Goal: Task Accomplishment & Management: Manage account settings

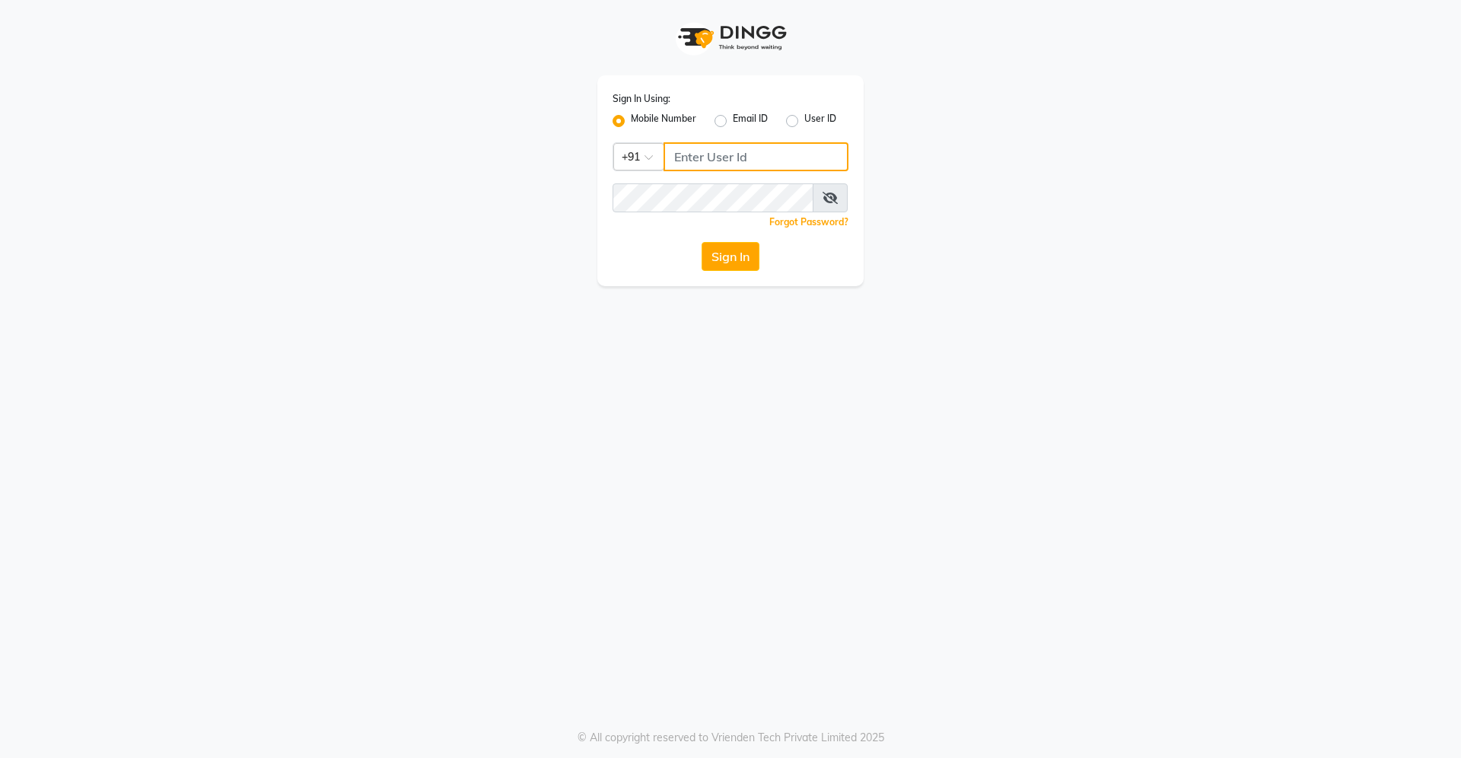
type input "9607016777"
click at [727, 262] on button "Sign In" at bounding box center [731, 256] width 58 height 29
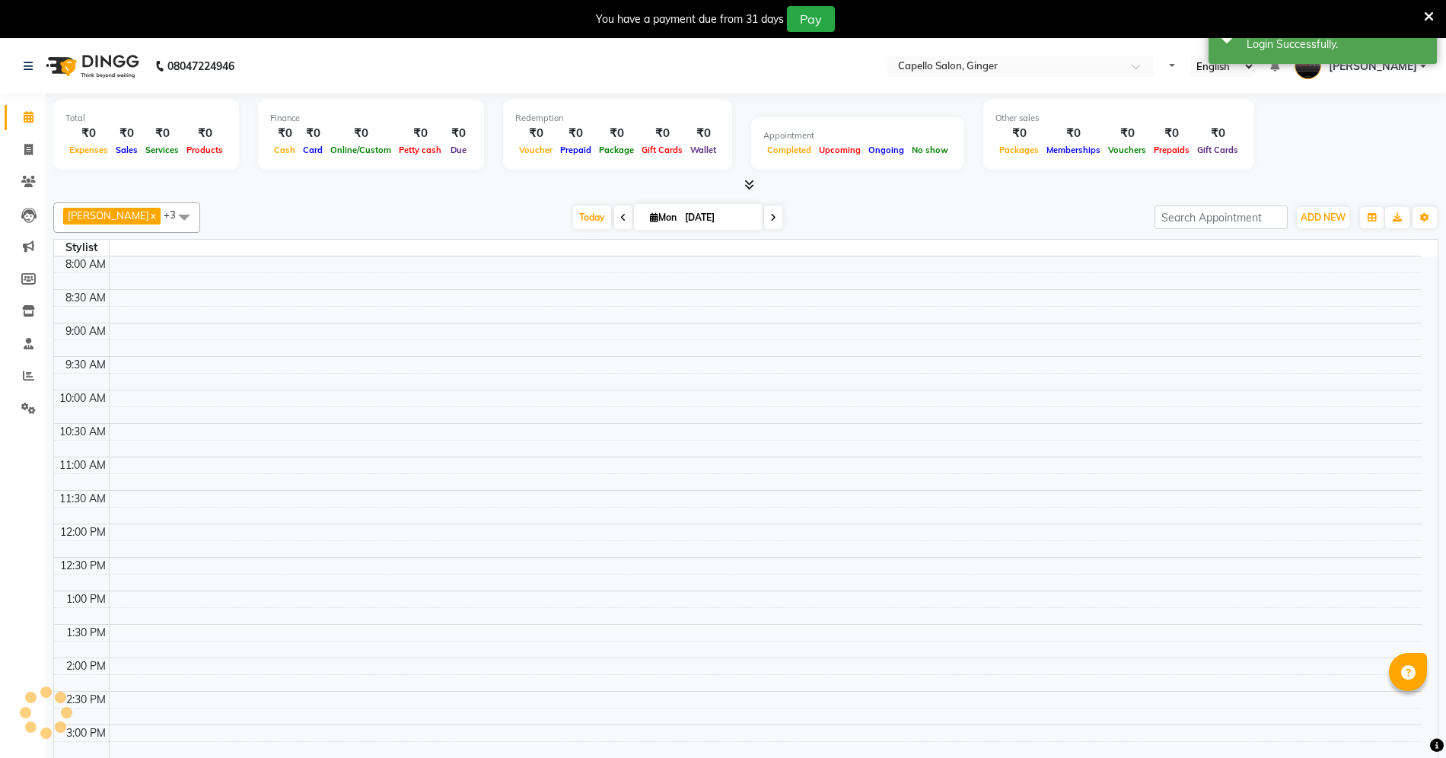
click at [1429, 14] on icon at bounding box center [1429, 17] width 10 height 14
select select "en"
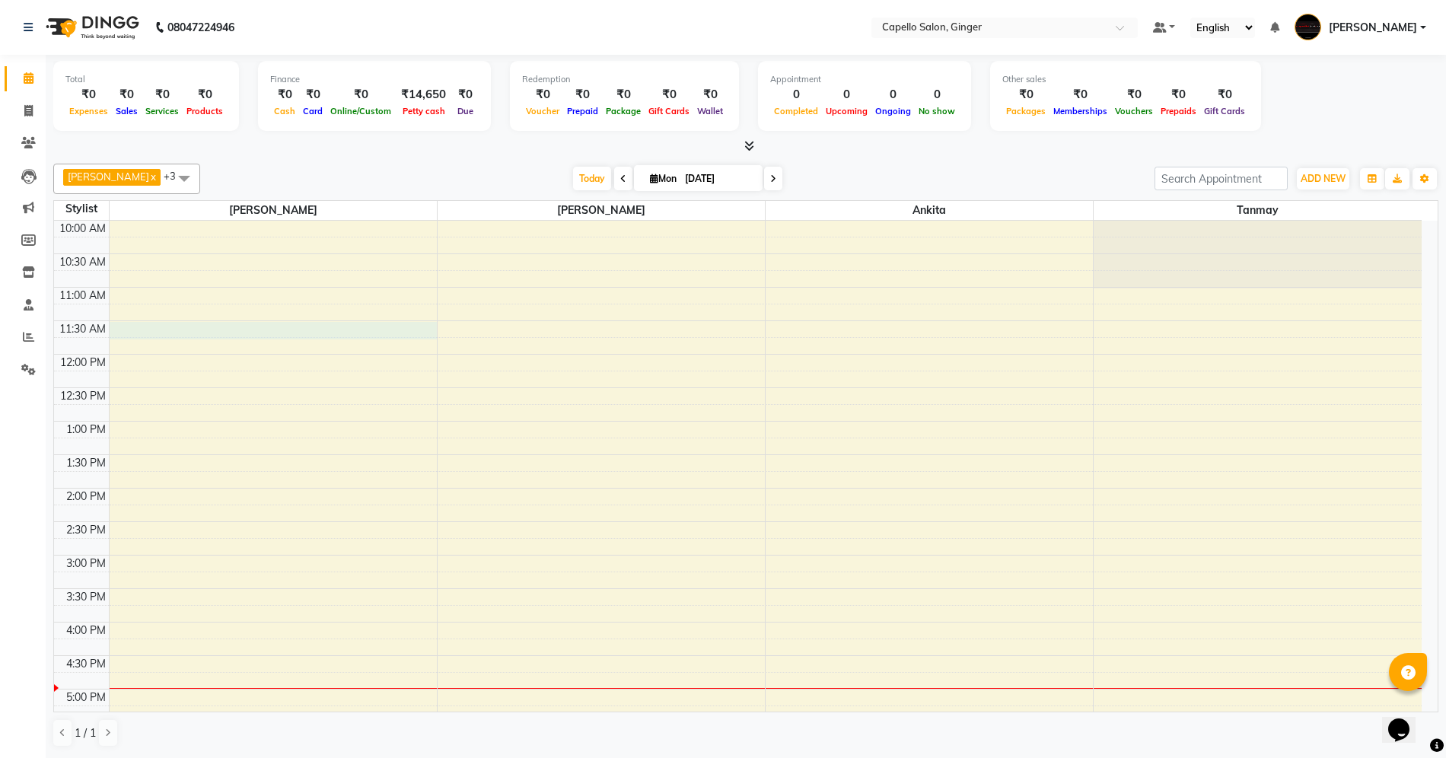
click at [167, 333] on div "10:00 AM 10:30 AM 11:00 AM 11:30 AM 12:00 PM 12:30 PM 1:00 PM 1:30 PM 2:00 PM 2…" at bounding box center [737, 622] width 1367 height 803
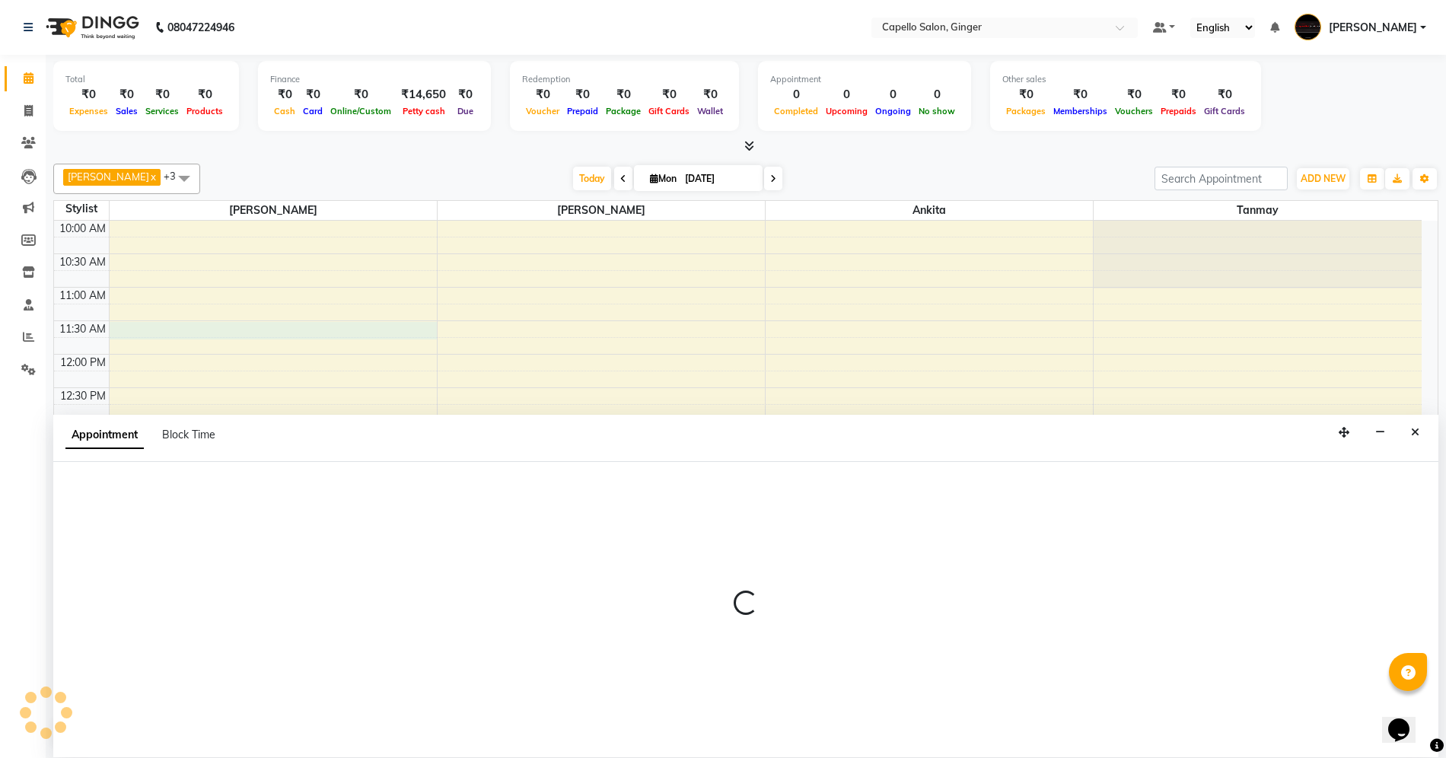
scroll to position [1, 0]
select select "23806"
select select "tentative"
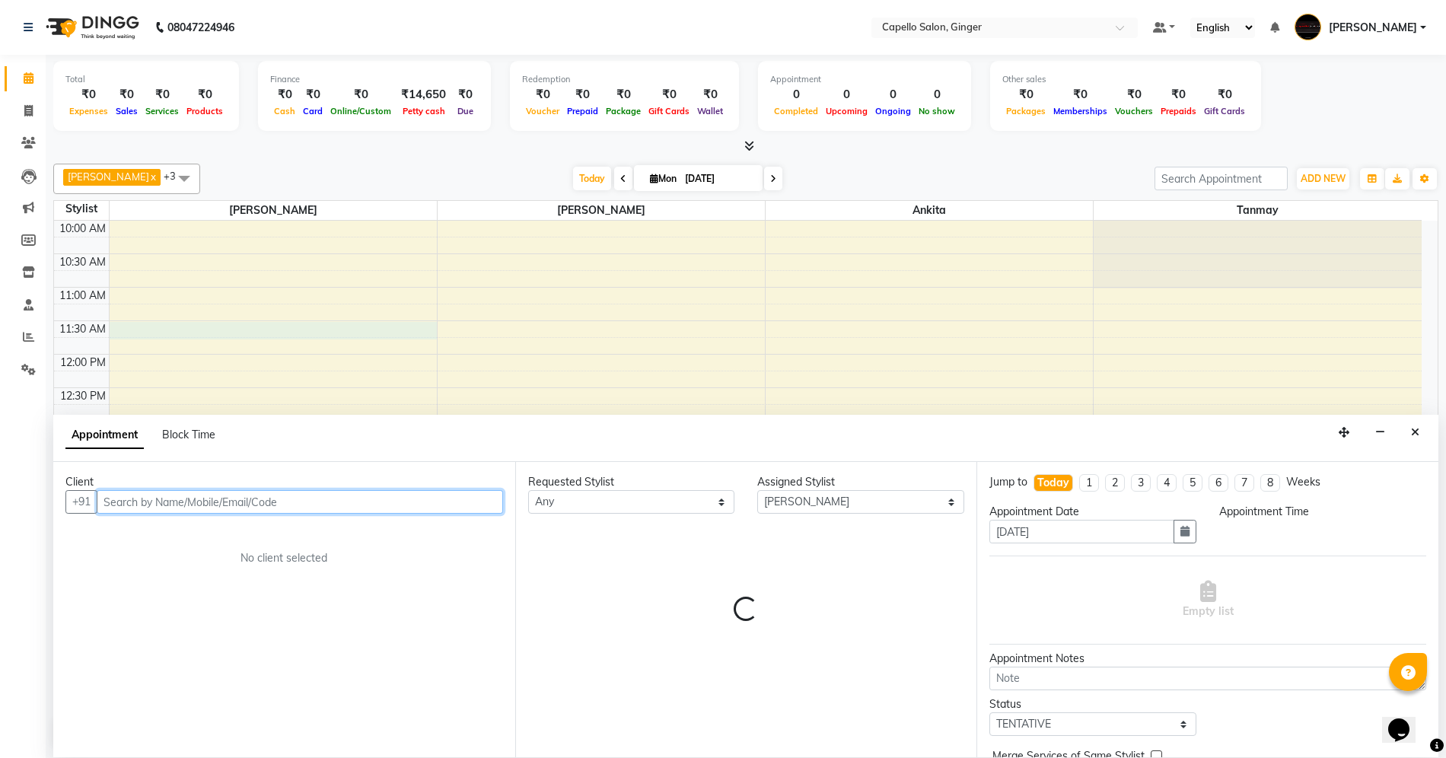
select select "690"
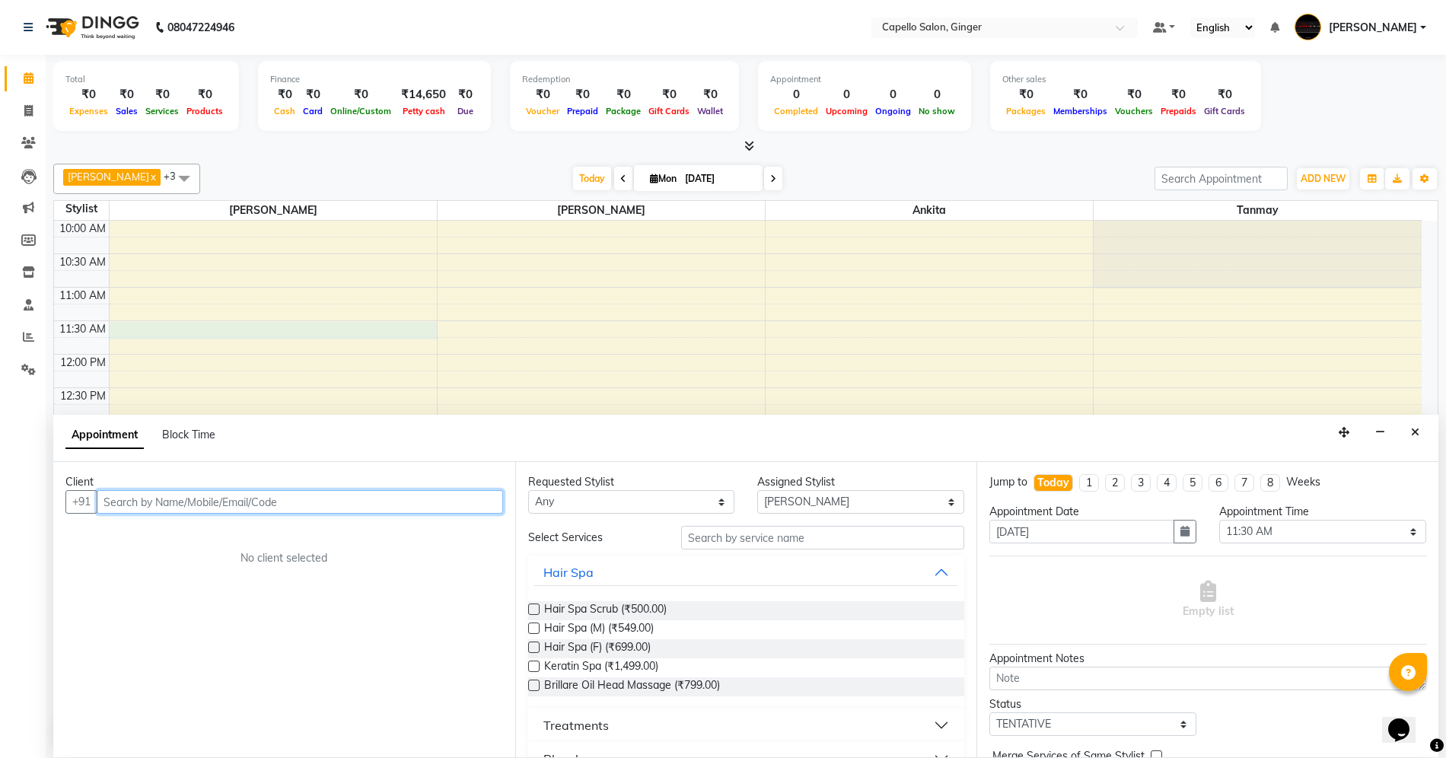
click at [143, 496] on input "text" at bounding box center [300, 502] width 406 height 24
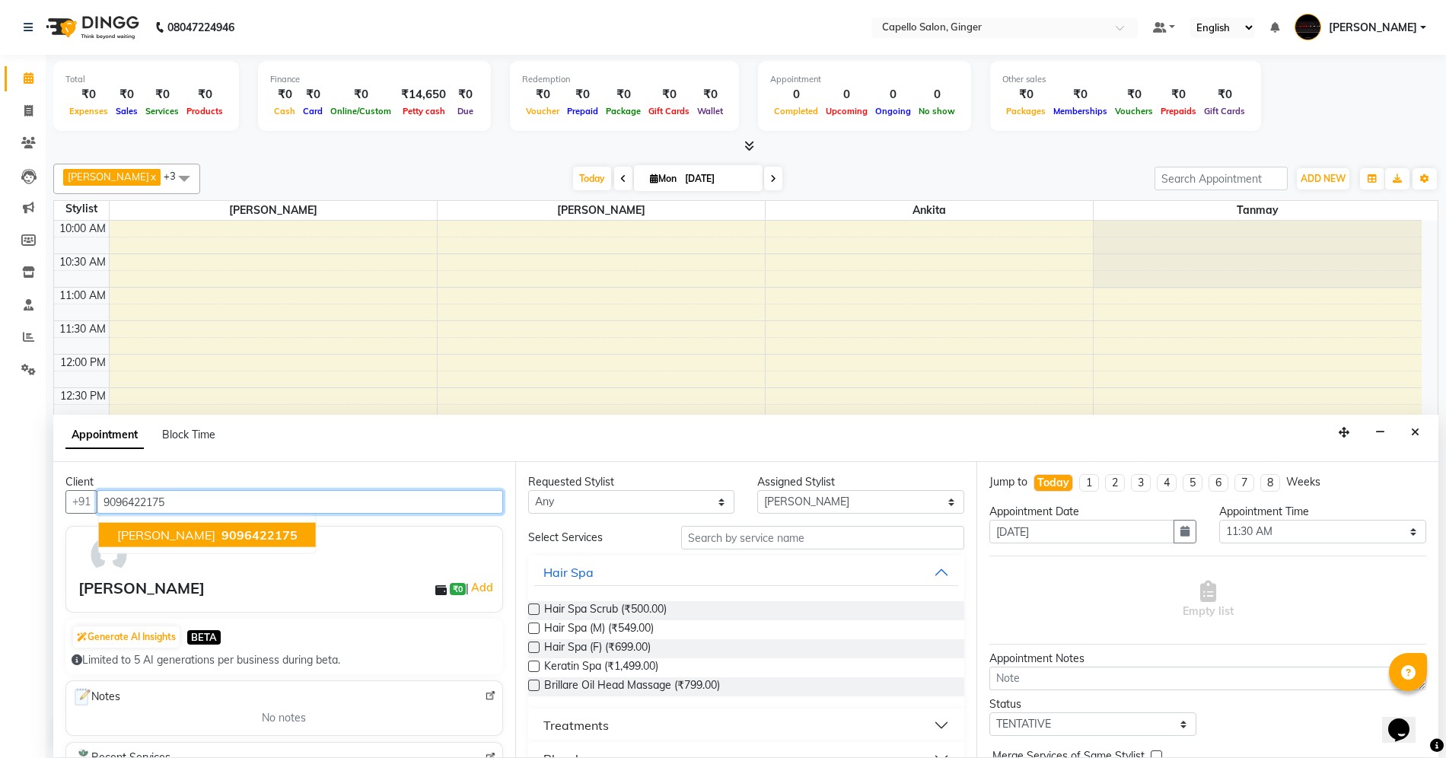
click at [135, 537] on span "[PERSON_NAME]" at bounding box center [166, 534] width 98 height 15
type input "9096422175"
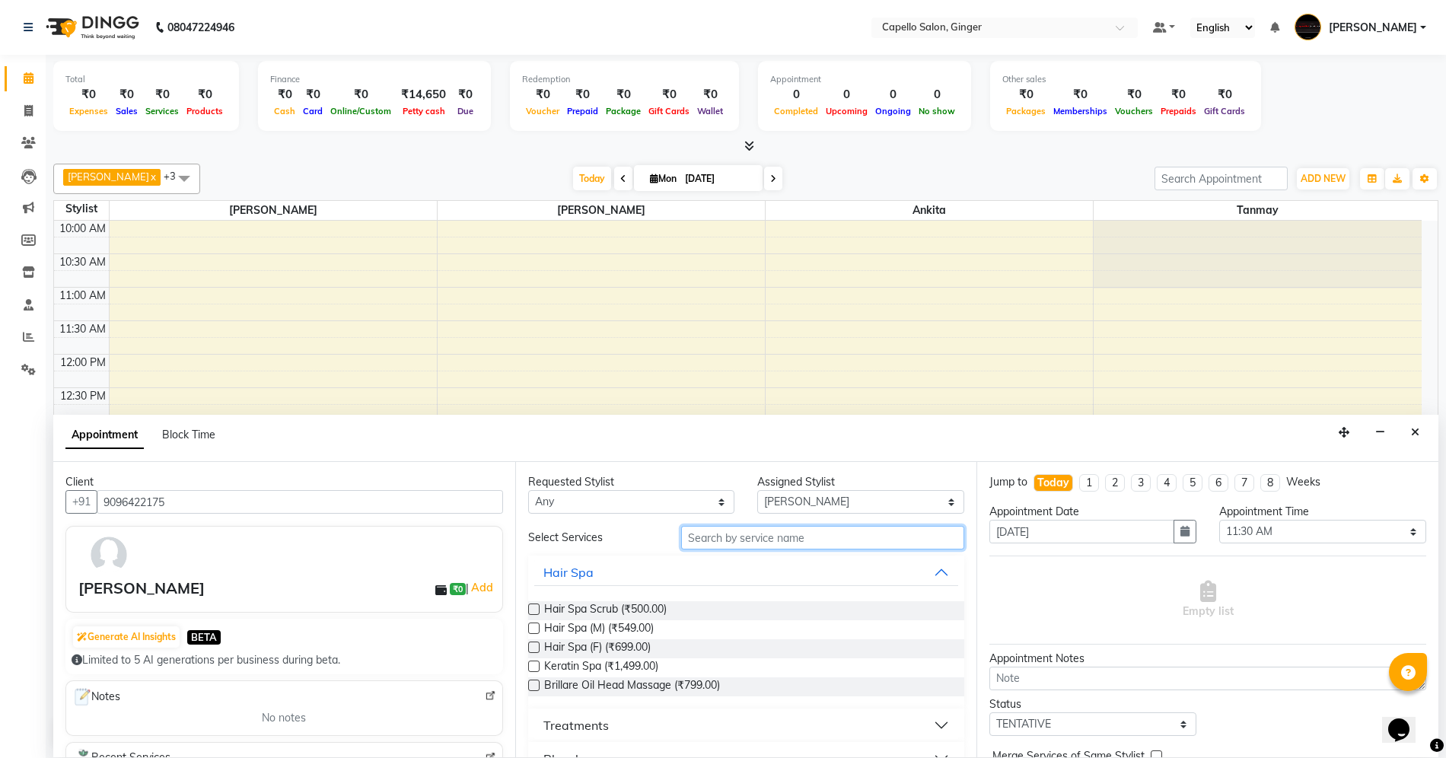
click at [785, 537] on input "text" at bounding box center [822, 538] width 283 height 24
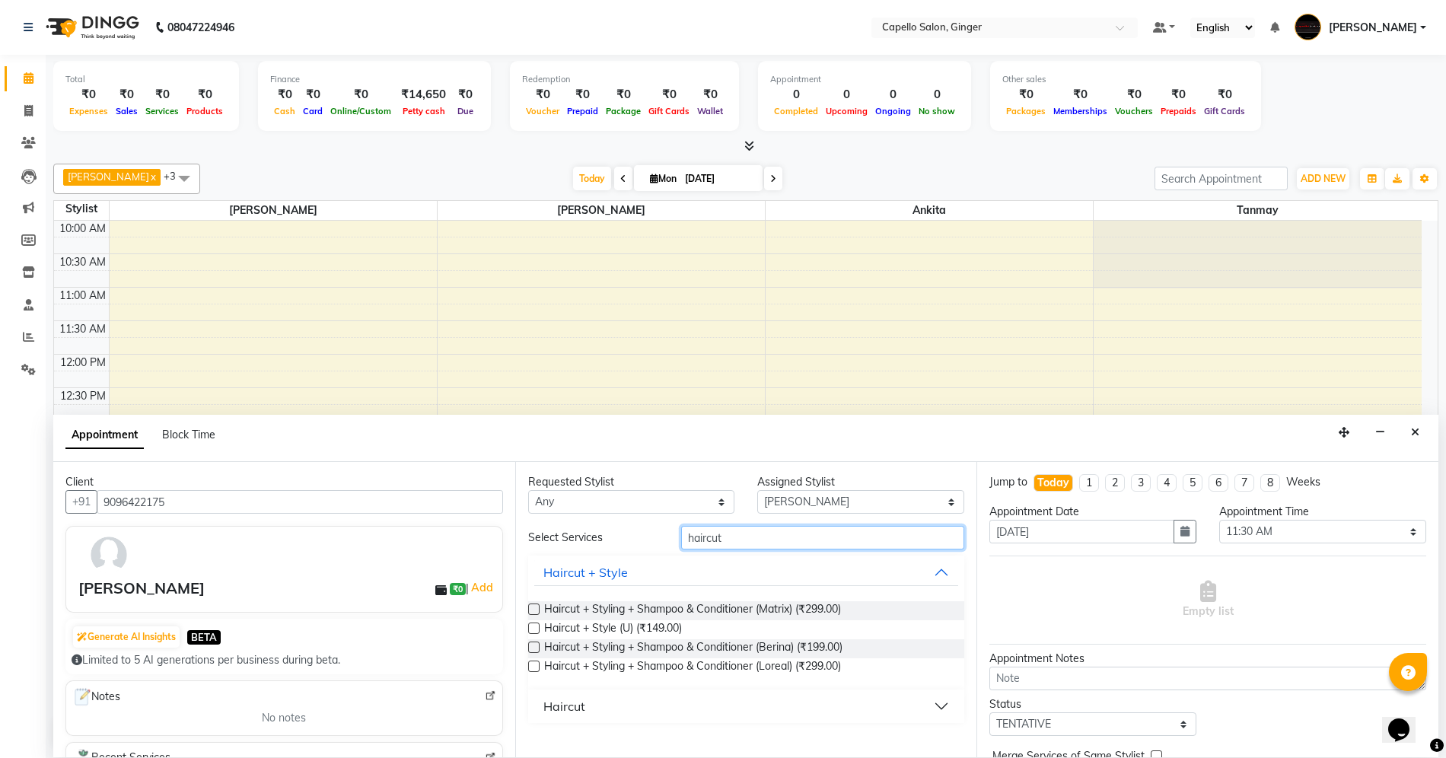
type input "haircut"
click at [530, 662] on label at bounding box center [533, 666] width 11 height 11
click at [530, 663] on input "checkbox" at bounding box center [533, 668] width 10 height 10
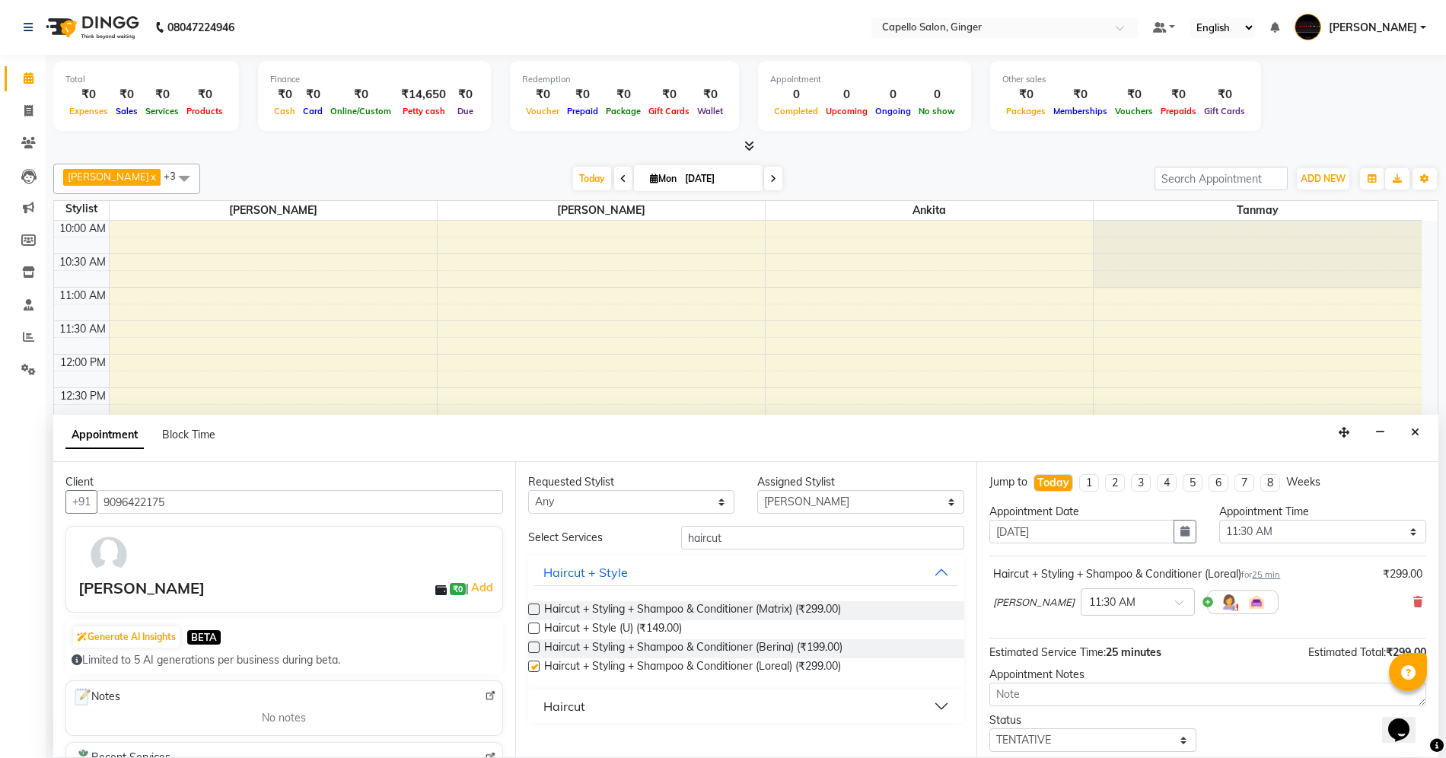
checkbox input "false"
click at [743, 543] on input "haircut" at bounding box center [822, 538] width 283 height 24
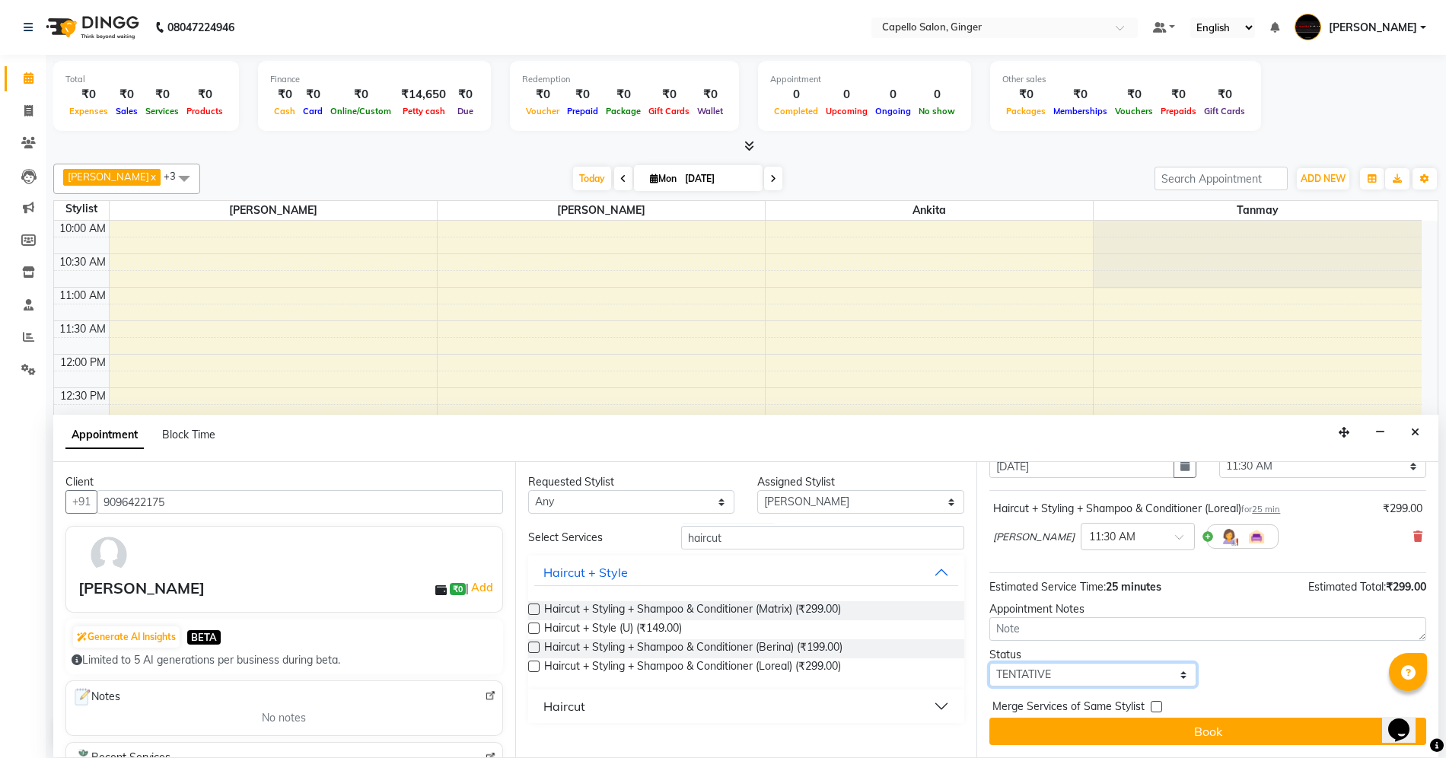
click at [1100, 680] on select "Select TENTATIVE CONFIRM CHECK-IN UPCOMING" at bounding box center [1092, 675] width 207 height 24
select select "confirm booking"
click at [989, 663] on select "Select TENTATIVE CONFIRM CHECK-IN UPCOMING" at bounding box center [1092, 675] width 207 height 24
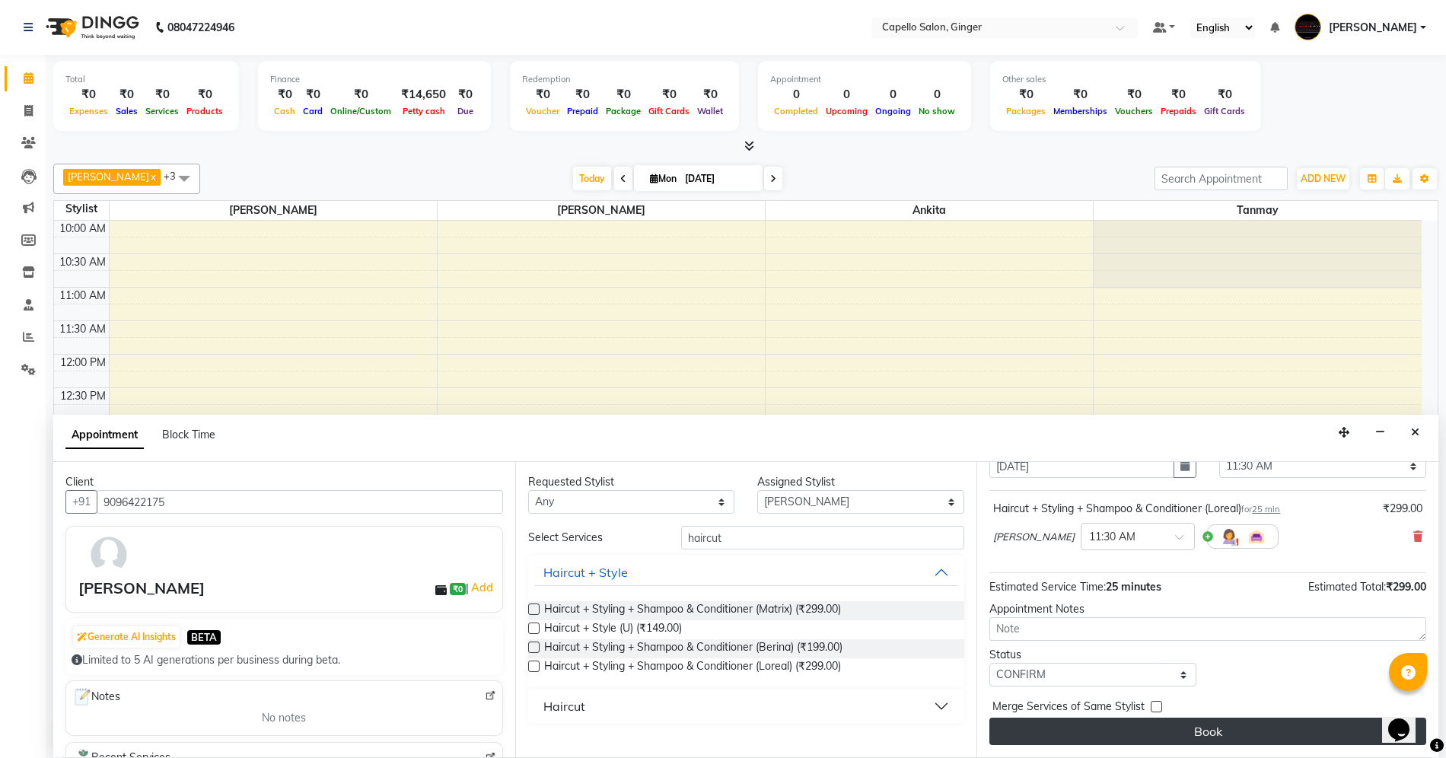
click at [1072, 738] on button "Book" at bounding box center [1207, 731] width 437 height 27
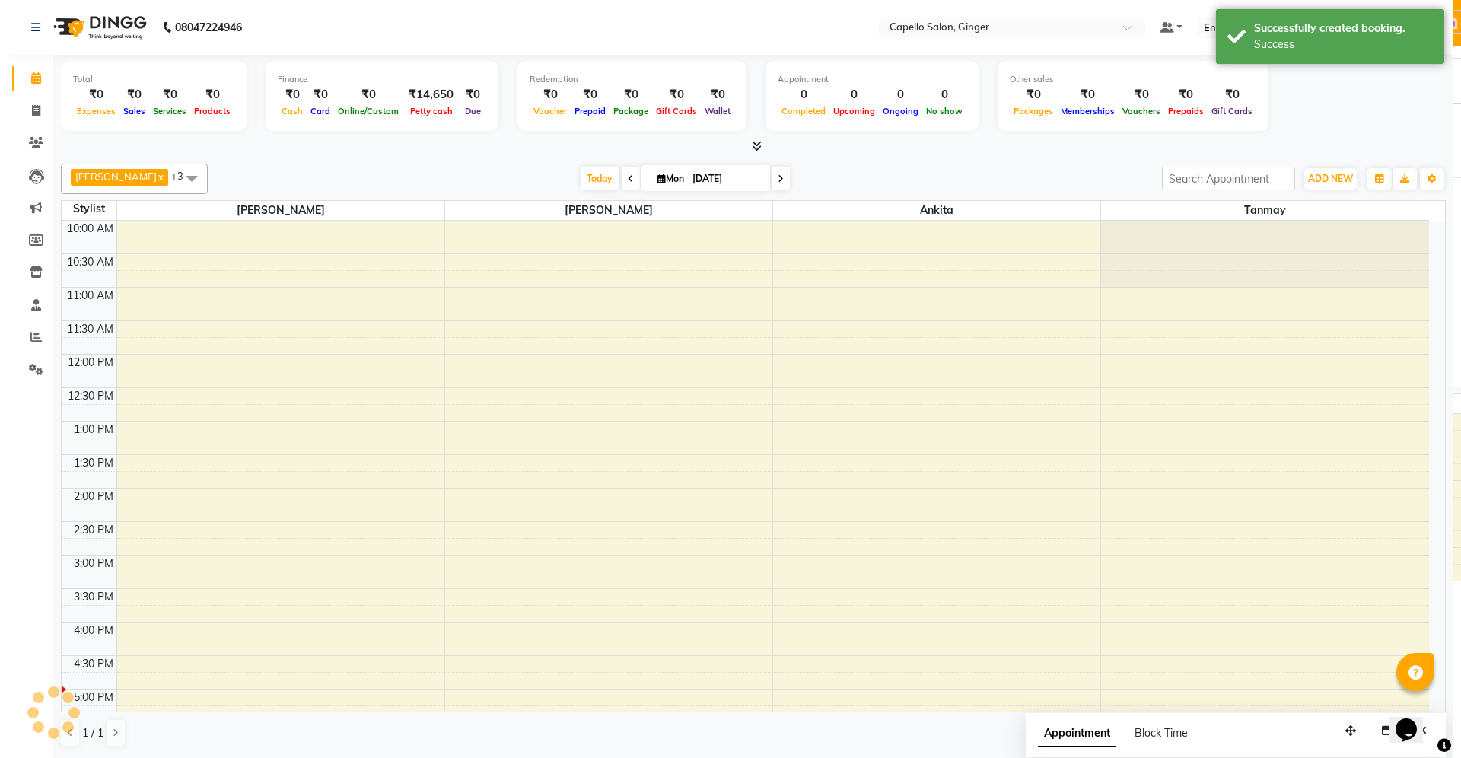
scroll to position [0, 0]
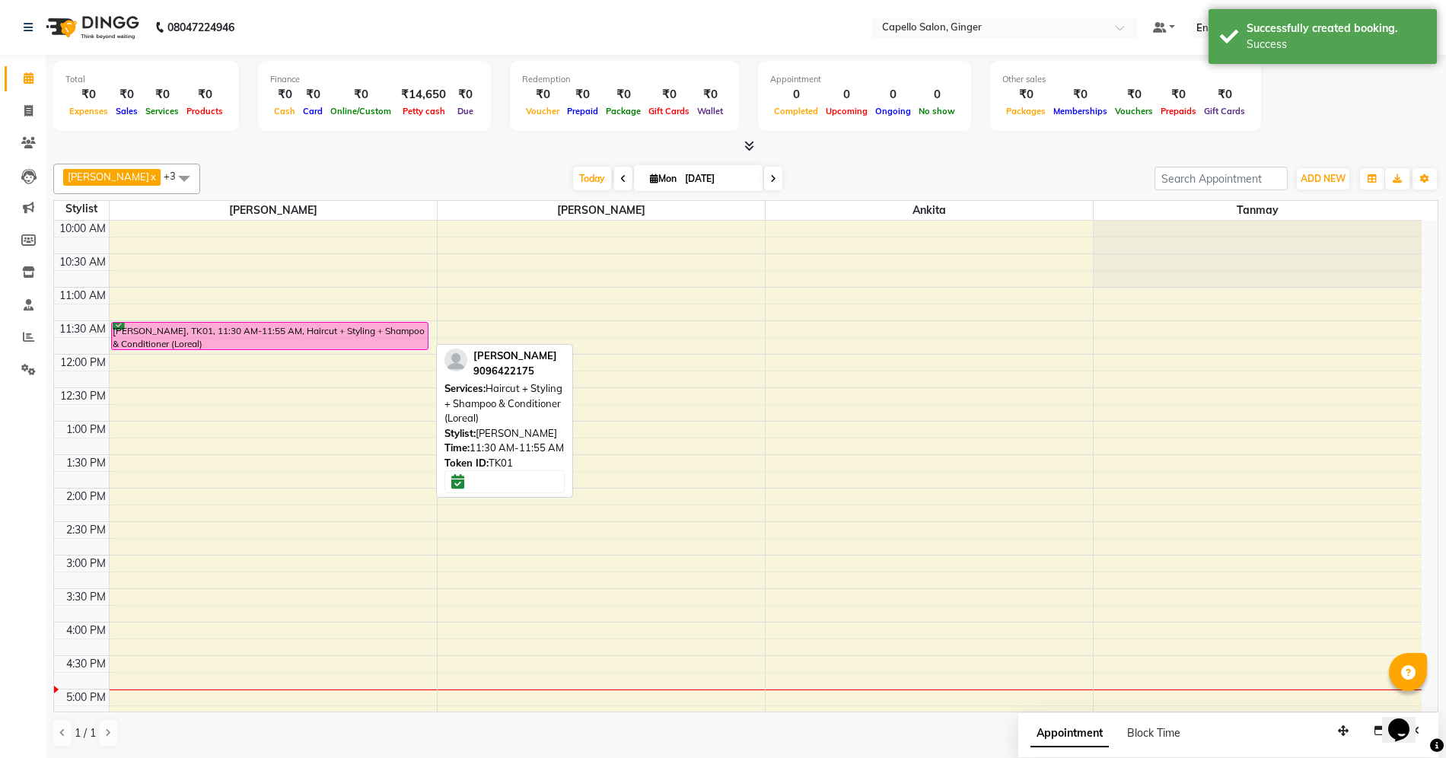
click at [283, 342] on div "[PERSON_NAME], TK01, 11:30 AM-11:55 AM, Haircut + Styling + Shampoo & Condition…" at bounding box center [270, 336] width 317 height 27
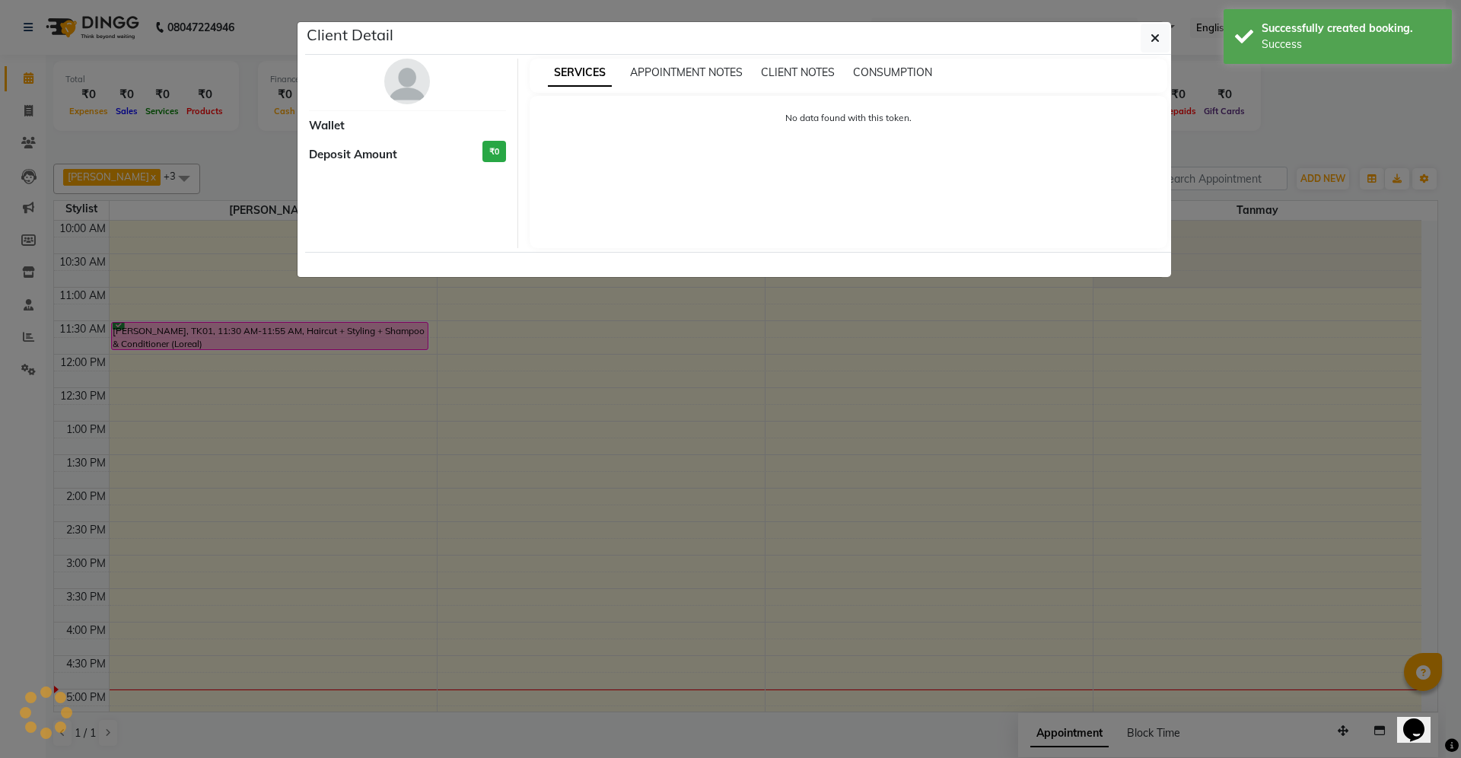
select select "6"
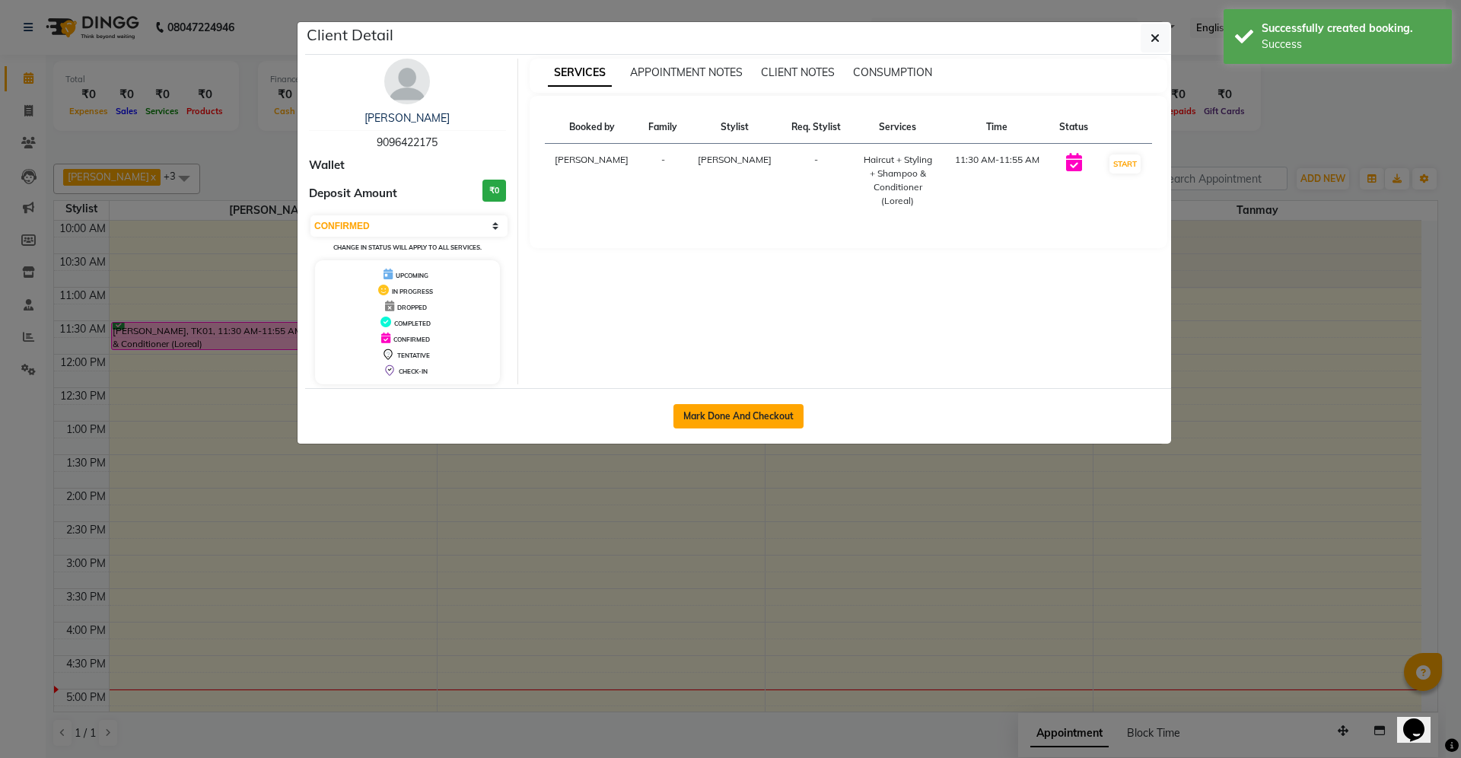
click at [761, 422] on button "Mark Done And Checkout" at bounding box center [738, 416] width 130 height 24
select select "service"
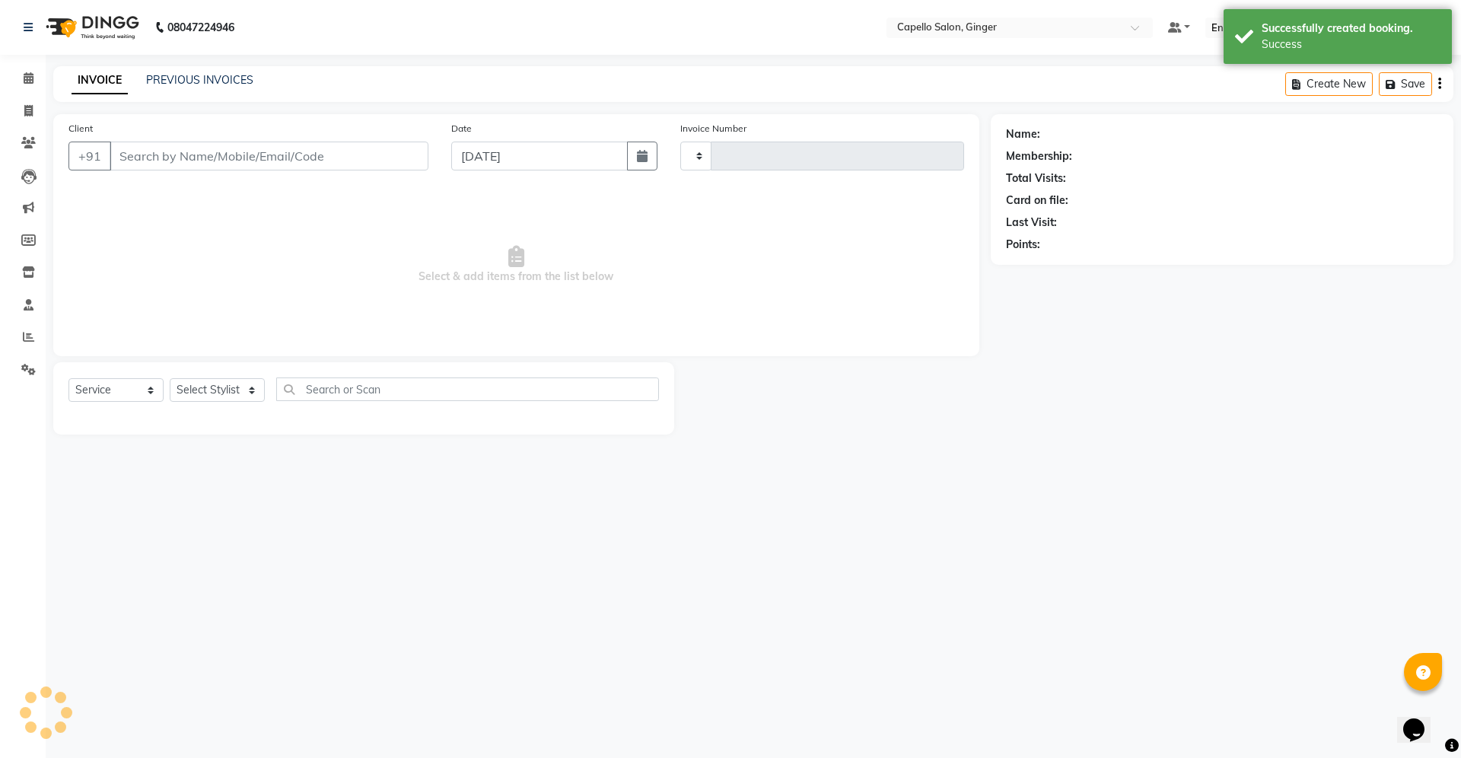
type input "1846"
select select "832"
type input "9096422175"
select select "23806"
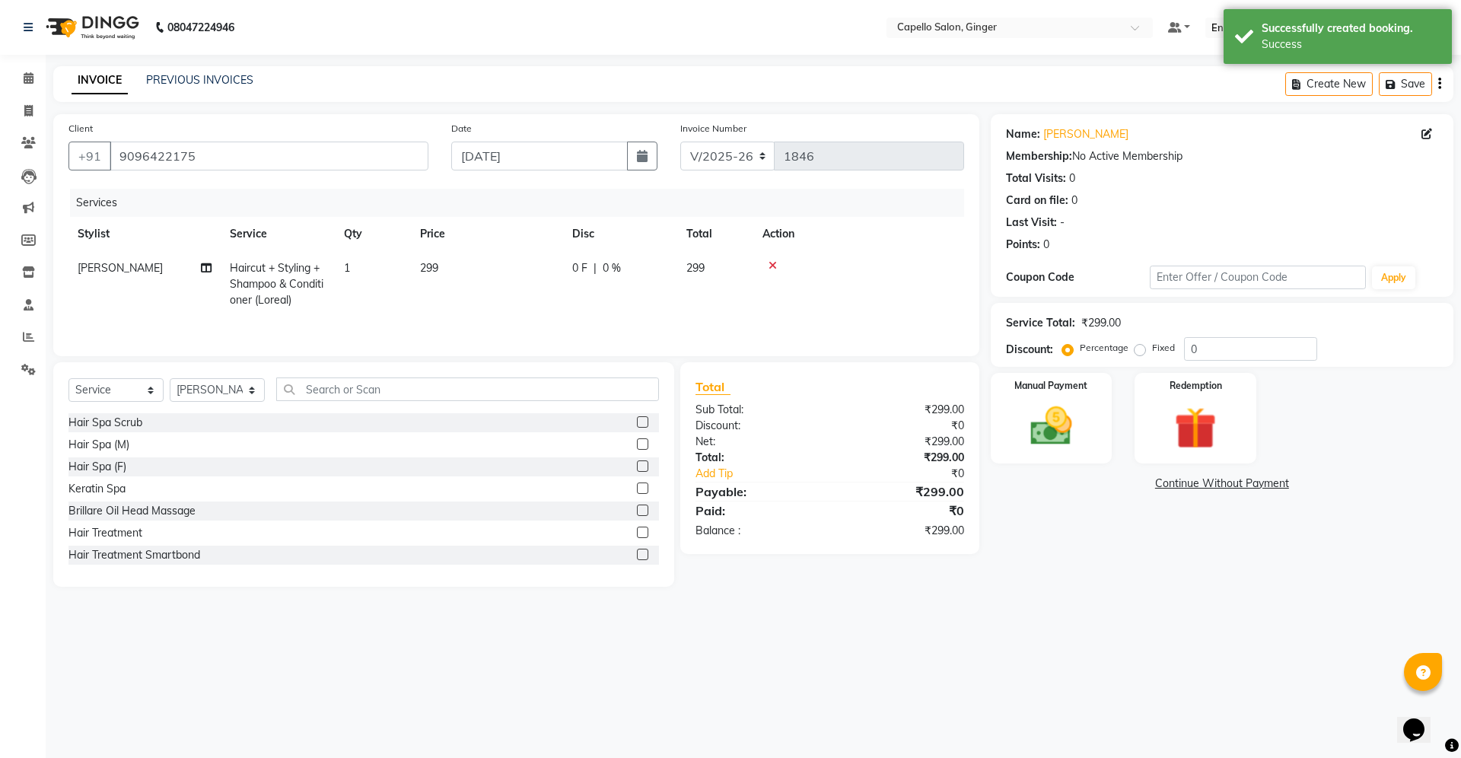
click at [435, 269] on span "299" at bounding box center [429, 268] width 18 height 14
select select "23806"
click at [570, 284] on td "299" at bounding box center [558, 291] width 152 height 81
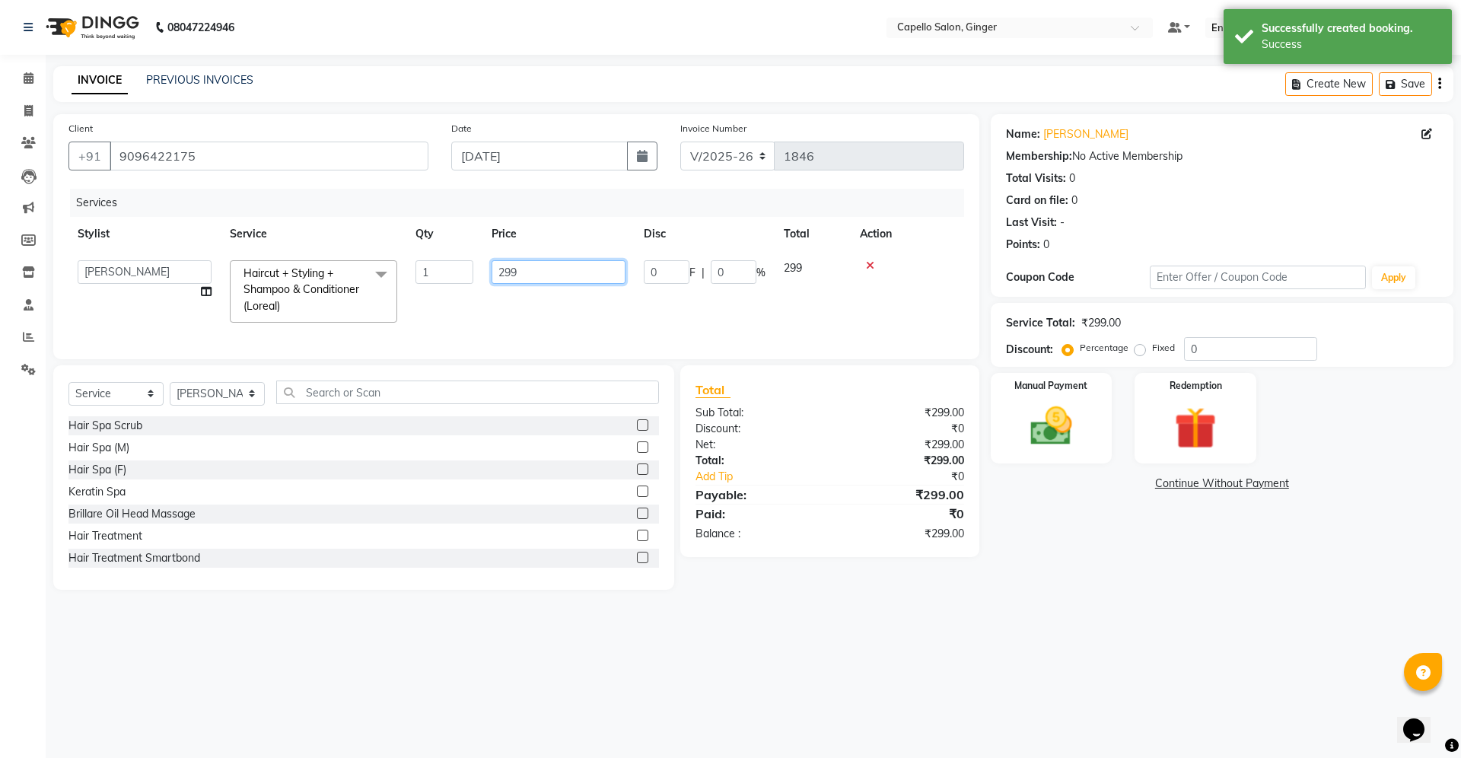
click at [568, 275] on input "299" at bounding box center [559, 272] width 134 height 24
type input "2"
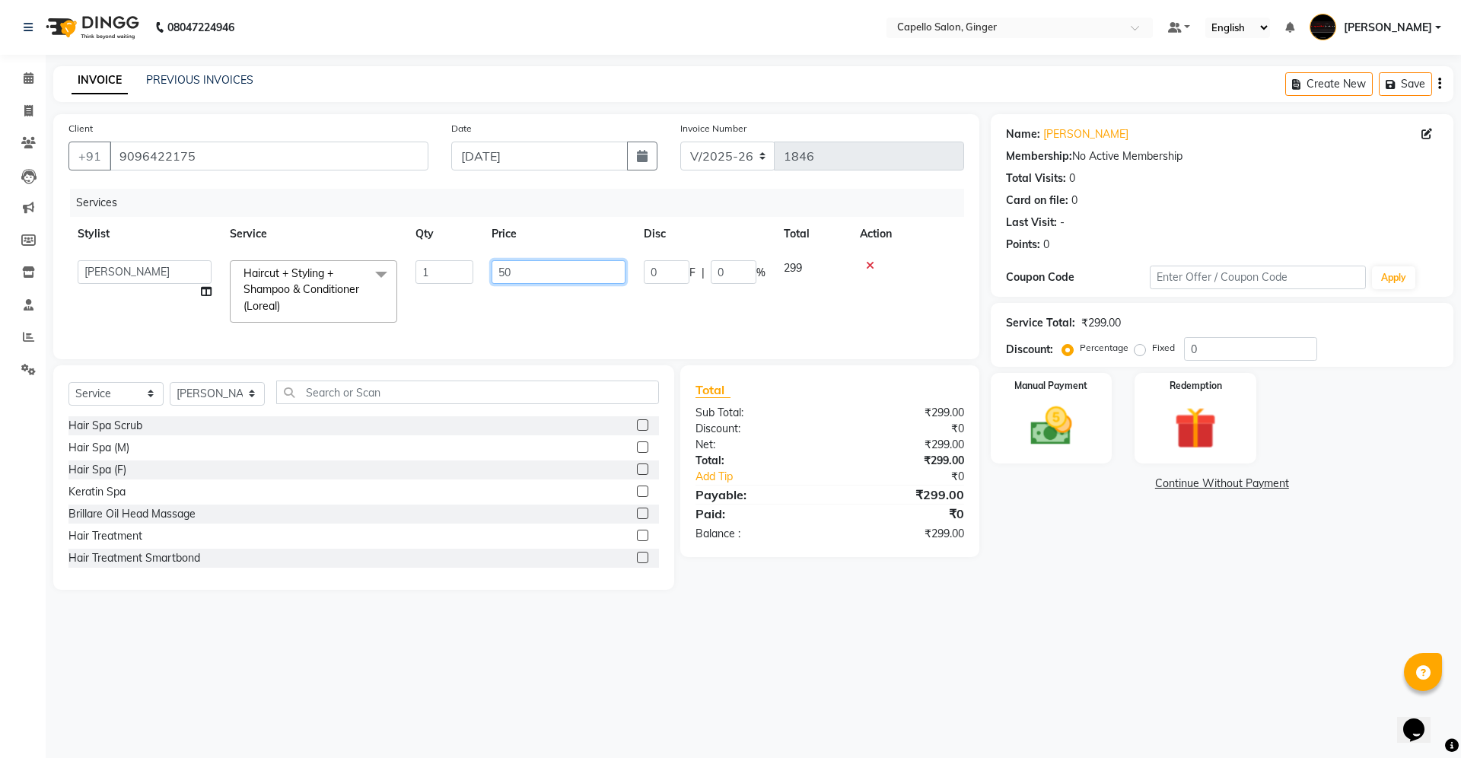
type input "500"
click at [567, 335] on div "Services Stylist Service Qty Price Disc Total Action Admin [PERSON_NAME] [PERSO…" at bounding box center [516, 266] width 896 height 155
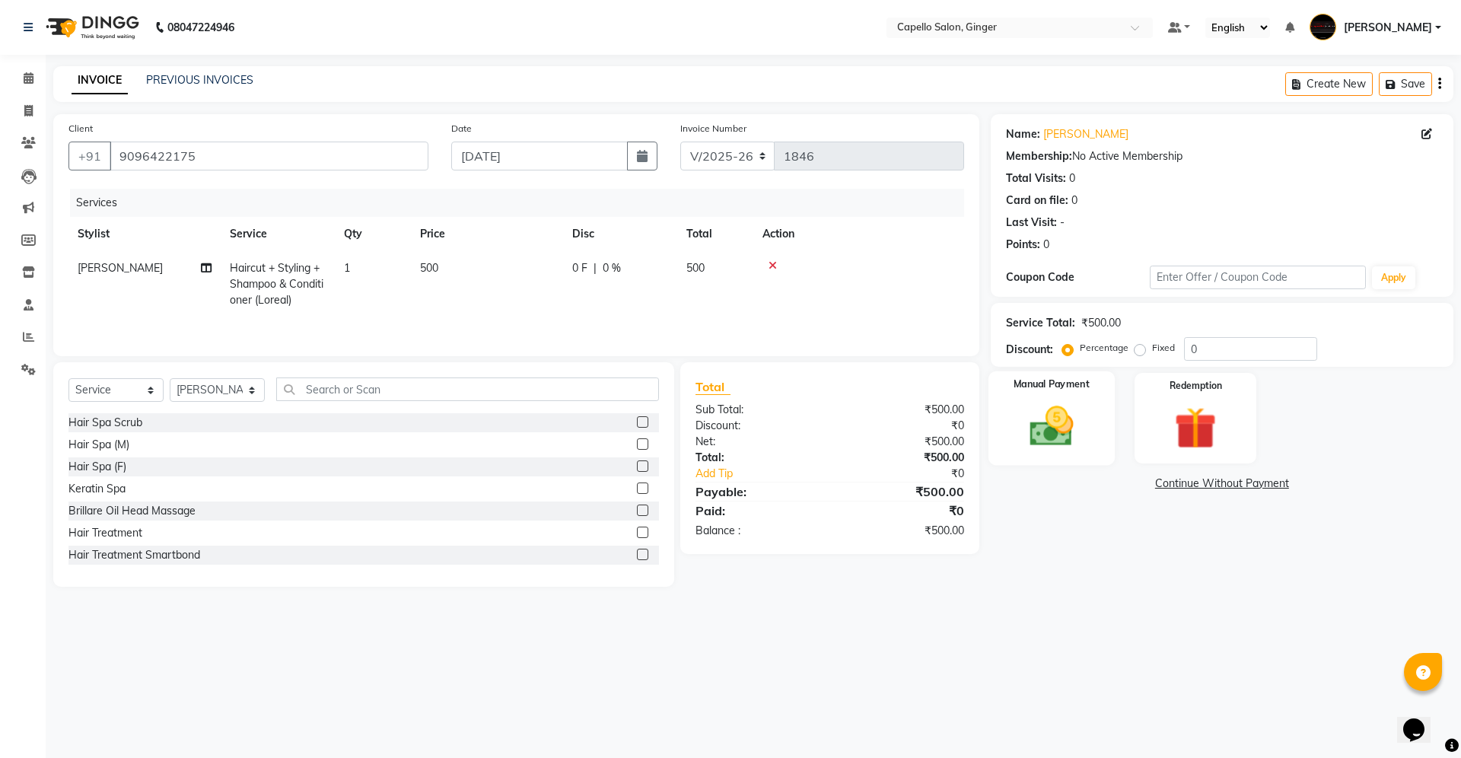
click at [1059, 435] on img at bounding box center [1051, 426] width 71 height 50
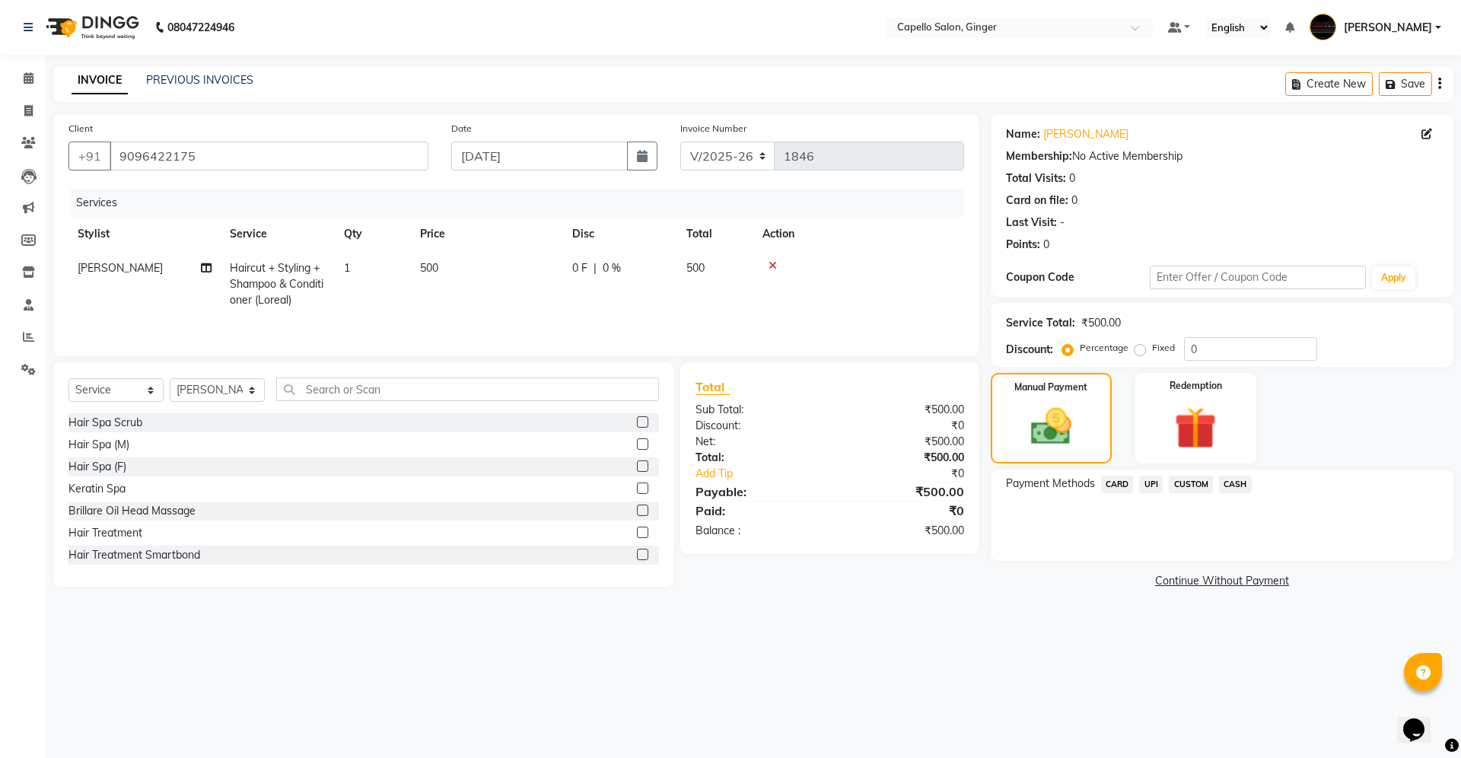
click at [1151, 485] on span "UPI" at bounding box center [1151, 485] width 24 height 18
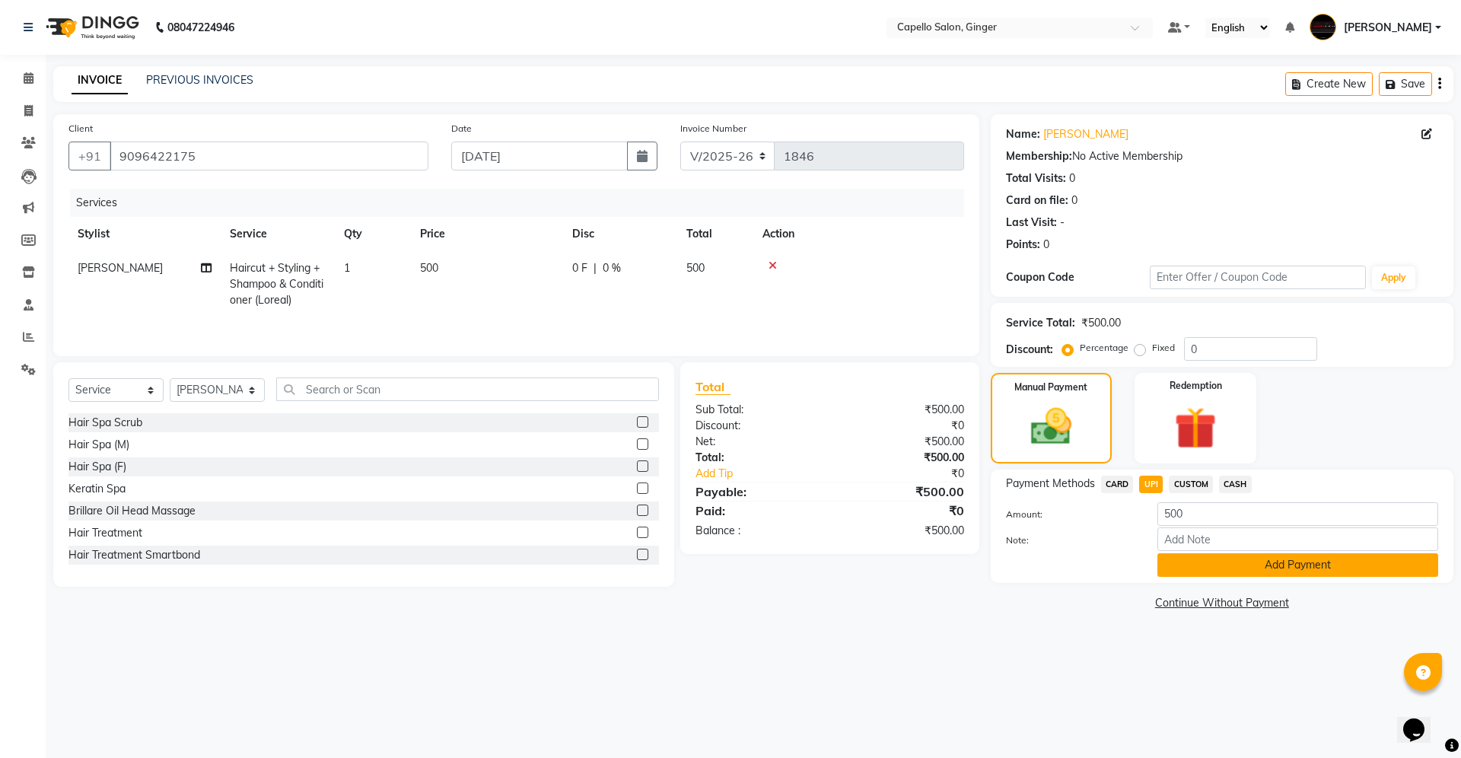
click at [1176, 560] on button "Add Payment" at bounding box center [1297, 565] width 281 height 24
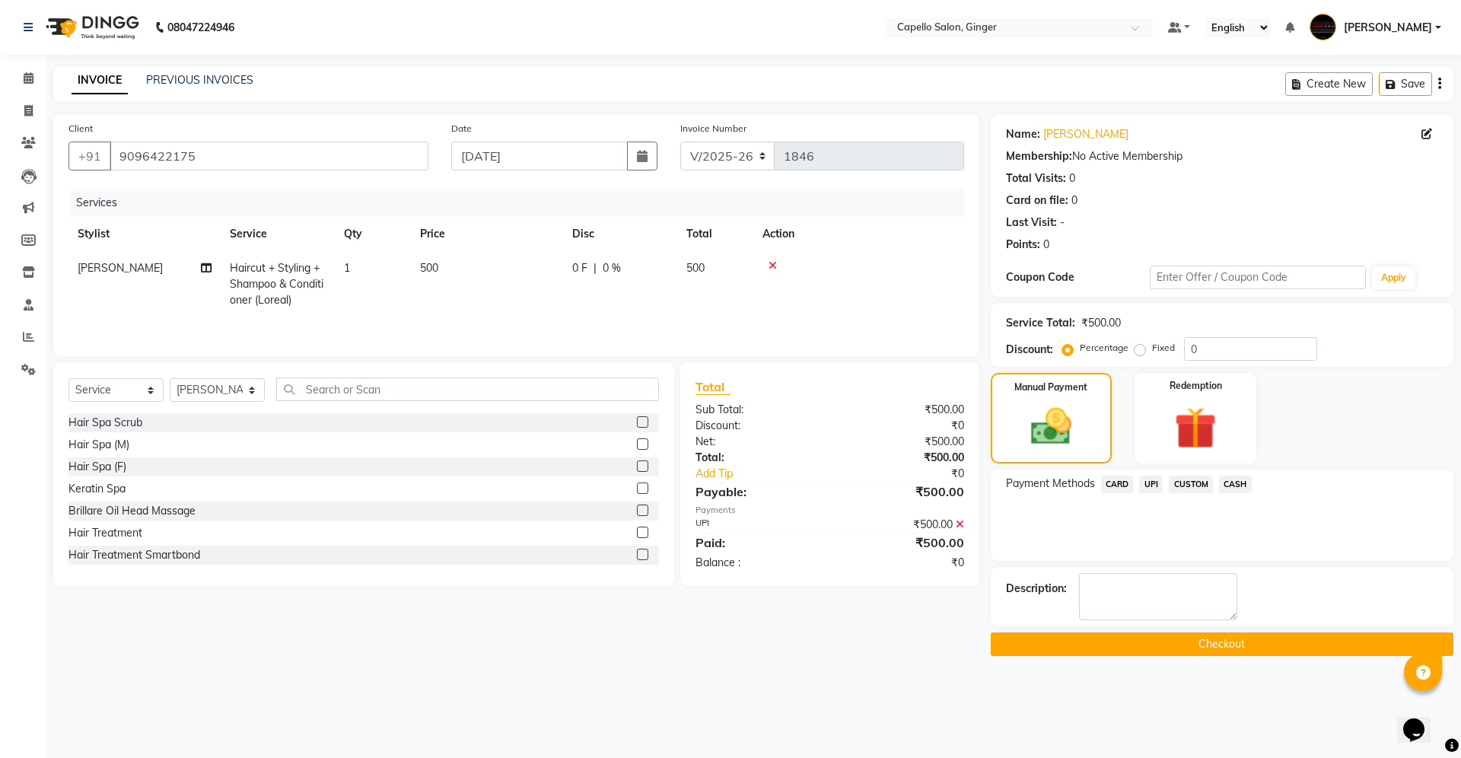
click at [1201, 649] on button "Checkout" at bounding box center [1222, 644] width 463 height 24
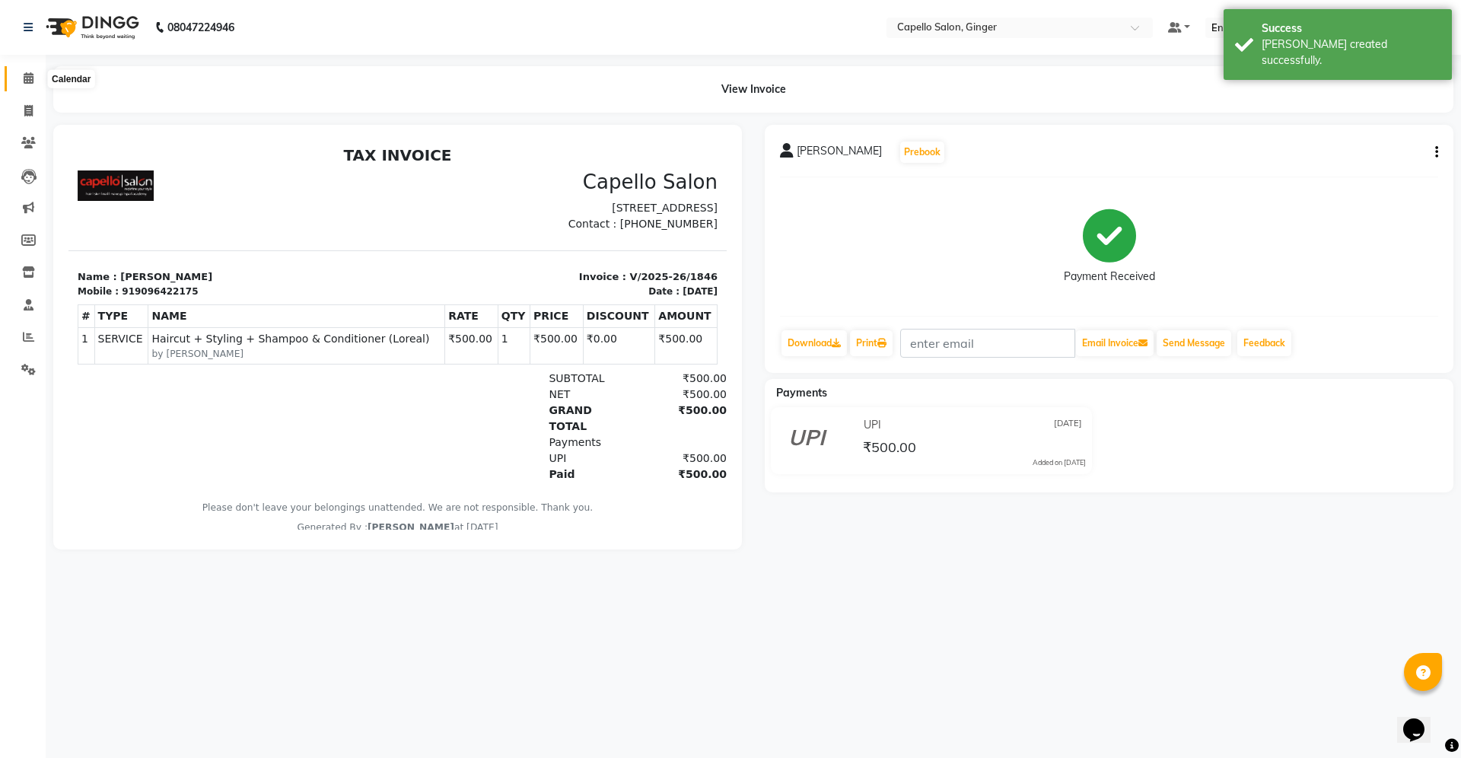
click at [28, 81] on icon at bounding box center [29, 77] width 10 height 11
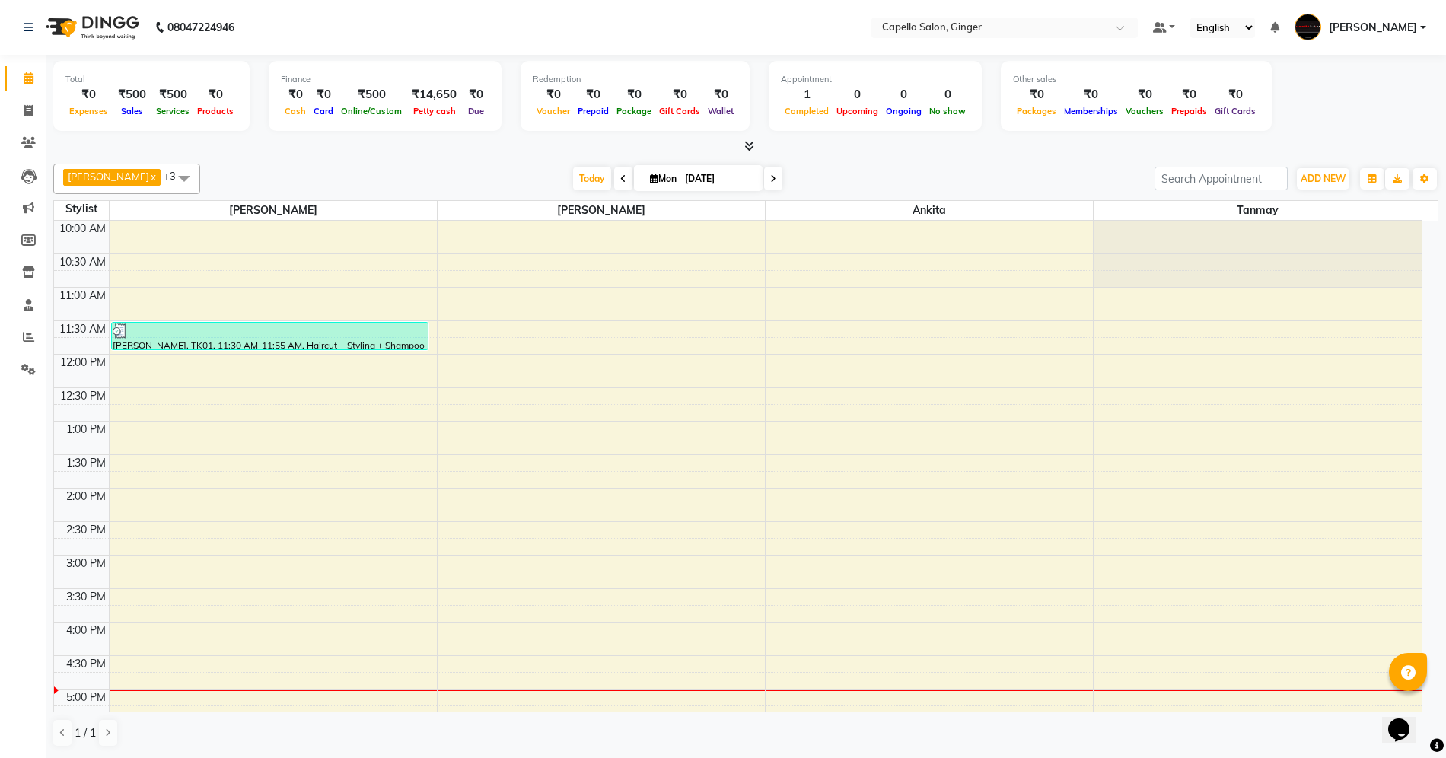
click at [177, 397] on div "10:00 AM 10:30 AM 11:00 AM 11:30 AM 12:00 PM 12:30 PM 1:00 PM 1:30 PM 2:00 PM 2…" at bounding box center [737, 622] width 1367 height 803
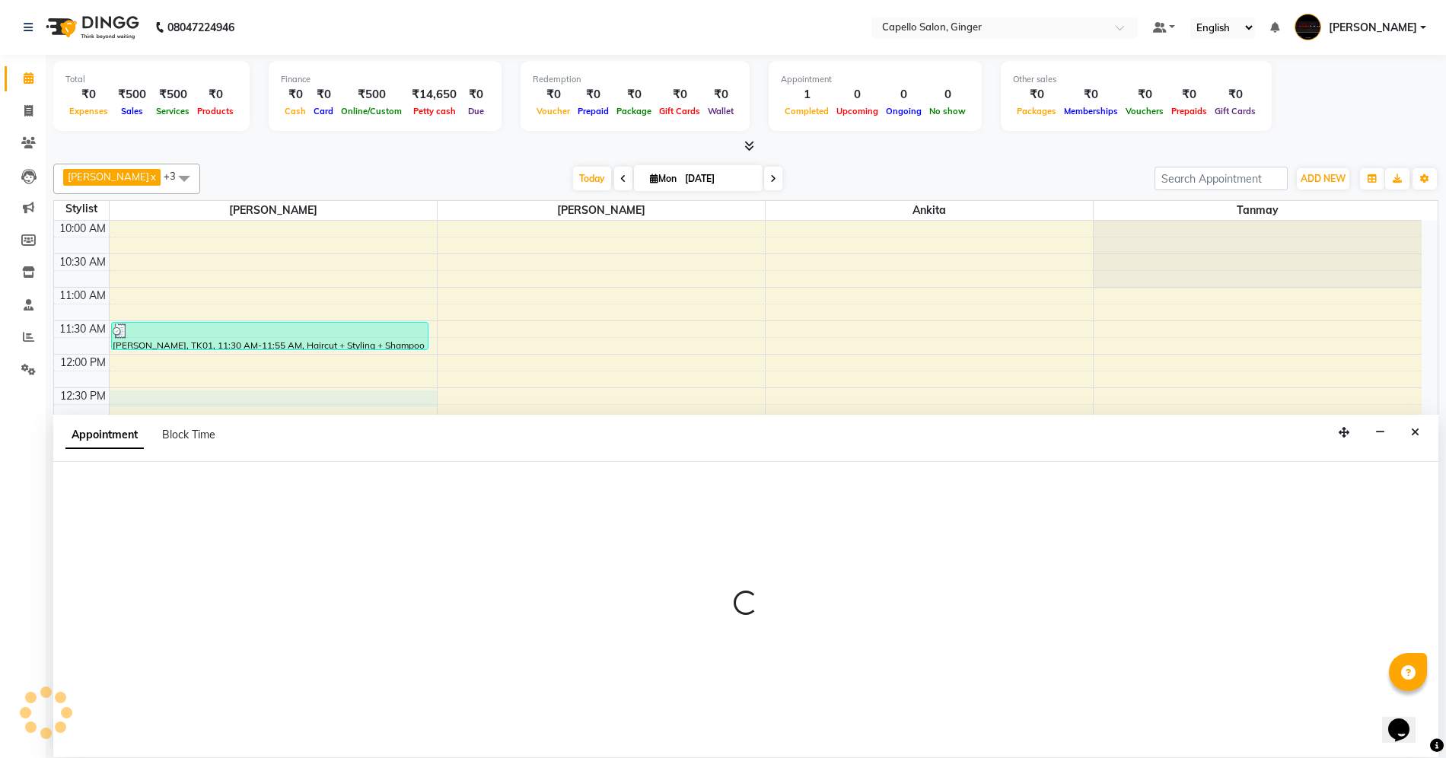
scroll to position [1, 0]
select select "23806"
select select "tentative"
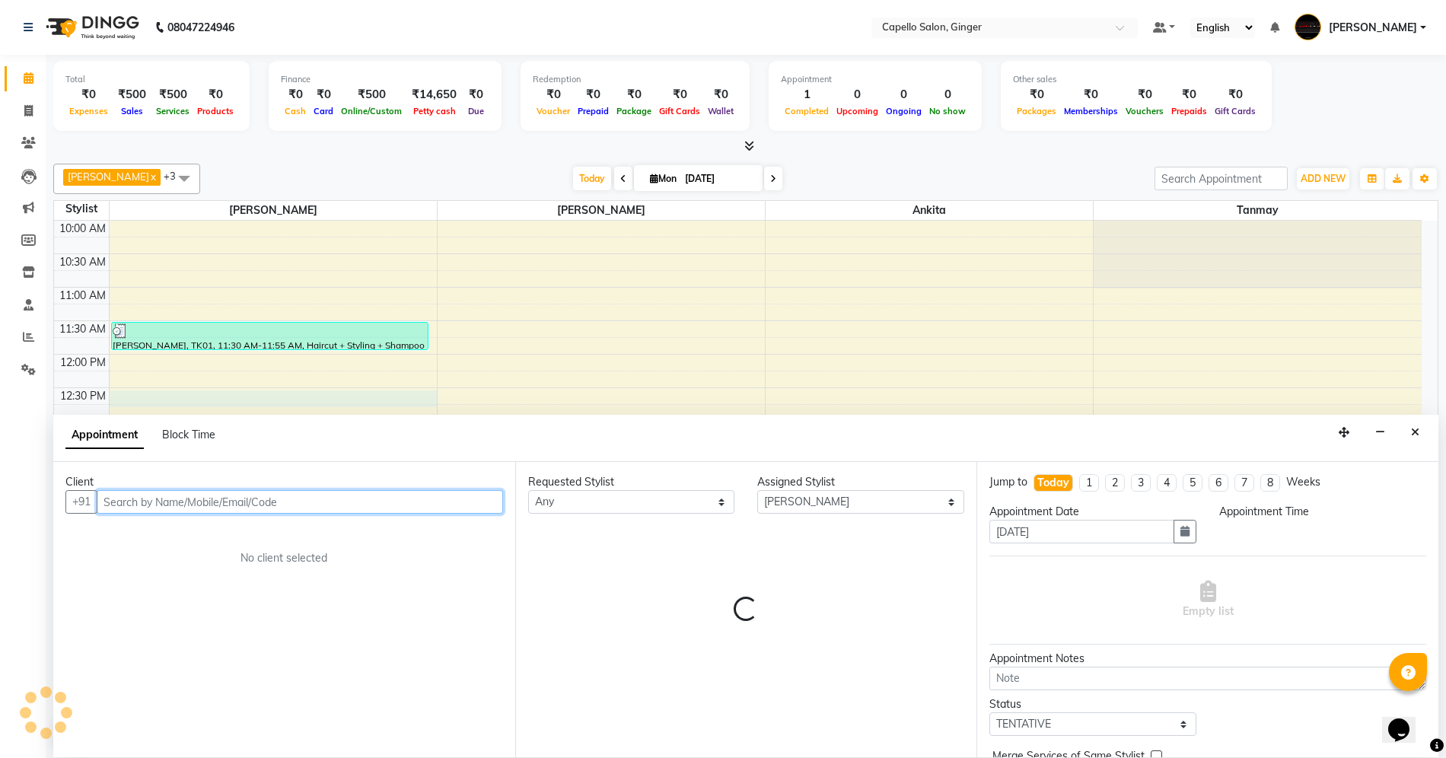
select select "750"
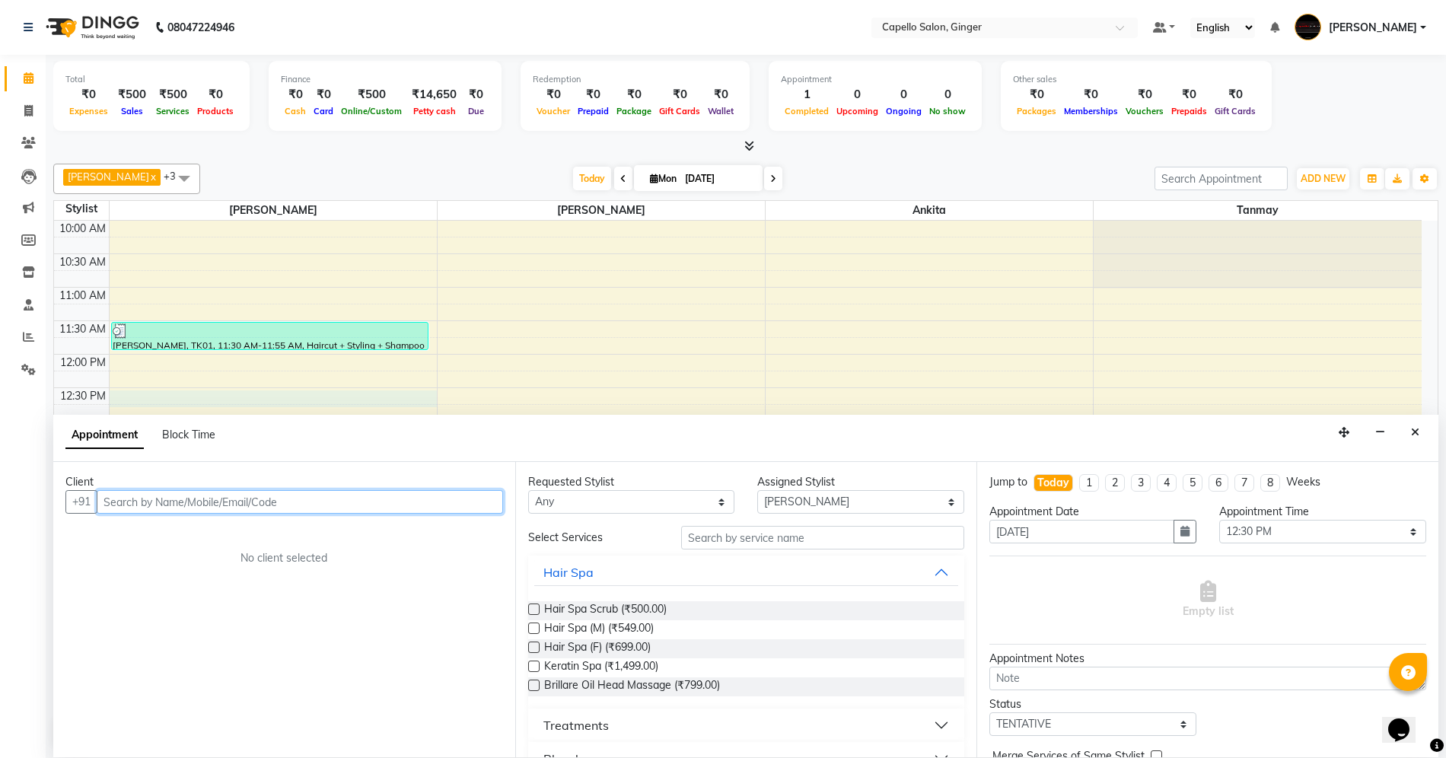
click at [150, 500] on input "text" at bounding box center [300, 502] width 406 height 24
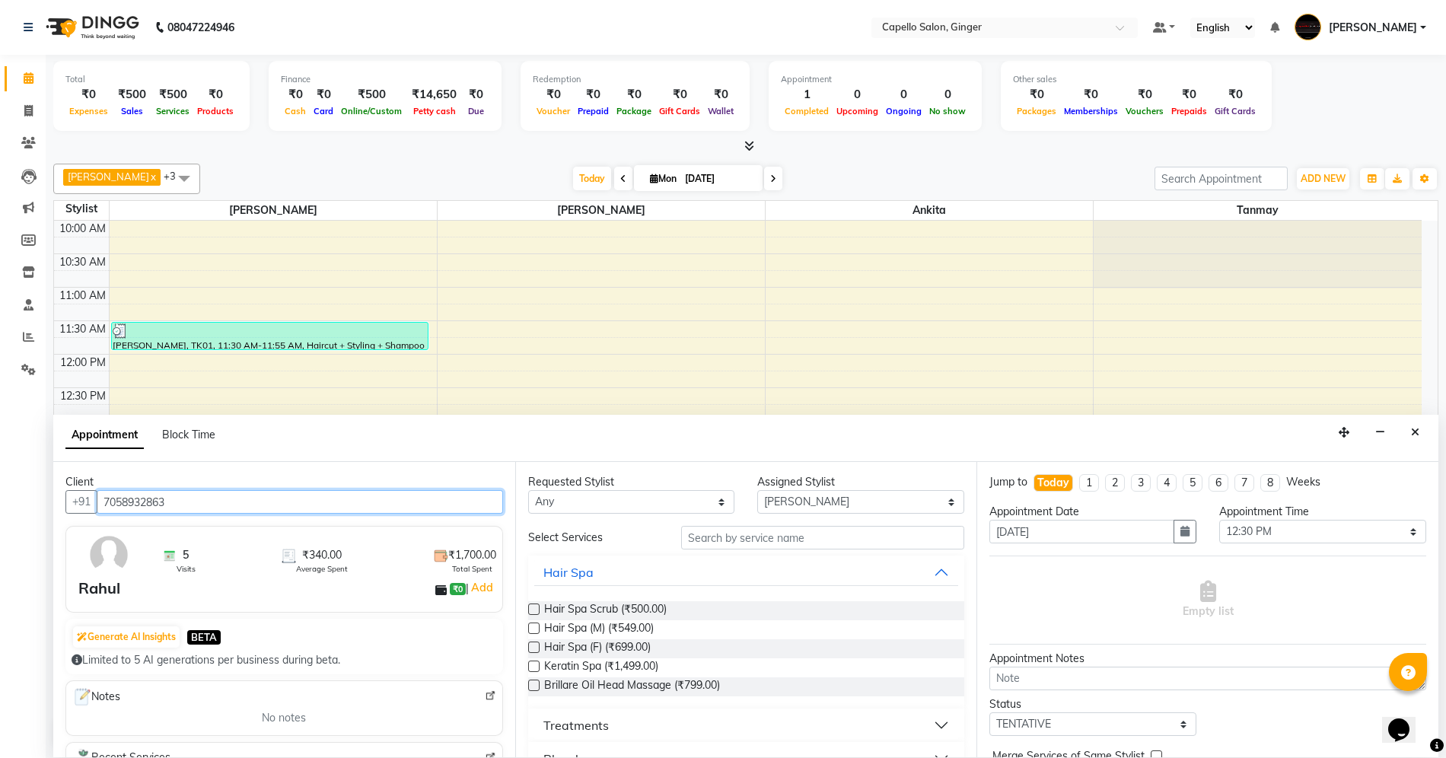
type input "7058932863"
click at [716, 542] on input "text" at bounding box center [822, 538] width 283 height 24
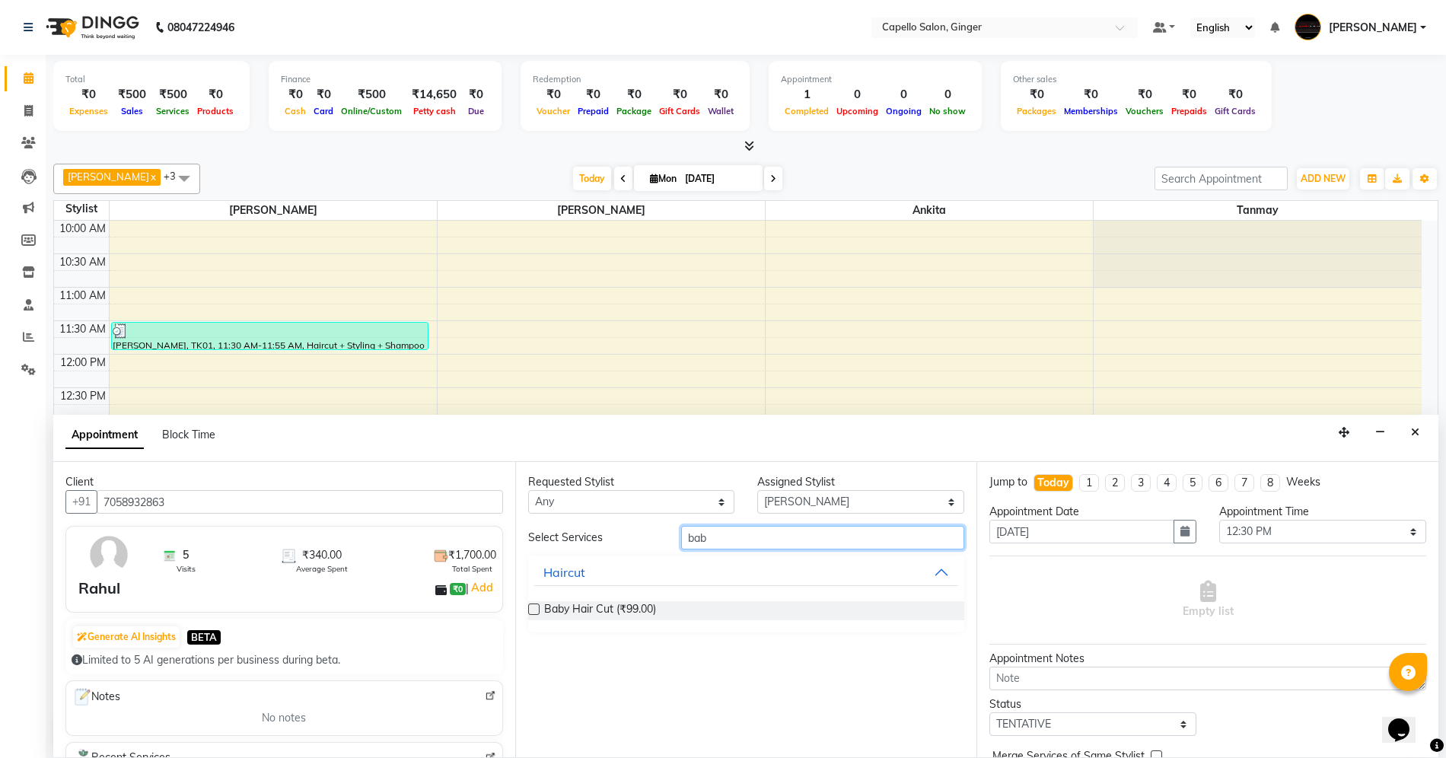
type input "bab"
click at [533, 612] on label at bounding box center [533, 608] width 11 height 11
click at [533, 612] on input "checkbox" at bounding box center [533, 611] width 10 height 10
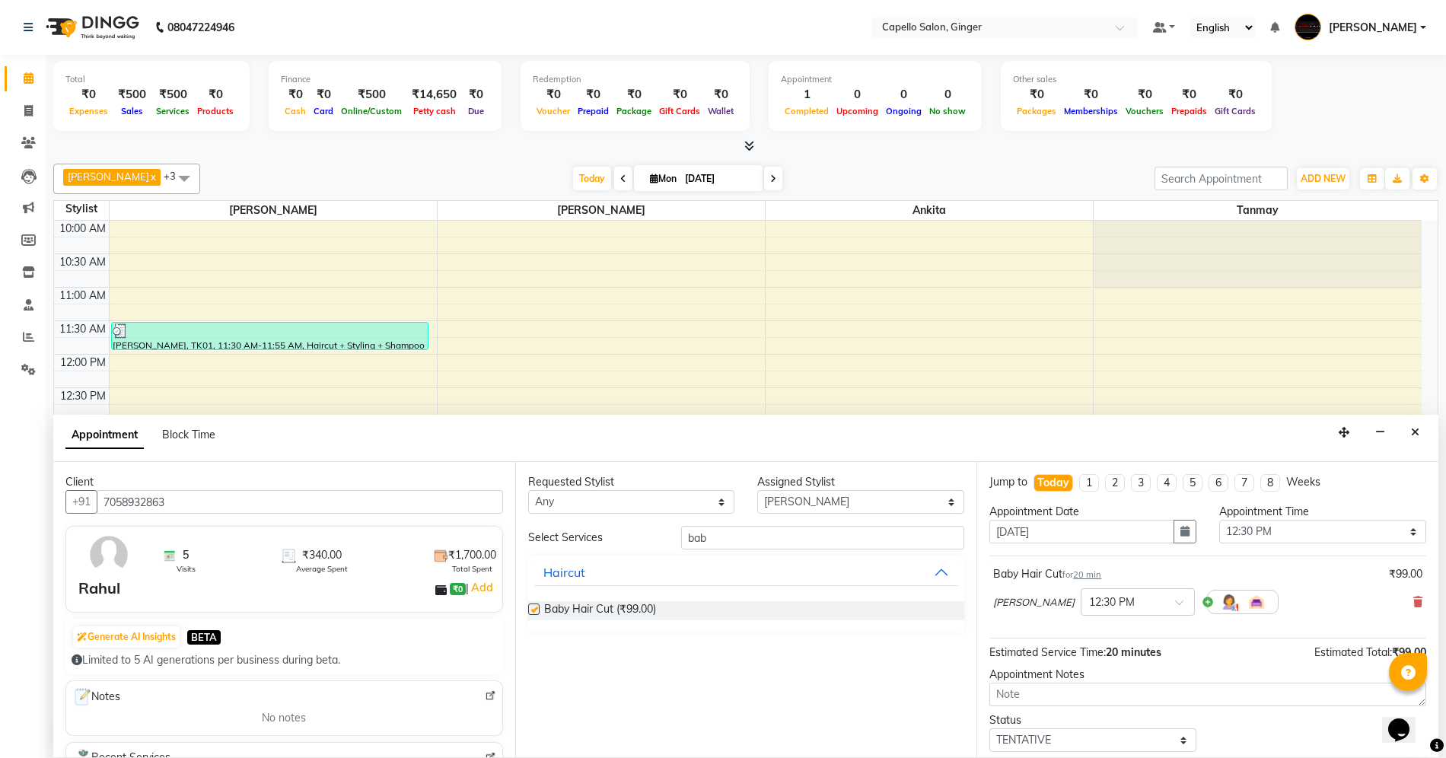
checkbox input "false"
click at [734, 539] on input "bab" at bounding box center [822, 538] width 283 height 24
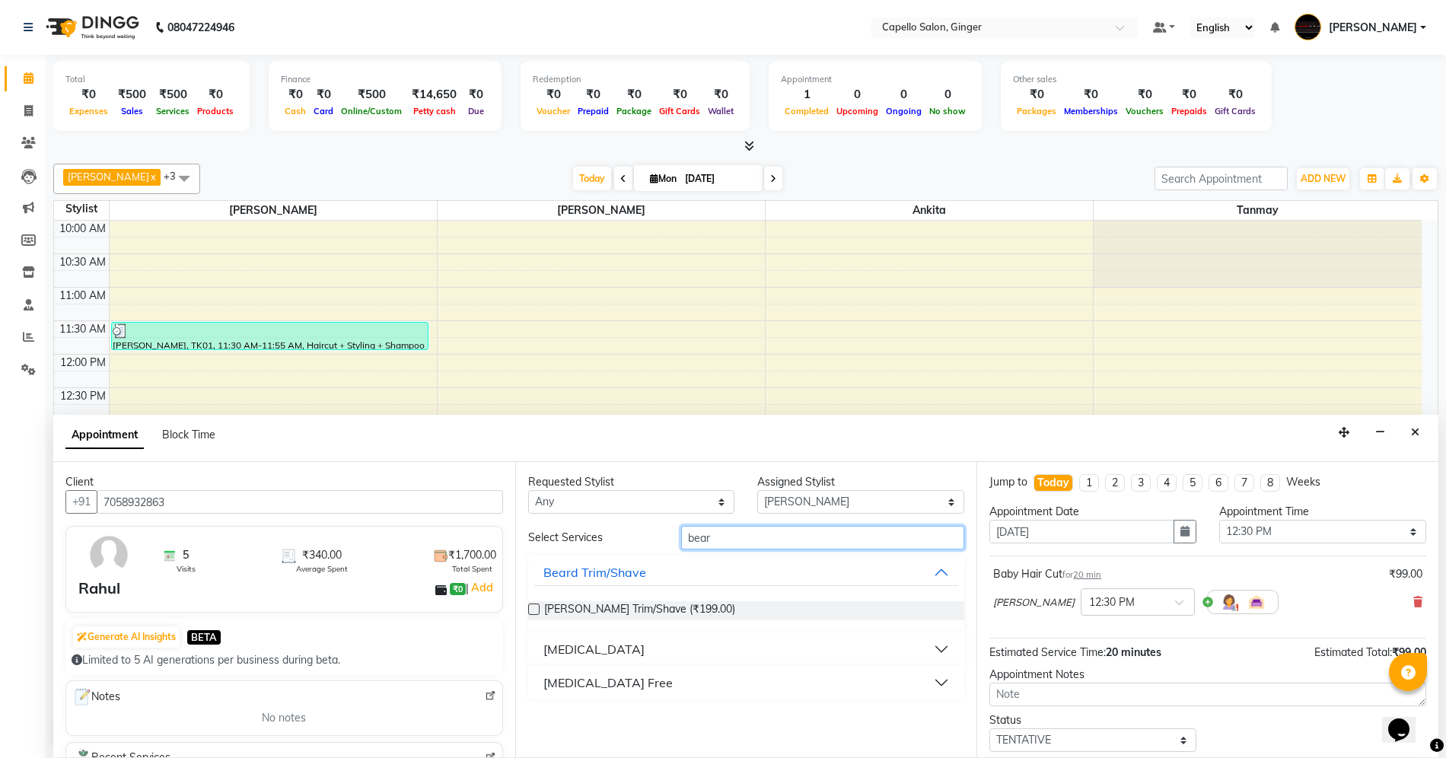
type input "bear"
click at [533, 612] on label at bounding box center [533, 608] width 11 height 11
click at [533, 612] on input "checkbox" at bounding box center [533, 611] width 10 height 10
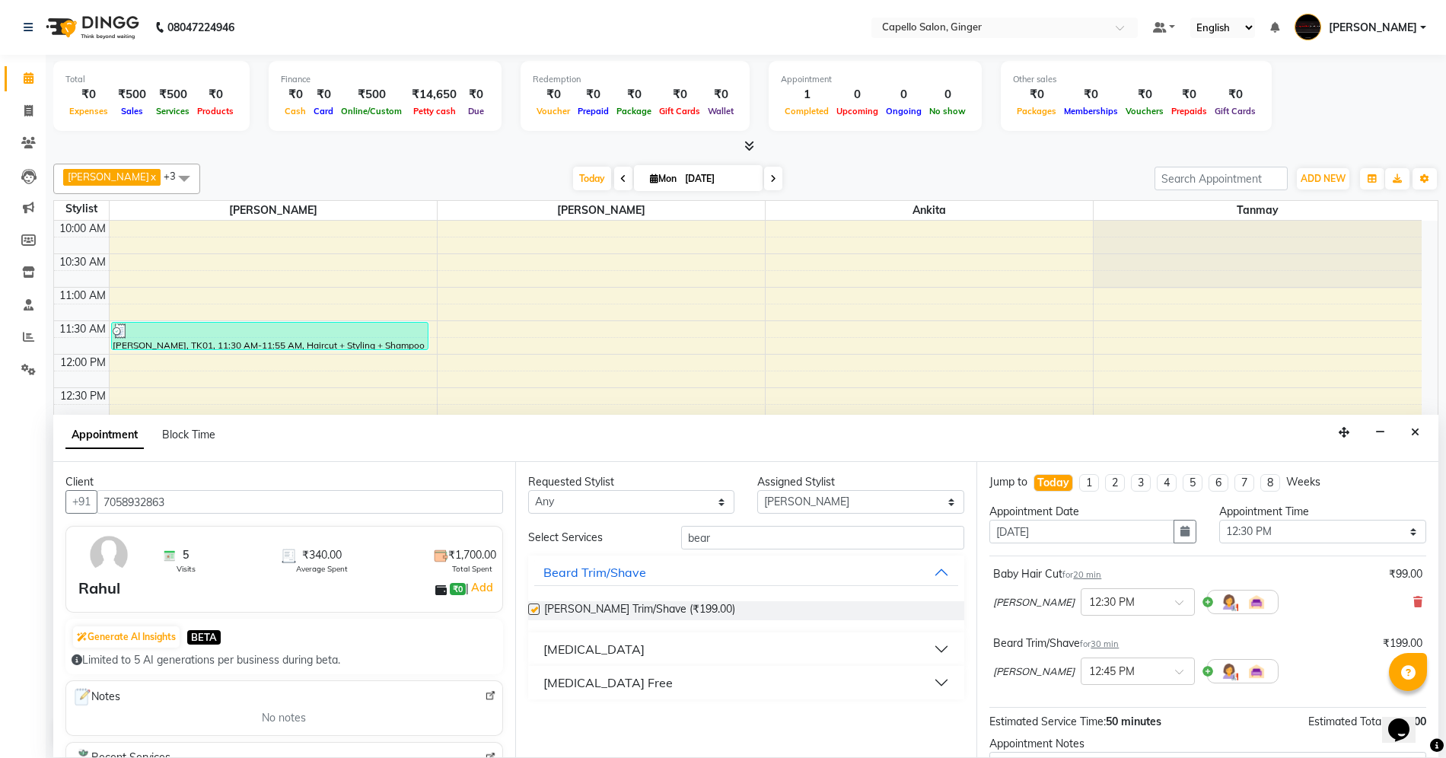
checkbox input "false"
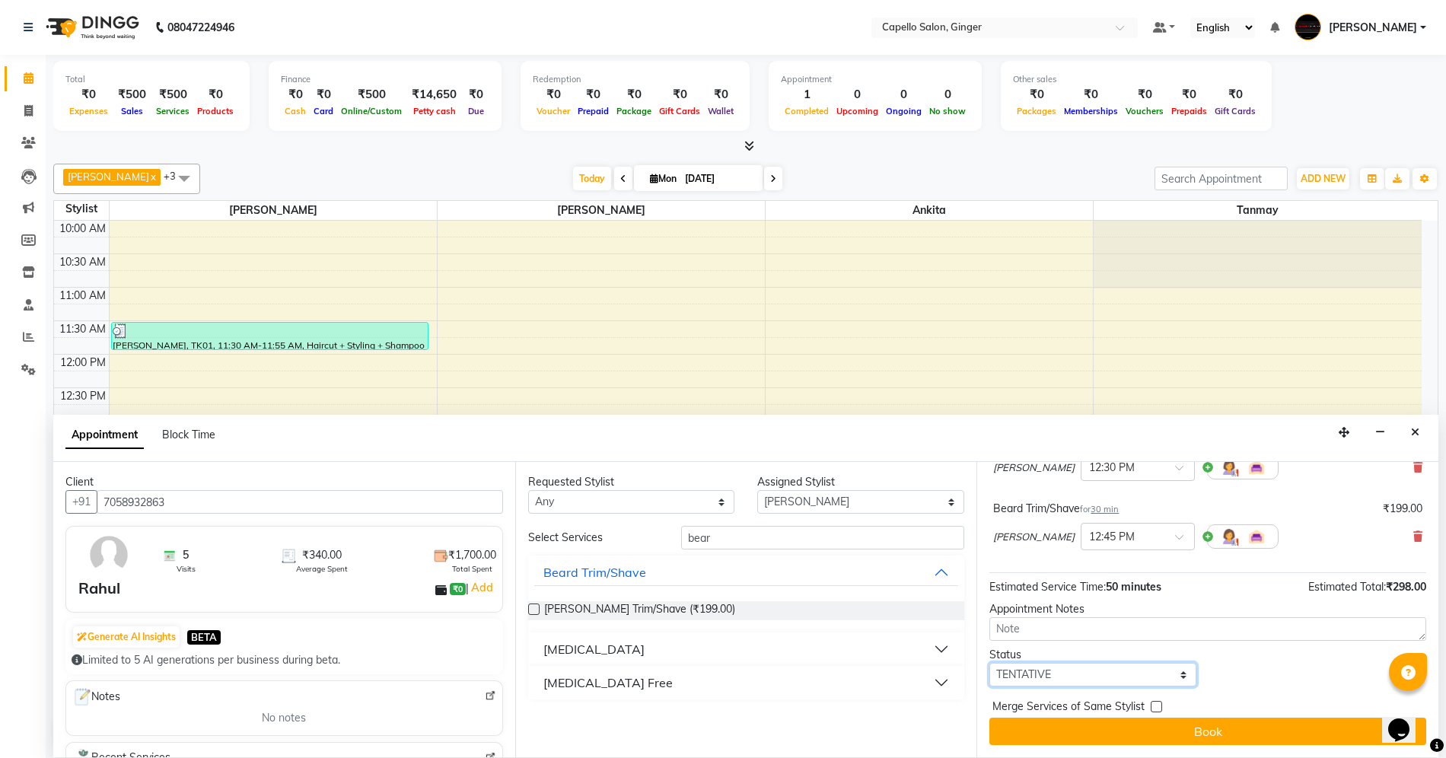
click at [1051, 667] on select "Select TENTATIVE CONFIRM CHECK-IN UPCOMING" at bounding box center [1092, 675] width 207 height 24
select select "confirm booking"
click at [989, 663] on select "Select TENTATIVE CONFIRM CHECK-IN UPCOMING" at bounding box center [1092, 675] width 207 height 24
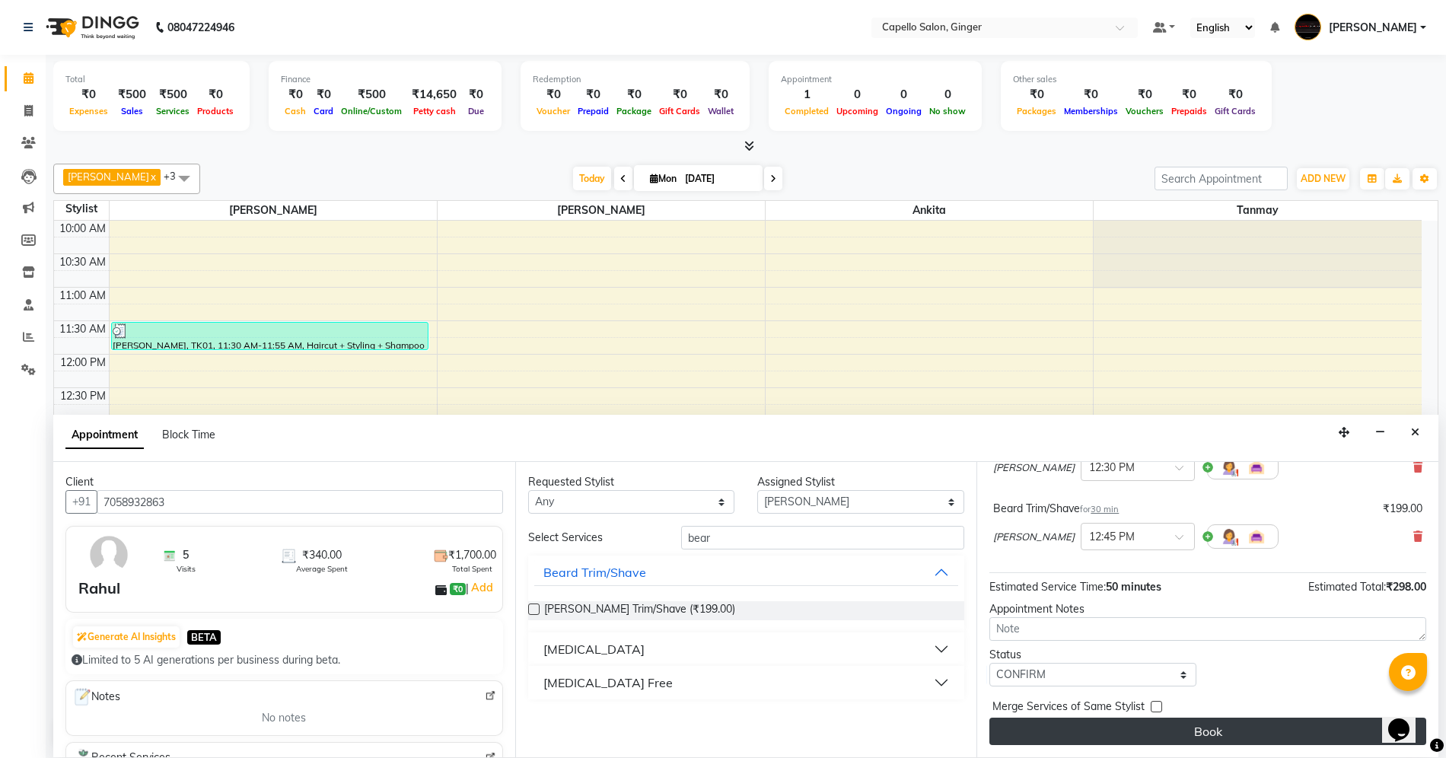
click at [1064, 735] on button "Book" at bounding box center [1207, 731] width 437 height 27
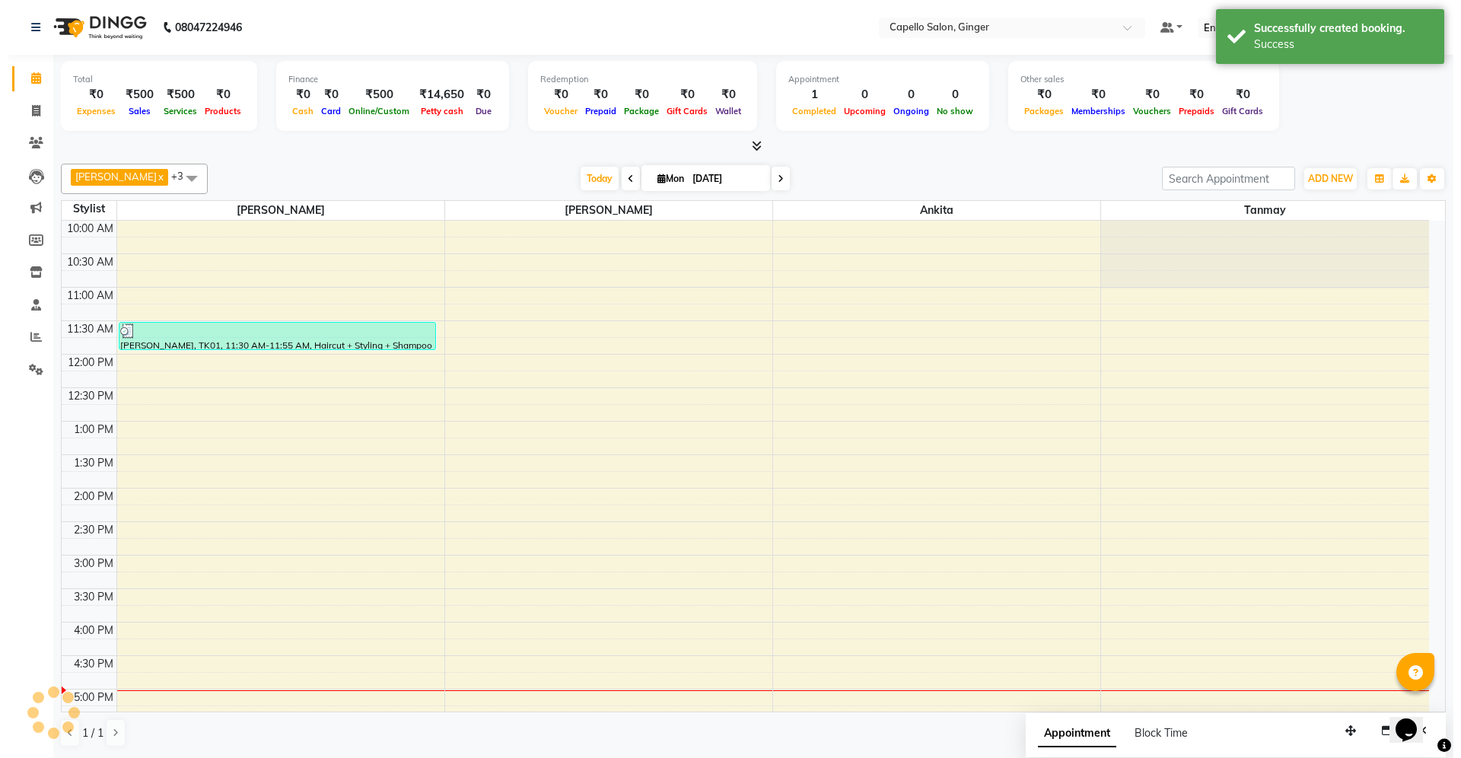
scroll to position [0, 0]
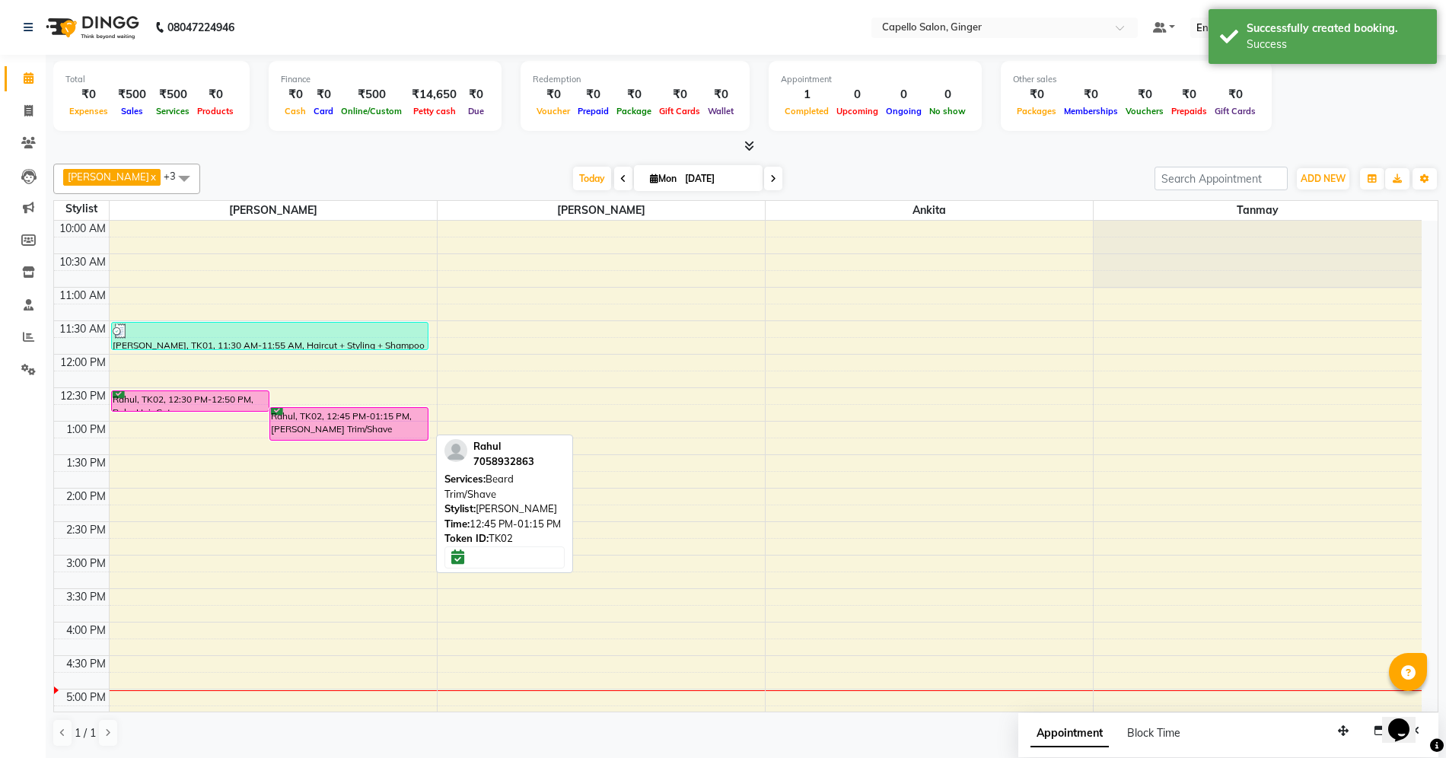
click at [387, 421] on div "Rahul, TK02, 12:45 PM-01:15 PM, [PERSON_NAME] Trim/Shave" at bounding box center [349, 424] width 158 height 32
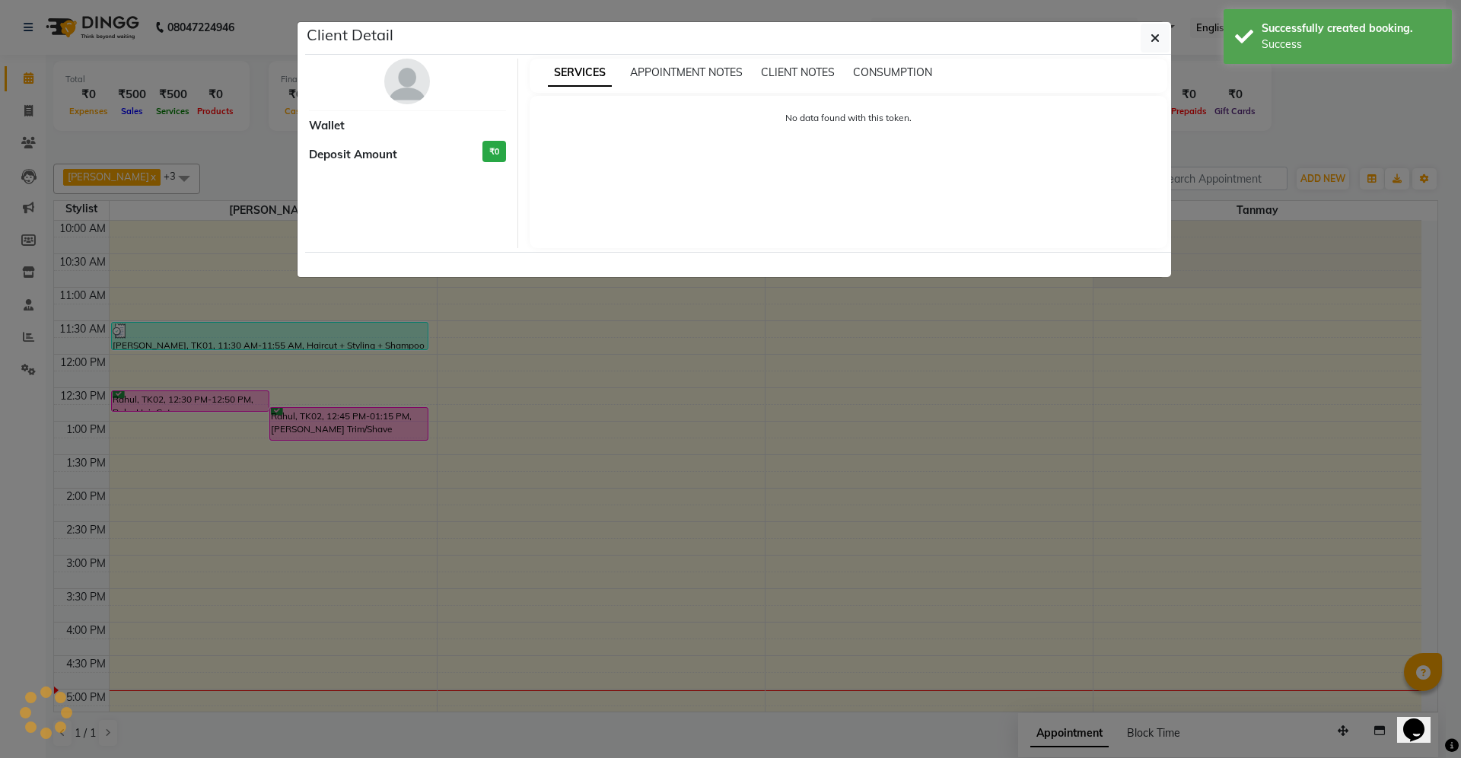
select select "6"
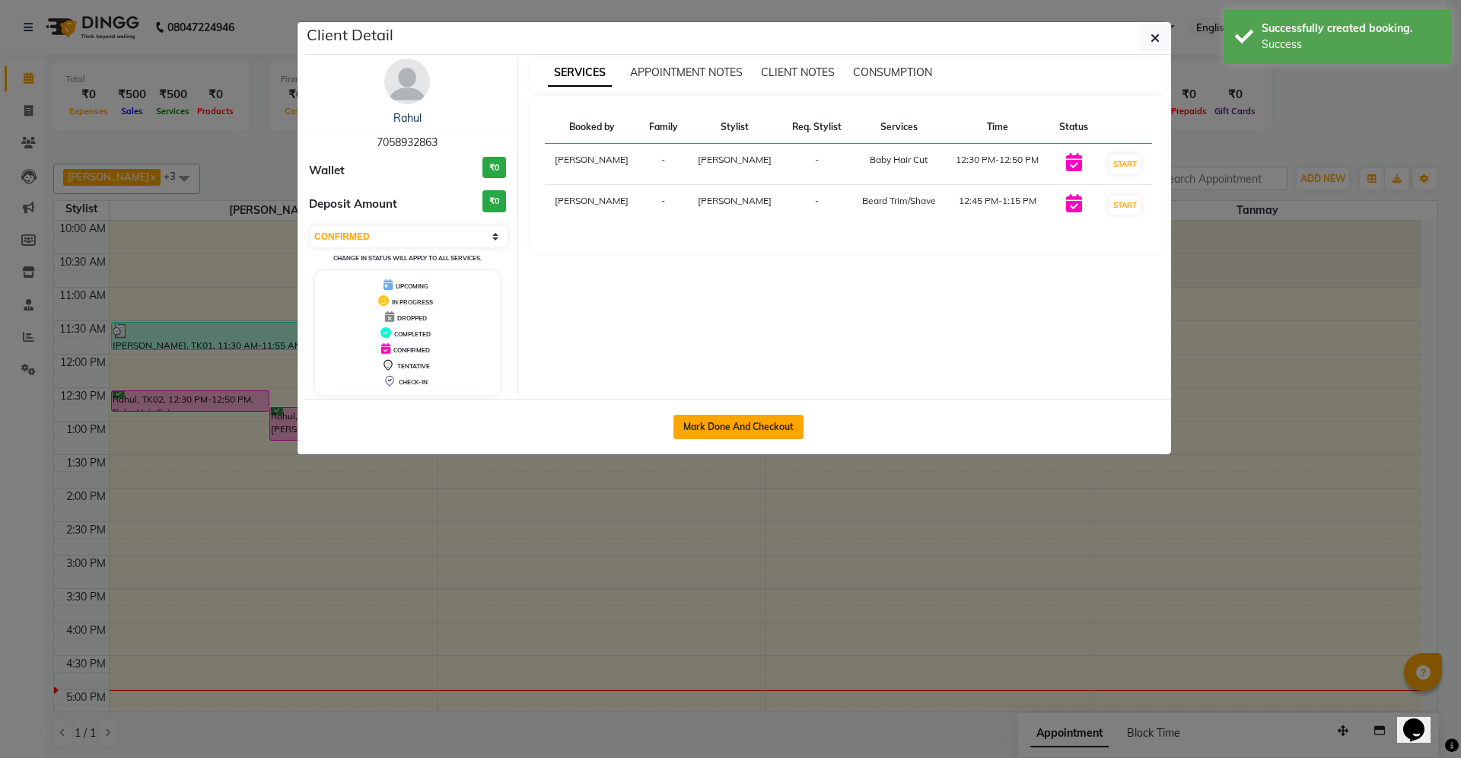
click at [729, 425] on button "Mark Done And Checkout" at bounding box center [738, 427] width 130 height 24
select select "service"
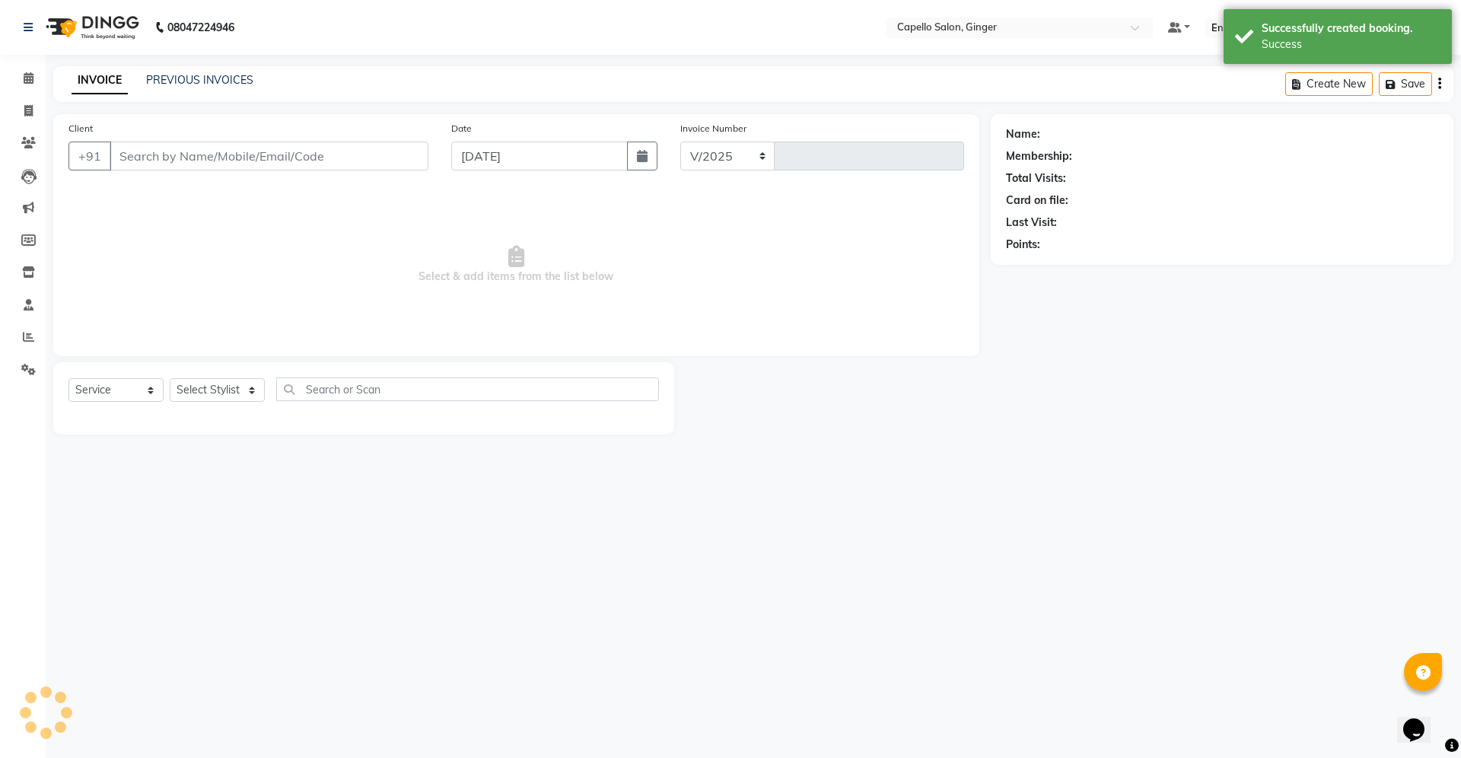
select select "832"
type input "1847"
type input "7058932863"
select select "23806"
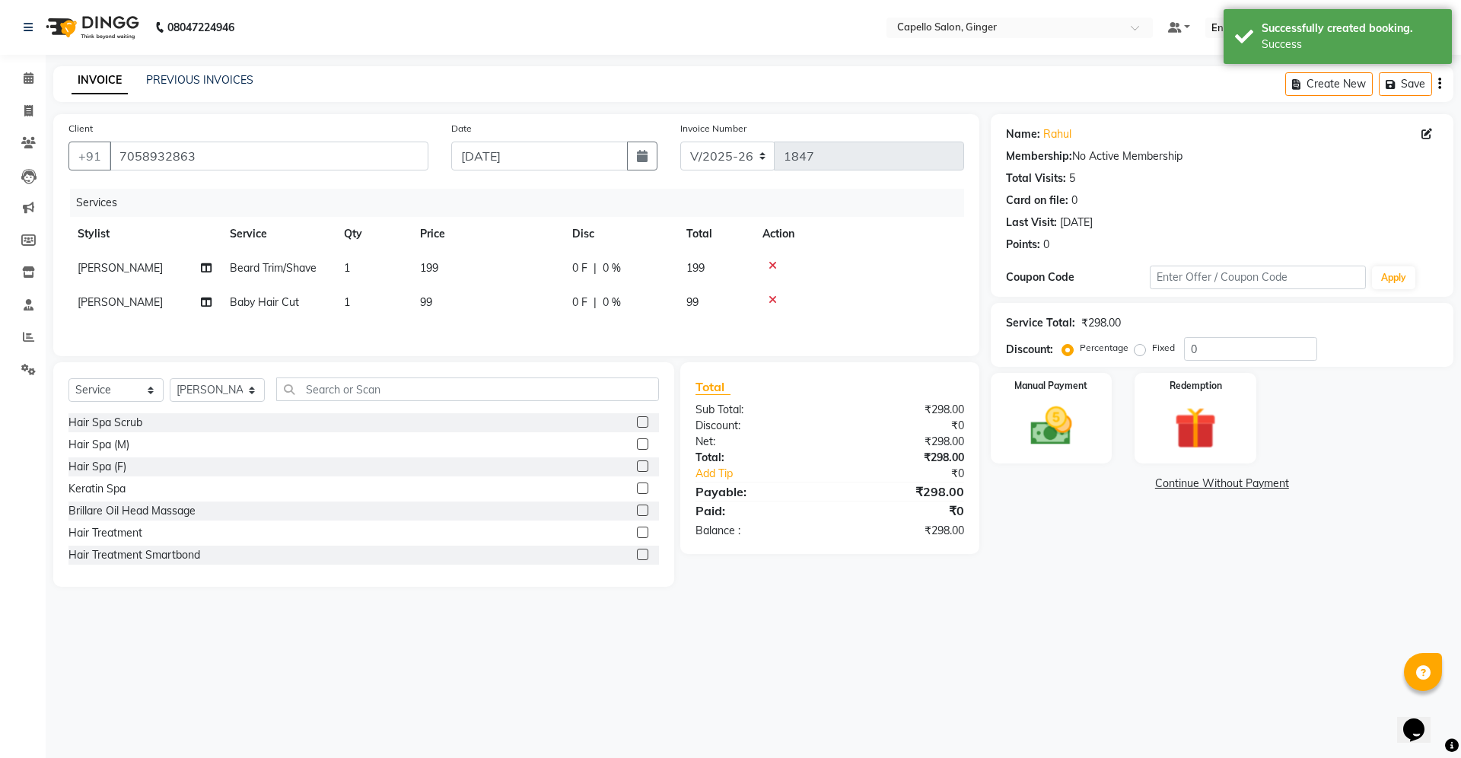
click at [434, 263] on span "199" at bounding box center [429, 268] width 18 height 14
select select "23806"
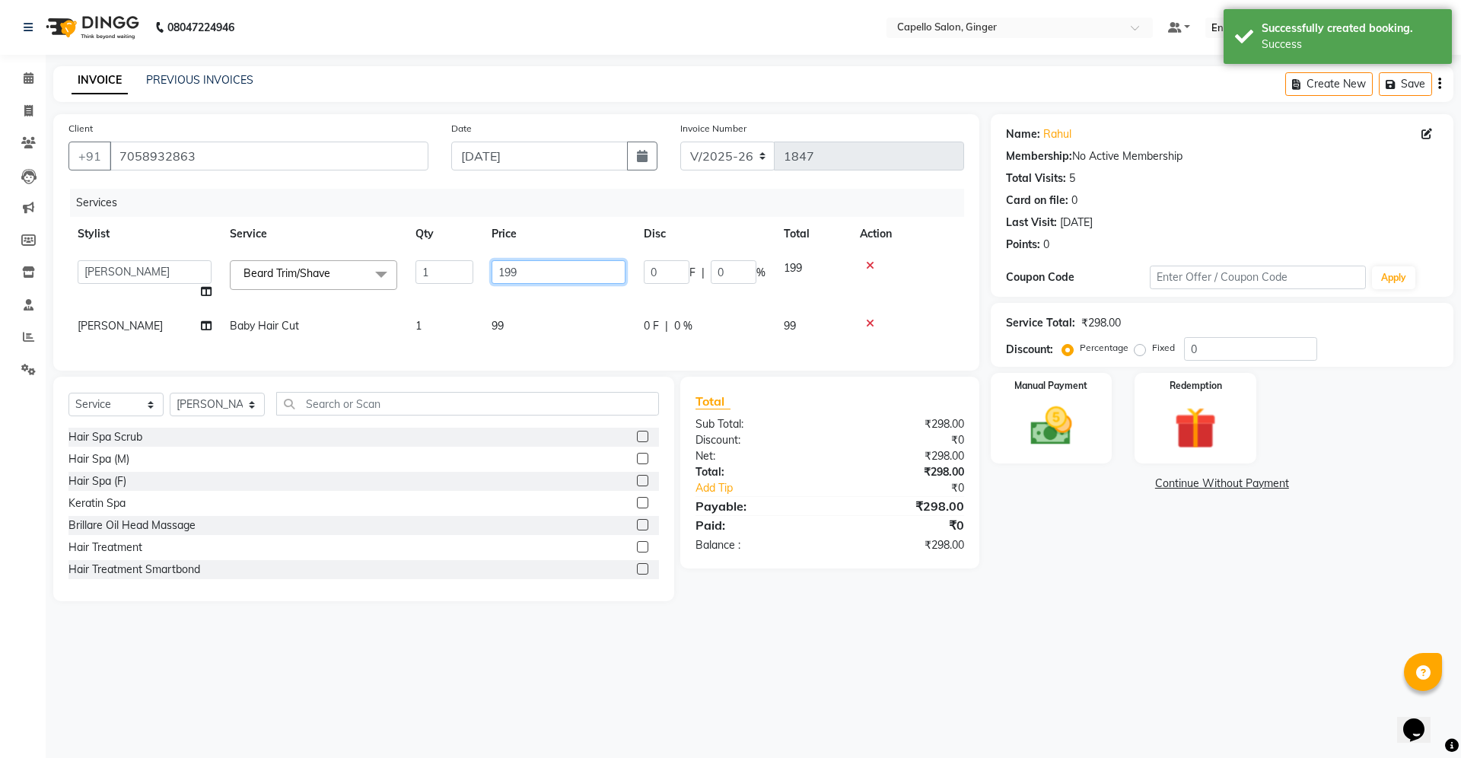
click at [559, 278] on input "199" at bounding box center [559, 272] width 134 height 24
type input "150"
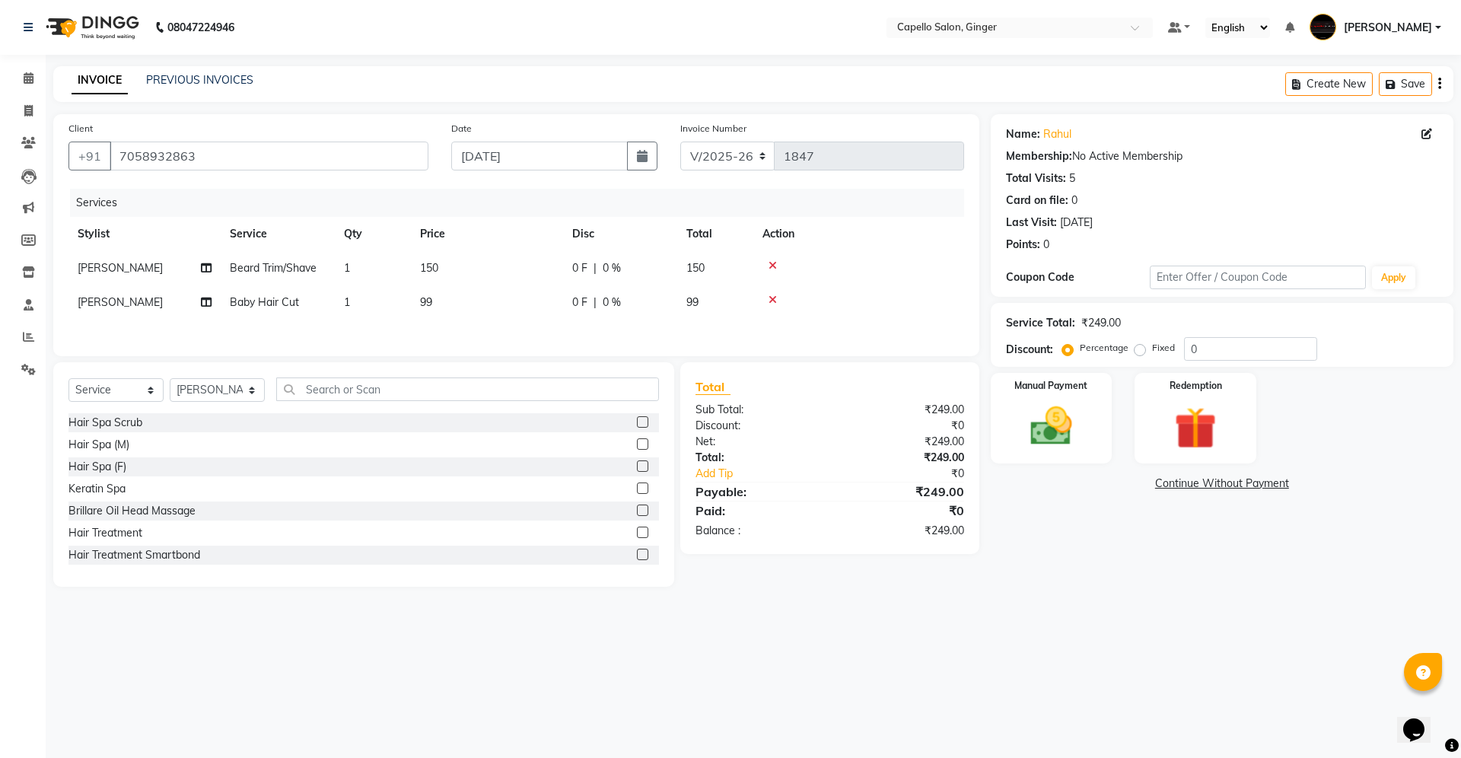
click at [494, 323] on div "Services Stylist Service Qty Price Disc Total Action [PERSON_NAME] [PERSON_NAME…" at bounding box center [516, 265] width 896 height 152
click at [432, 301] on span "99" at bounding box center [426, 302] width 12 height 14
select select "23806"
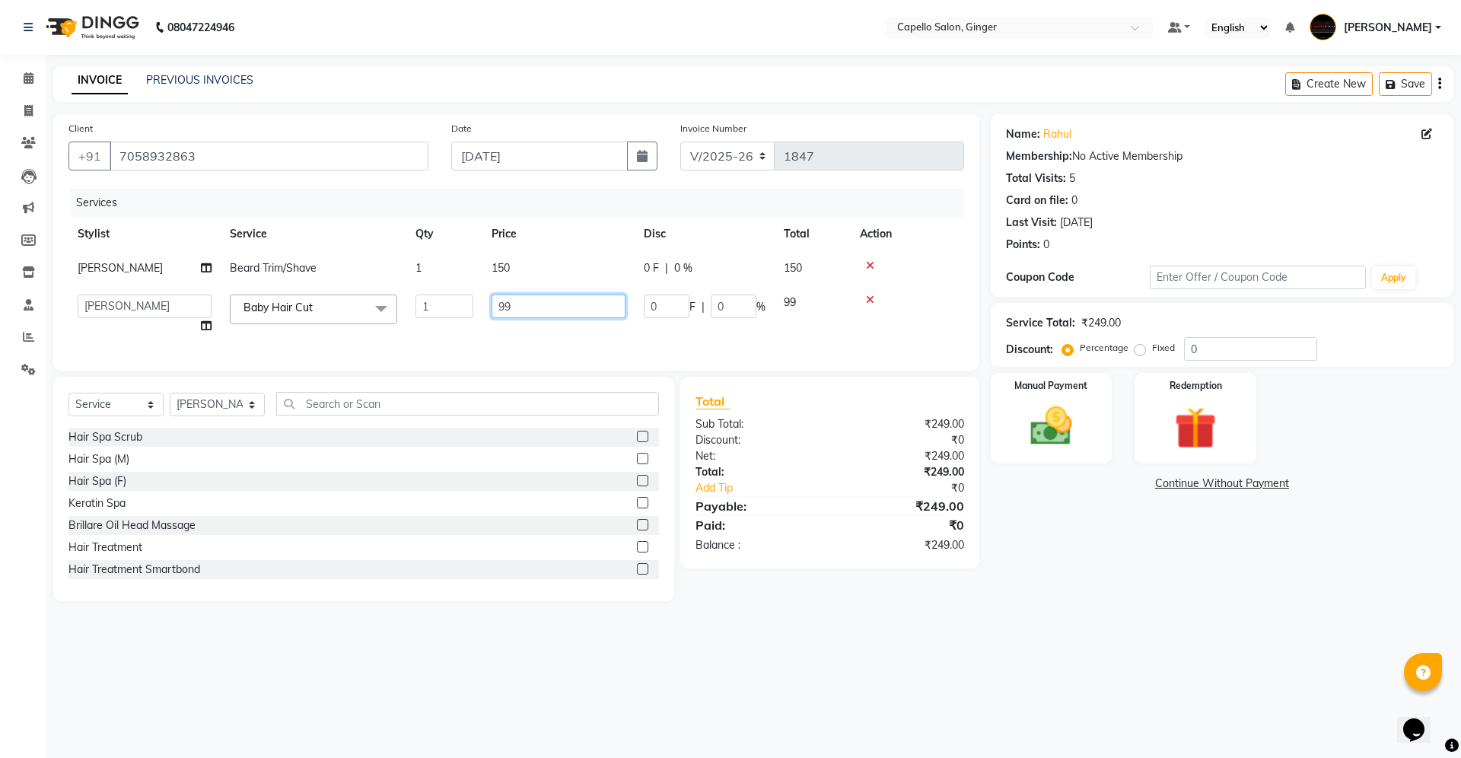
click at [525, 295] on input "99" at bounding box center [559, 306] width 134 height 24
type input "9"
type input "200"
click at [536, 339] on div "Services Stylist Service Qty Price Disc Total Action [PERSON_NAME] [PERSON_NAME…" at bounding box center [516, 272] width 896 height 167
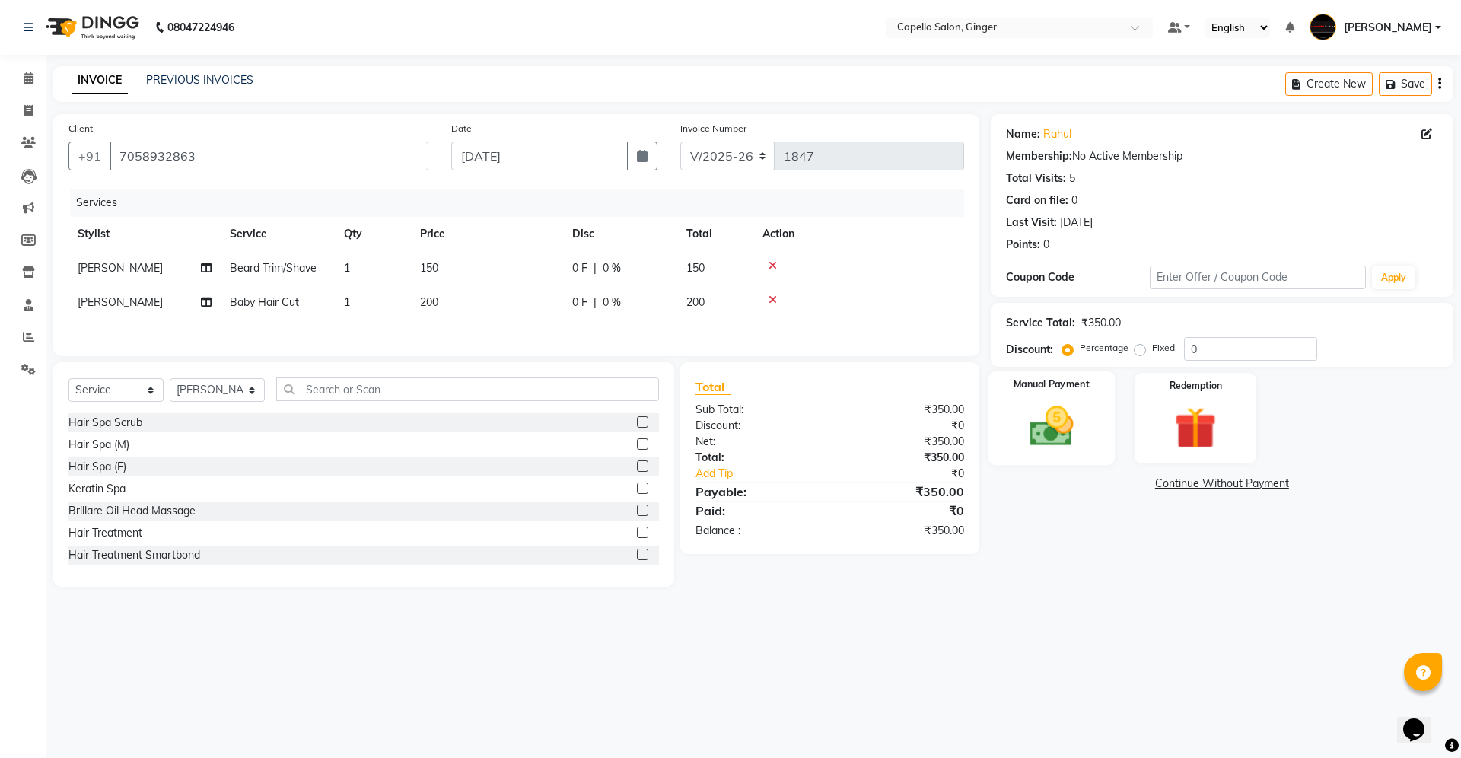
click at [1046, 427] on img at bounding box center [1051, 426] width 71 height 50
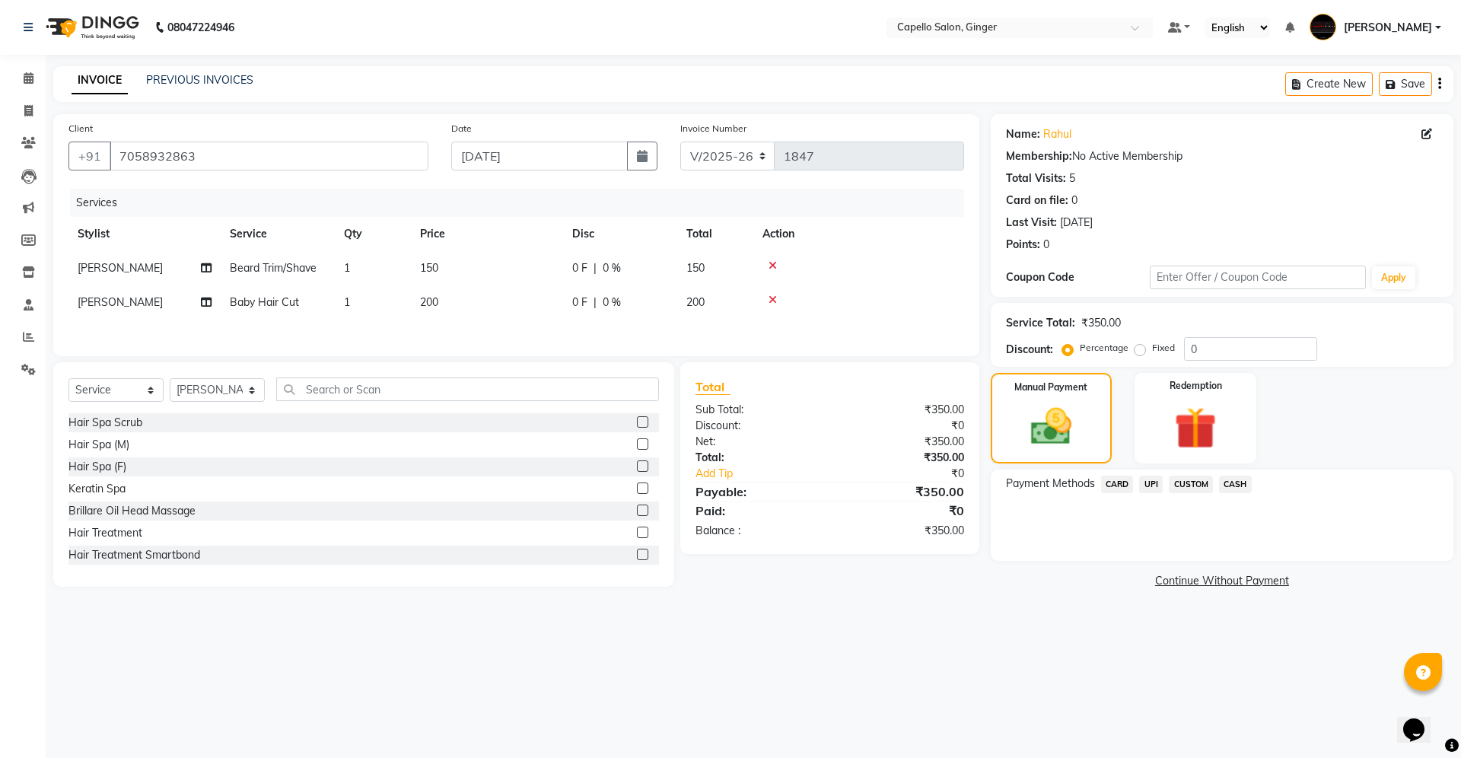
click at [1154, 485] on span "UPI" at bounding box center [1151, 485] width 24 height 18
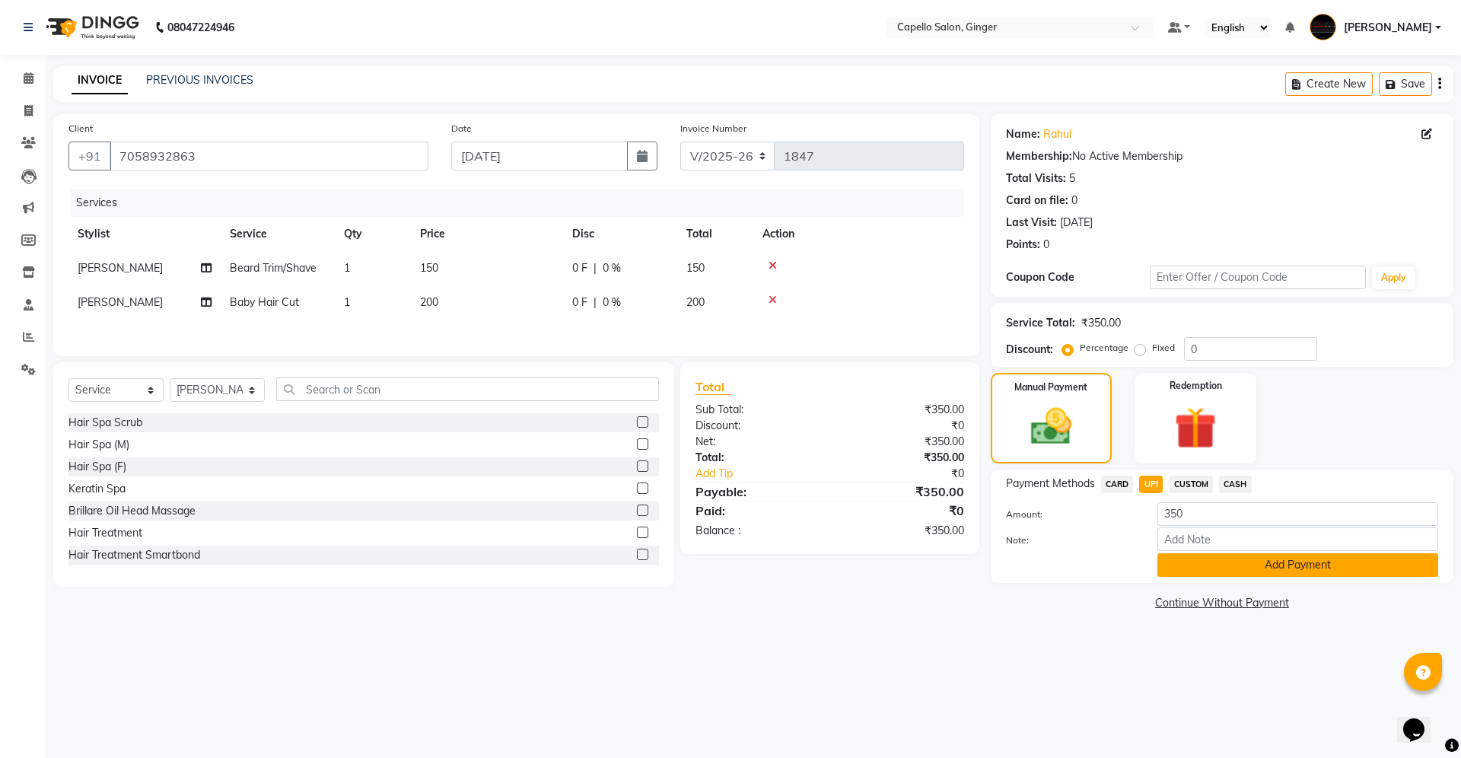
click at [1193, 571] on button "Add Payment" at bounding box center [1297, 565] width 281 height 24
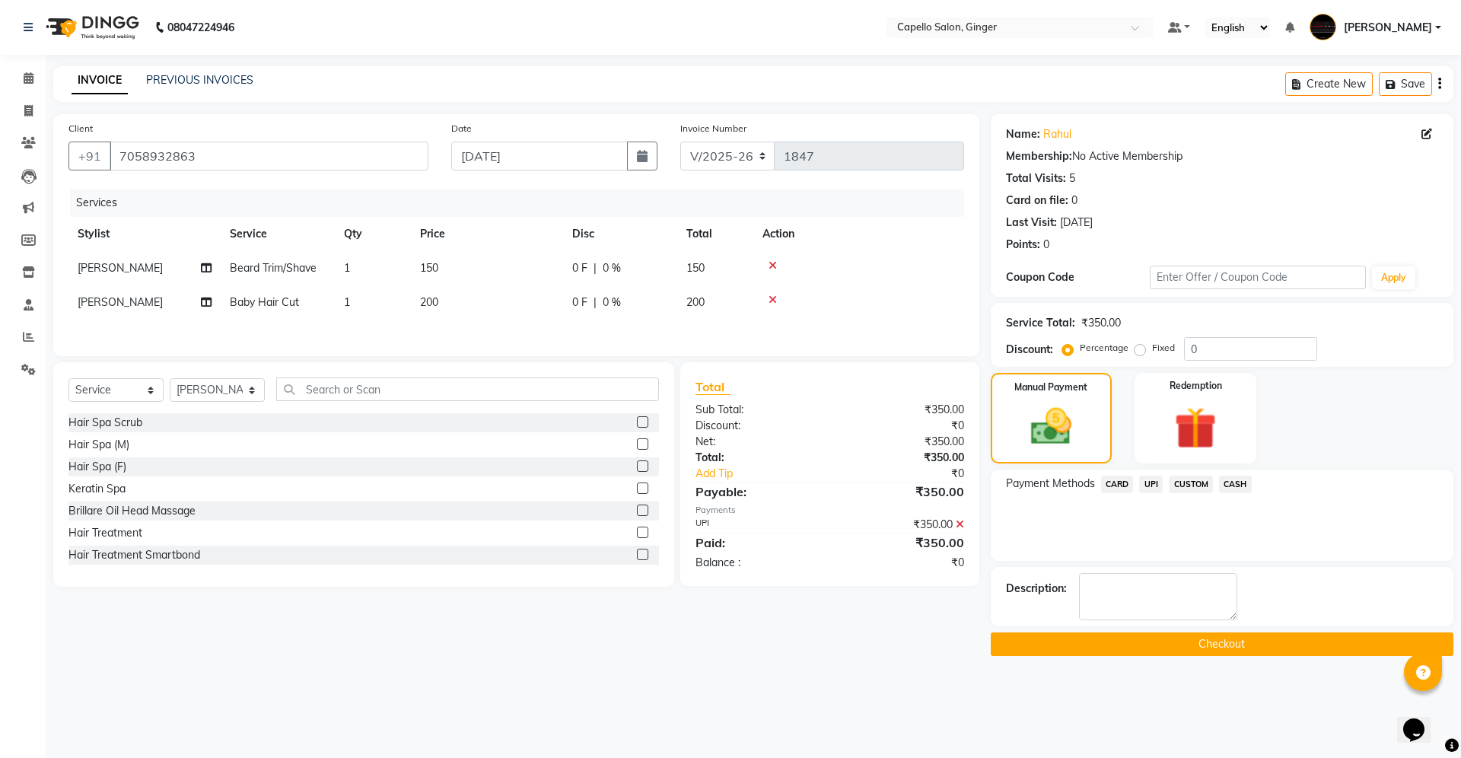
click at [1193, 640] on button "Checkout" at bounding box center [1222, 644] width 463 height 24
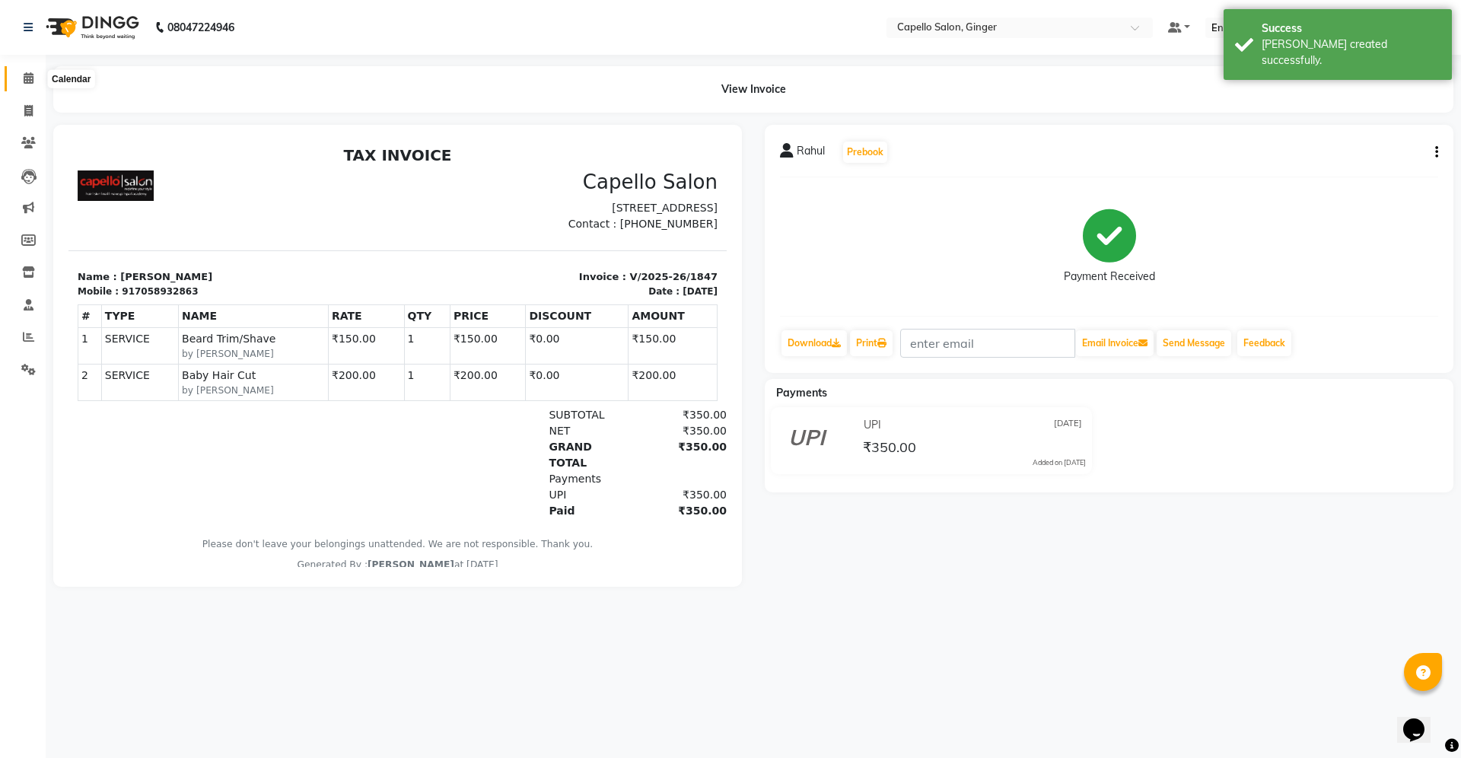
click at [28, 82] on icon at bounding box center [29, 77] width 10 height 11
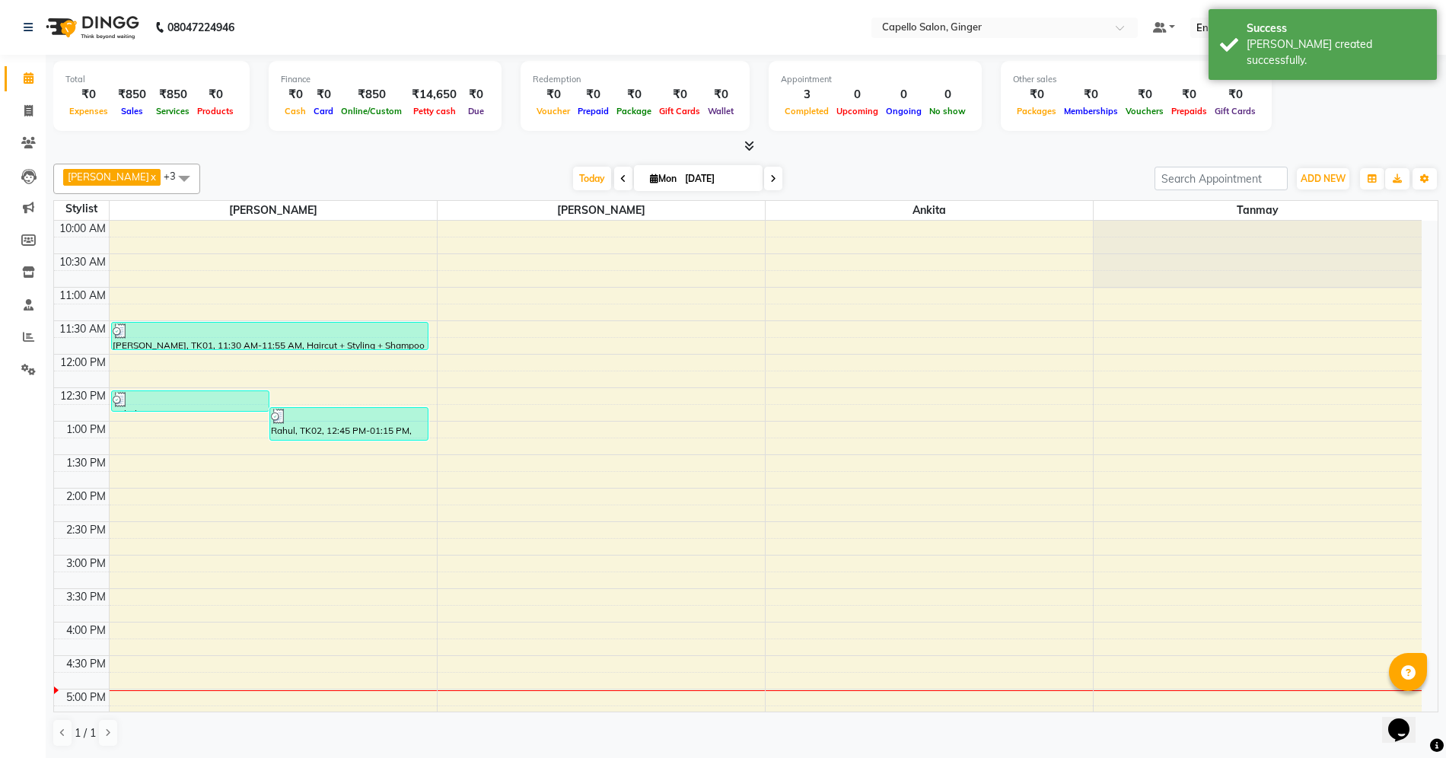
click at [148, 470] on div "10:00 AM 10:30 AM 11:00 AM 11:30 AM 12:00 PM 12:30 PM 1:00 PM 1:30 PM 2:00 PM 2…" at bounding box center [737, 622] width 1367 height 803
select select "23806"
select select "tentative"
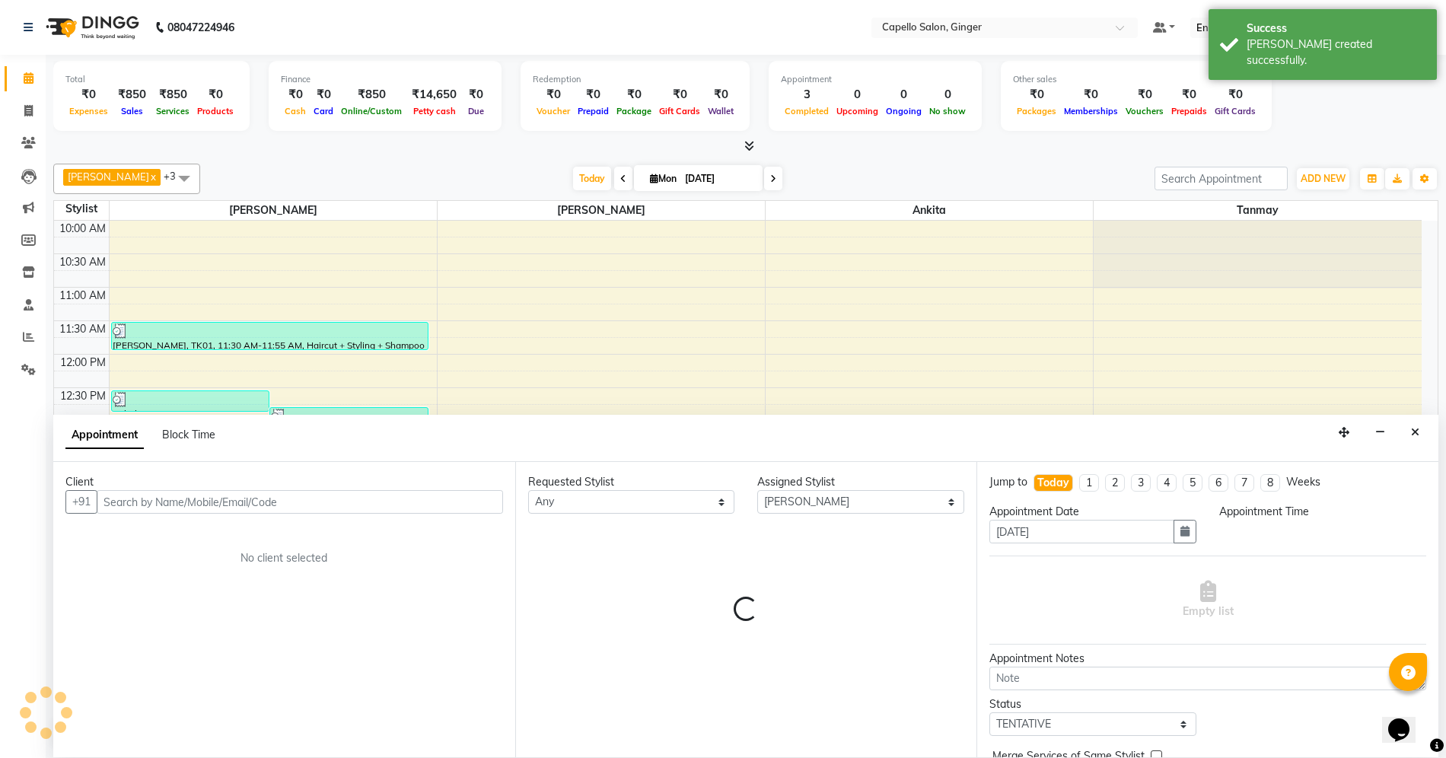
scroll to position [1, 0]
select select "810"
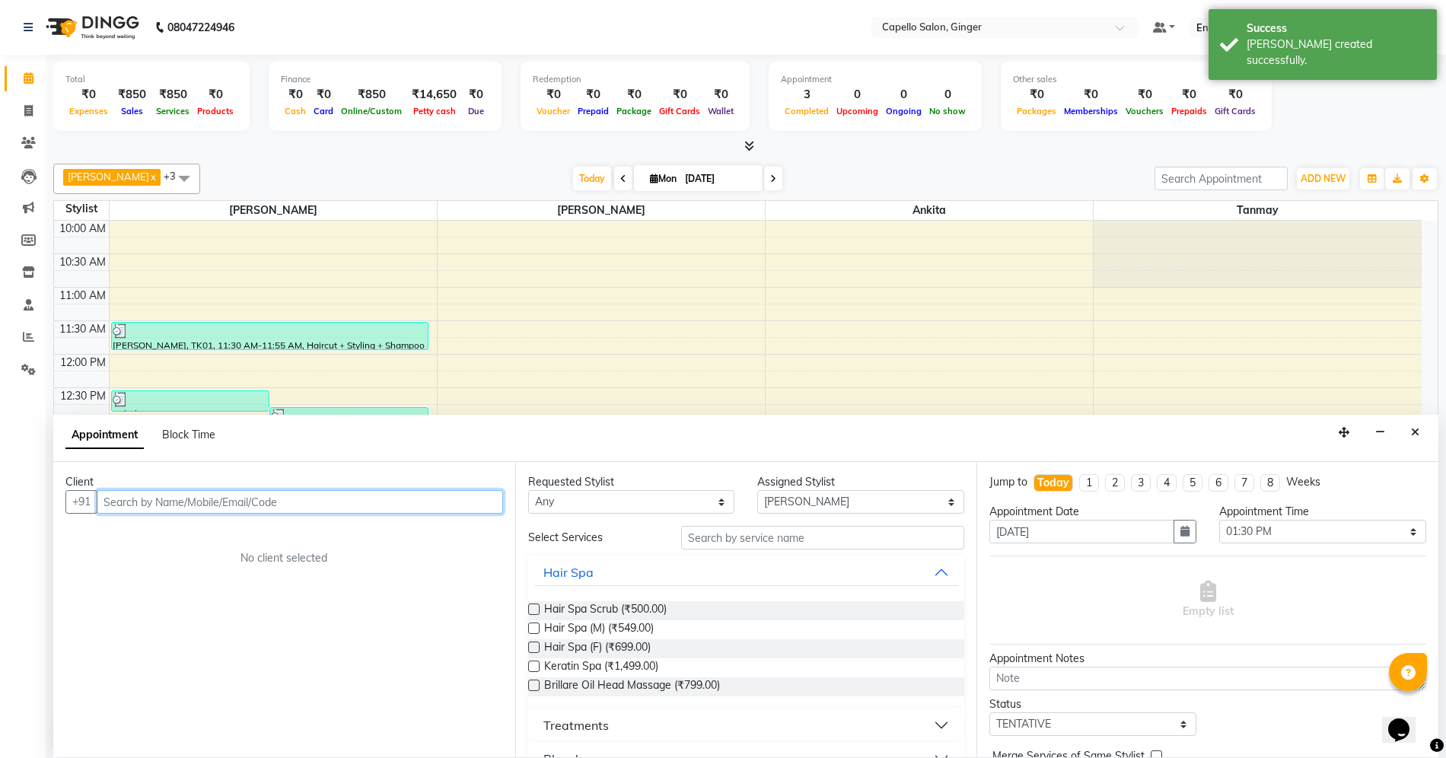
click at [248, 498] on input "text" at bounding box center [300, 502] width 406 height 24
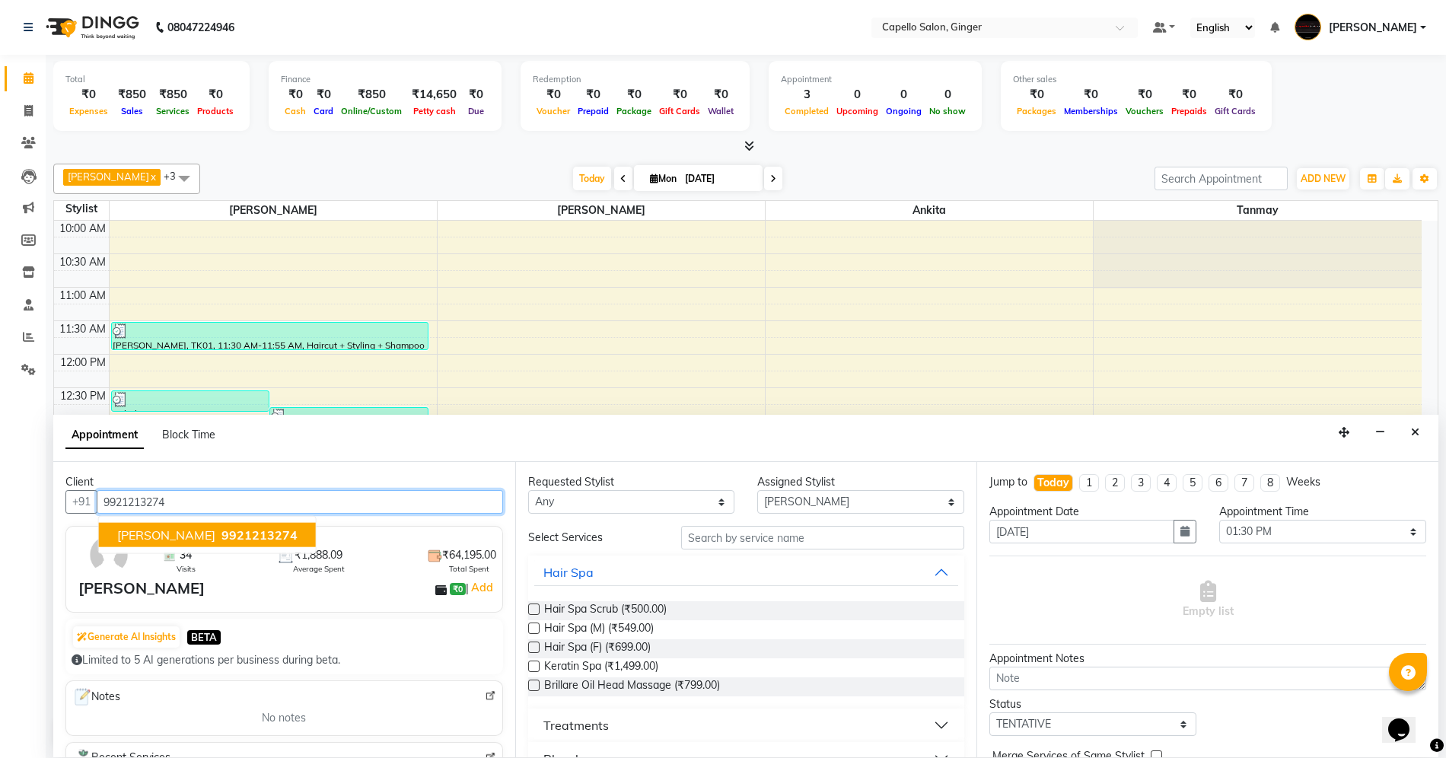
click at [169, 536] on span "[PERSON_NAME]" at bounding box center [166, 534] width 98 height 15
type input "9921213274"
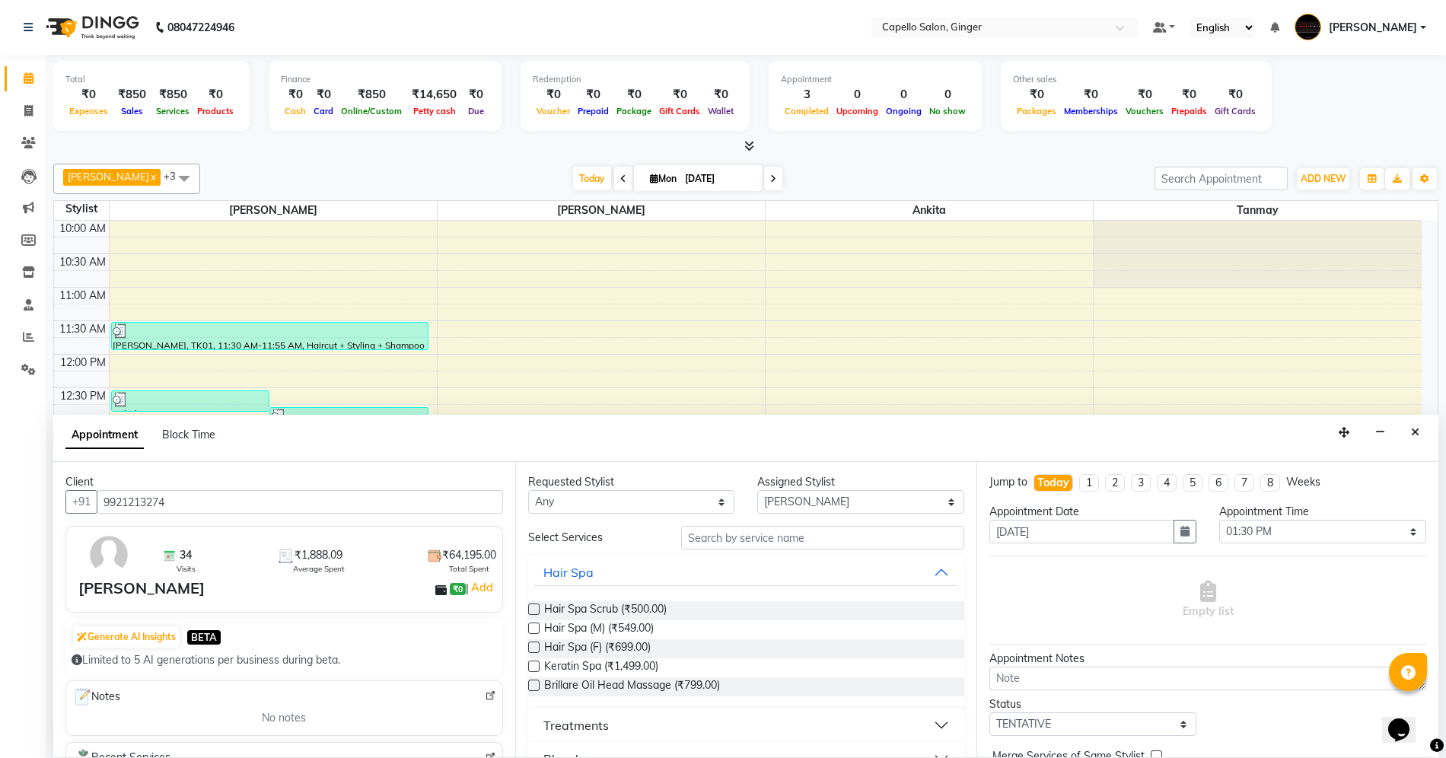
click at [804, 524] on div "Requested Stylist Any Admin [PERSON_NAME] [PERSON_NAME] [PERSON_NAME] [PERSON_N…" at bounding box center [746, 609] width 462 height 295
click at [801, 533] on input "text" at bounding box center [822, 538] width 283 height 24
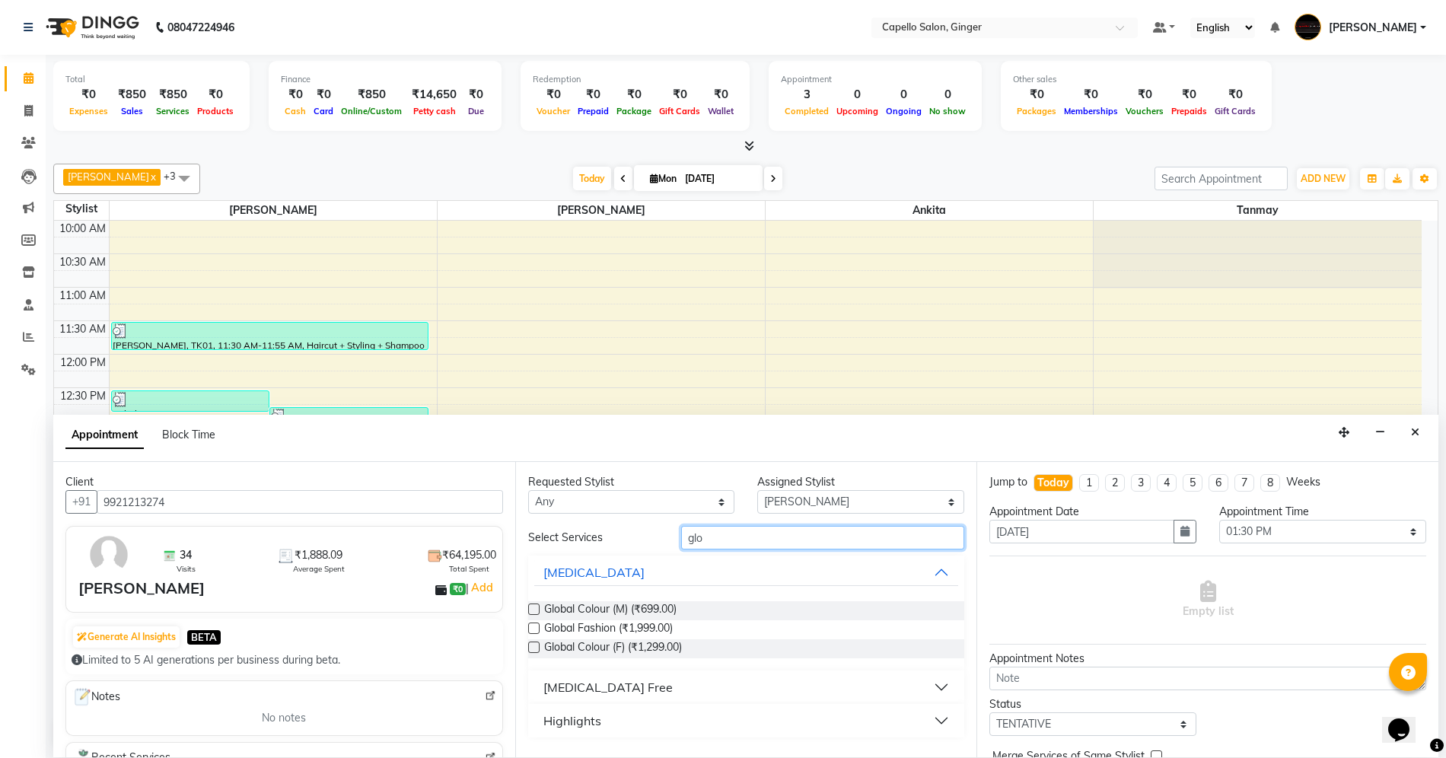
type input "glo"
click at [536, 649] on label at bounding box center [533, 646] width 11 height 11
click at [536, 649] on input "checkbox" at bounding box center [533, 649] width 10 height 10
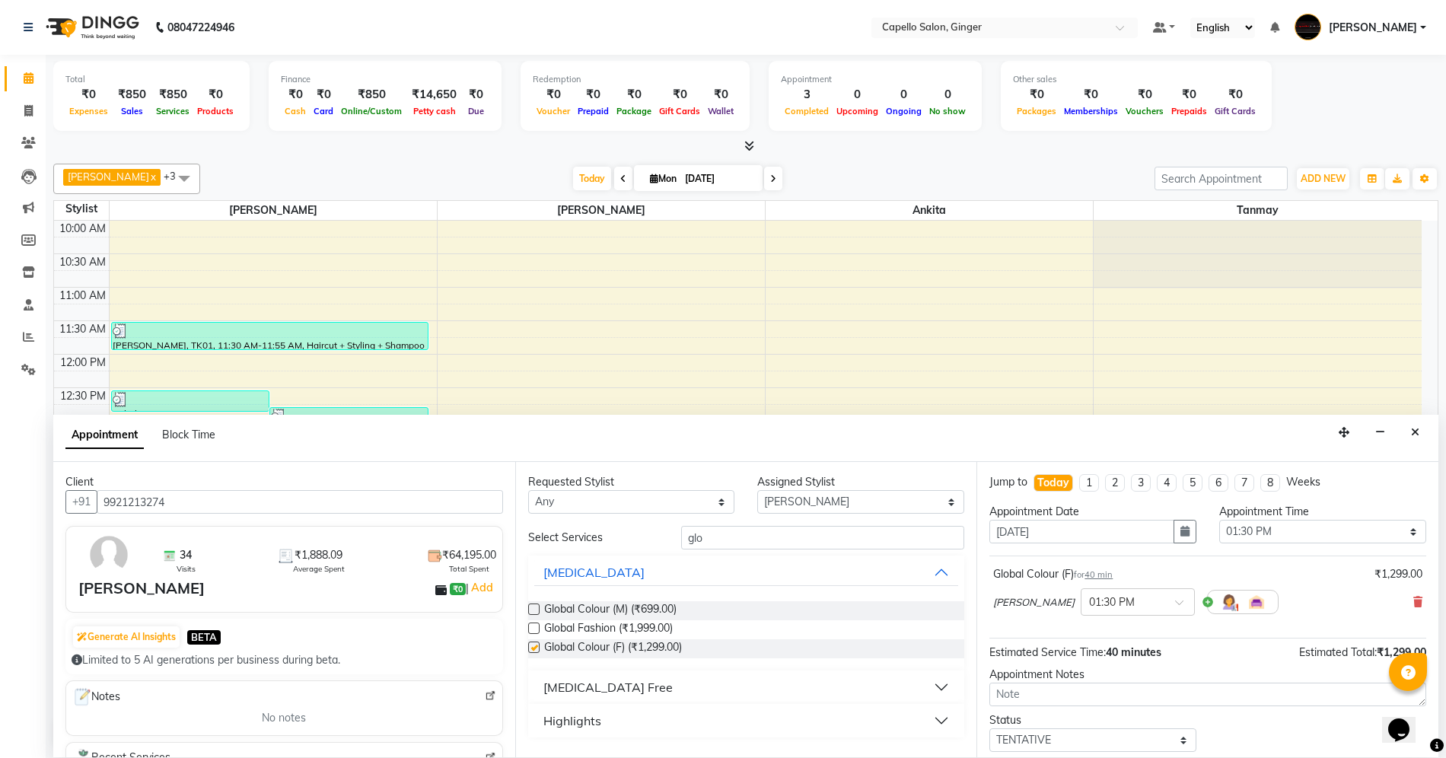
checkbox input "false"
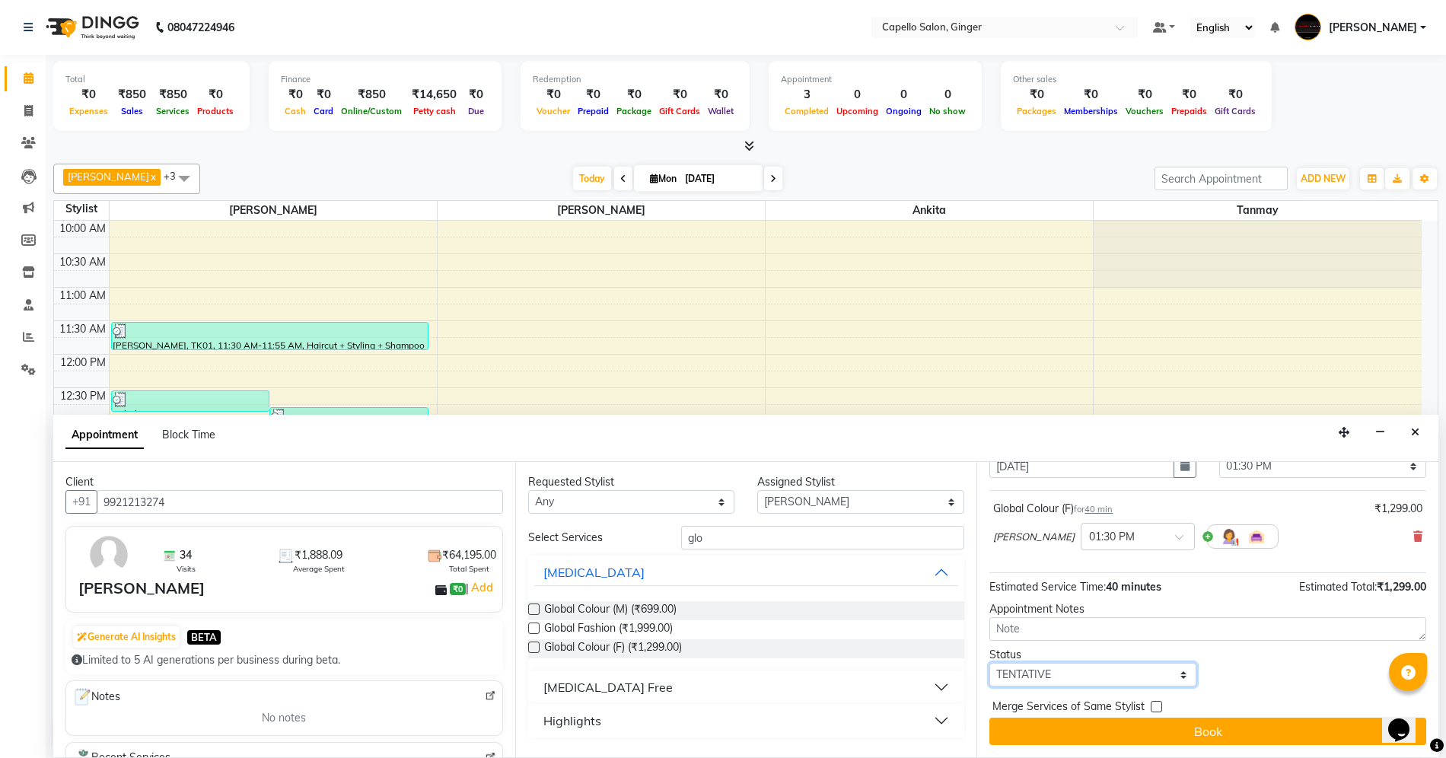
click at [1073, 673] on select "Select TENTATIVE CONFIRM CHECK-IN UPCOMING" at bounding box center [1092, 675] width 207 height 24
select select "confirm booking"
click at [989, 663] on select "Select TENTATIVE CONFIRM CHECK-IN UPCOMING" at bounding box center [1092, 675] width 207 height 24
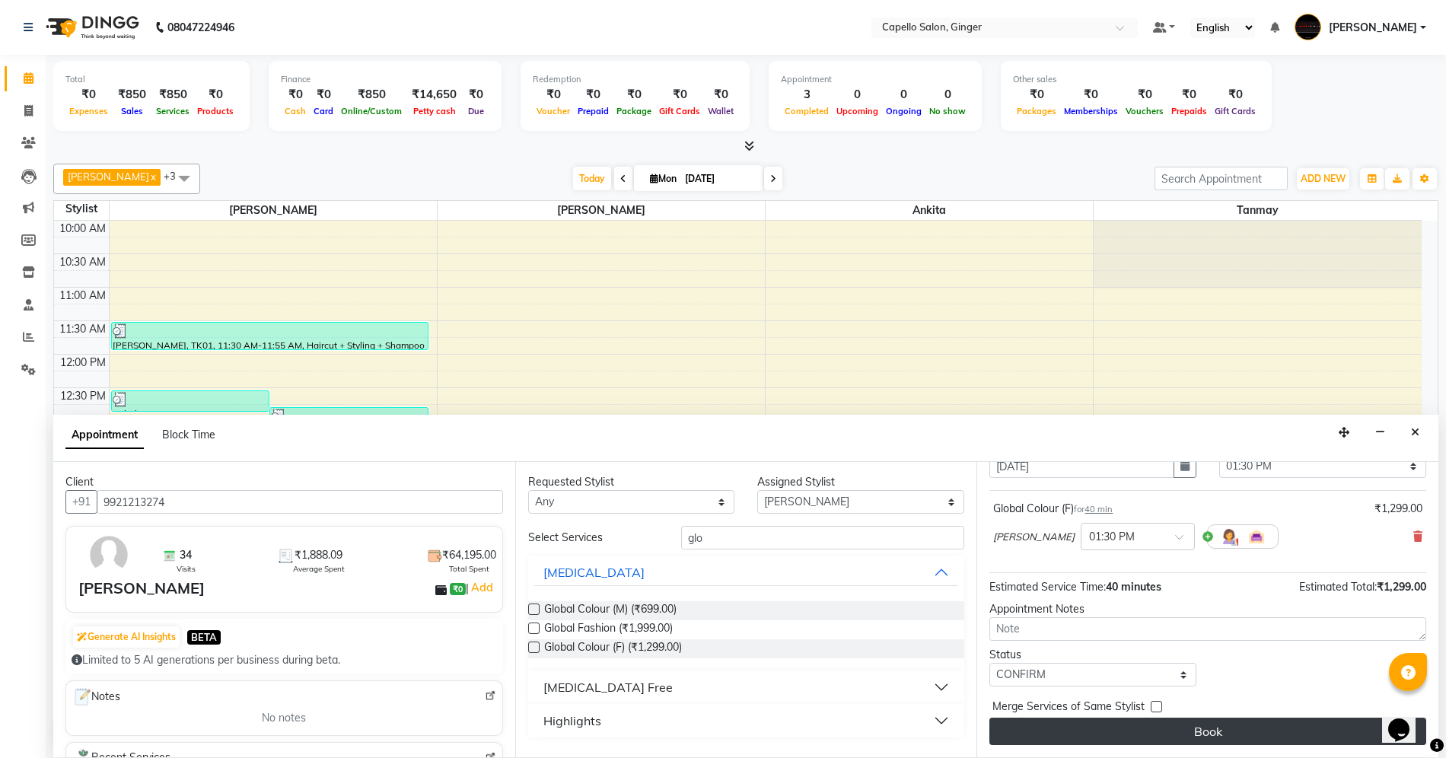
click at [1033, 738] on button "Book" at bounding box center [1207, 731] width 437 height 27
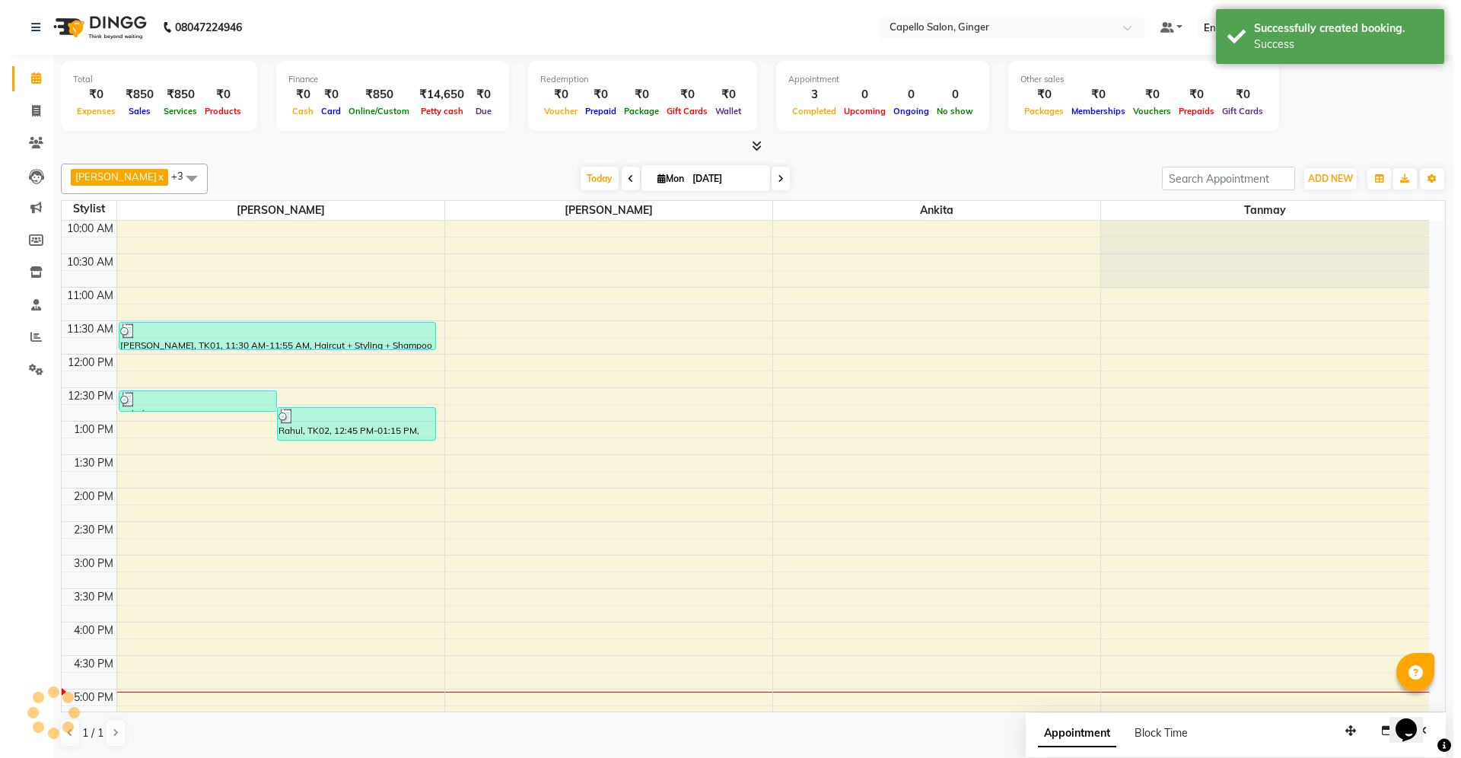
scroll to position [0, 0]
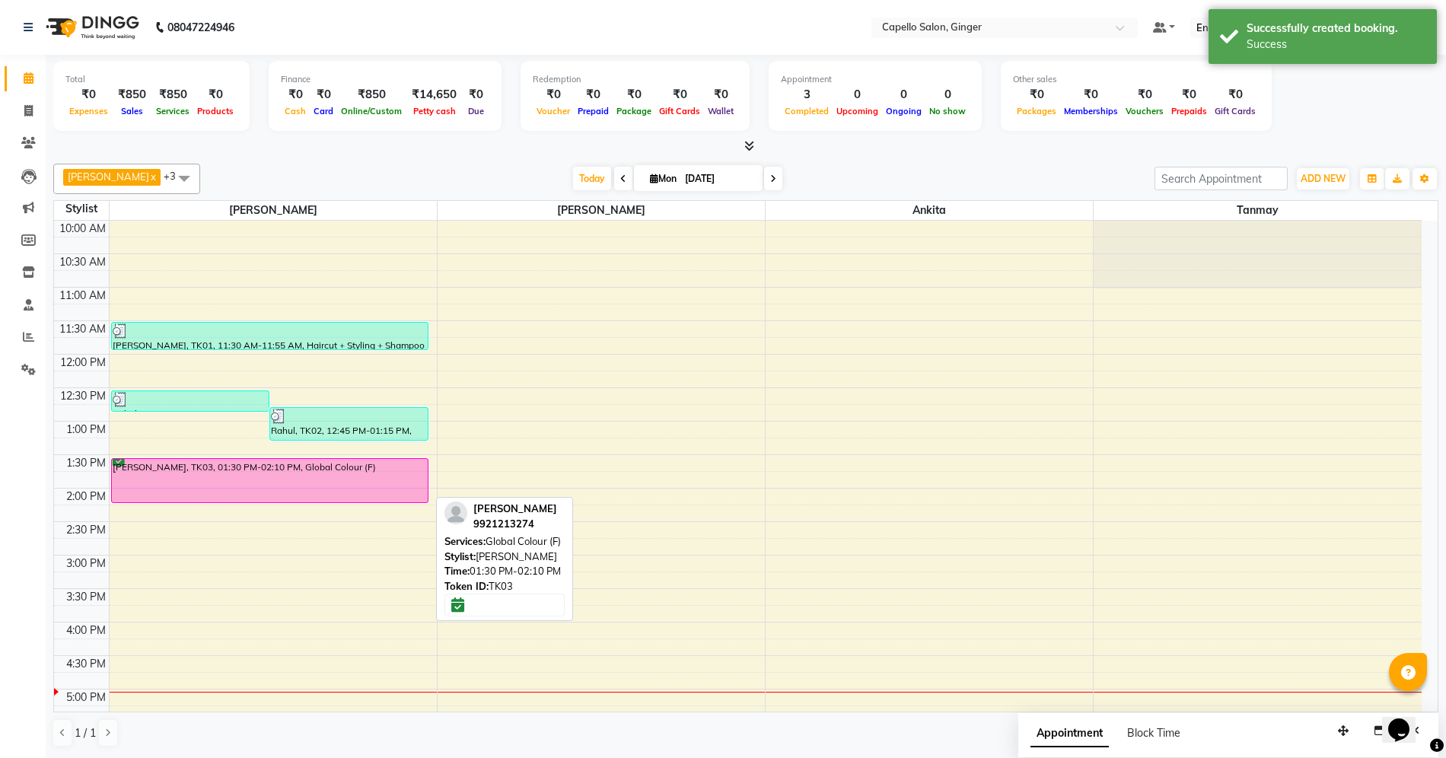
click at [345, 490] on div "[PERSON_NAME], TK03, 01:30 PM-02:10 PM, Global Colour (F)" at bounding box center [270, 480] width 317 height 43
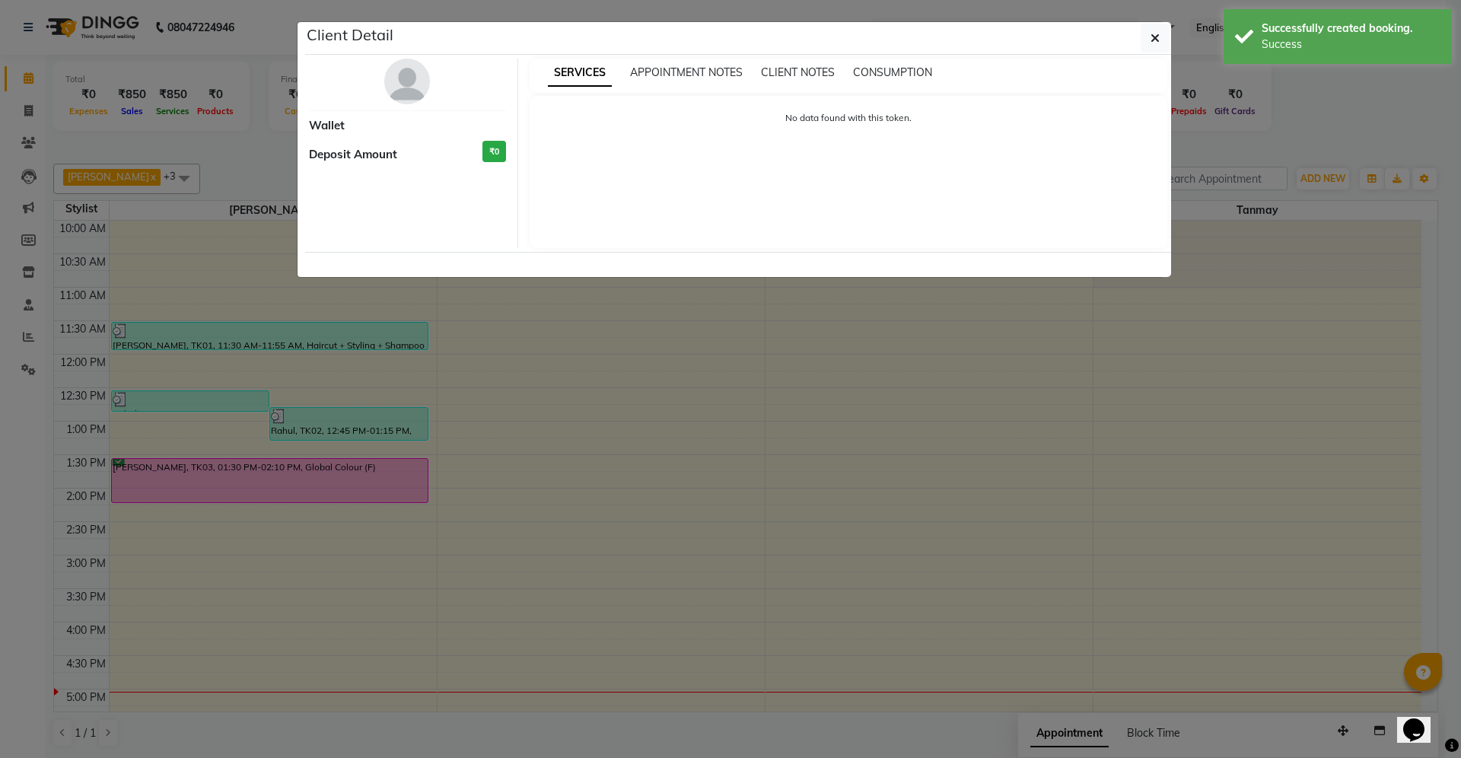
select select "6"
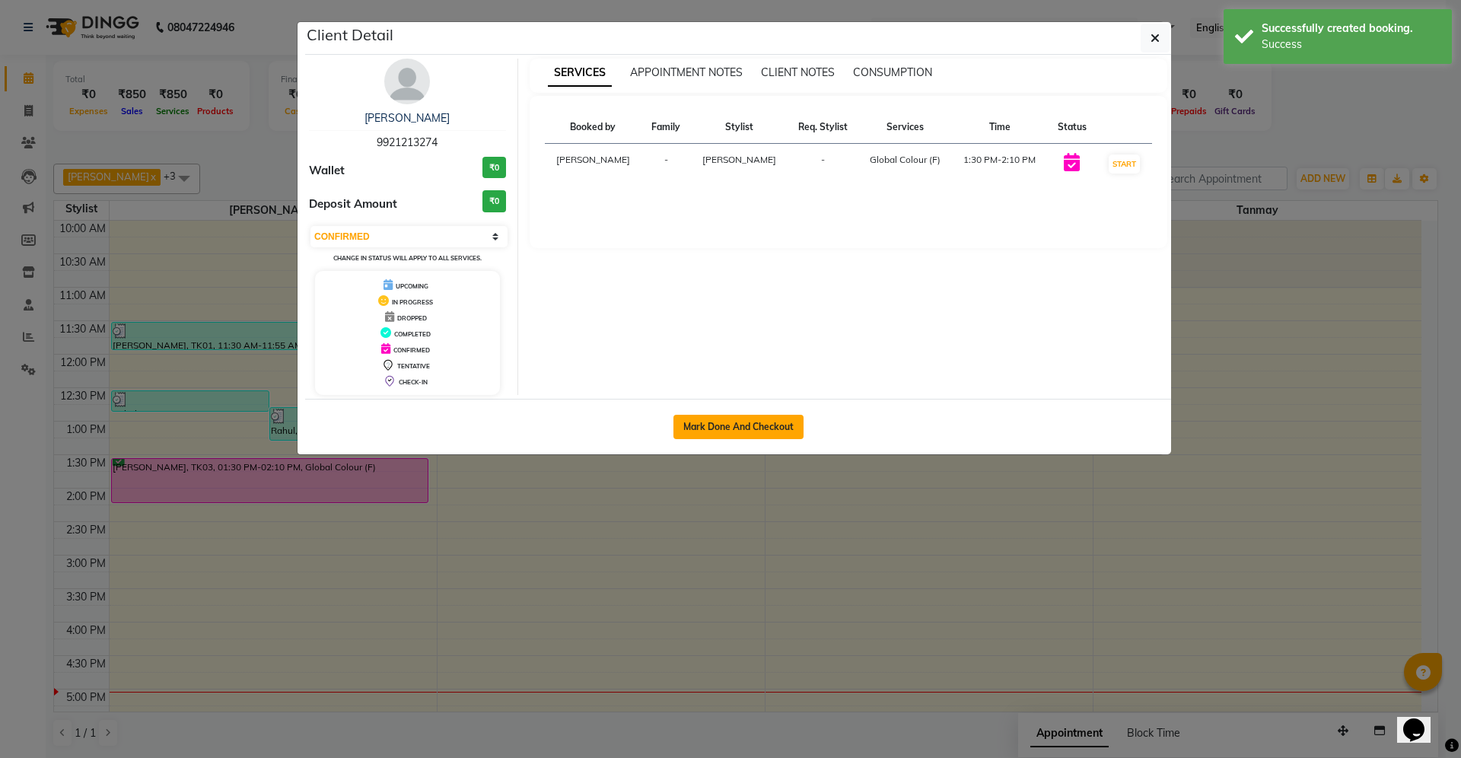
click at [729, 438] on button "Mark Done And Checkout" at bounding box center [738, 427] width 130 height 24
select select "service"
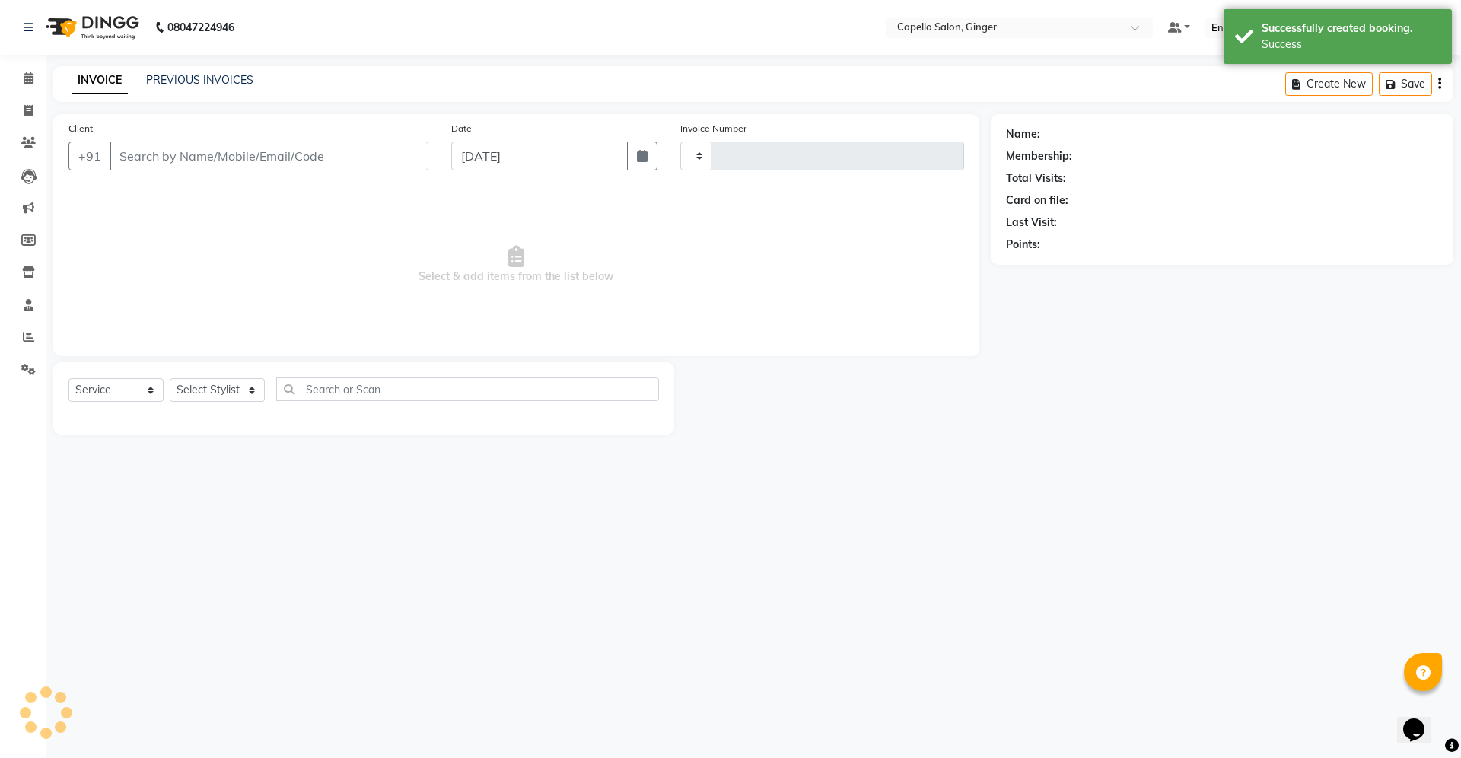
type input "1848"
select select "832"
type input "9921213274"
select select "23806"
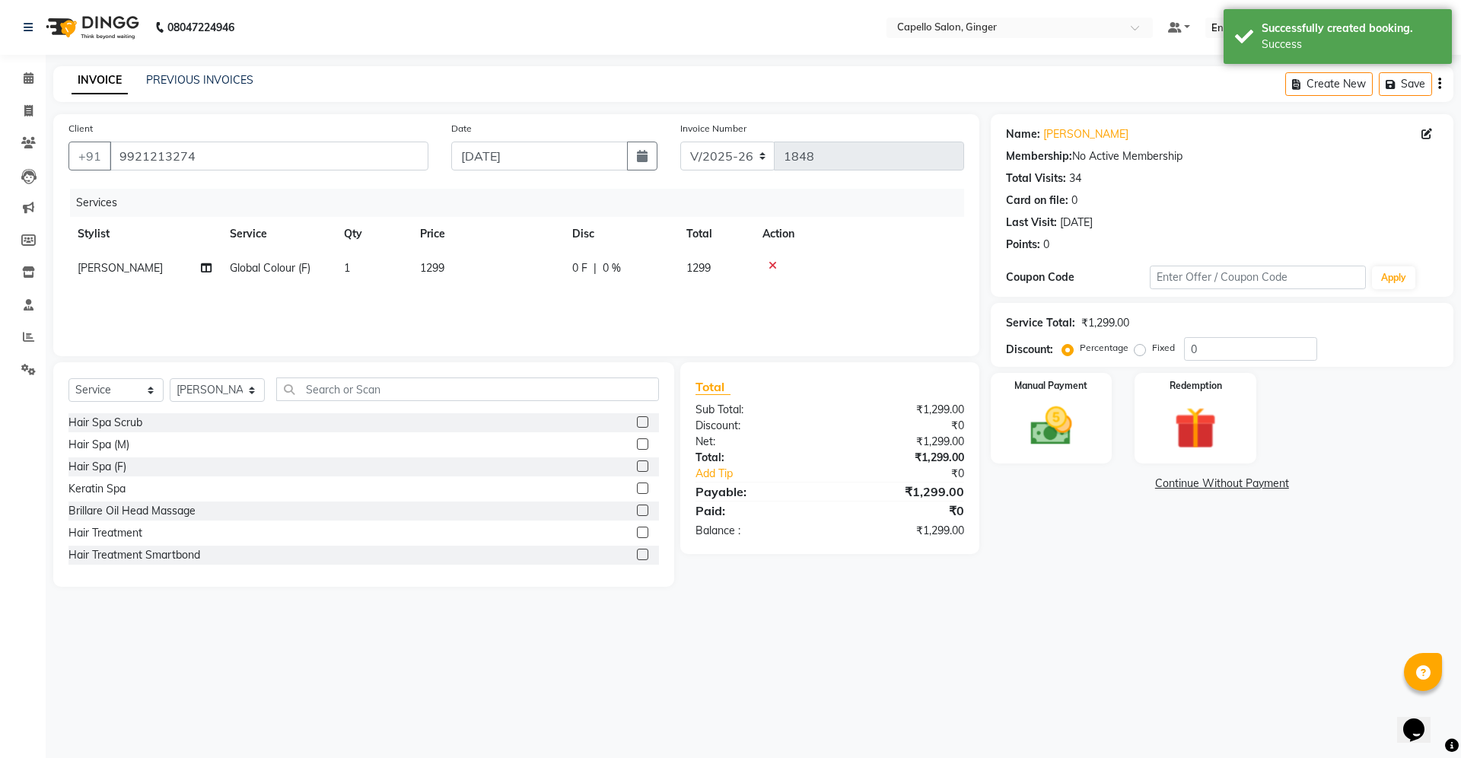
click at [431, 266] on span "1299" at bounding box center [432, 268] width 24 height 14
select select "23806"
click at [555, 271] on input "1299" at bounding box center [559, 272] width 134 height 24
type input "1"
type input "3000"
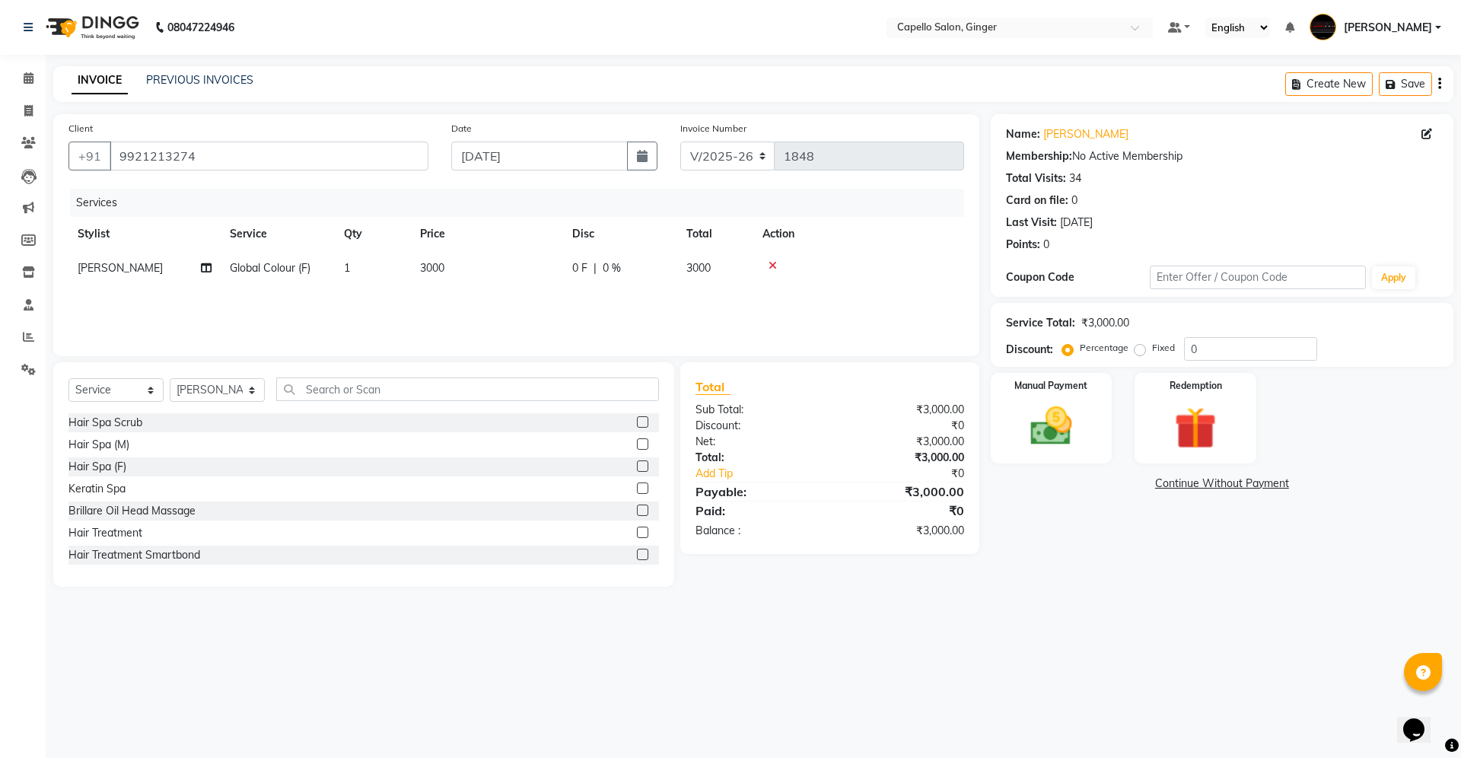
click at [555, 293] on div "Services Stylist Service Qty Price Disc Total Action [PERSON_NAME] Global Colou…" at bounding box center [516, 265] width 896 height 152
click at [1069, 430] on img at bounding box center [1051, 426] width 71 height 50
click at [1239, 487] on span "CASH" at bounding box center [1235, 485] width 33 height 18
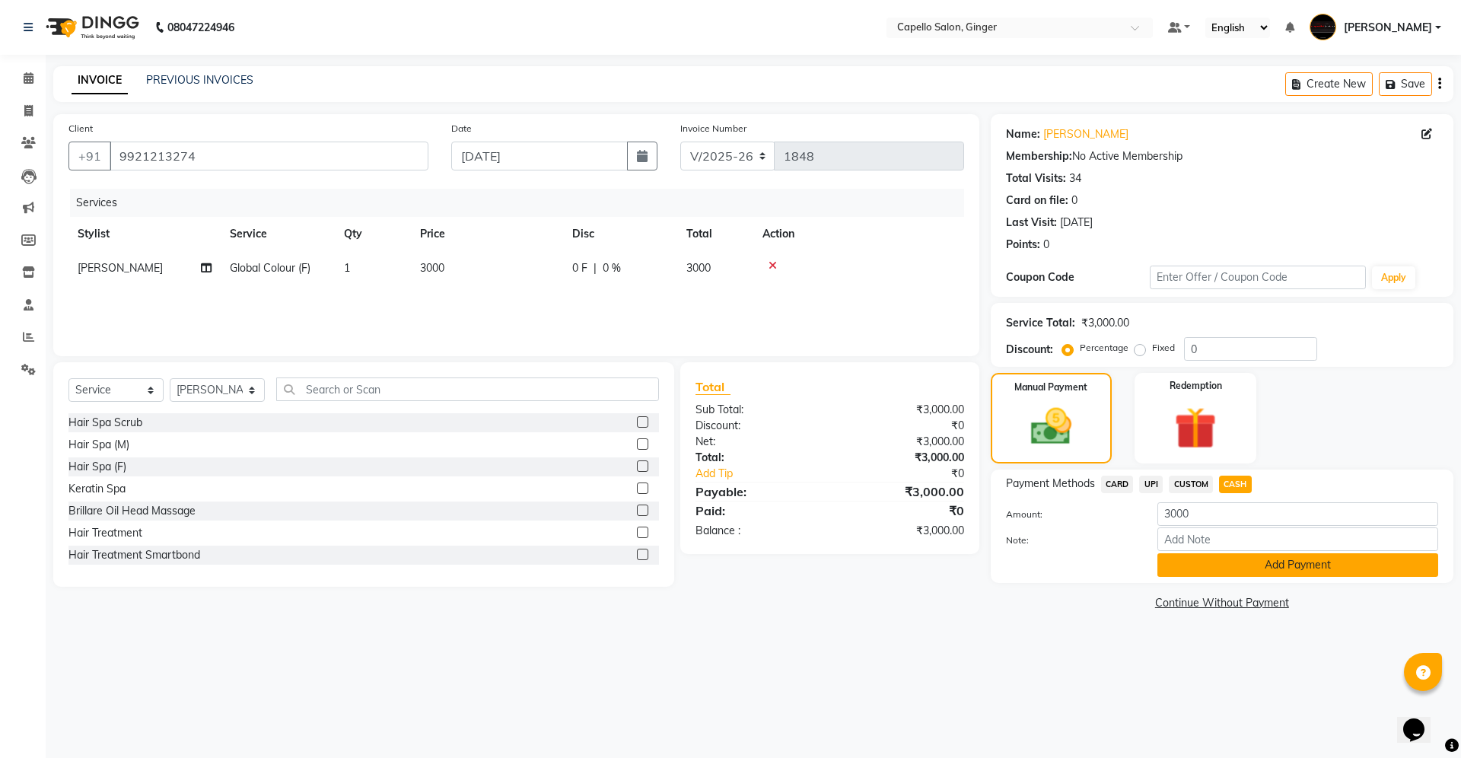
click at [1216, 567] on button "Add Payment" at bounding box center [1297, 565] width 281 height 24
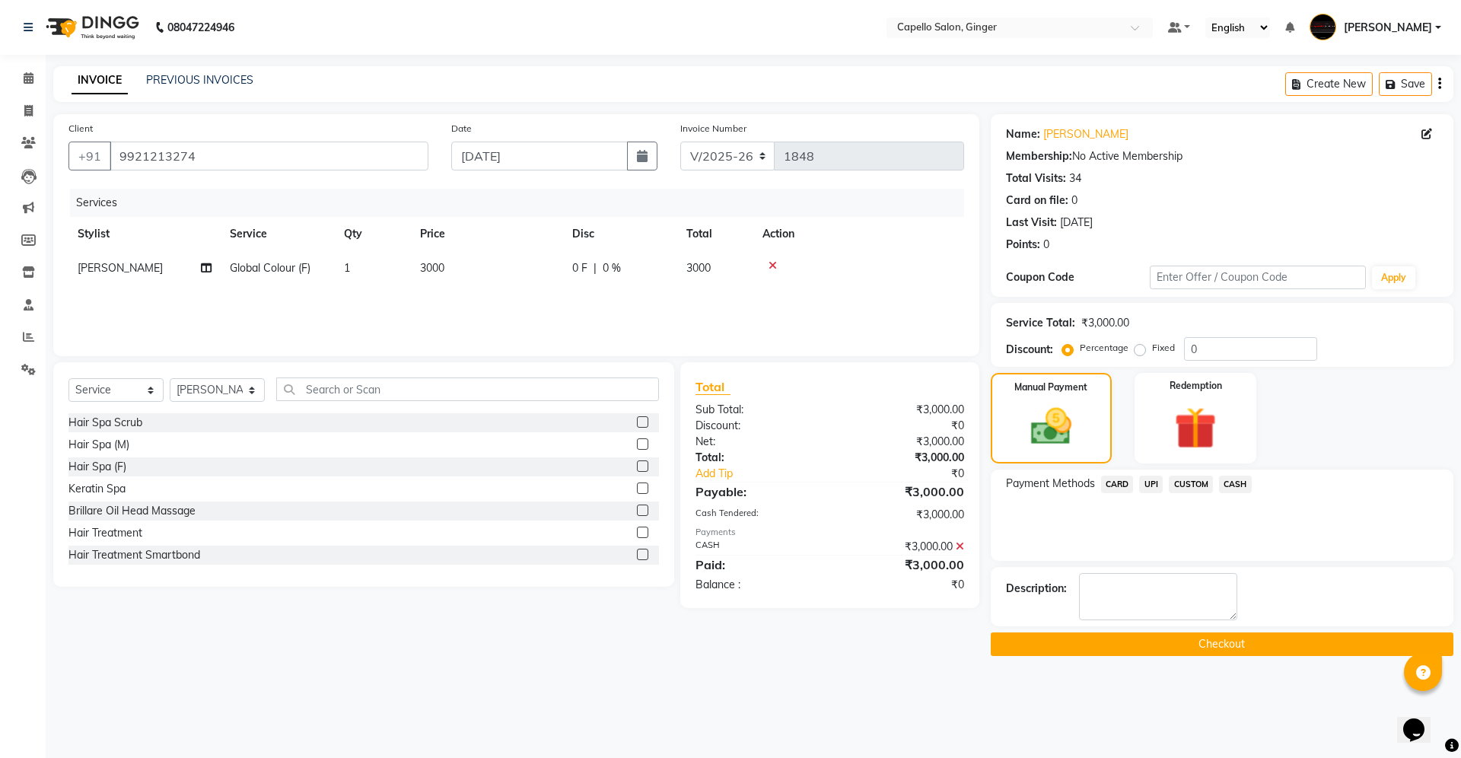
click at [1164, 642] on button "Checkout" at bounding box center [1222, 644] width 463 height 24
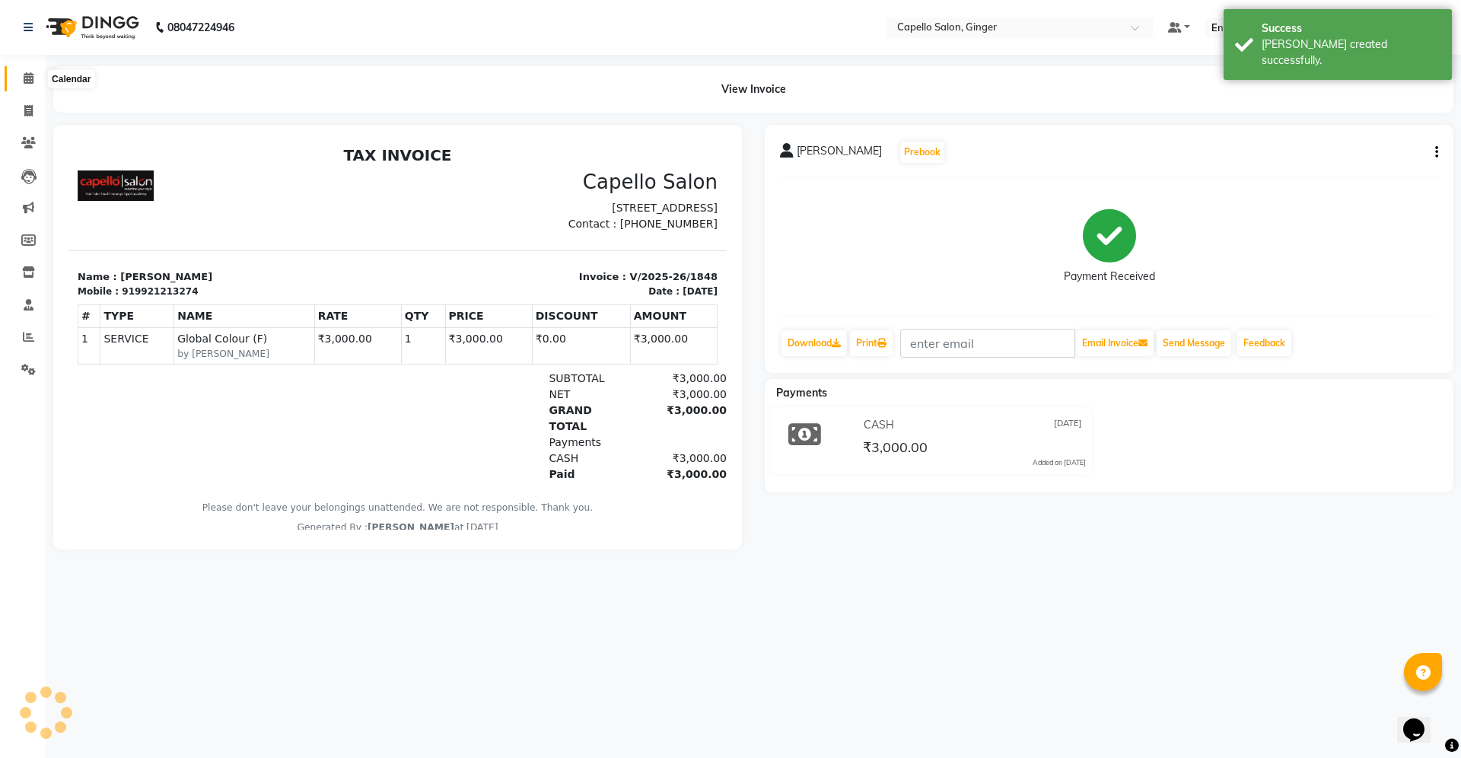
click at [24, 81] on icon at bounding box center [29, 77] width 10 height 11
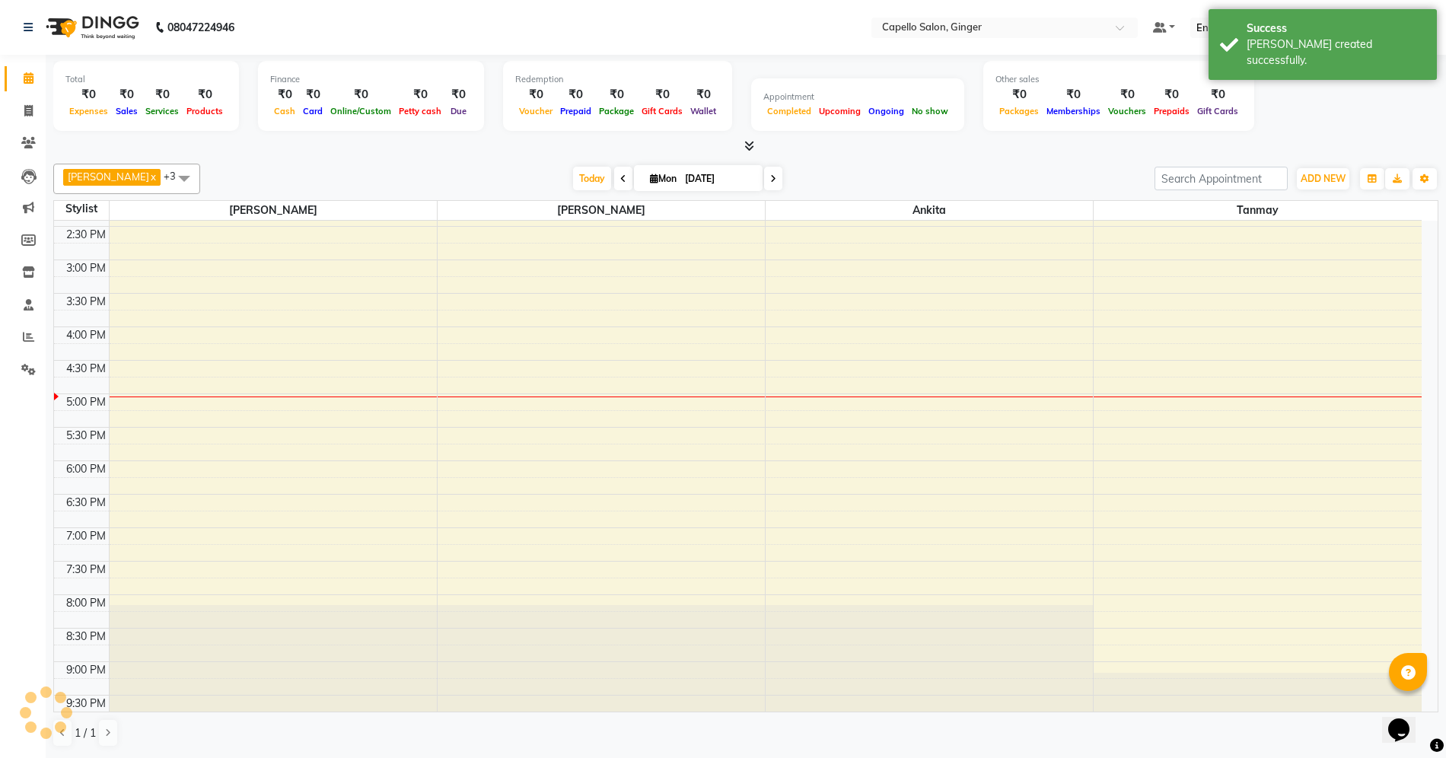
scroll to position [92, 0]
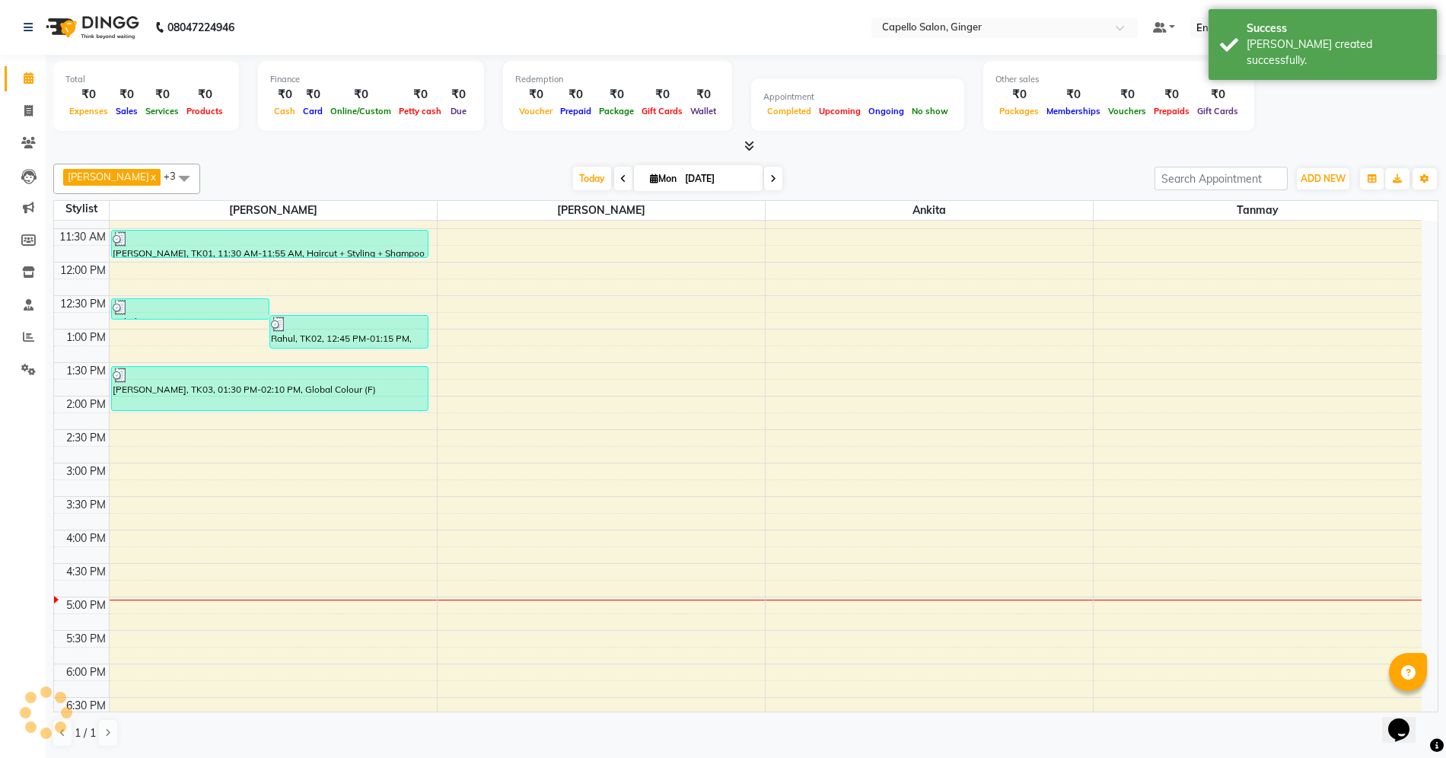
click at [925, 341] on div "10:00 AM 10:30 AM 11:00 AM 11:30 AM 12:00 PM 12:30 PM 1:00 PM 1:30 PM 2:00 PM 2…" at bounding box center [737, 530] width 1367 height 803
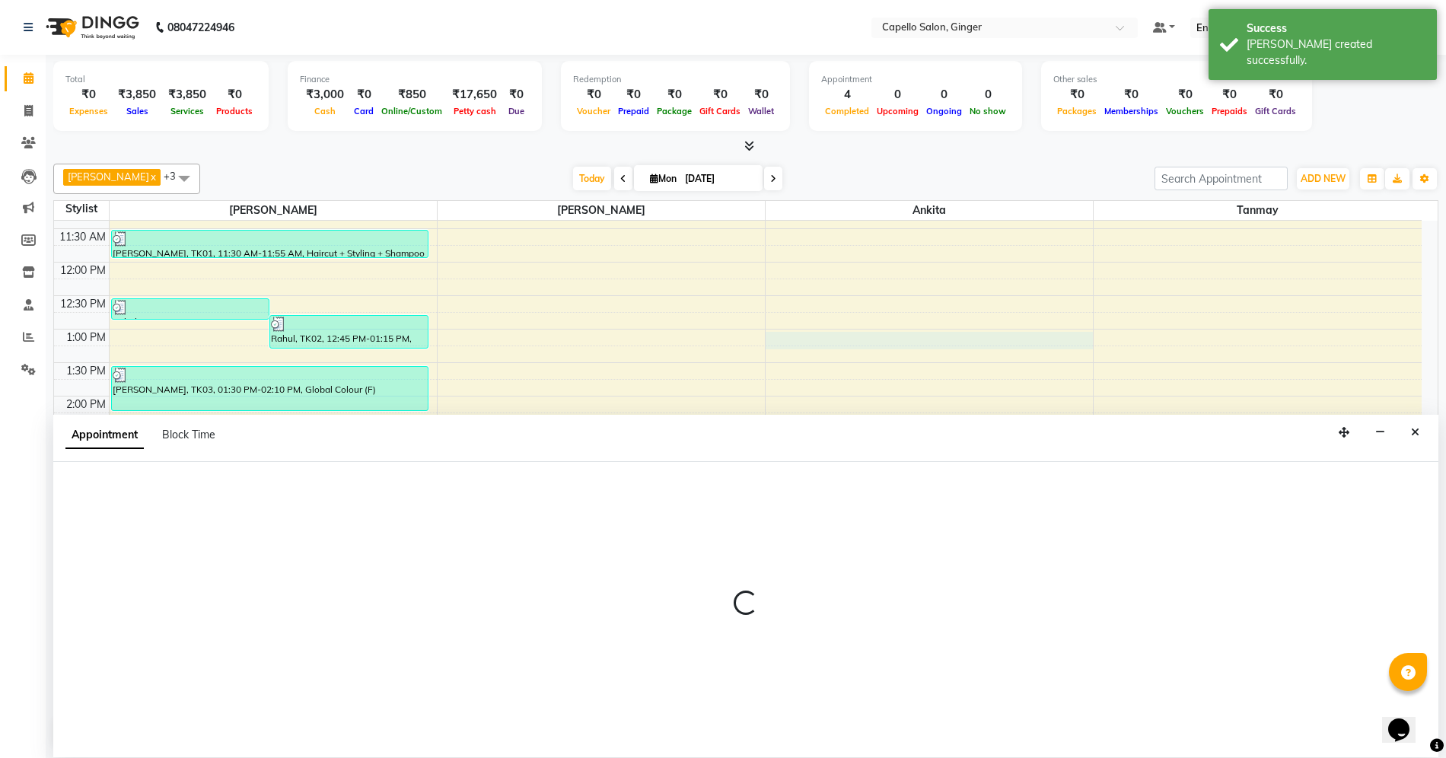
select select "41186"
select select "tentative"
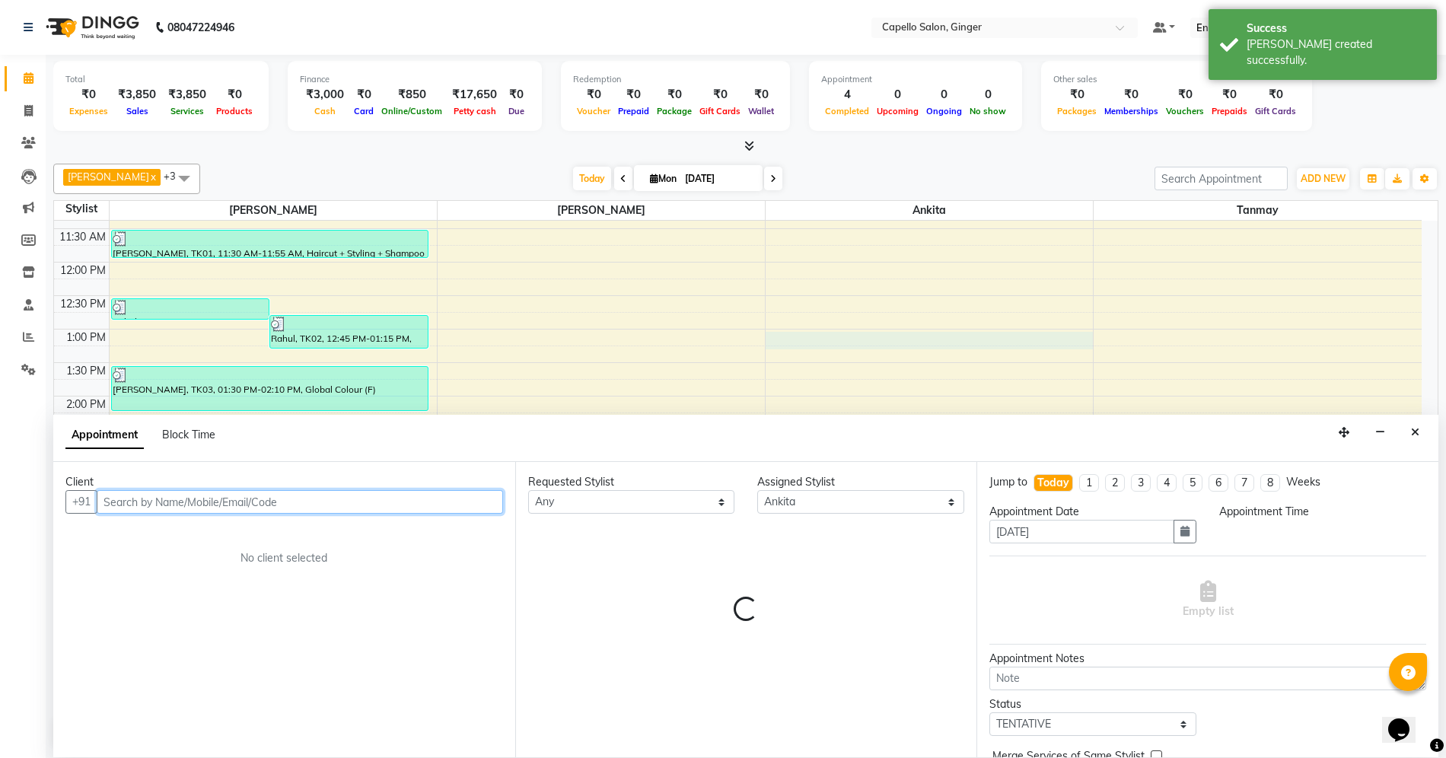
select select "780"
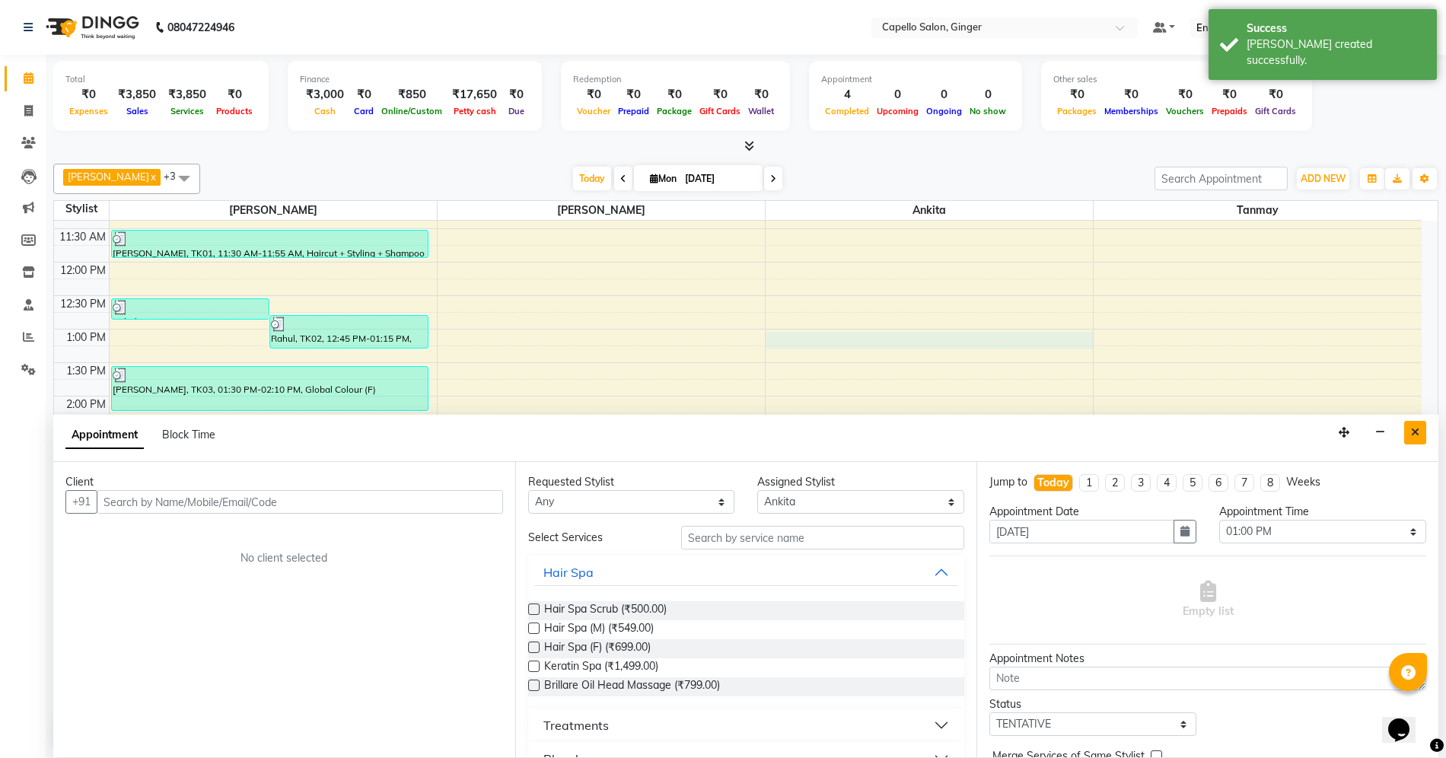
click at [1418, 433] on icon "Close" at bounding box center [1415, 432] width 8 height 11
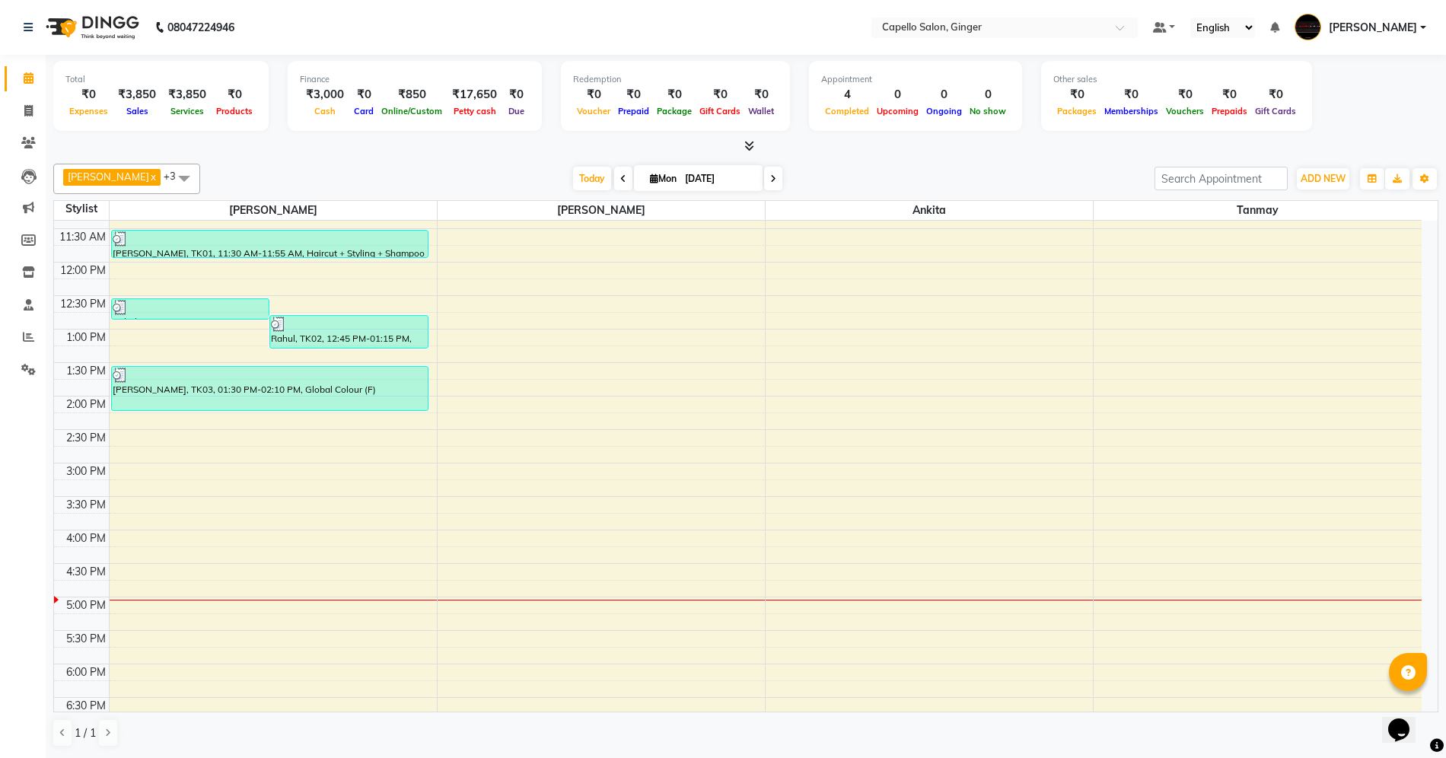
click at [838, 472] on div "10:00 AM 10:30 AM 11:00 AM 11:30 AM 12:00 PM 12:30 PM 1:00 PM 1:30 PM 2:00 PM 2…" at bounding box center [737, 530] width 1367 height 803
select select "41186"
select select "tentative"
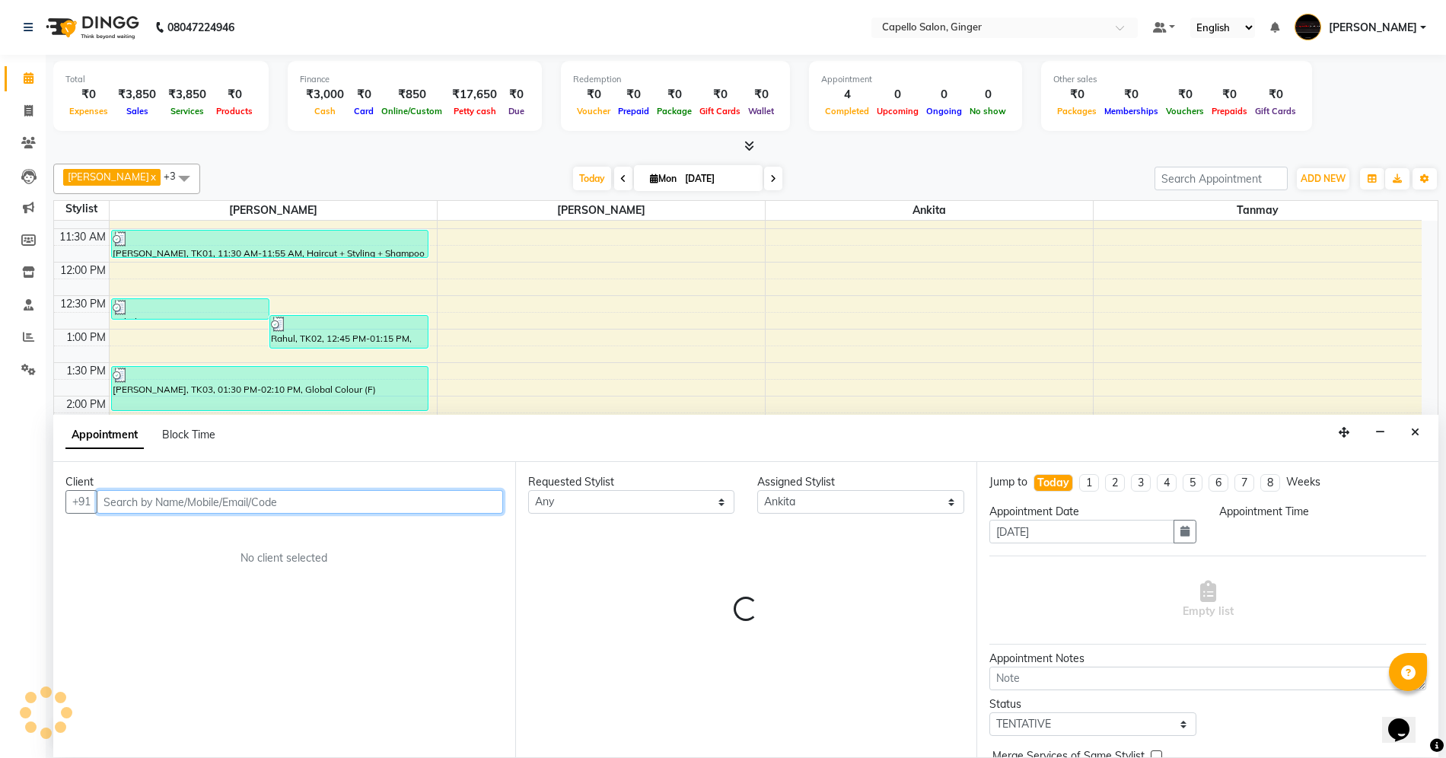
select select "900"
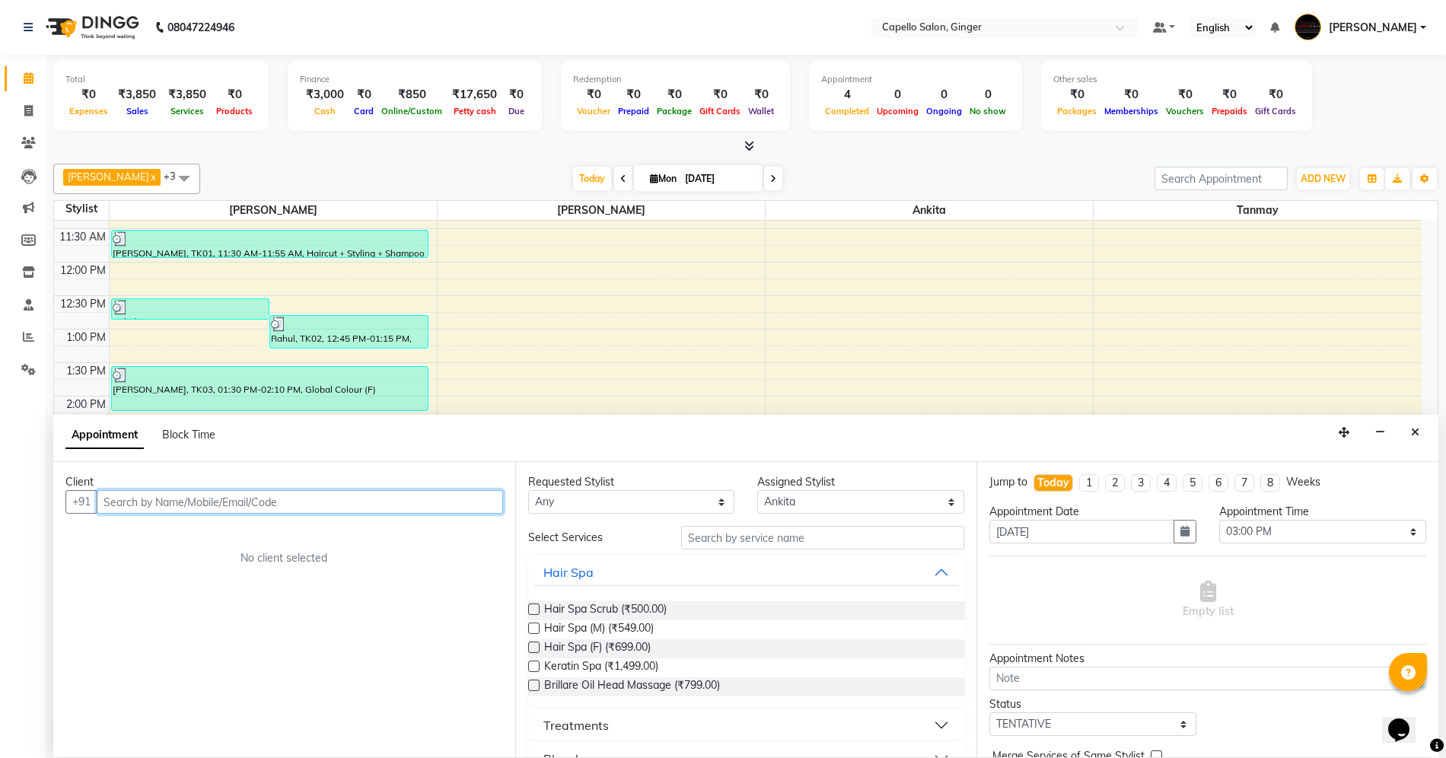
click at [164, 490] on input "text" at bounding box center [300, 502] width 406 height 24
type input "9325044575"
click at [457, 499] on span "Add Client" at bounding box center [471, 502] width 51 height 14
select select "22"
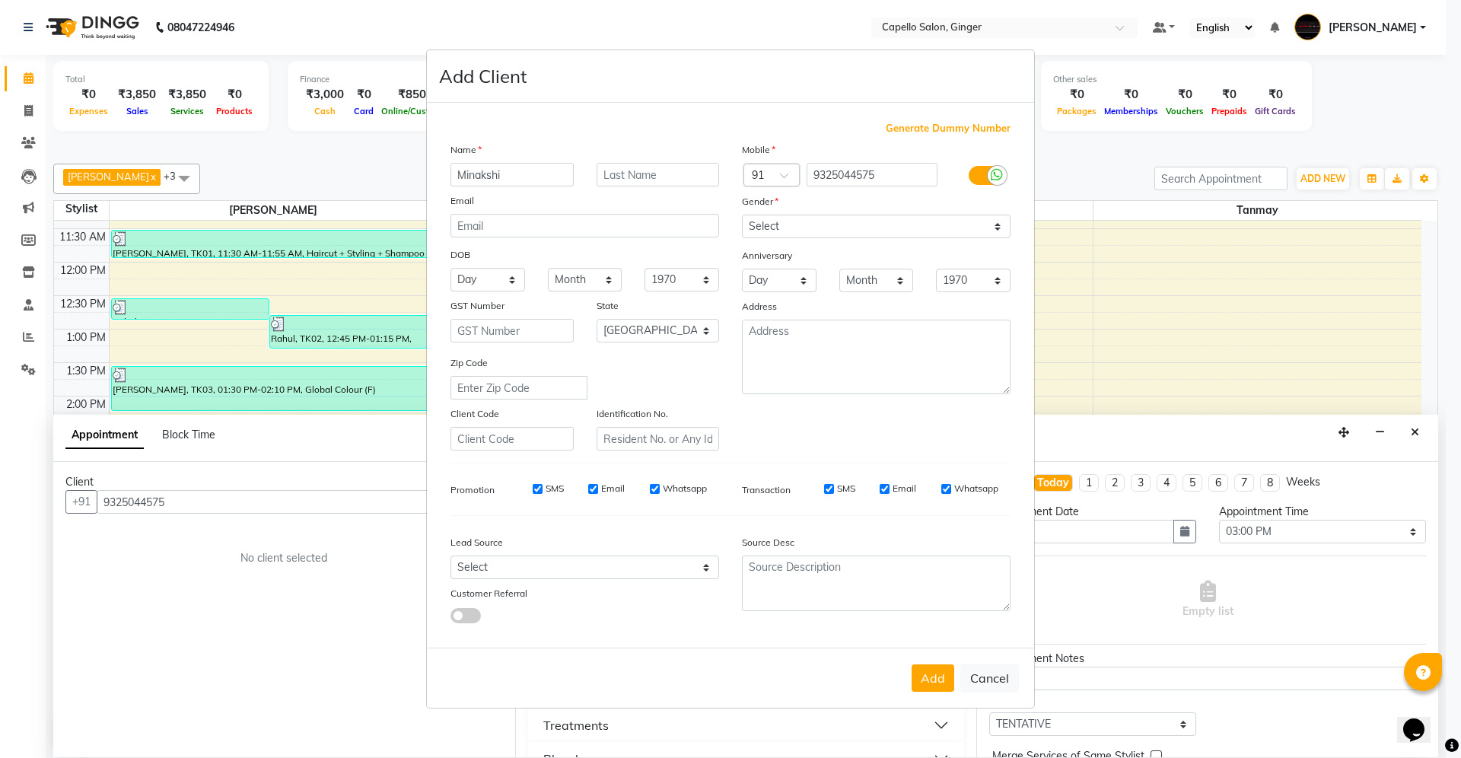
type input "Minakshi"
click at [835, 225] on select "Select [DEMOGRAPHIC_DATA] [DEMOGRAPHIC_DATA] Other Prefer Not To Say" at bounding box center [876, 227] width 269 height 24
select select "[DEMOGRAPHIC_DATA]"
click at [742, 216] on select "Select [DEMOGRAPHIC_DATA] [DEMOGRAPHIC_DATA] Other Prefer Not To Say" at bounding box center [876, 227] width 269 height 24
click at [927, 676] on button "Add" at bounding box center [933, 677] width 43 height 27
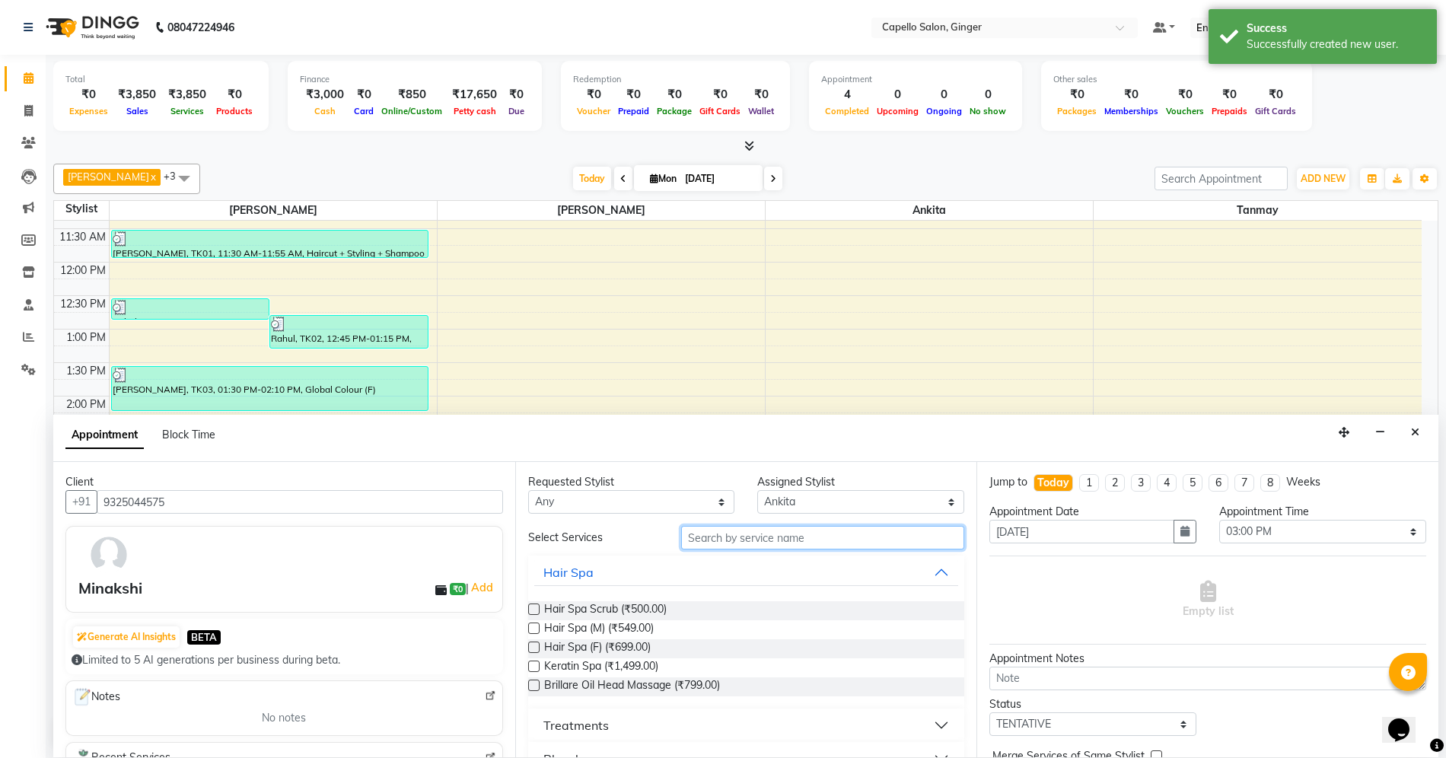
click at [756, 539] on input "text" at bounding box center [822, 538] width 283 height 24
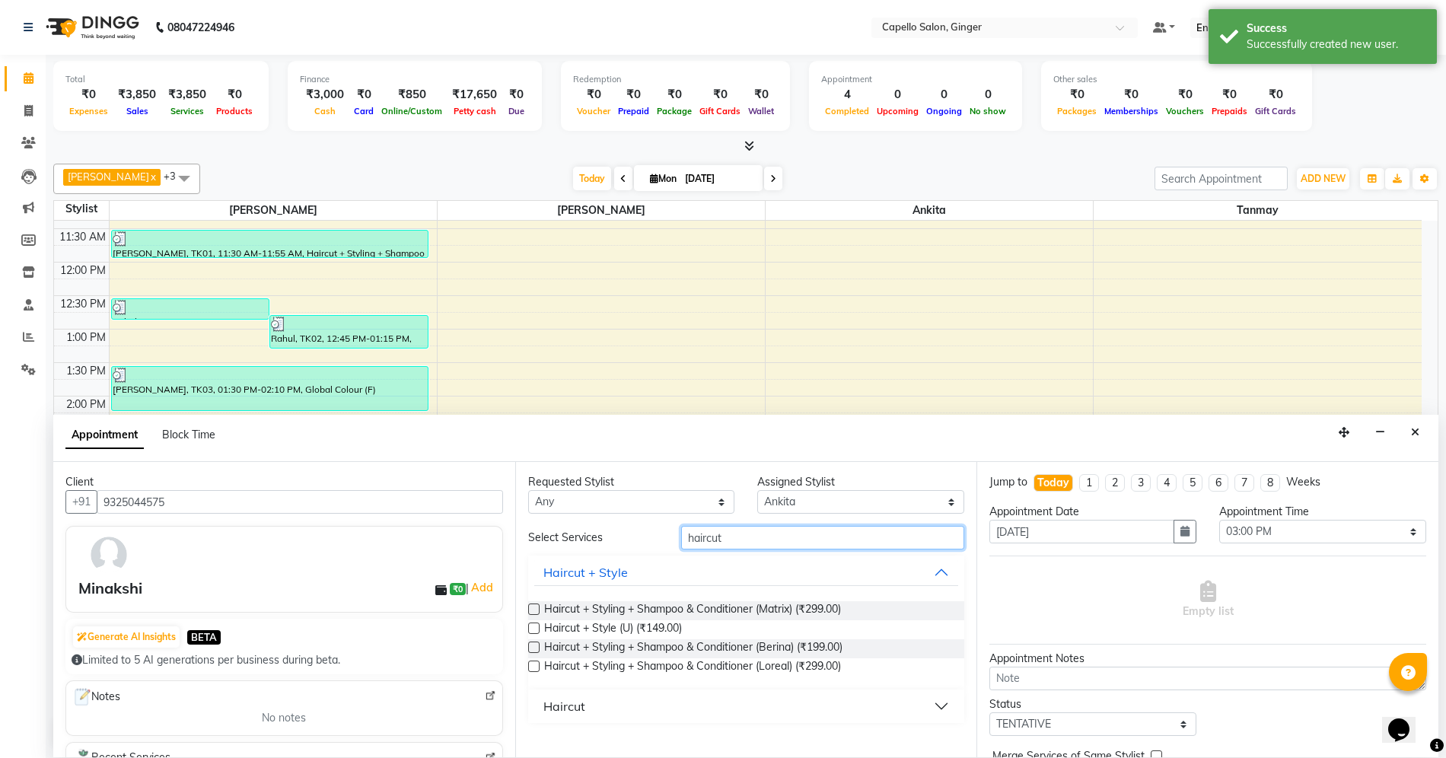
type input "haircut"
click at [534, 667] on label at bounding box center [533, 666] width 11 height 11
click at [534, 667] on input "checkbox" at bounding box center [533, 668] width 10 height 10
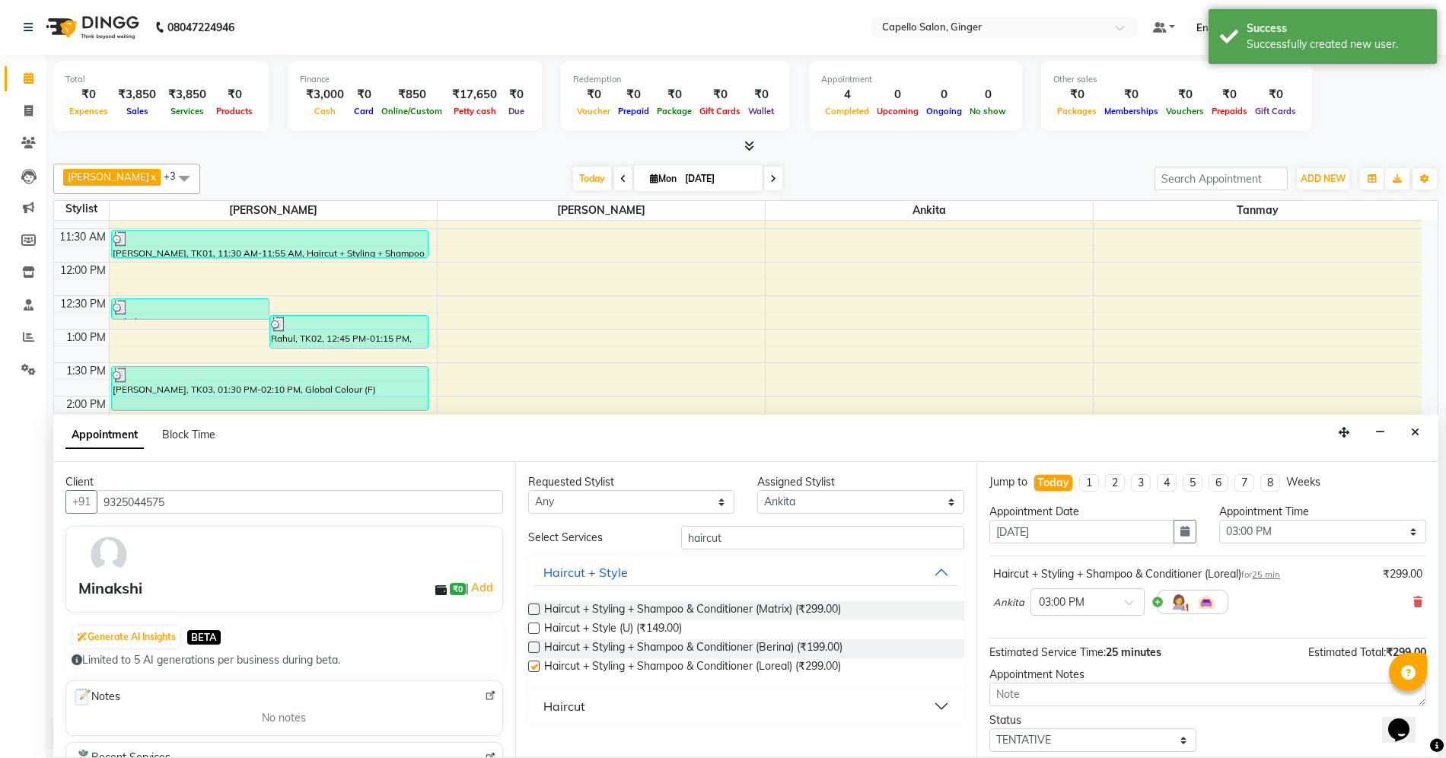
checkbox input "false"
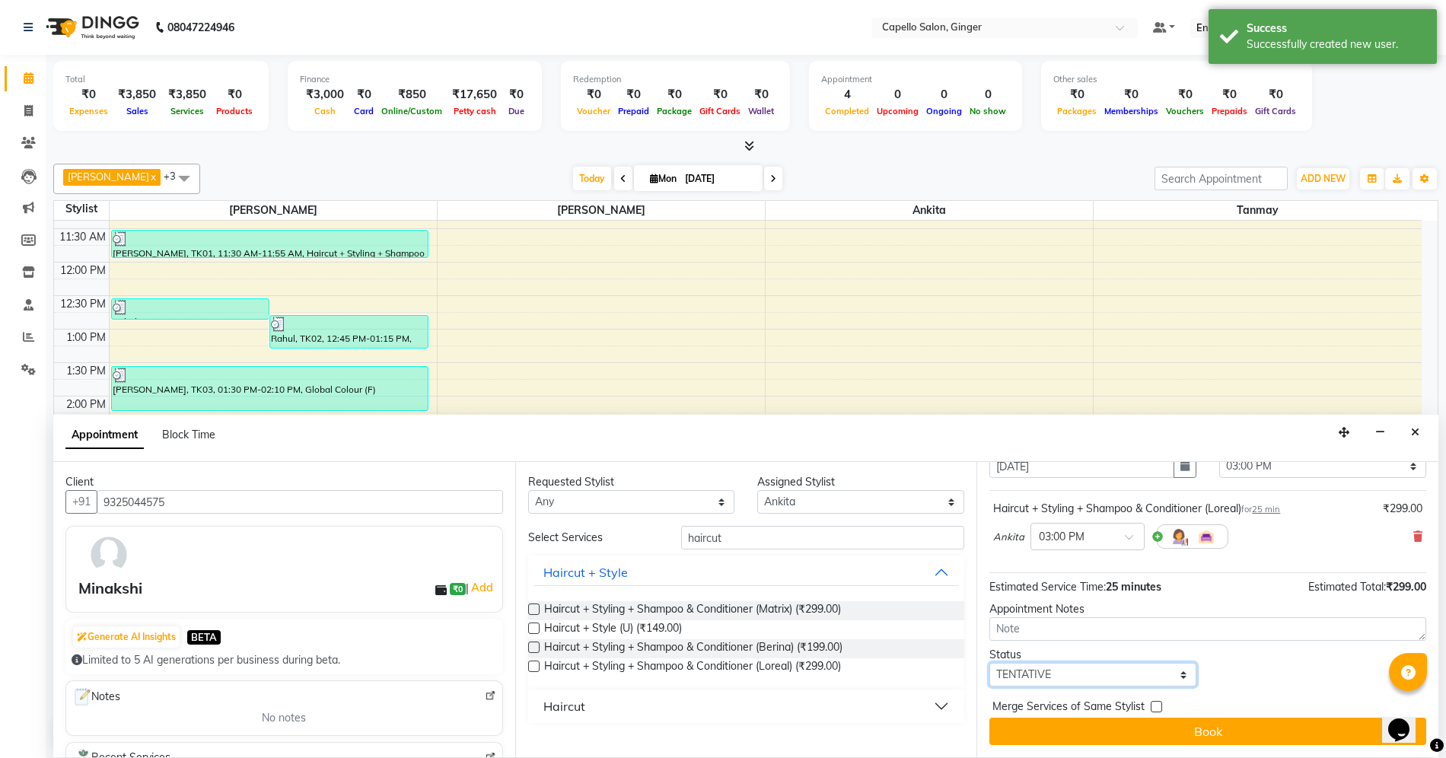
click at [1062, 676] on select "Select TENTATIVE CONFIRM CHECK-IN UPCOMING" at bounding box center [1092, 675] width 207 height 24
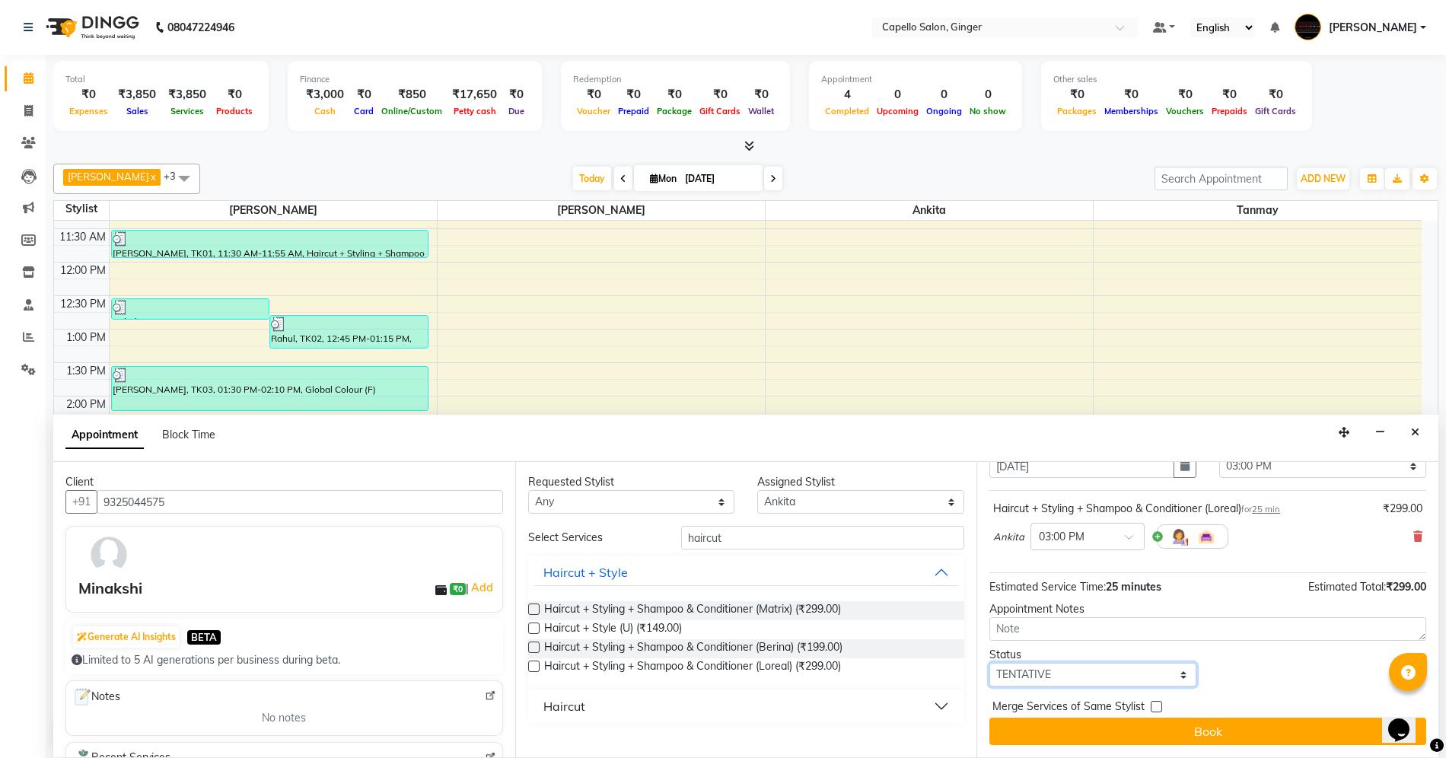
select select "confirm booking"
click at [989, 663] on select "Select TENTATIVE CONFIRM CHECK-IN UPCOMING" at bounding box center [1092, 675] width 207 height 24
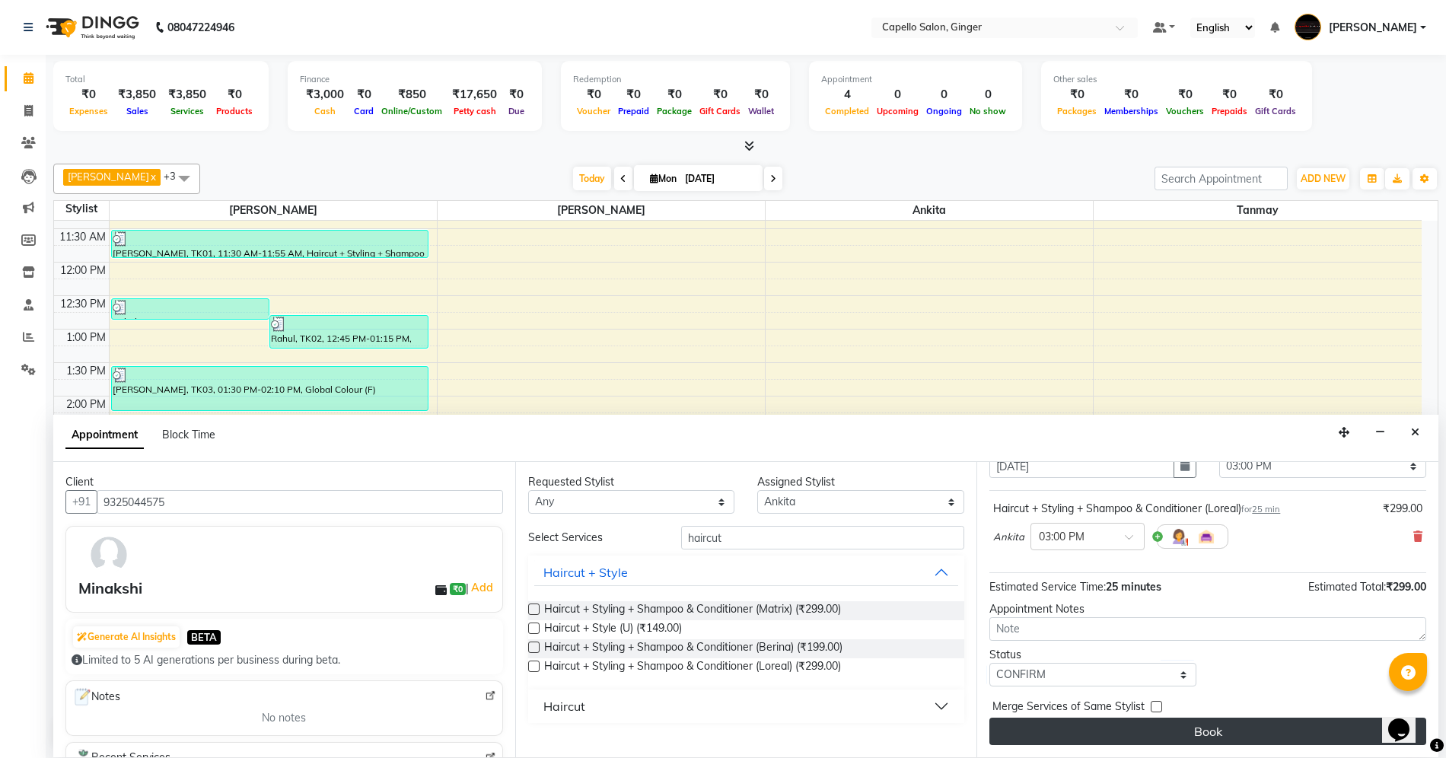
click at [1052, 734] on button "Book" at bounding box center [1207, 731] width 437 height 27
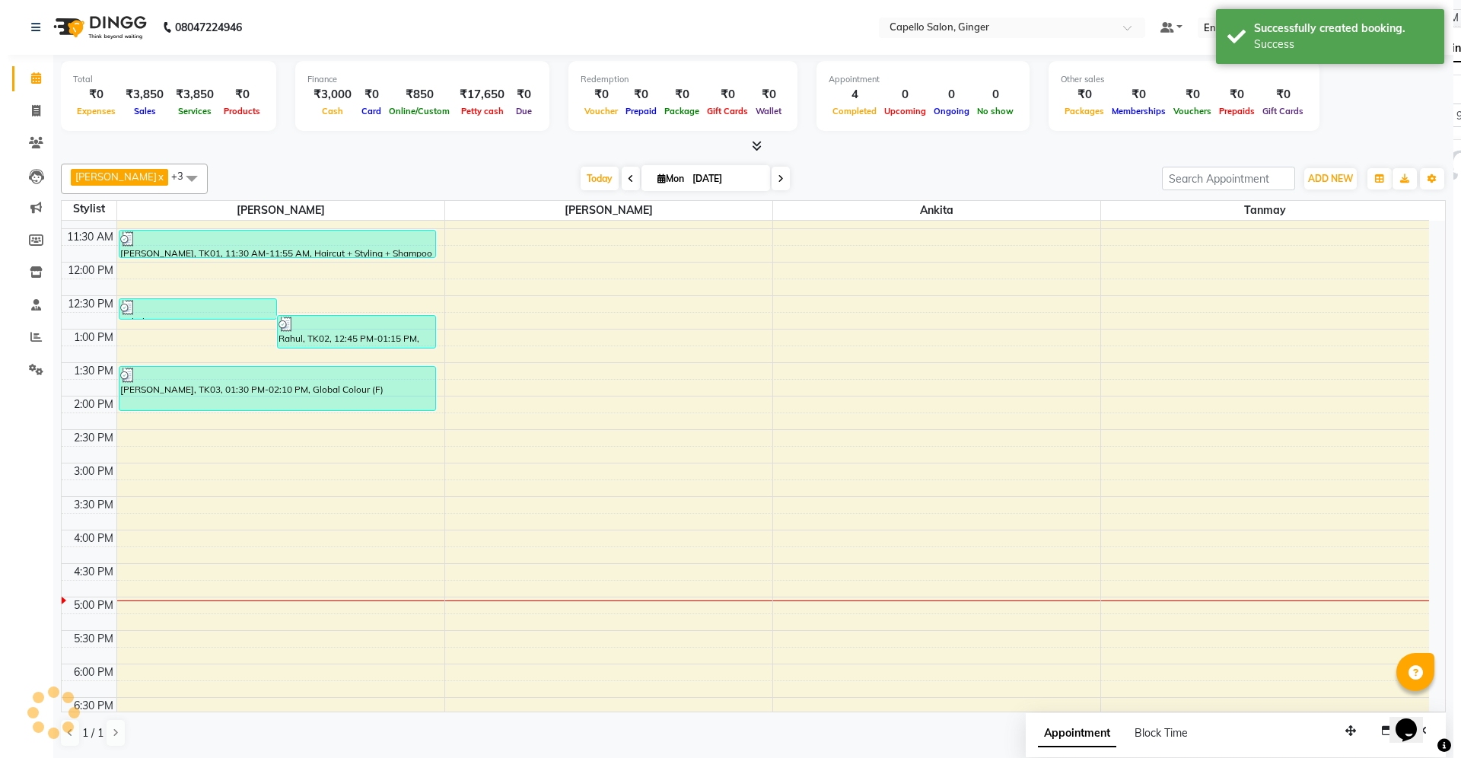
scroll to position [0, 0]
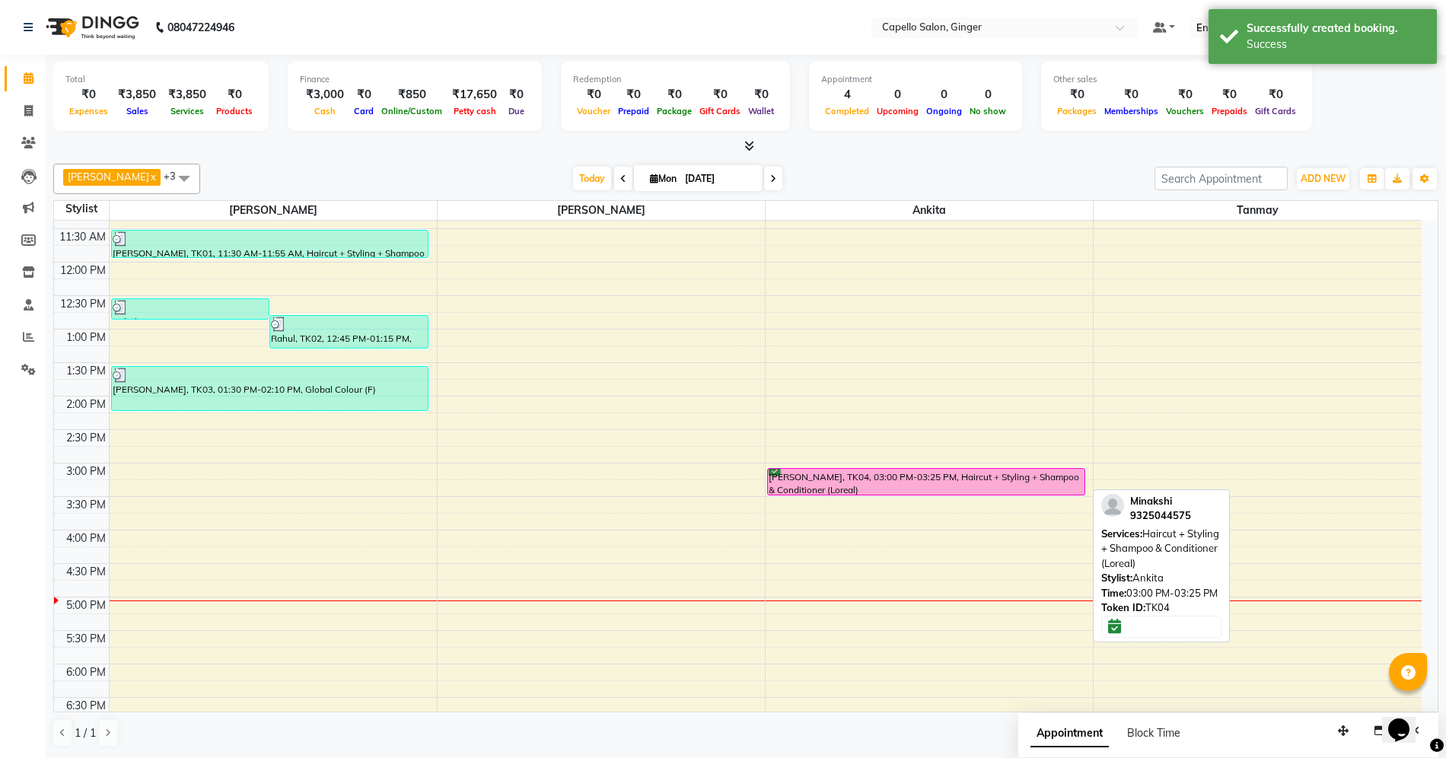
click at [901, 489] on div "[PERSON_NAME], TK04, 03:00 PM-03:25 PM, Haircut + Styling + Shampoo & Condition…" at bounding box center [926, 482] width 317 height 26
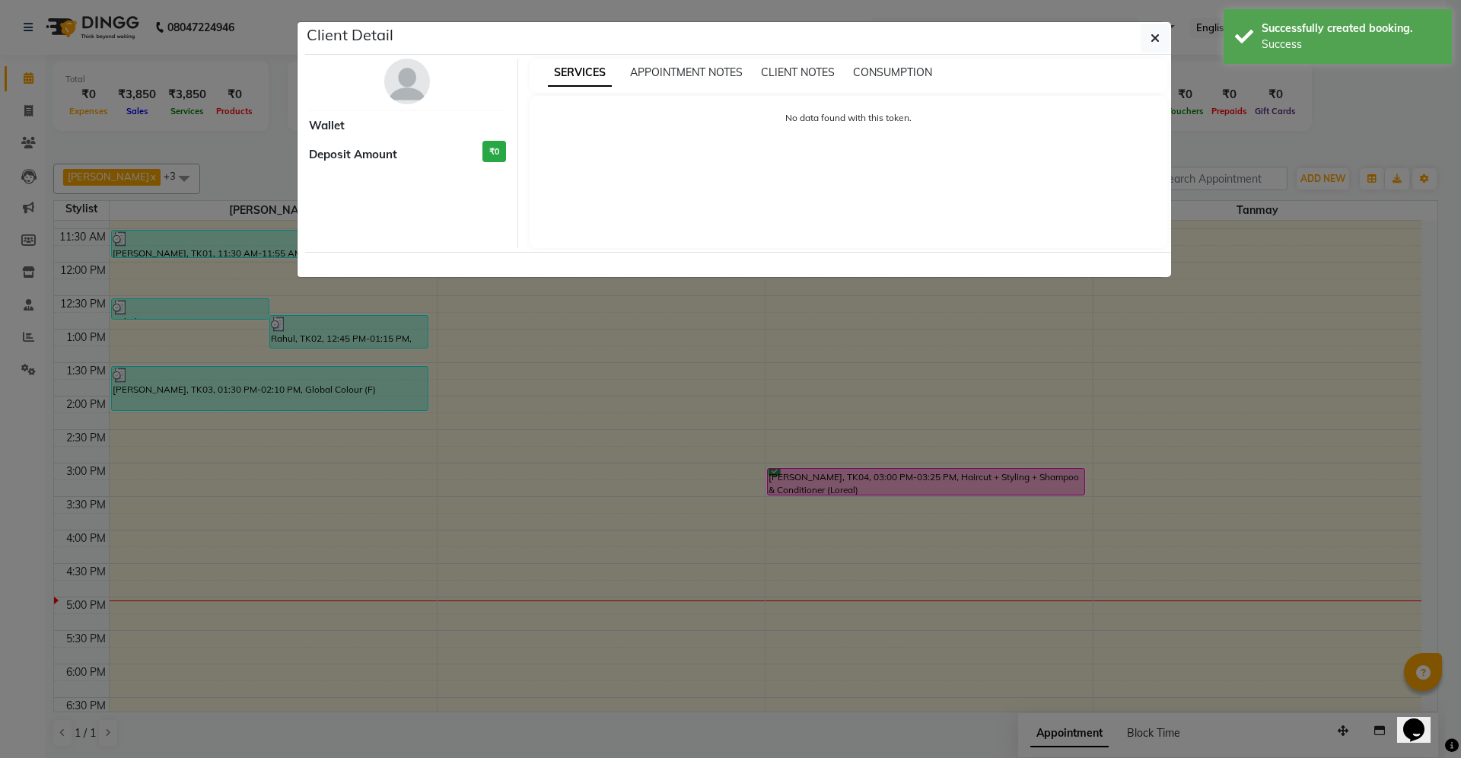
select select "6"
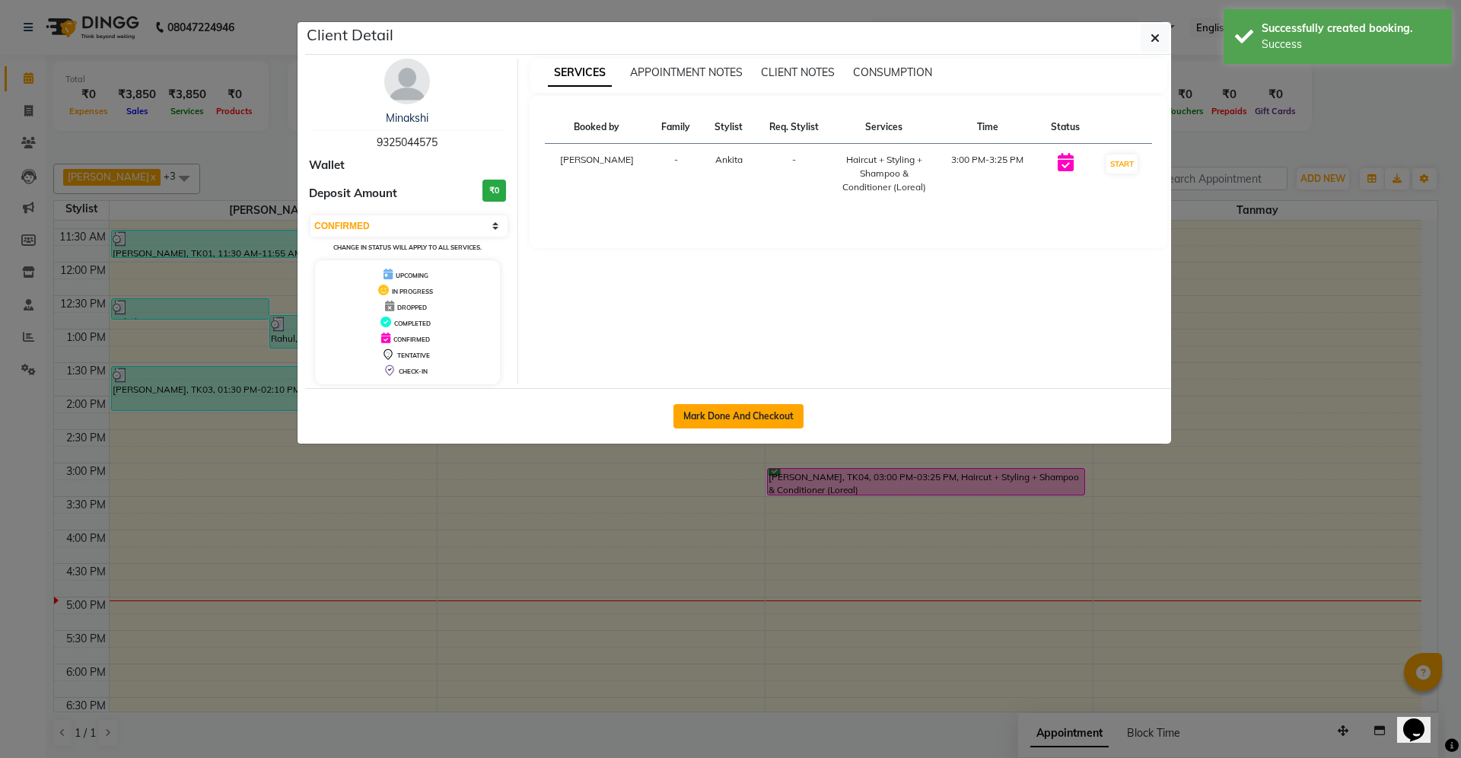
click at [740, 422] on button "Mark Done And Checkout" at bounding box center [738, 416] width 130 height 24
select select "service"
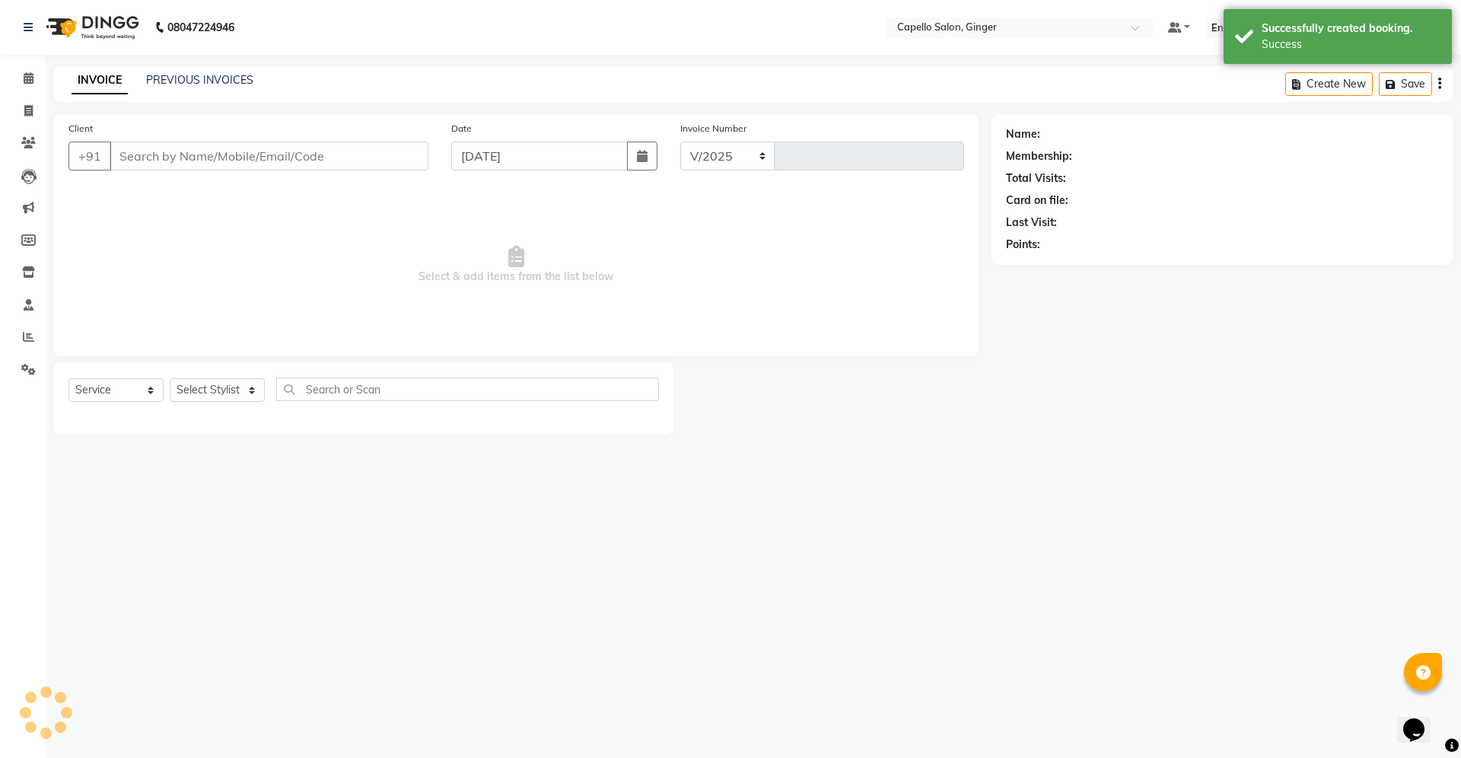
select select "832"
type input "1849"
type input "9325044575"
select select "41186"
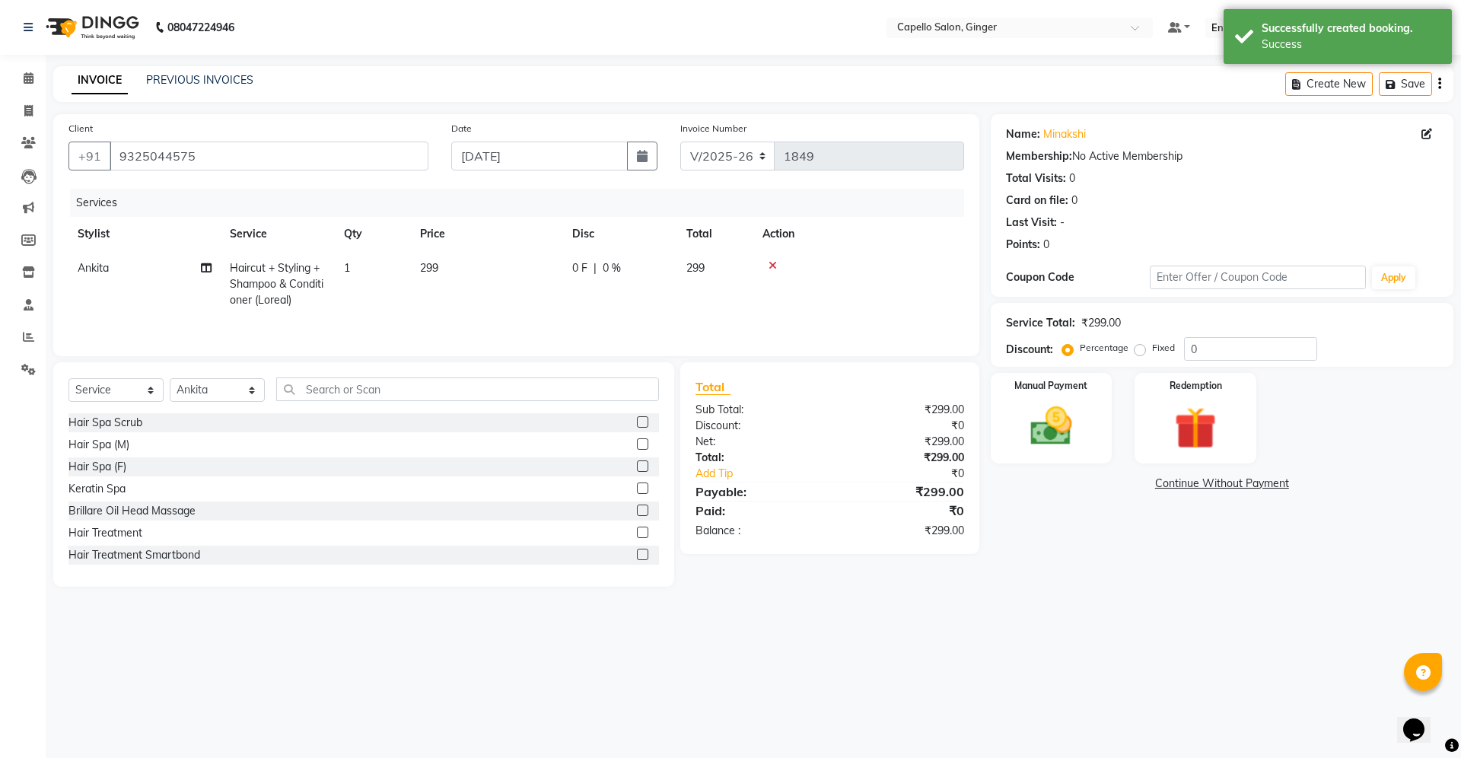
click at [427, 272] on span "299" at bounding box center [429, 268] width 18 height 14
select select "41186"
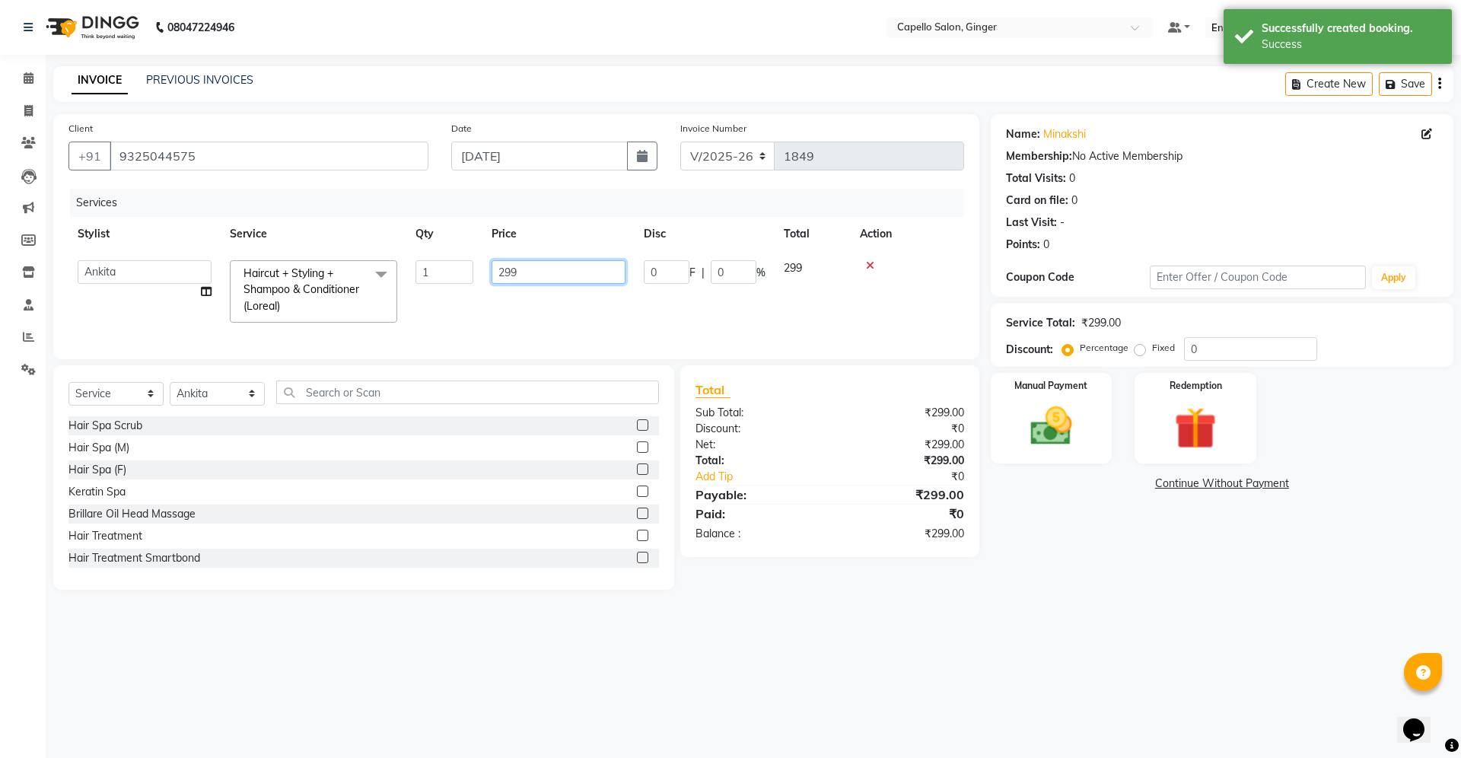
click at [542, 269] on input "299" at bounding box center [559, 272] width 134 height 24
type input "2"
type input "300"
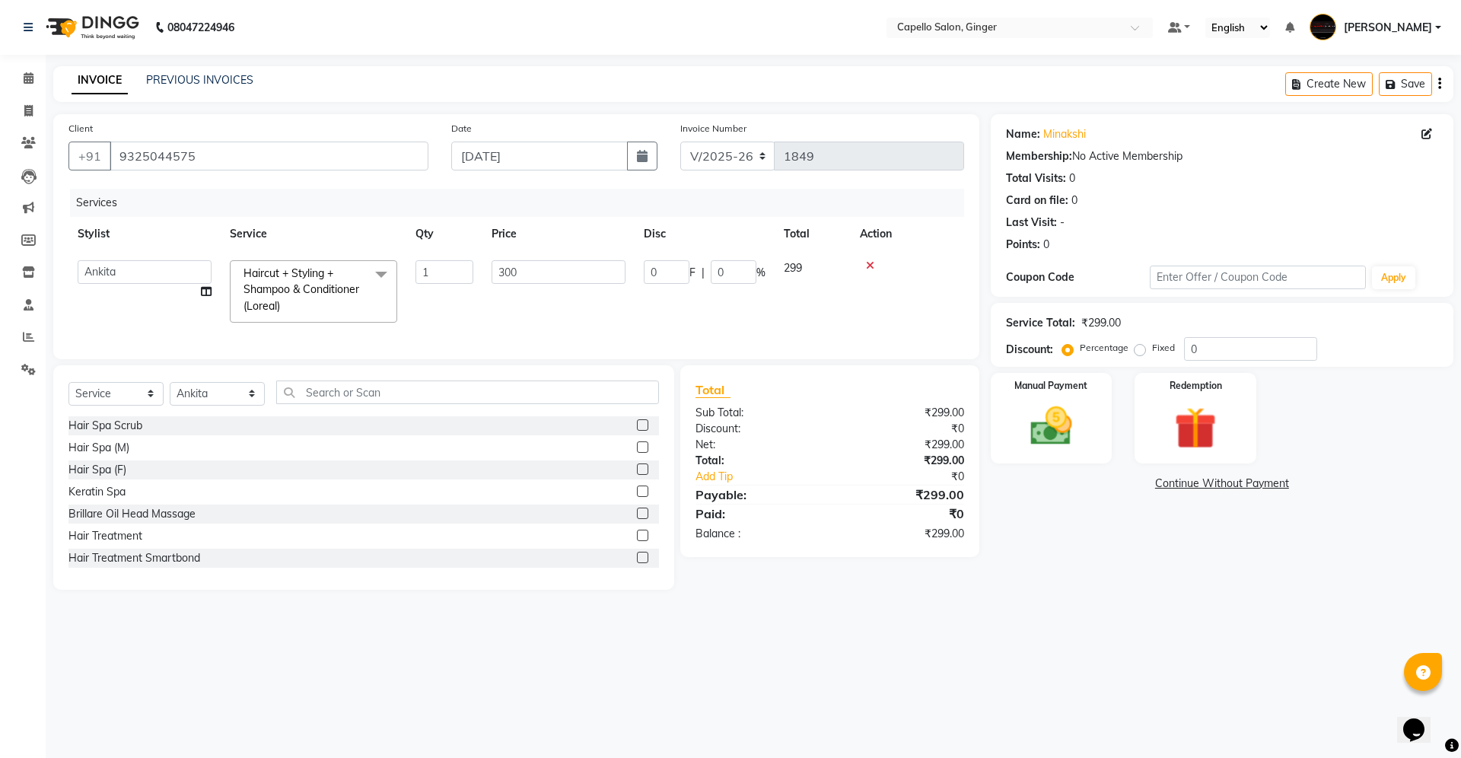
click at [536, 324] on div "Services Stylist Service Qty Price Disc Total Action Admin [PERSON_NAME] [PERSO…" at bounding box center [516, 266] width 896 height 155
click at [1066, 422] on img at bounding box center [1051, 426] width 71 height 50
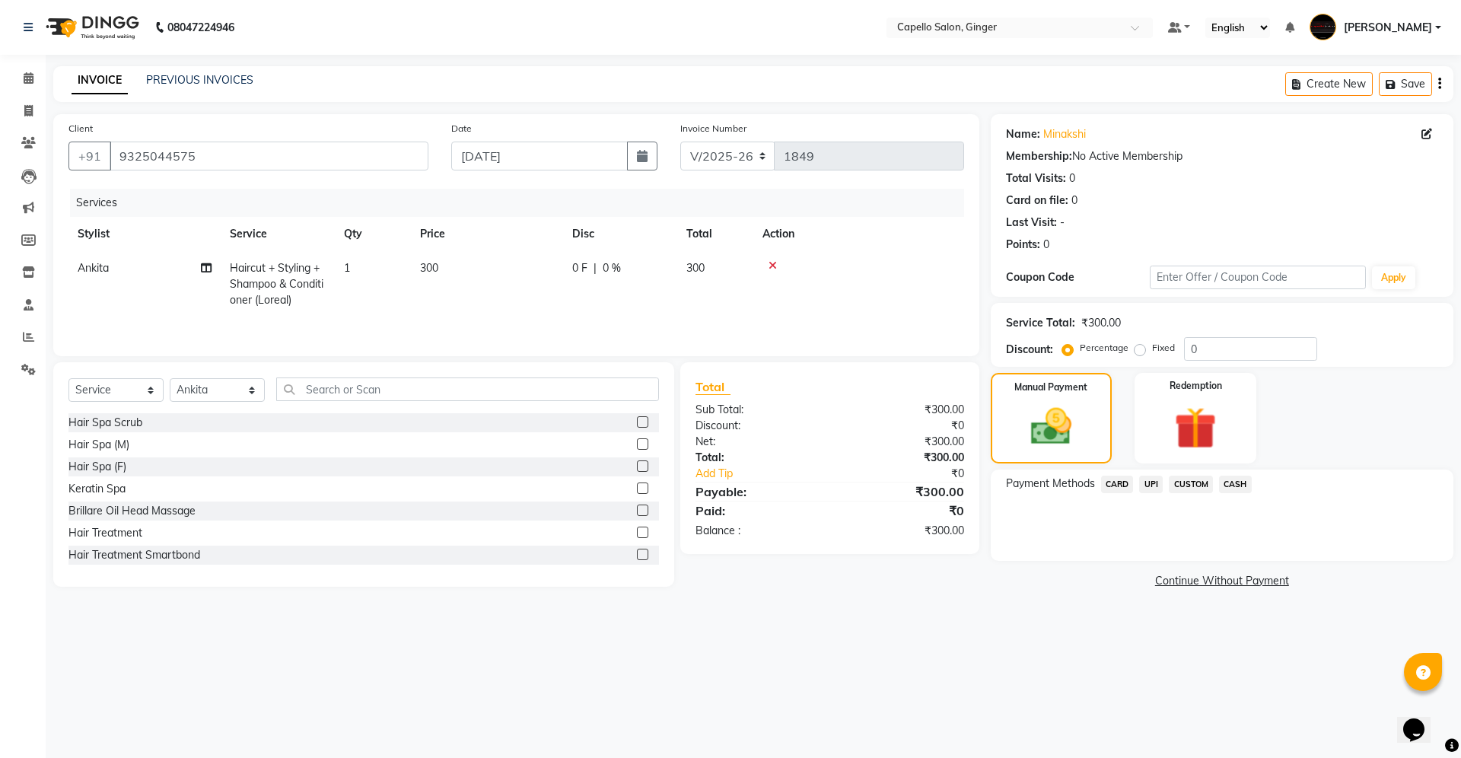
click at [1154, 479] on span "UPI" at bounding box center [1151, 485] width 24 height 18
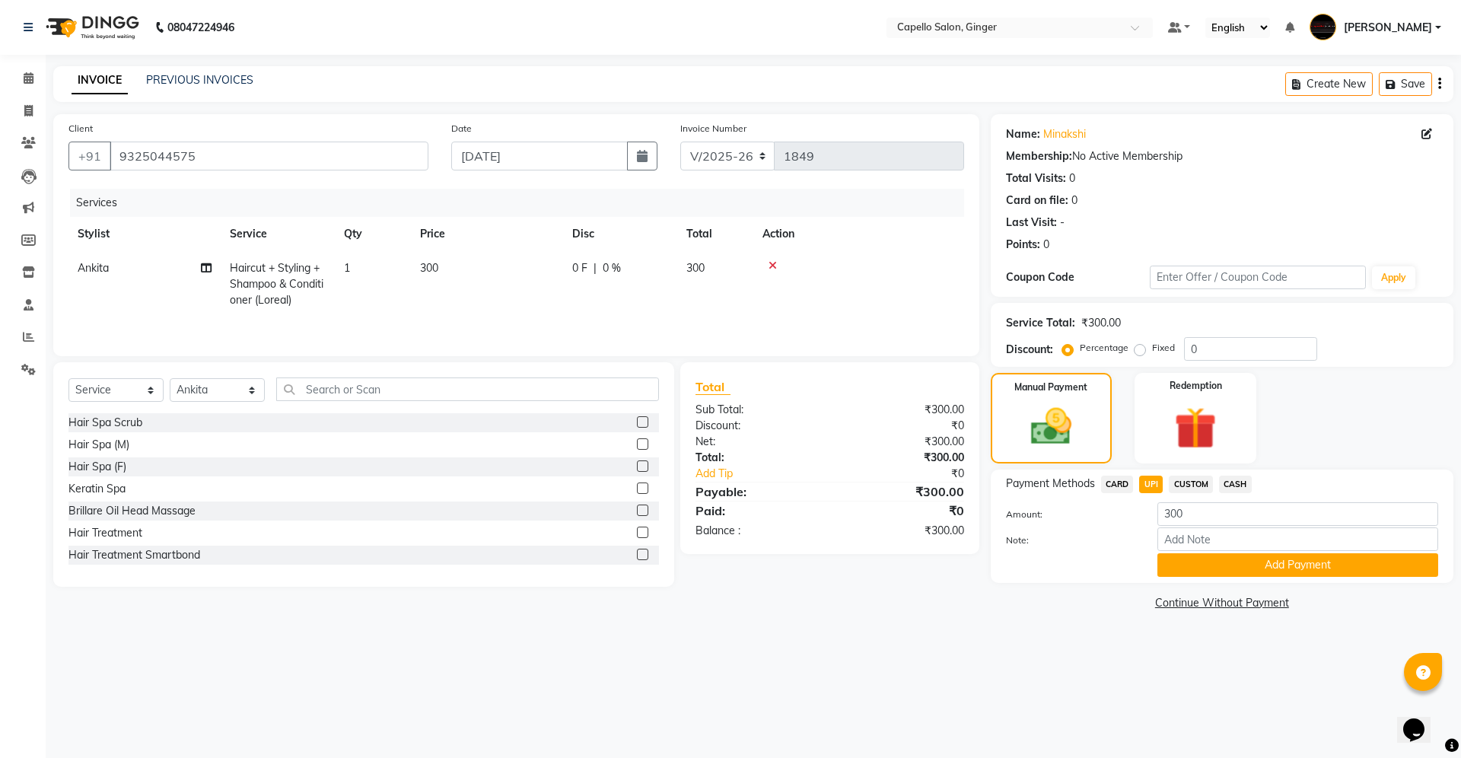
click at [1234, 479] on span "CASH" at bounding box center [1235, 485] width 33 height 18
click at [1195, 570] on button "Add Payment" at bounding box center [1297, 565] width 281 height 24
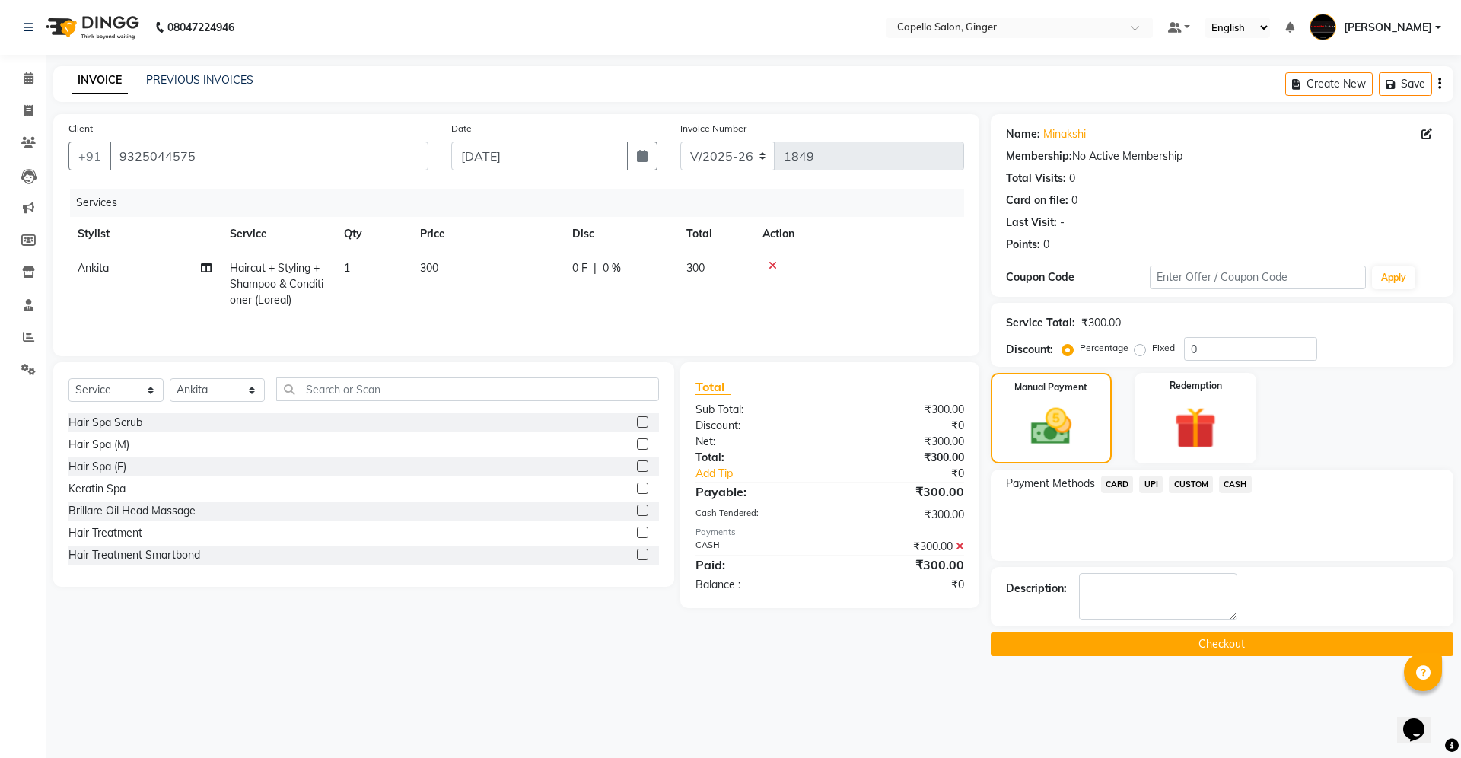
click at [1160, 641] on button "Checkout" at bounding box center [1222, 644] width 463 height 24
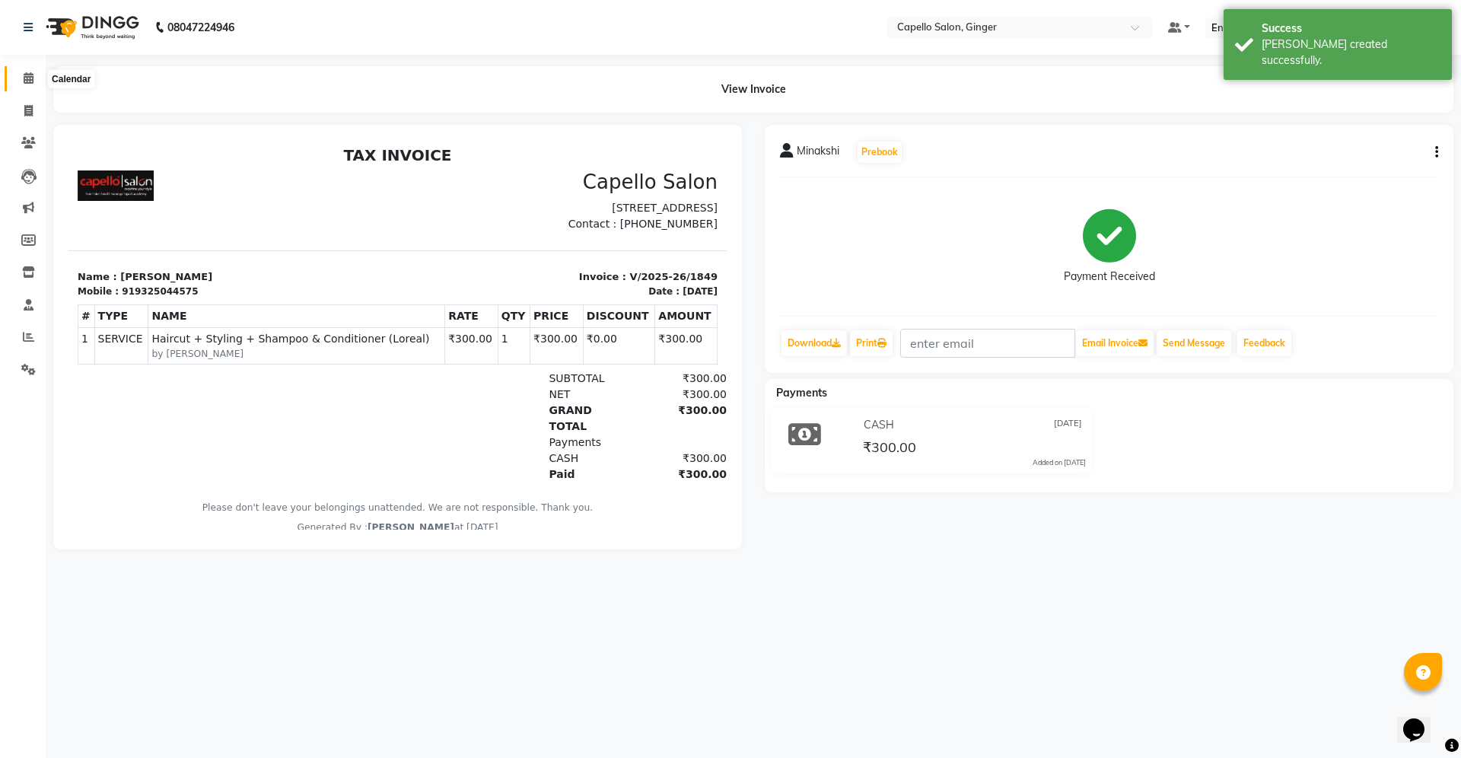
click at [30, 82] on icon at bounding box center [29, 77] width 10 height 11
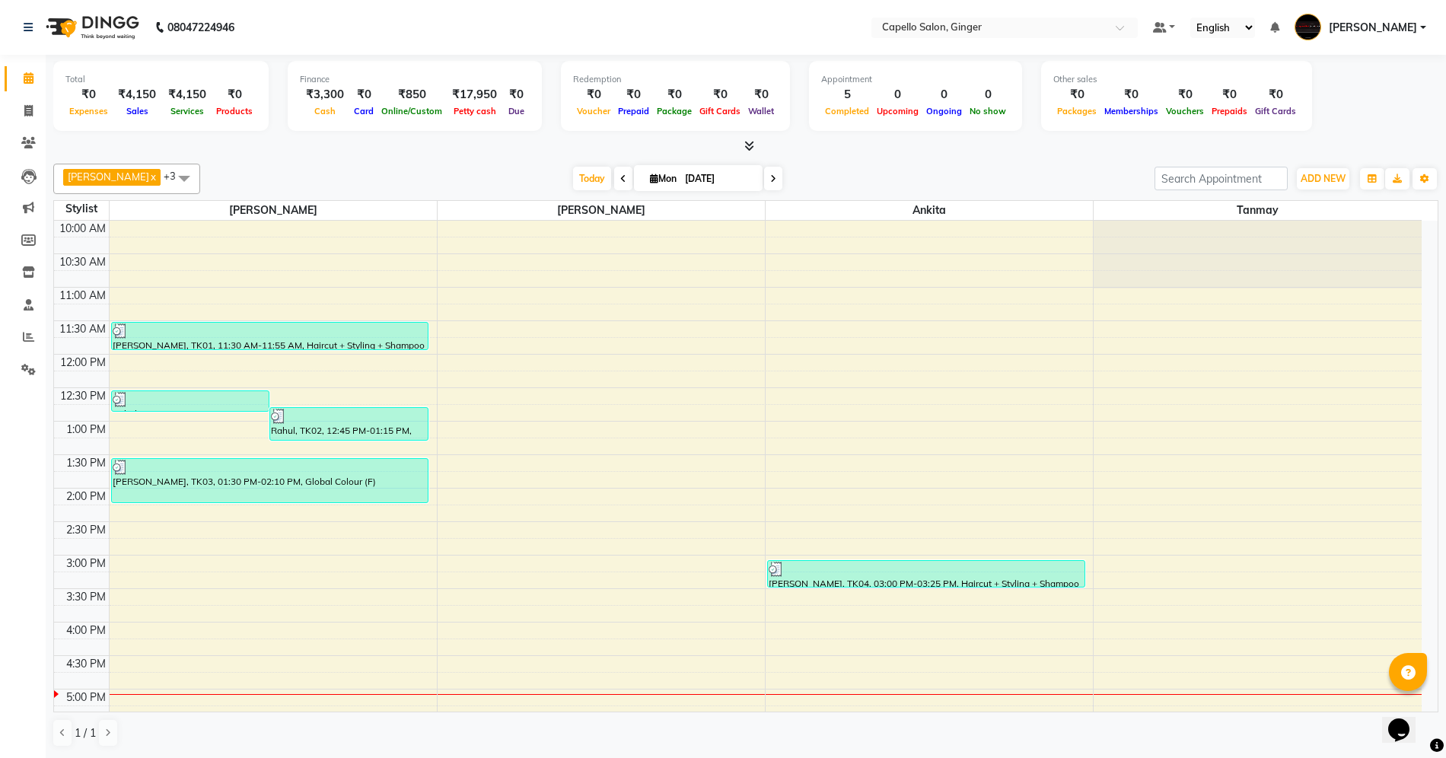
click at [835, 606] on div "10:00 AM 10:30 AM 11:00 AM 11:30 AM 12:00 PM 12:30 PM 1:00 PM 1:30 PM 2:00 PM 2…" at bounding box center [737, 622] width 1367 height 803
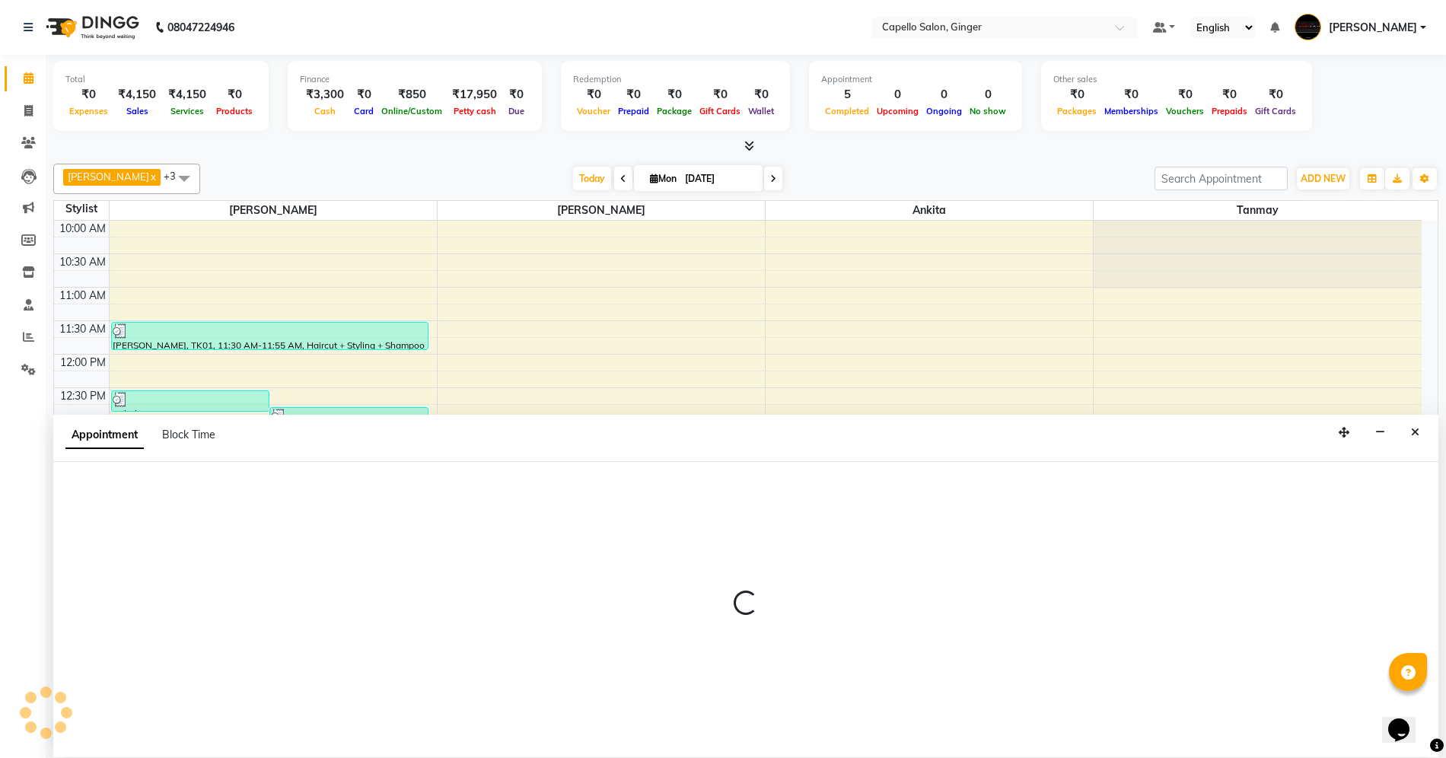
scroll to position [1, 0]
select select "41186"
select select "930"
select select "tentative"
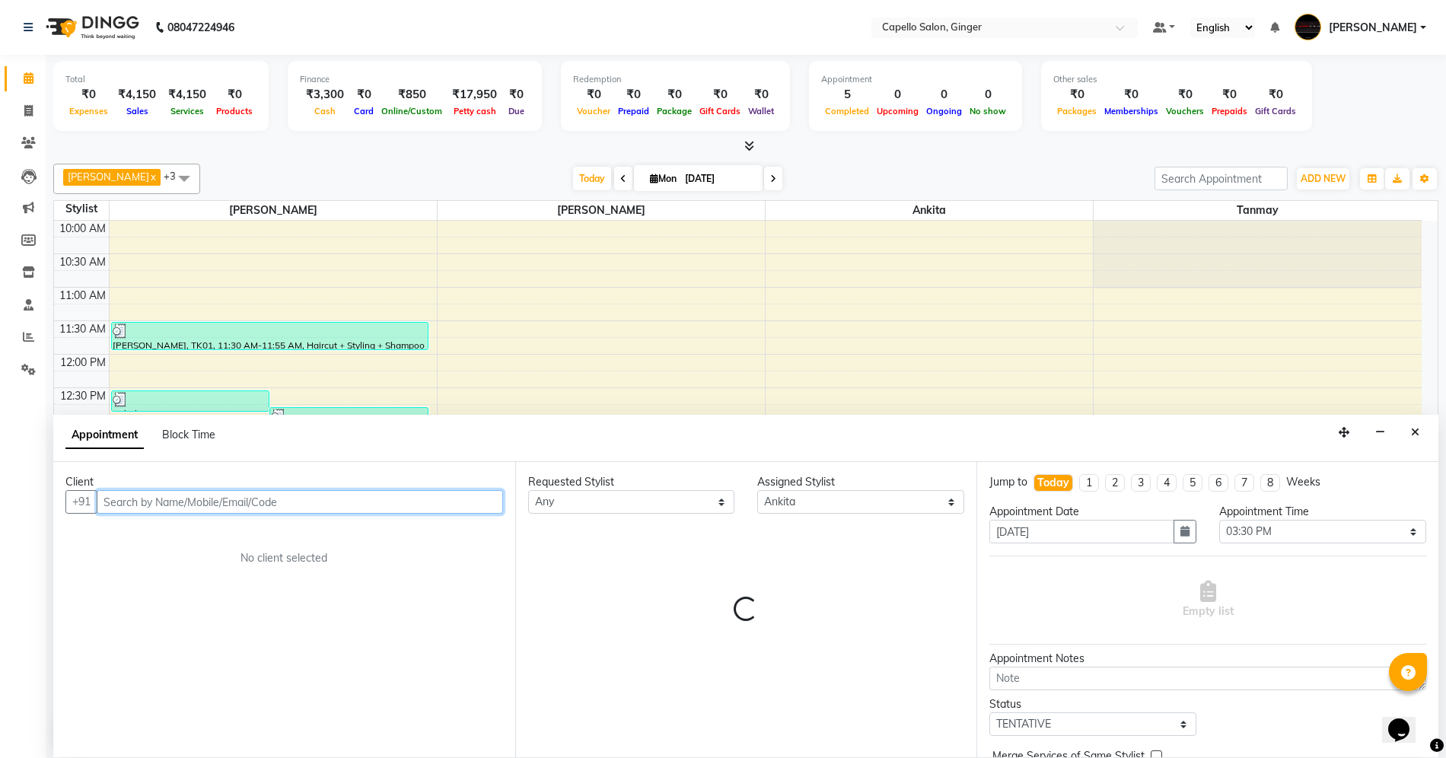
click at [277, 501] on input "text" at bounding box center [300, 502] width 406 height 24
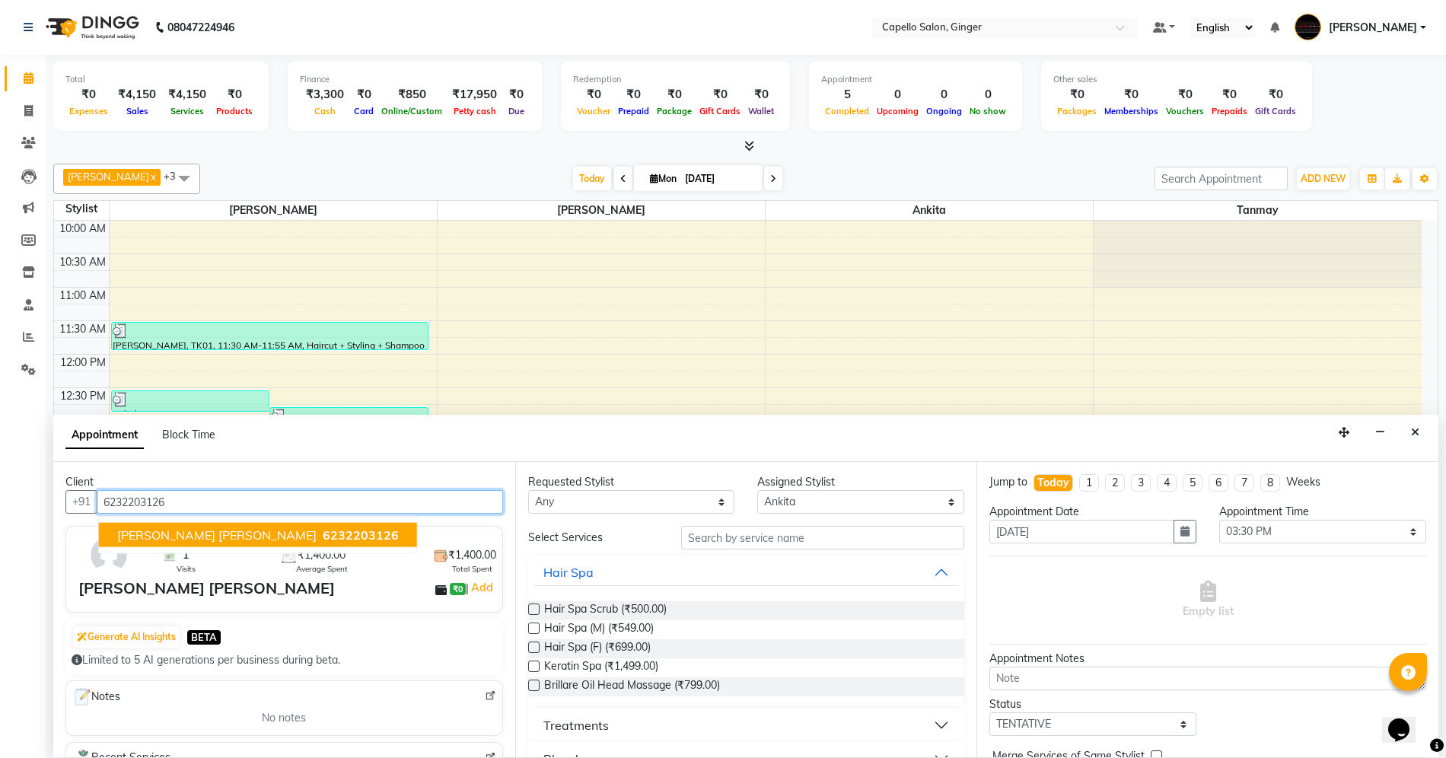
click at [212, 534] on span "[PERSON_NAME] [PERSON_NAME]" at bounding box center [216, 534] width 199 height 15
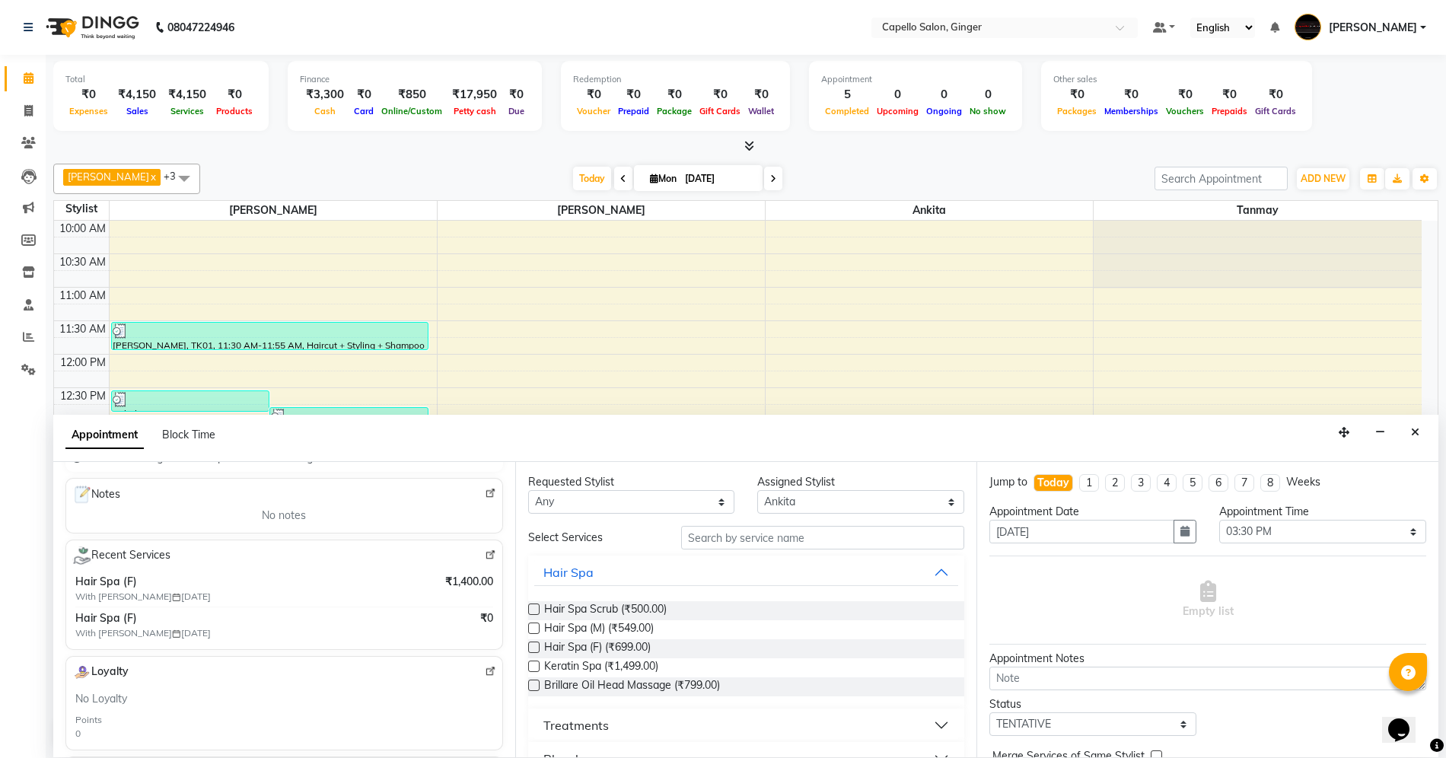
scroll to position [0, 0]
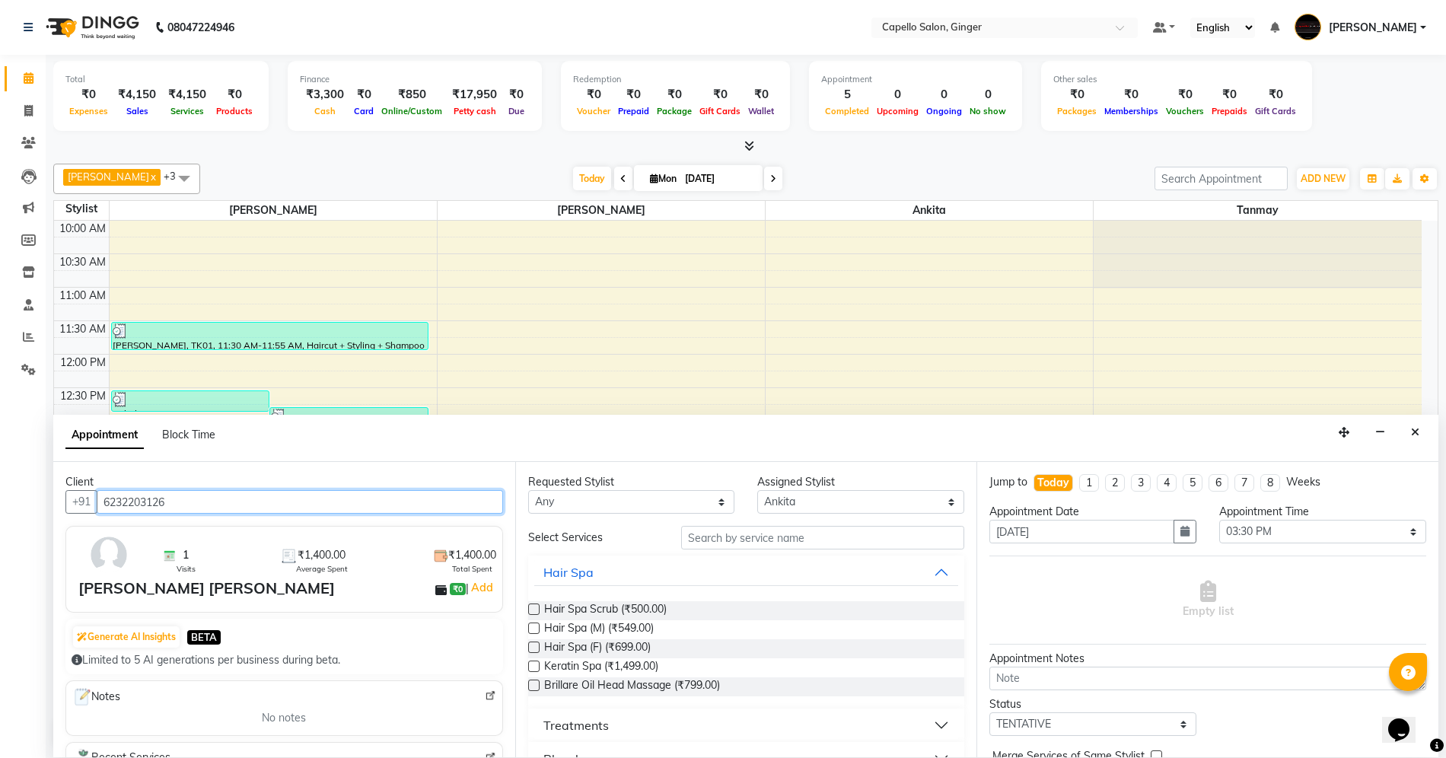
click at [210, 501] on input "6232203126" at bounding box center [300, 502] width 406 height 24
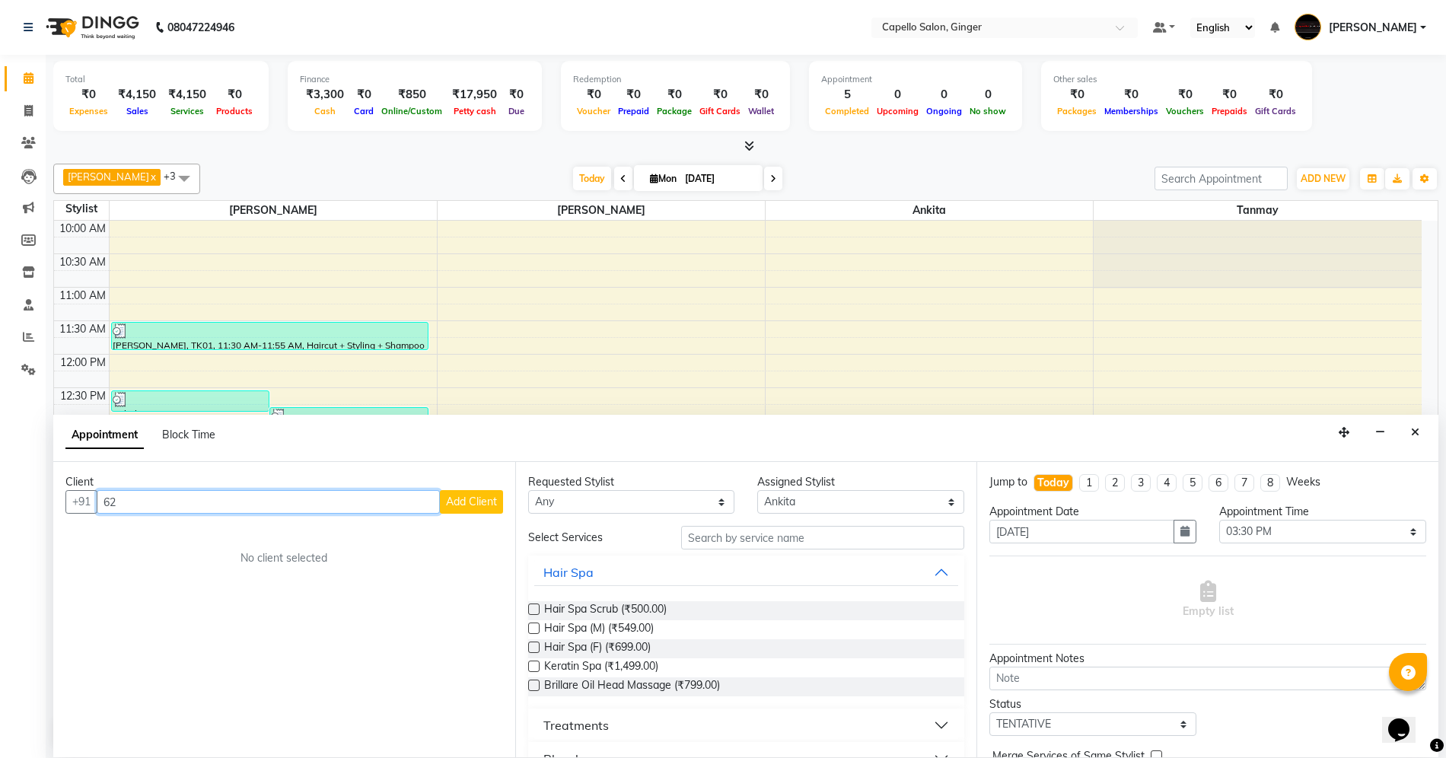
type input "6"
type input "8"
click at [1411, 432] on icon "Close" at bounding box center [1415, 432] width 8 height 11
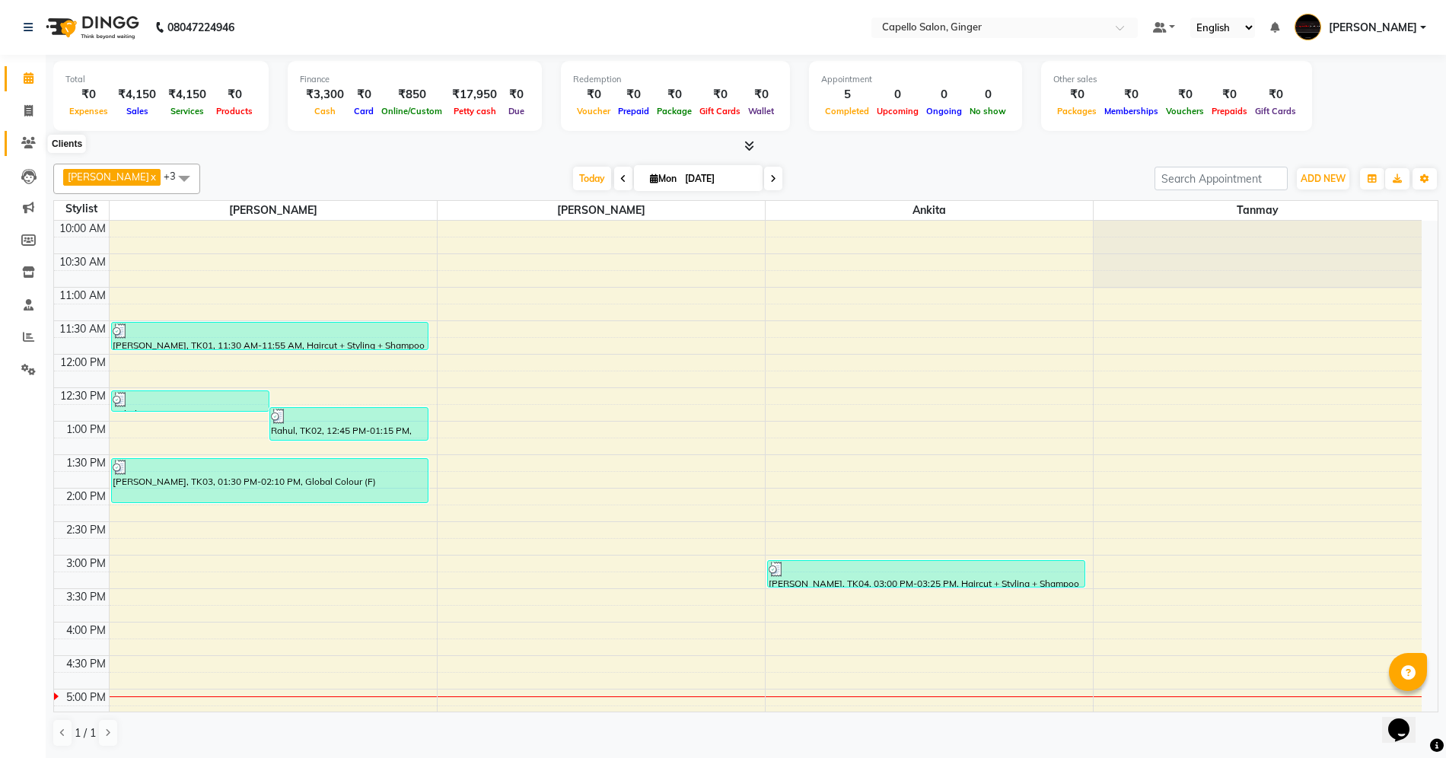
click at [28, 137] on icon at bounding box center [28, 142] width 14 height 11
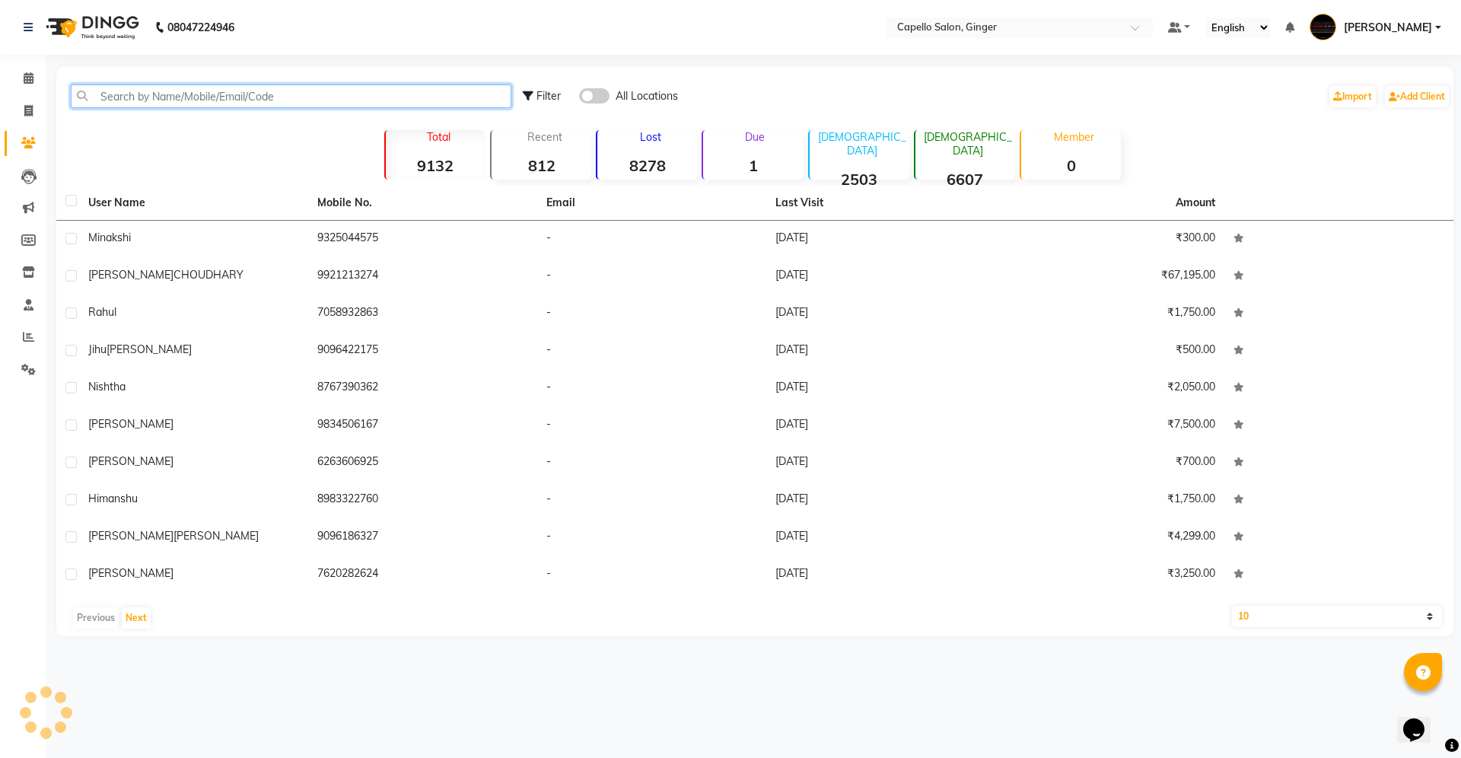
click at [202, 96] on input "text" at bounding box center [291, 96] width 441 height 24
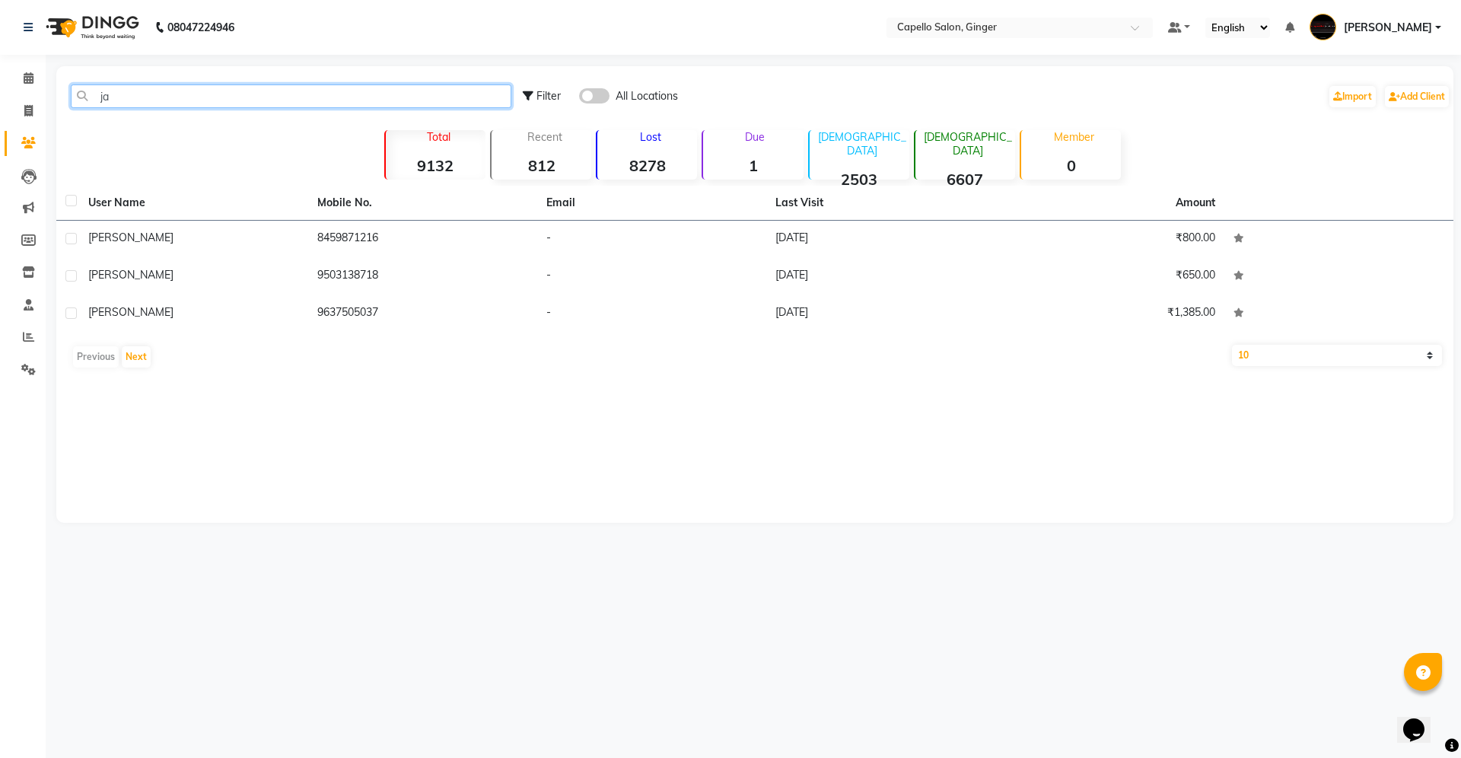
type input "j"
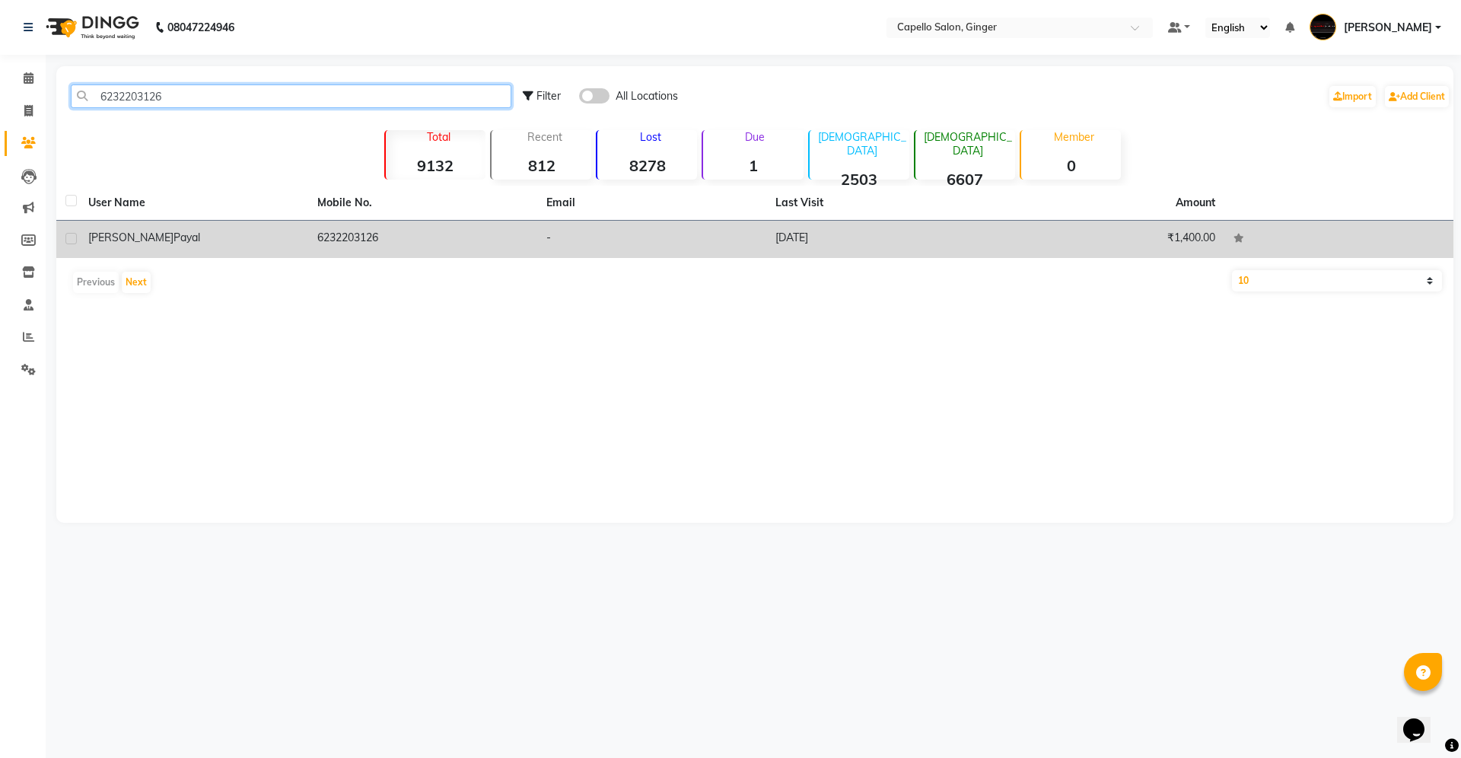
type input "6232203126"
click at [96, 239] on span "[PERSON_NAME]" at bounding box center [130, 238] width 85 height 14
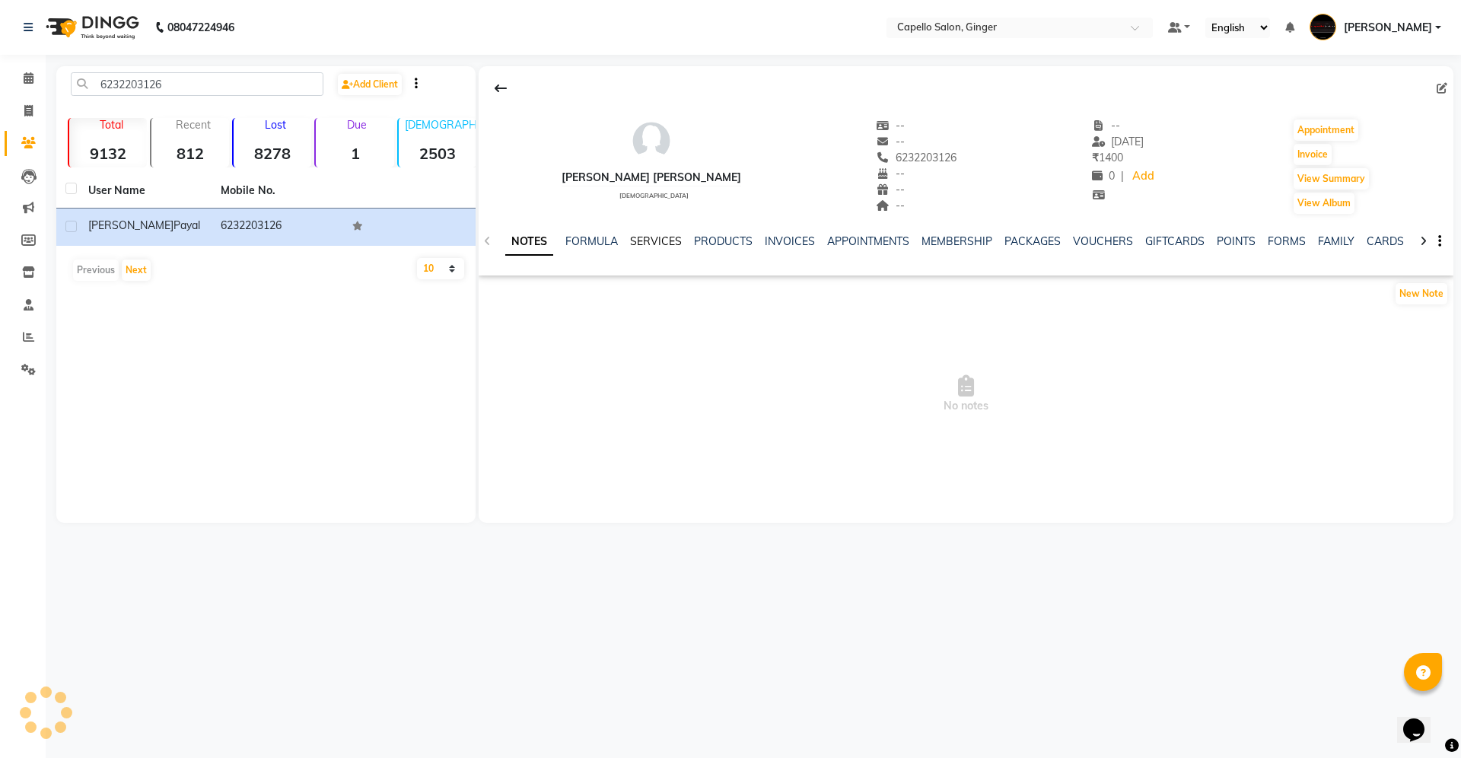
click at [636, 234] on link "SERVICES" at bounding box center [656, 241] width 52 height 14
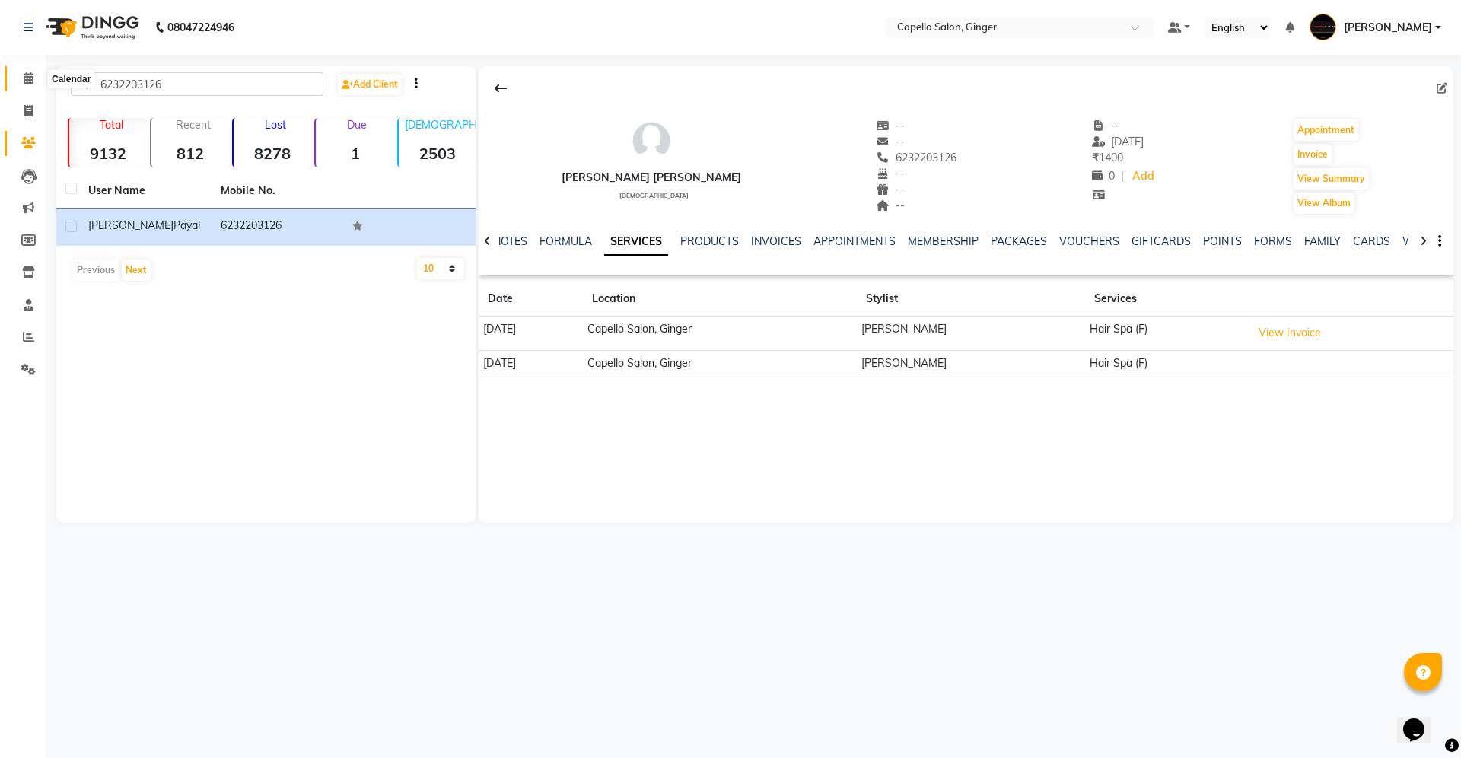
click at [26, 75] on icon at bounding box center [29, 77] width 10 height 11
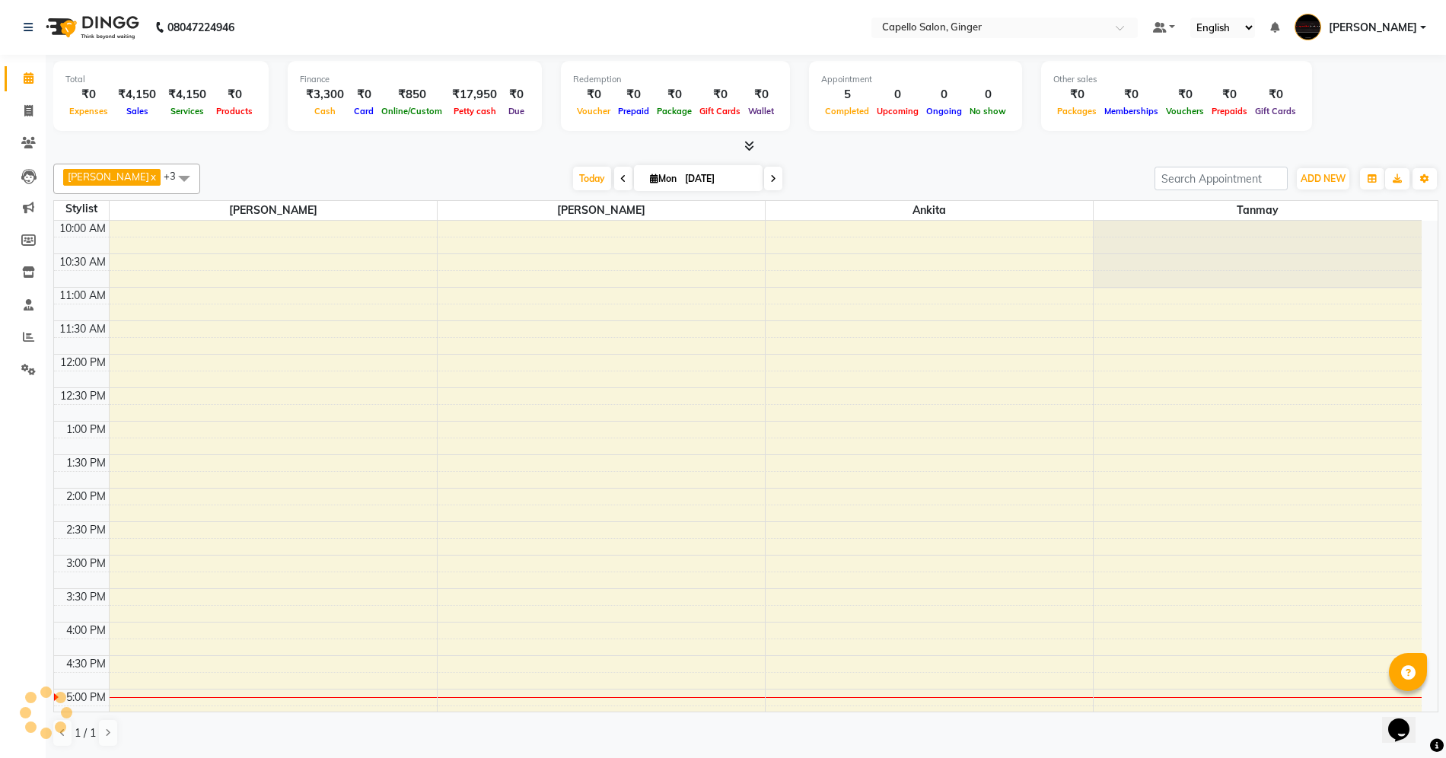
scroll to position [295, 0]
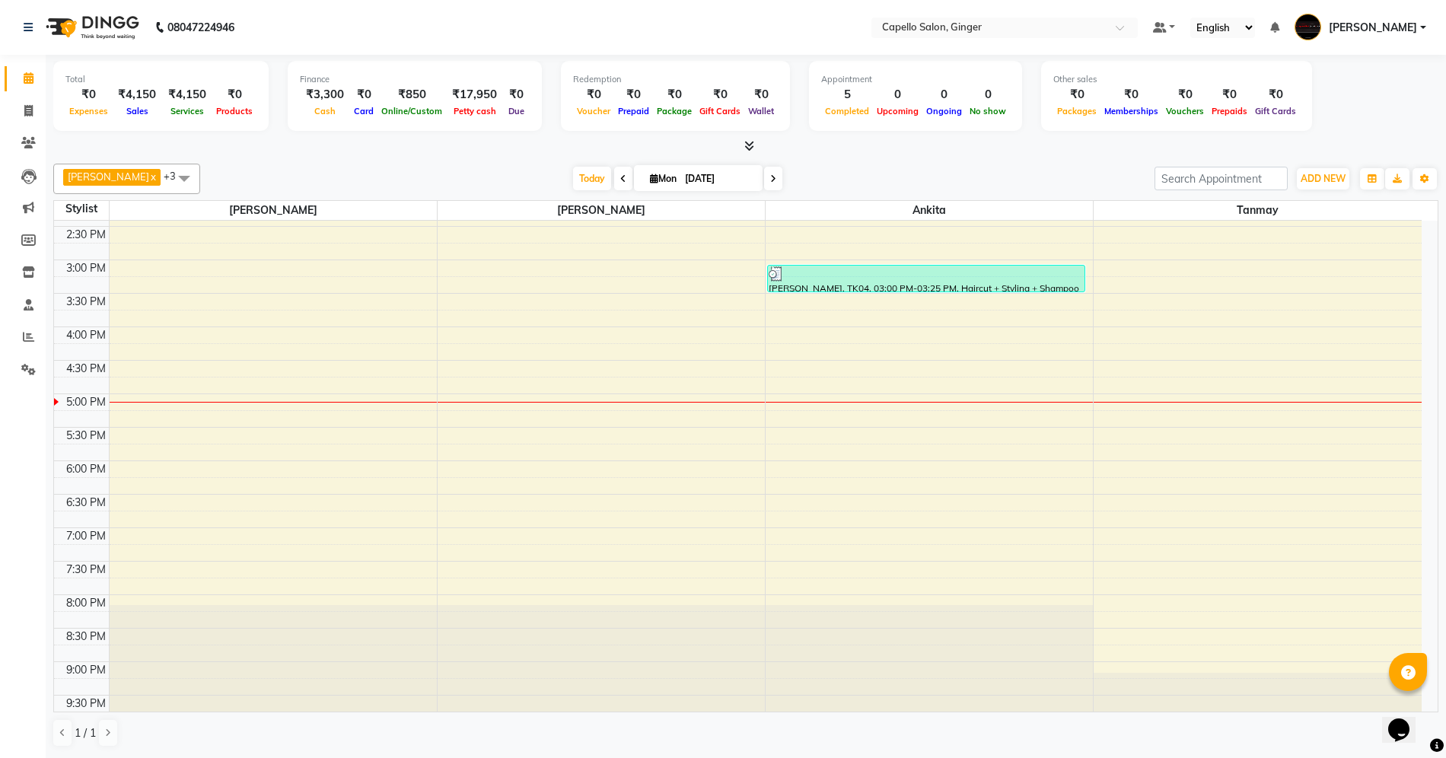
click at [820, 303] on div "10:00 AM 10:30 AM 11:00 AM 11:30 AM 12:00 PM 12:30 PM 1:00 PM 1:30 PM 2:00 PM 2…" at bounding box center [737, 326] width 1367 height 803
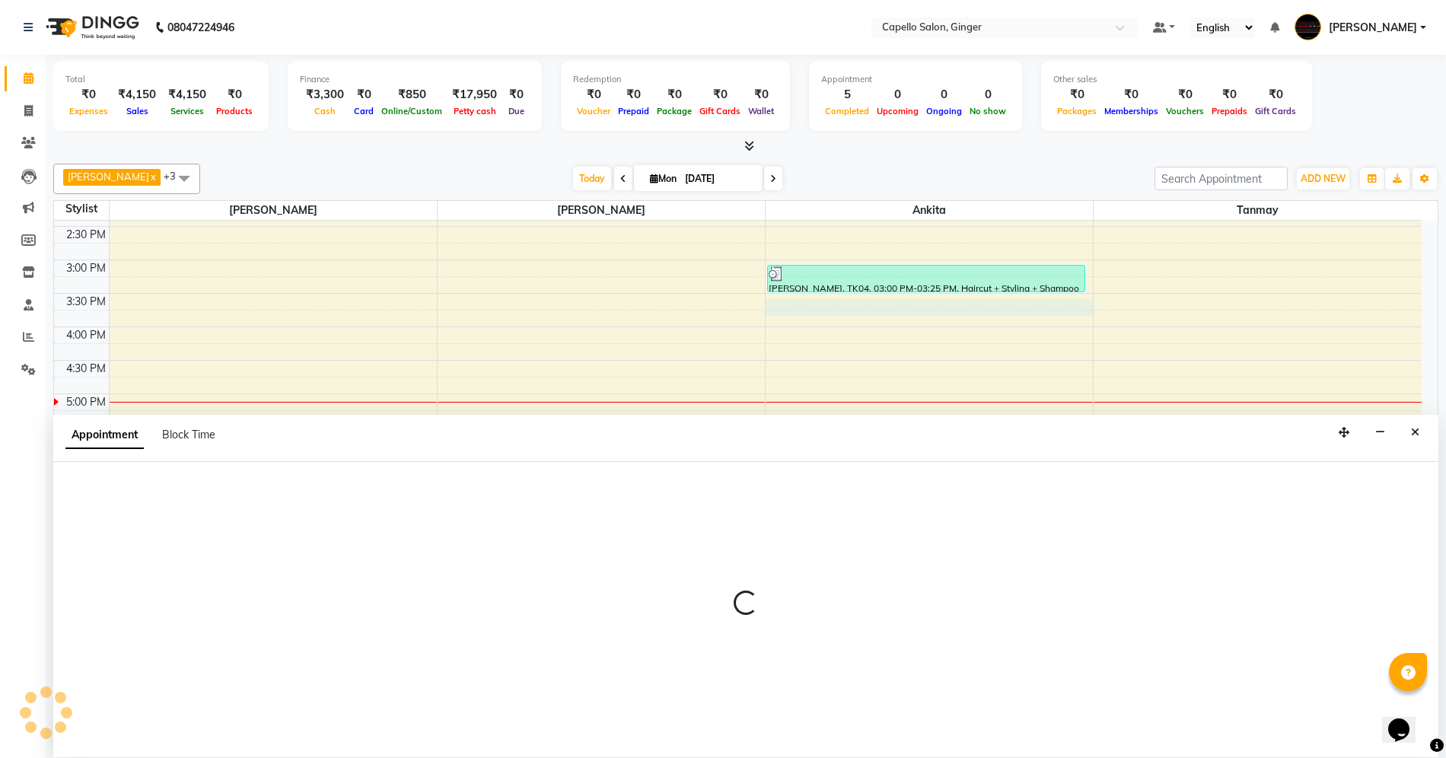
scroll to position [1, 0]
select select "41186"
select select "tentative"
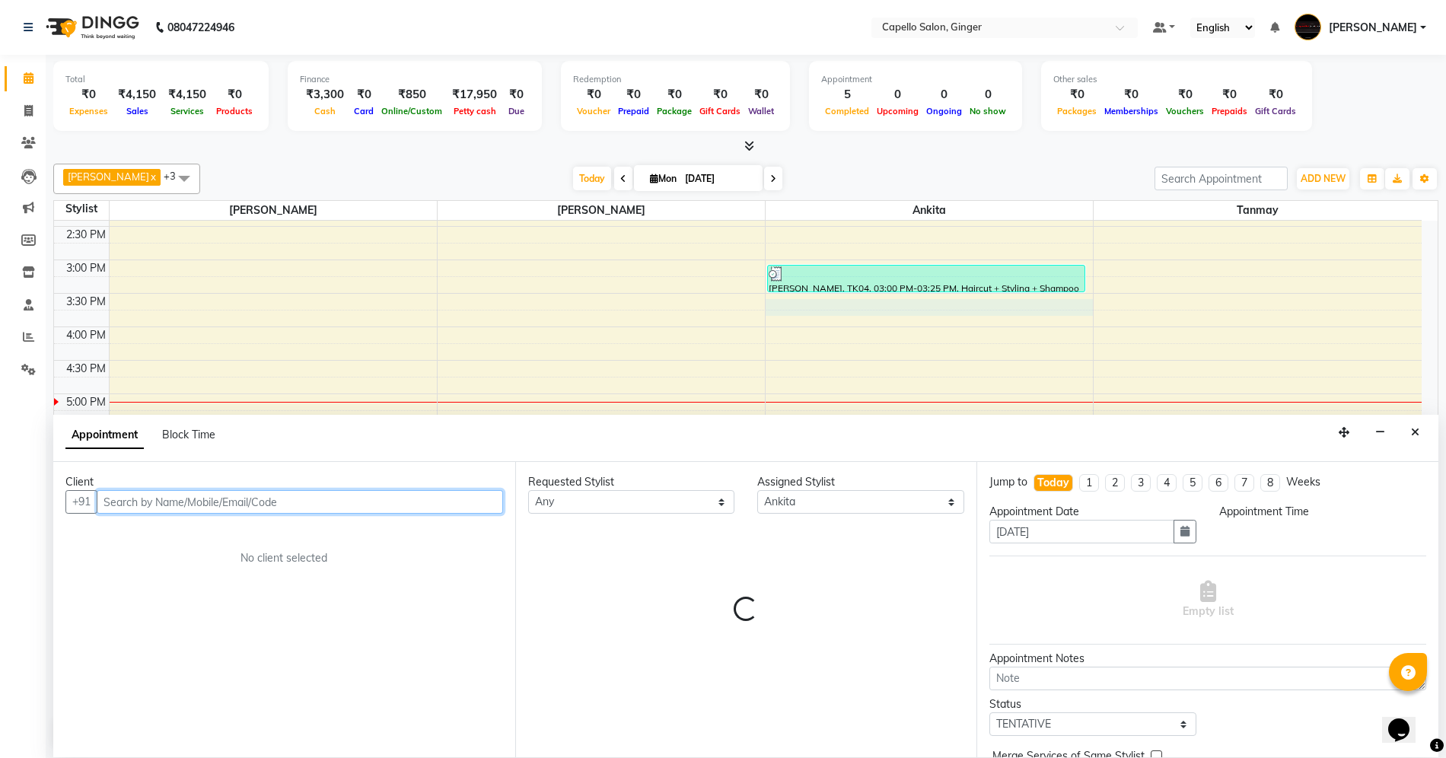
select select "930"
click at [317, 495] on input "text" at bounding box center [300, 502] width 406 height 24
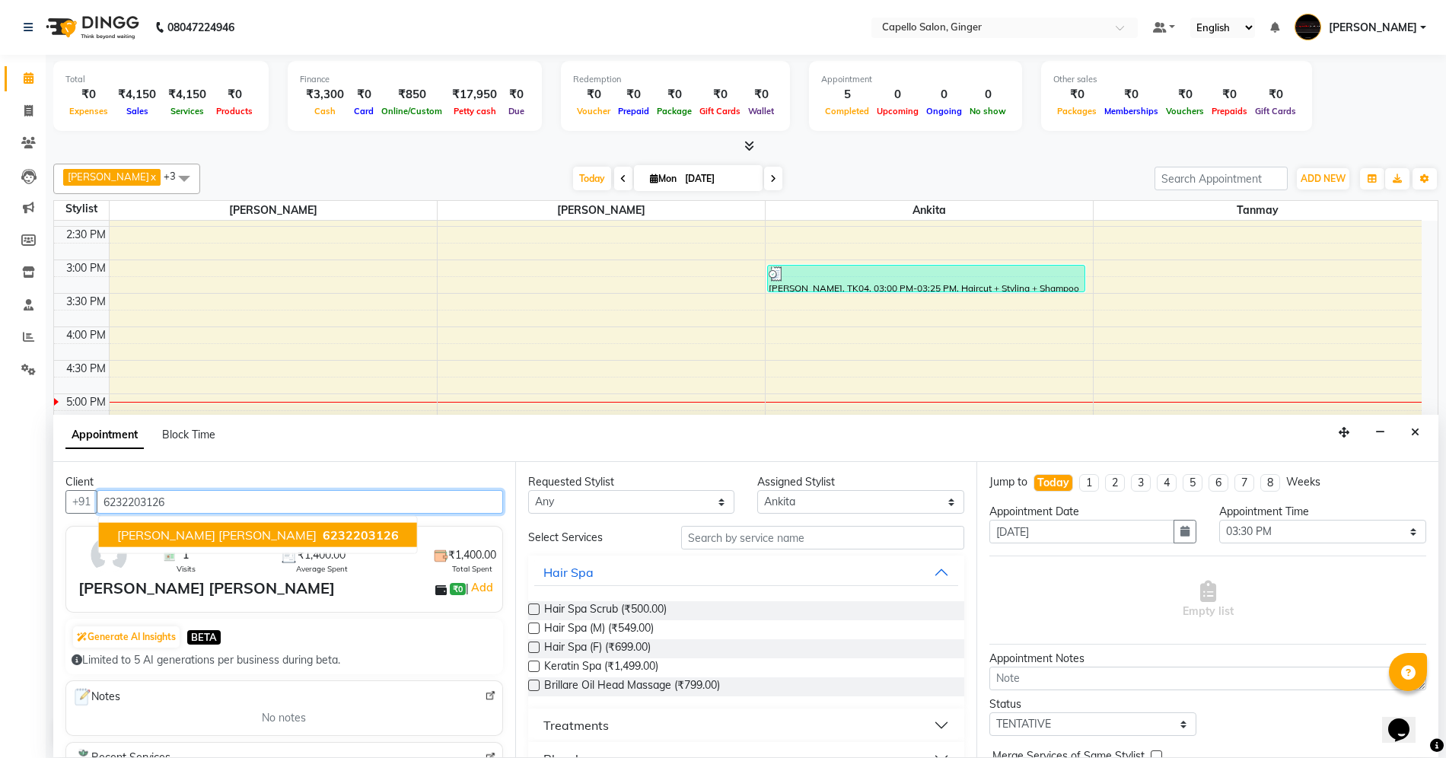
drag, startPoint x: 160, startPoint y: 527, endPoint x: 201, endPoint y: 528, distance: 41.1
click at [160, 525] on button "[PERSON_NAME] [PERSON_NAME] 6232203126" at bounding box center [258, 535] width 318 height 24
type input "6232203126"
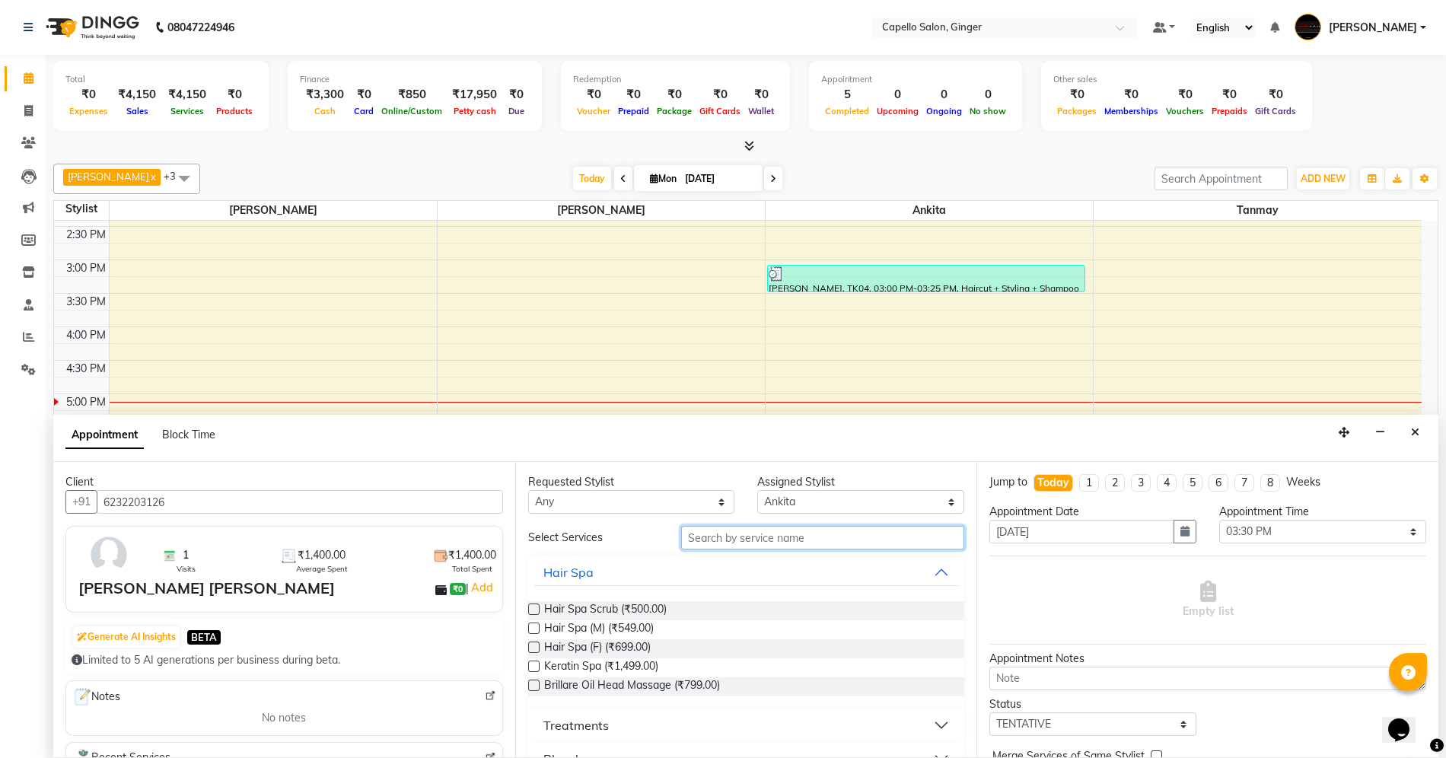
click at [738, 539] on input "text" at bounding box center [822, 538] width 283 height 24
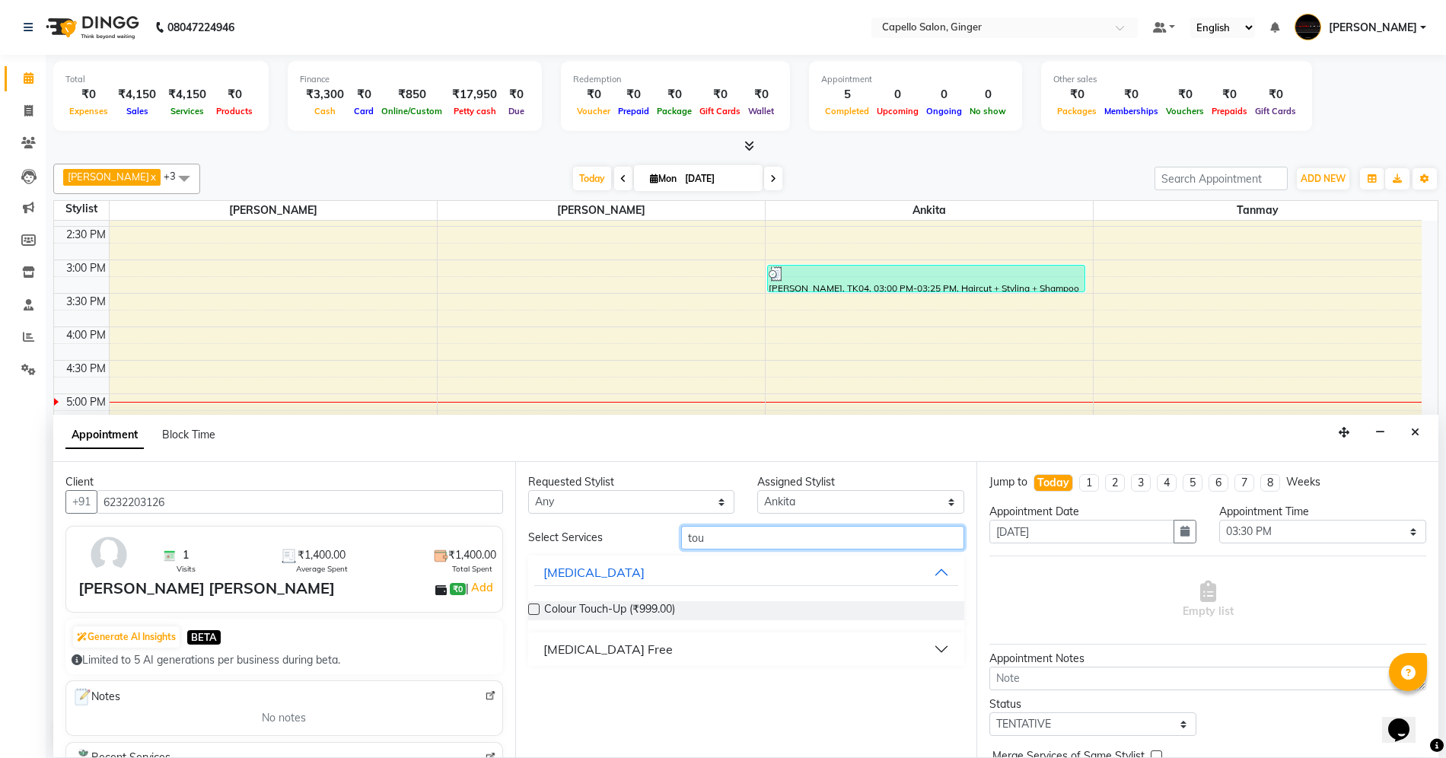
type input "tou"
click at [533, 610] on label at bounding box center [533, 608] width 11 height 11
click at [533, 610] on input "checkbox" at bounding box center [533, 611] width 10 height 10
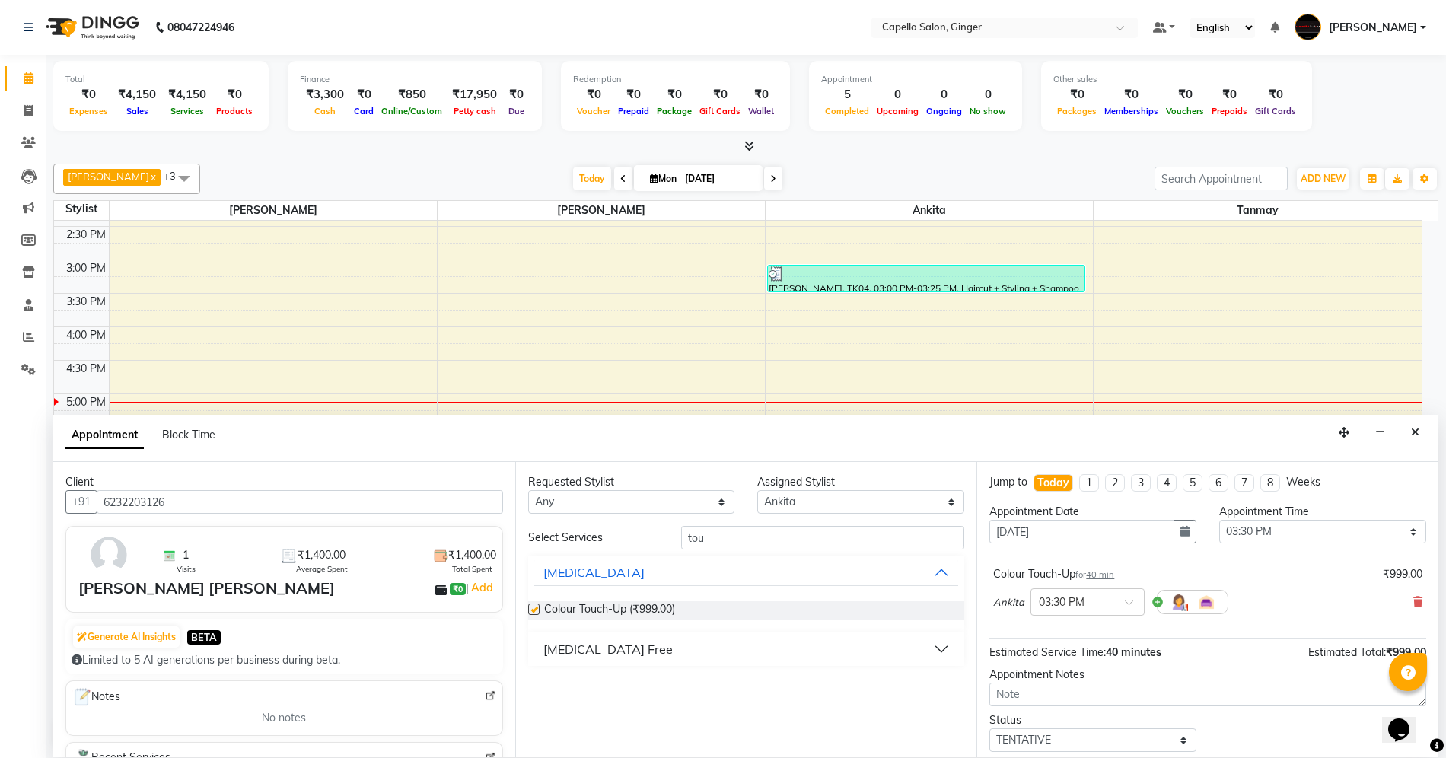
checkbox input "false"
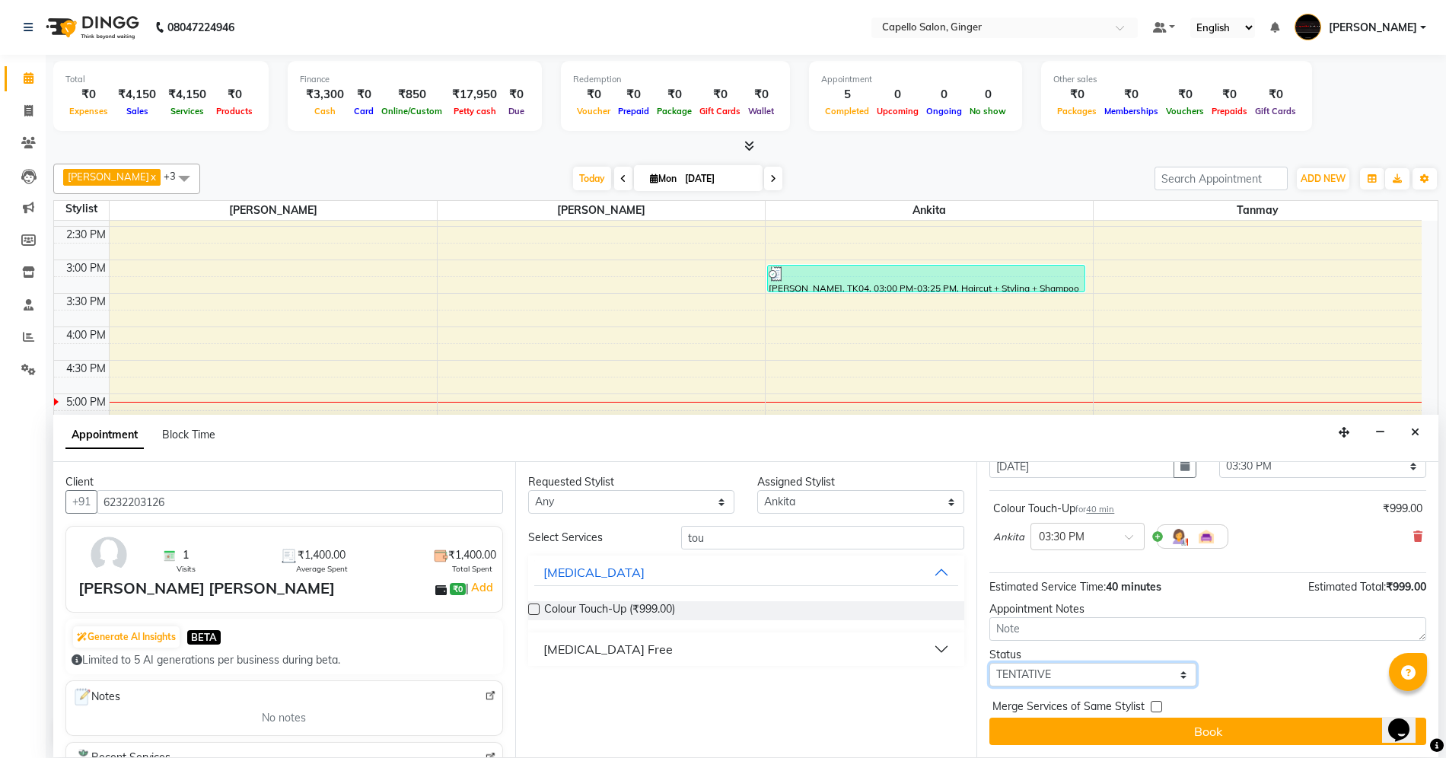
click at [1068, 671] on select "Select TENTATIVE CONFIRM CHECK-IN UPCOMING" at bounding box center [1092, 675] width 207 height 24
select select "confirm booking"
click at [989, 663] on select "Select TENTATIVE CONFIRM CHECK-IN UPCOMING" at bounding box center [1092, 675] width 207 height 24
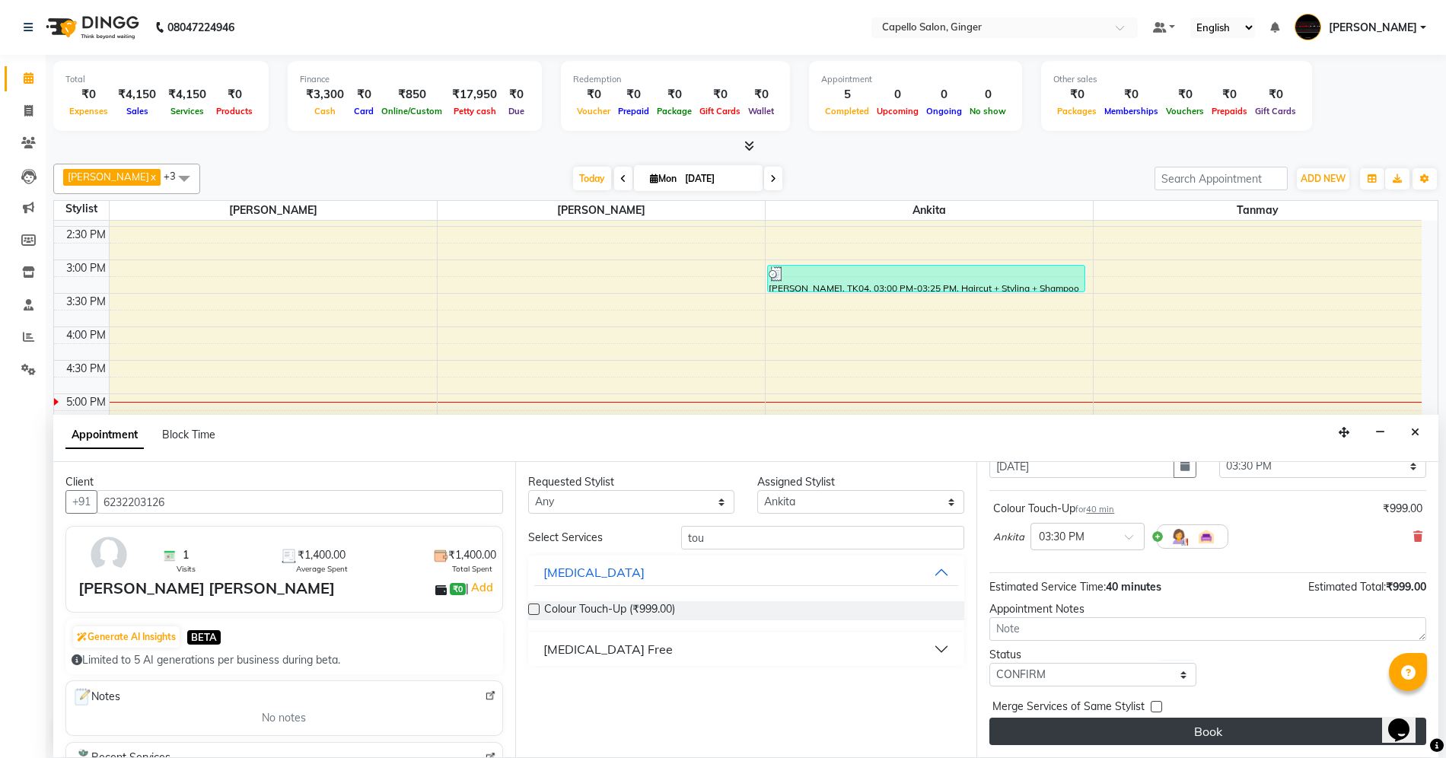
click at [1023, 727] on button "Book" at bounding box center [1207, 731] width 437 height 27
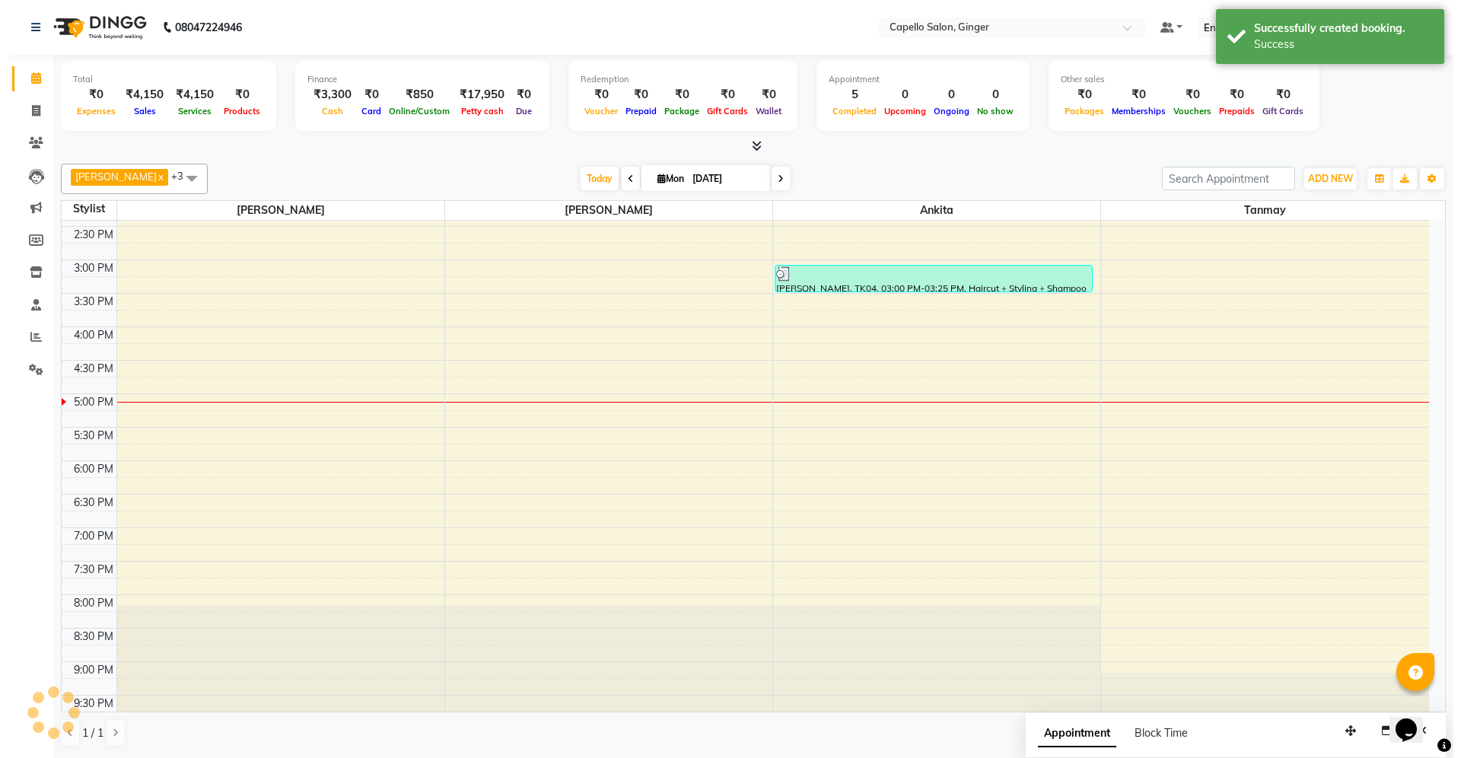
scroll to position [0, 0]
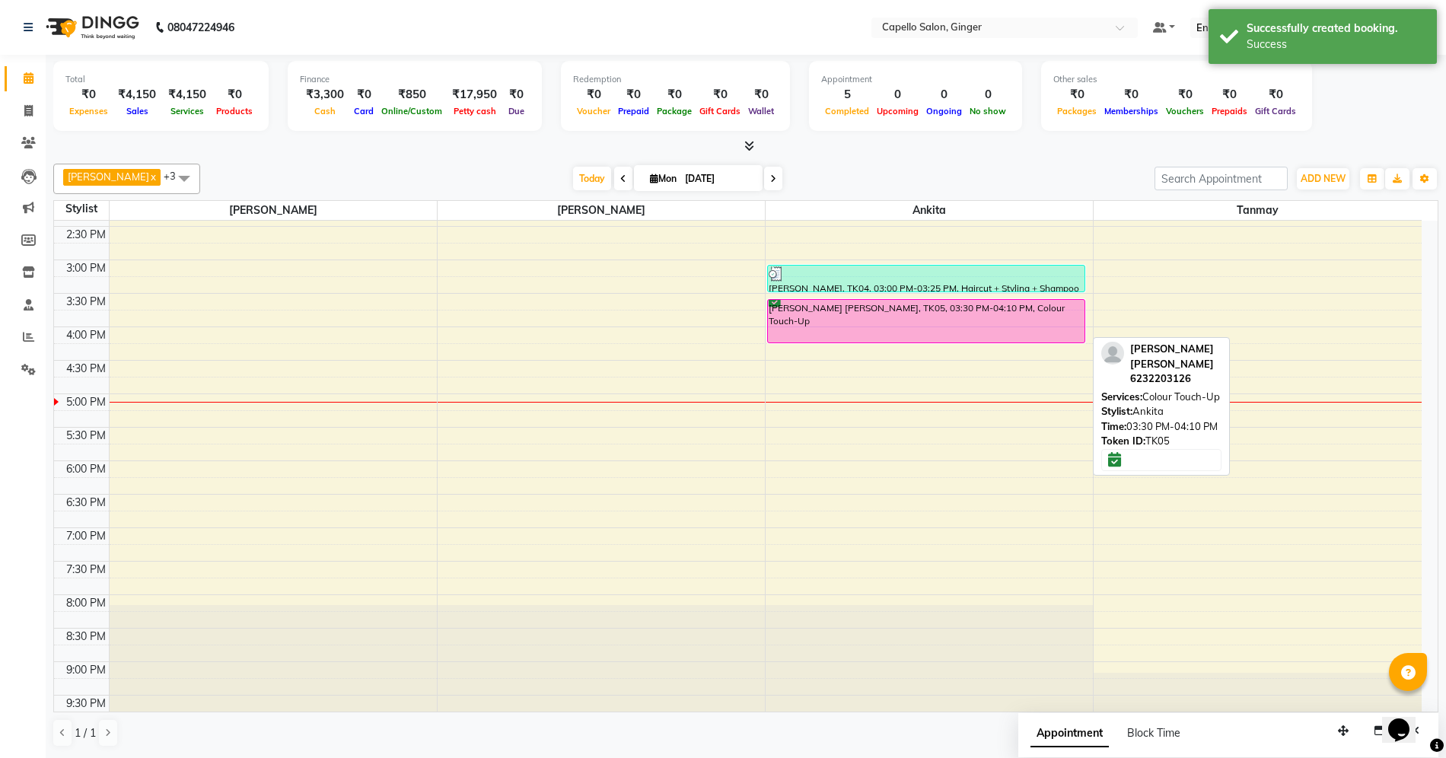
click at [902, 326] on div "[PERSON_NAME] [PERSON_NAME], TK05, 03:30 PM-04:10 PM, Colour Touch-Up" at bounding box center [926, 321] width 317 height 43
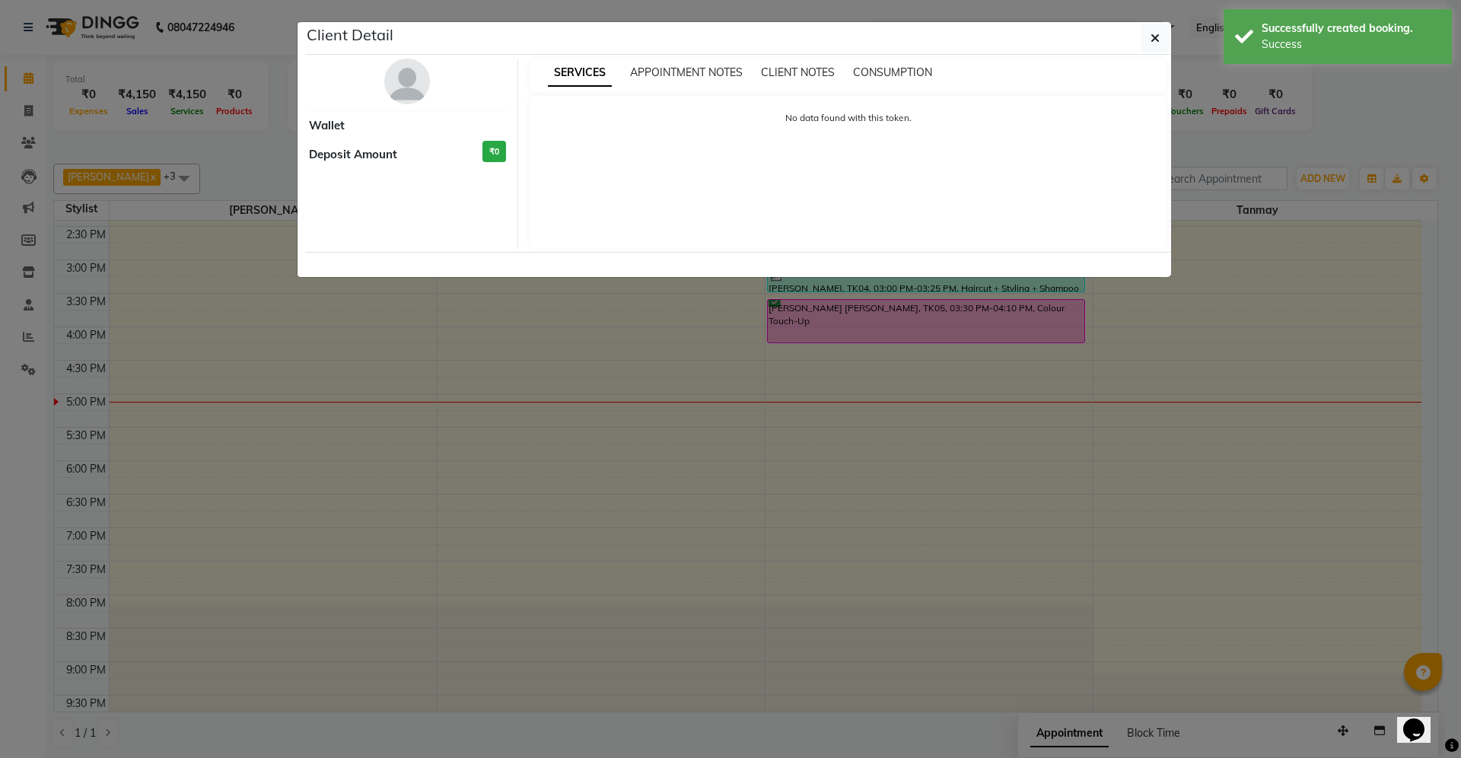
select select "6"
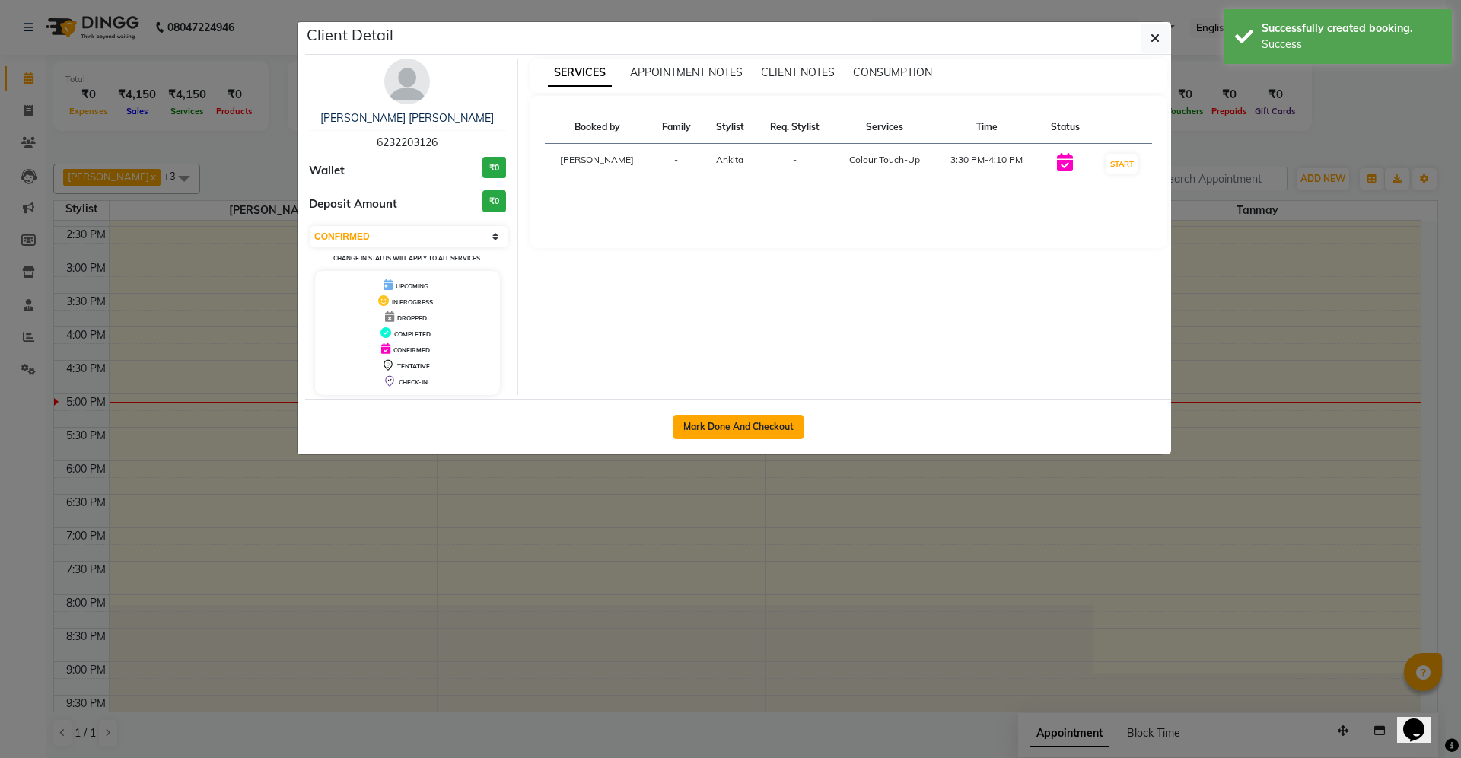
click at [728, 426] on button "Mark Done And Checkout" at bounding box center [738, 427] width 130 height 24
select select "service"
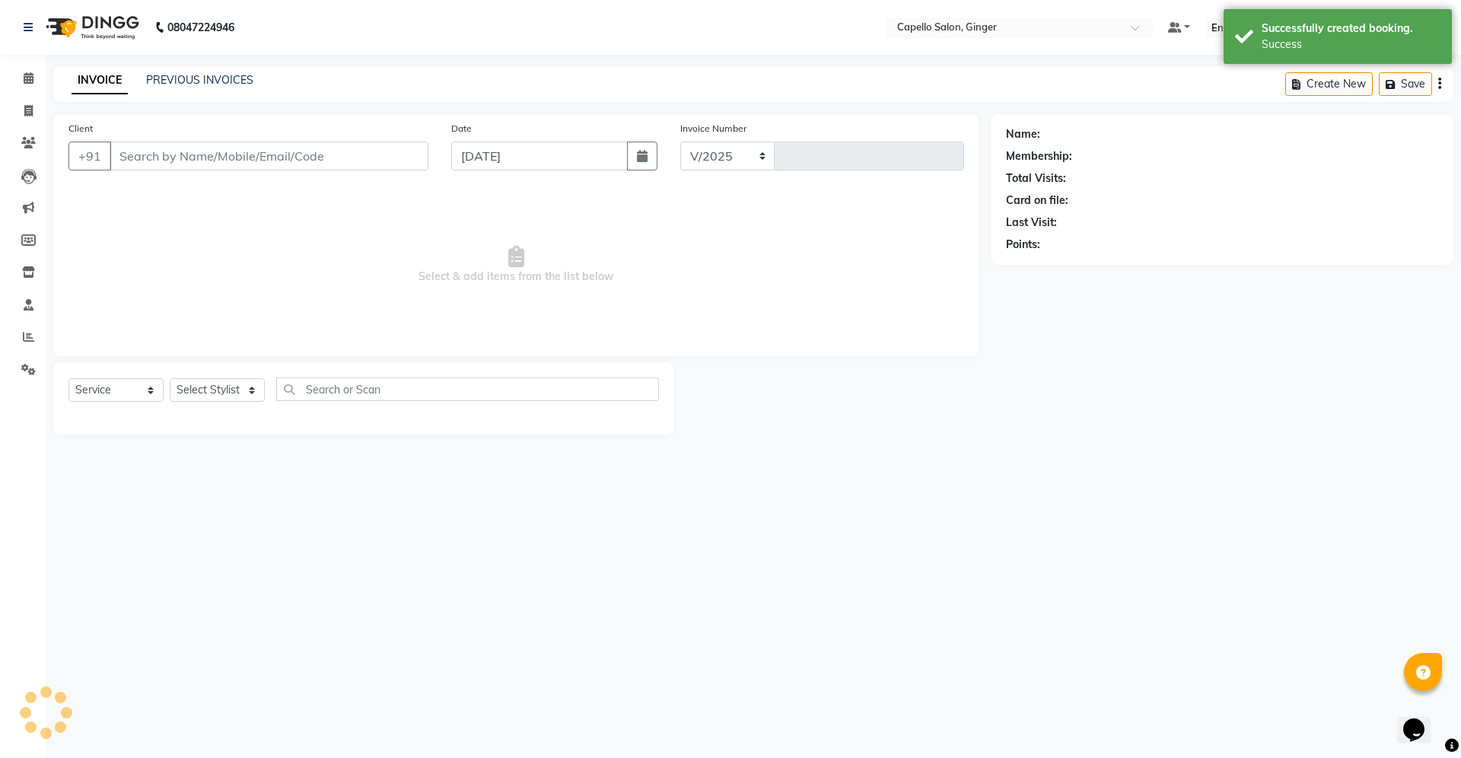
select select "832"
type input "1850"
type input "6232203126"
select select "41186"
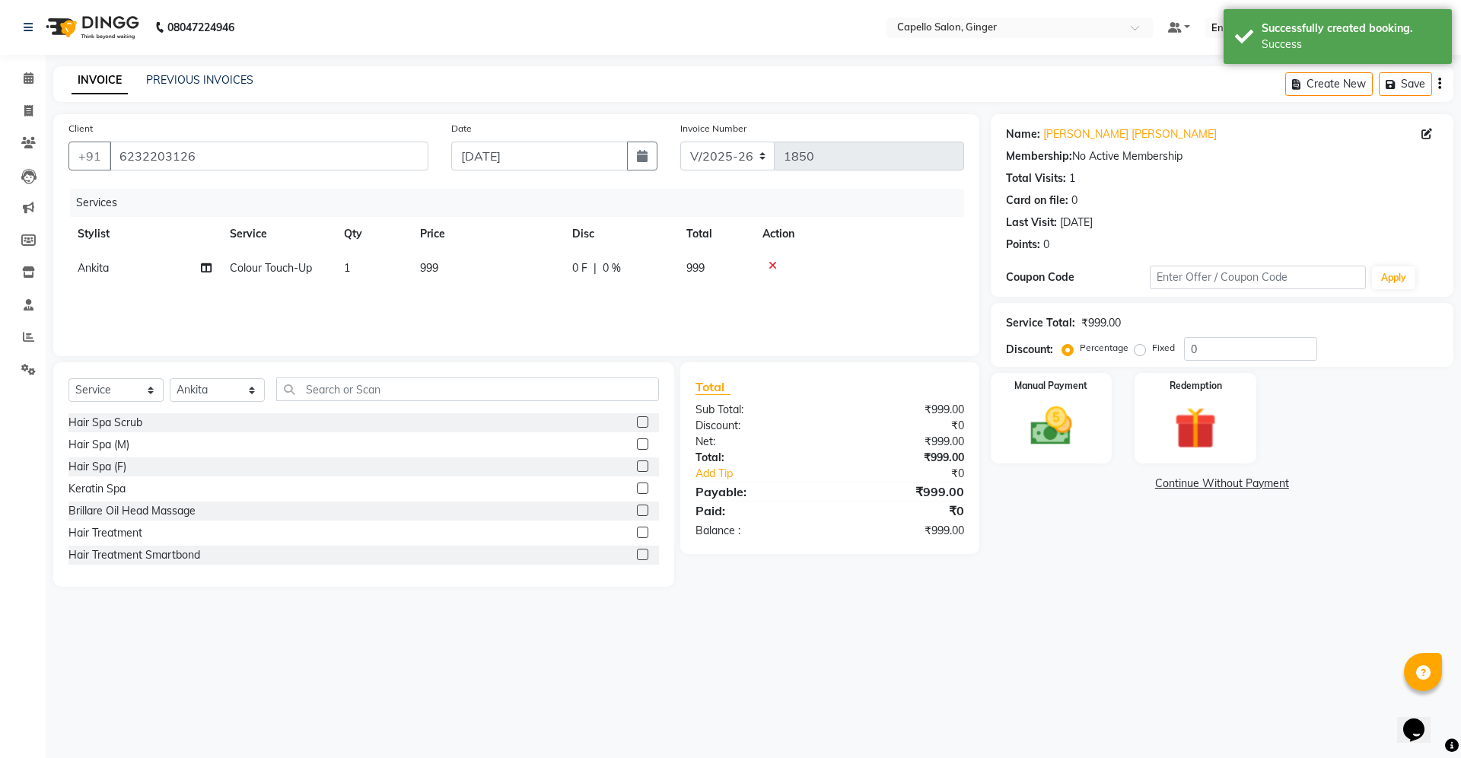
click at [435, 269] on span "999" at bounding box center [429, 268] width 18 height 14
select select "41186"
click at [555, 282] on input "999" at bounding box center [559, 272] width 134 height 24
type input "9"
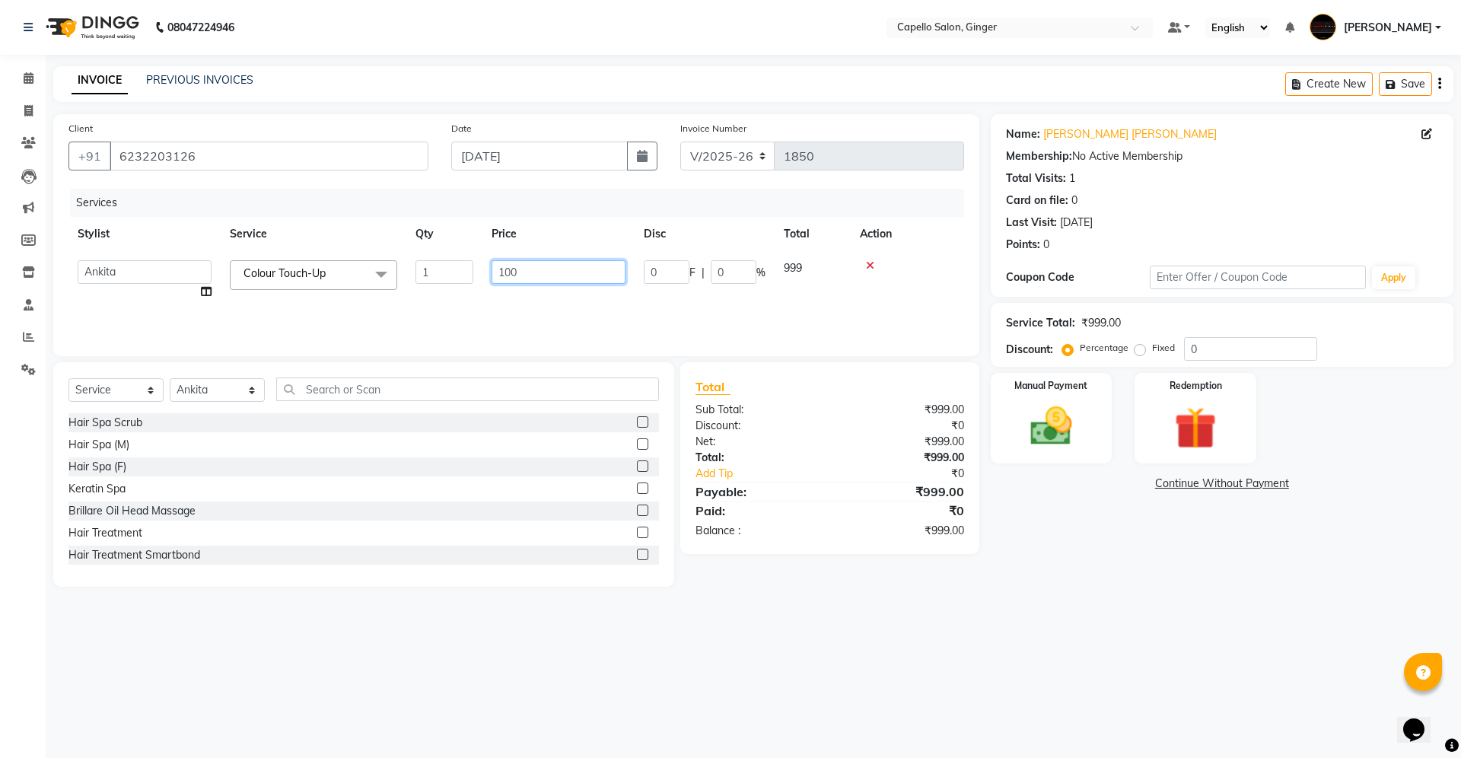
type input "1000"
click at [548, 297] on div "Services Stylist Service Qty Price Disc Total Action [PERSON_NAME] Colour Touch…" at bounding box center [516, 265] width 896 height 152
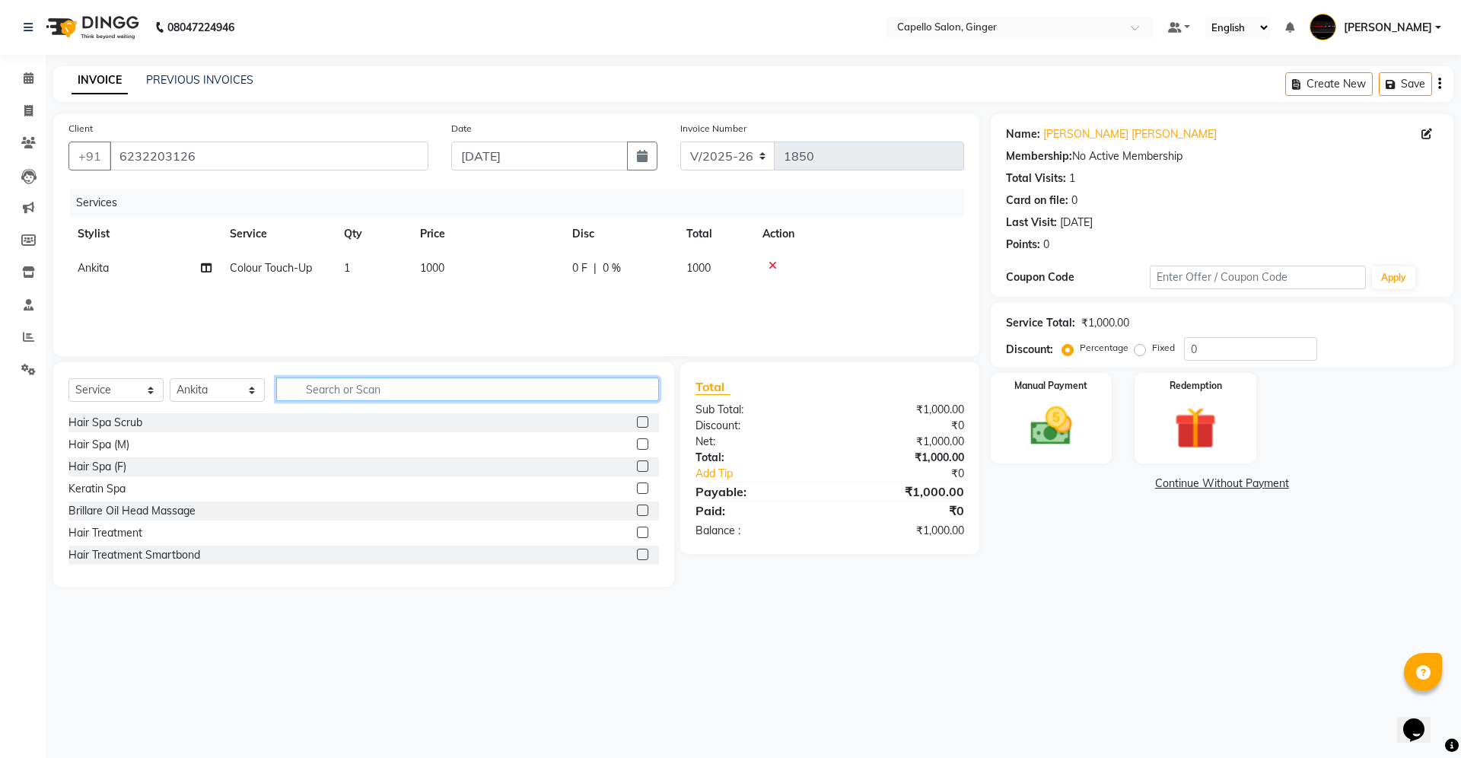
click at [390, 384] on input "text" at bounding box center [467, 389] width 383 height 24
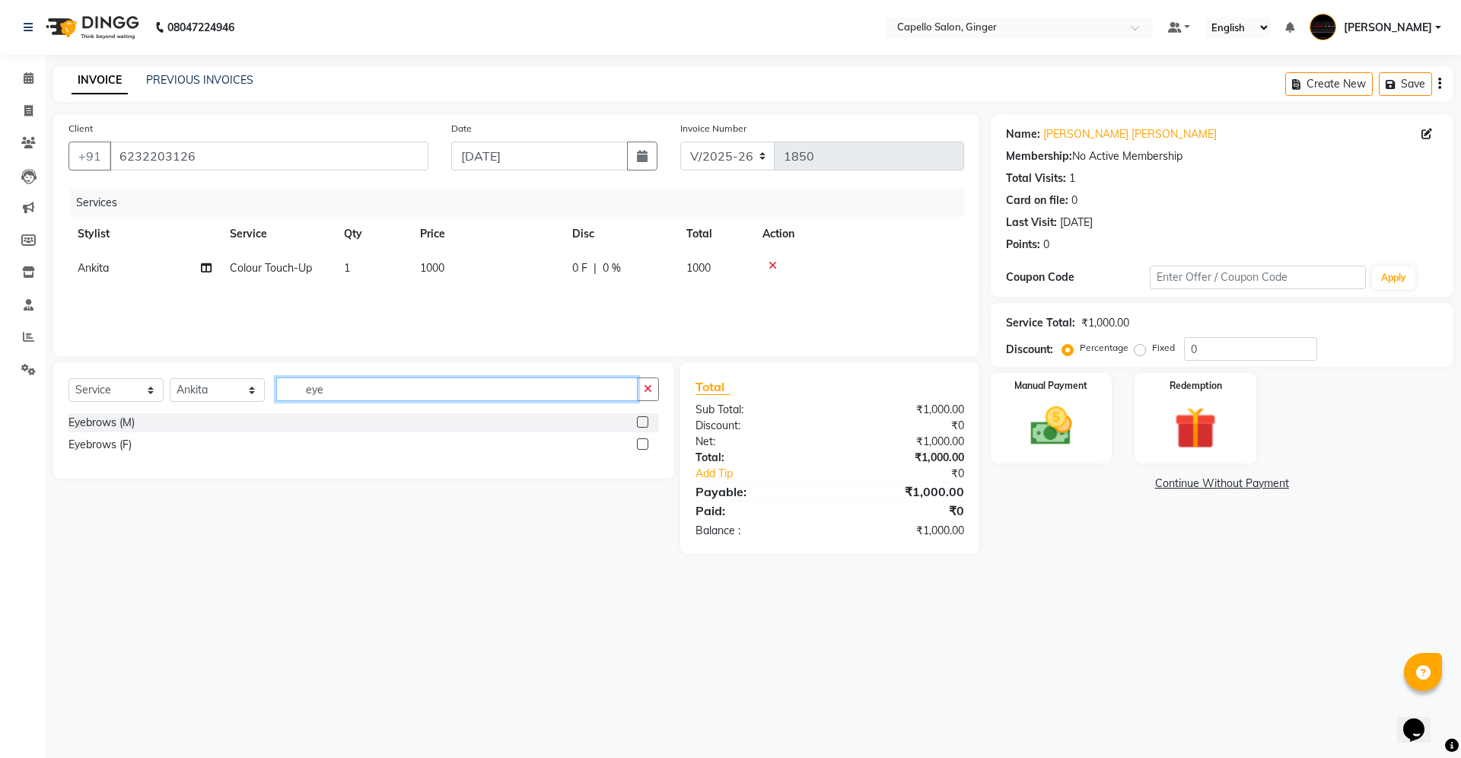
type input "eye"
click at [642, 448] on label at bounding box center [642, 443] width 11 height 11
click at [642, 448] on input "checkbox" at bounding box center [642, 445] width 10 height 10
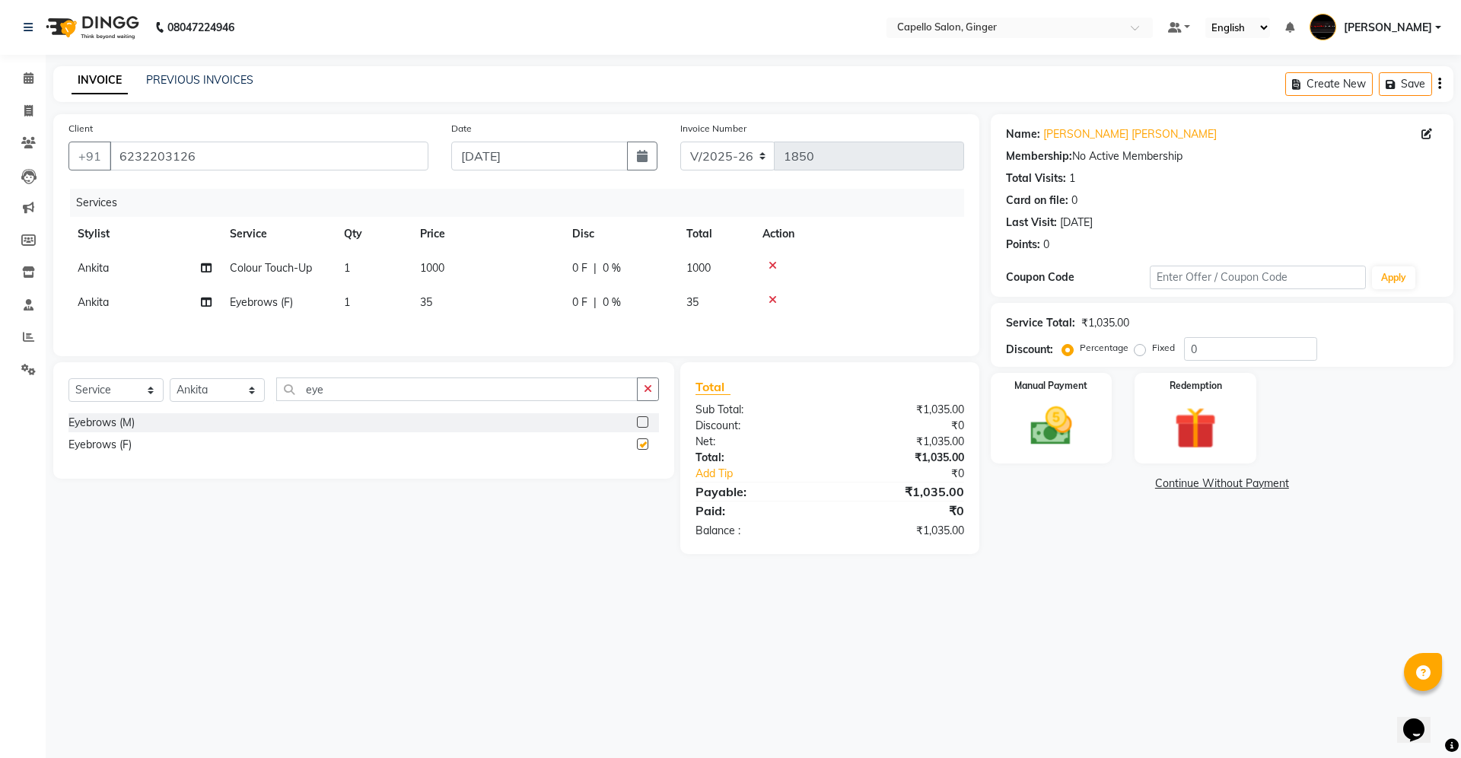
checkbox input "false"
click at [425, 306] on span "35" at bounding box center [426, 302] width 12 height 14
select select "41186"
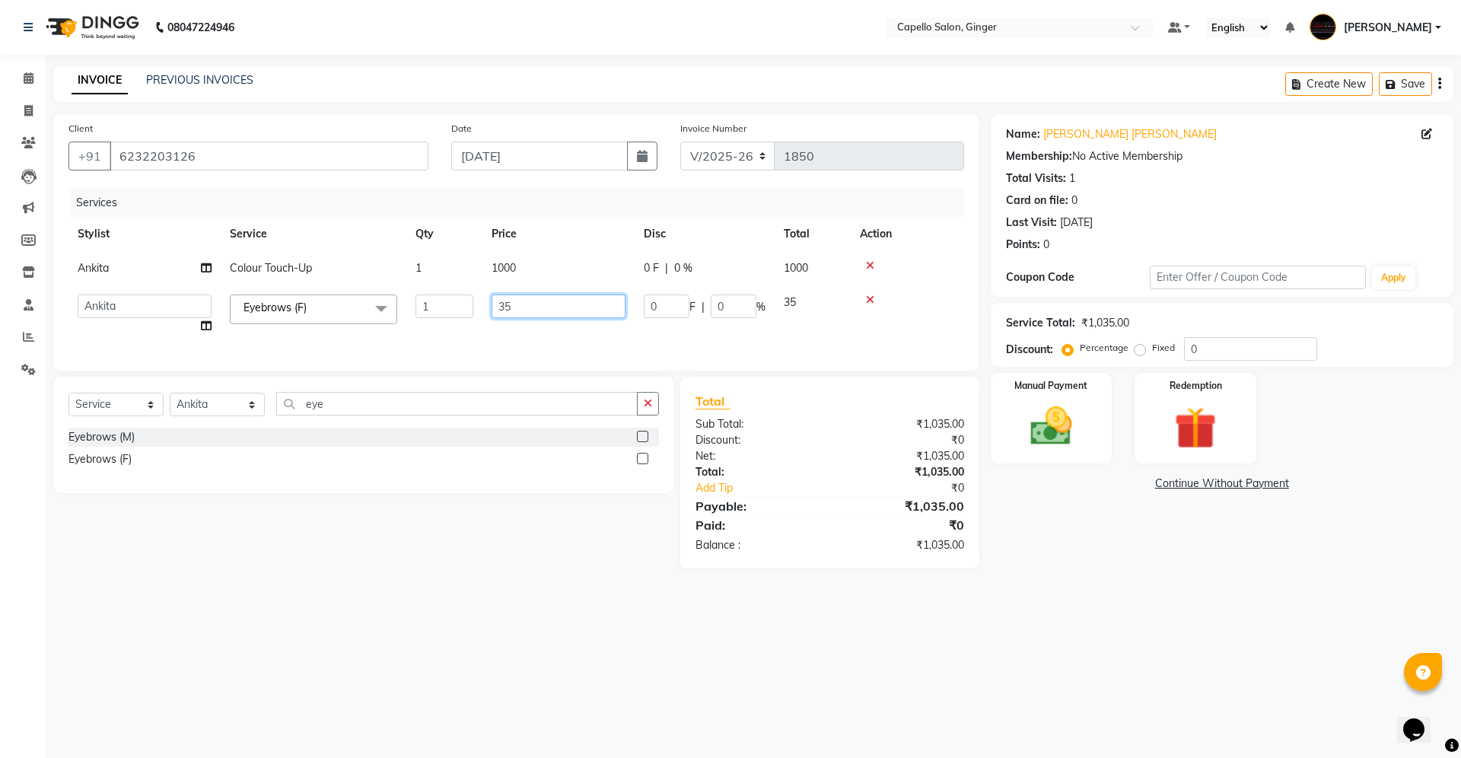
click at [548, 306] on input "35" at bounding box center [559, 306] width 134 height 24
type input "3"
type input "50"
click at [548, 339] on div "Services Stylist Service Qty Price Disc Total Action [PERSON_NAME] Colour Touch…" at bounding box center [516, 272] width 896 height 167
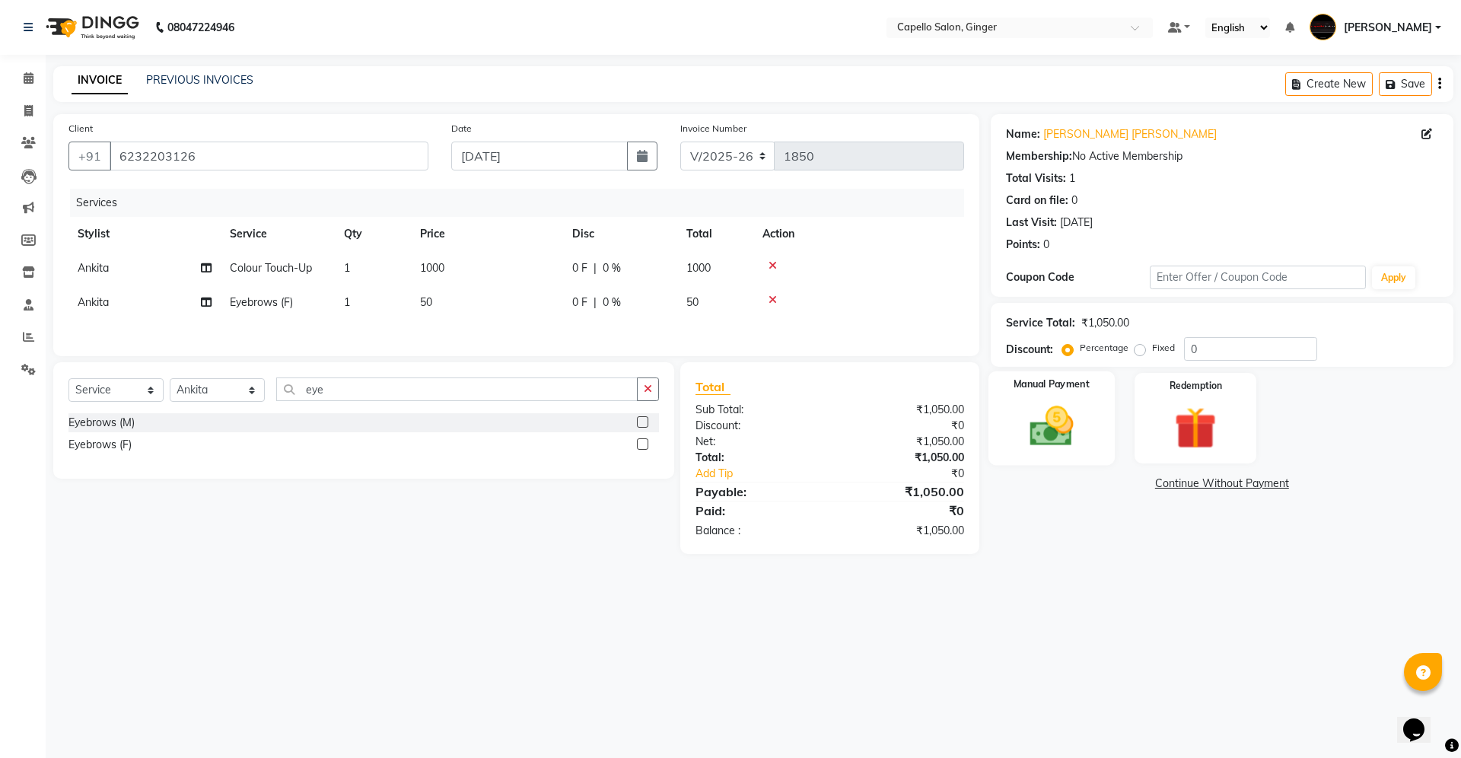
click at [1033, 420] on img at bounding box center [1051, 426] width 71 height 50
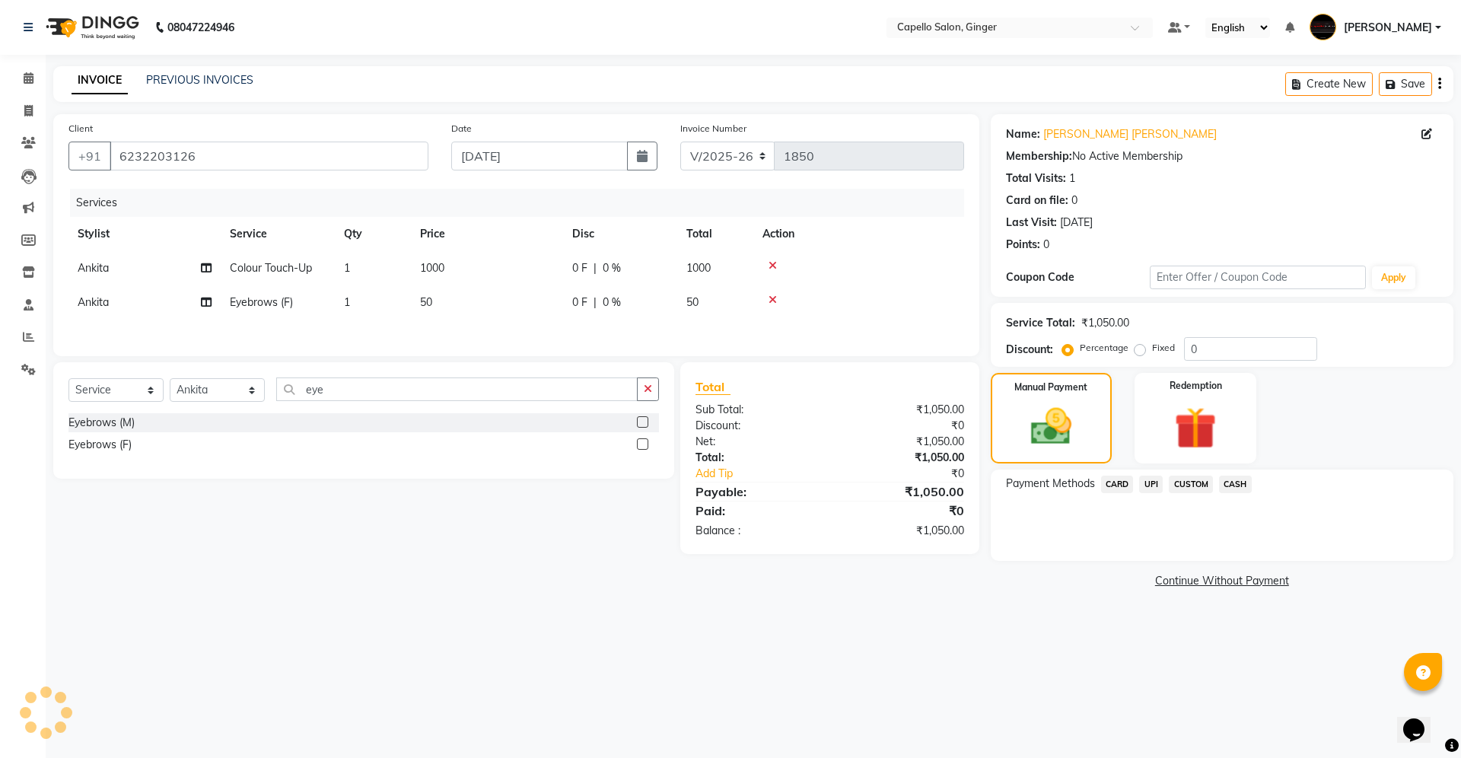
click at [1240, 485] on span "CASH" at bounding box center [1235, 485] width 33 height 18
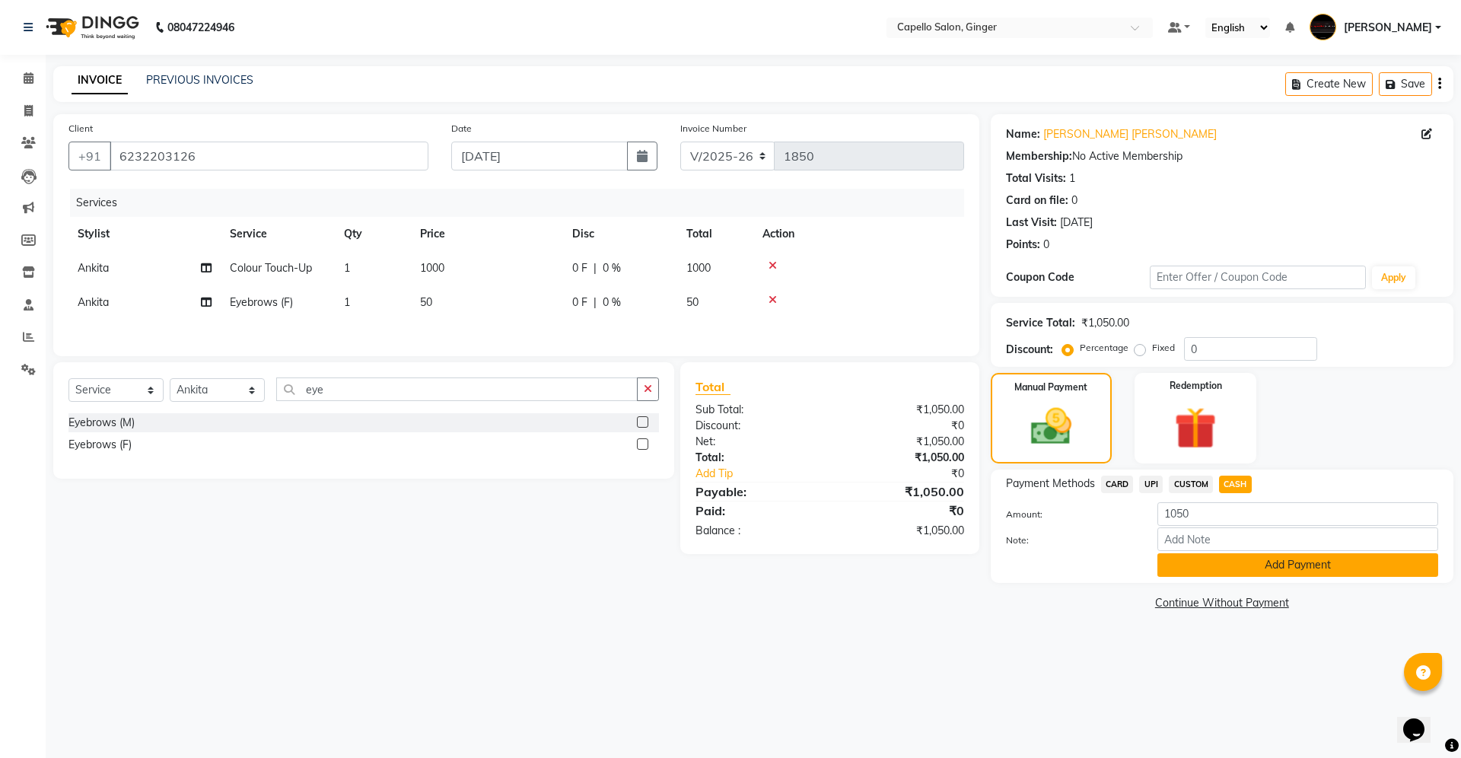
click at [1230, 565] on button "Add Payment" at bounding box center [1297, 565] width 281 height 24
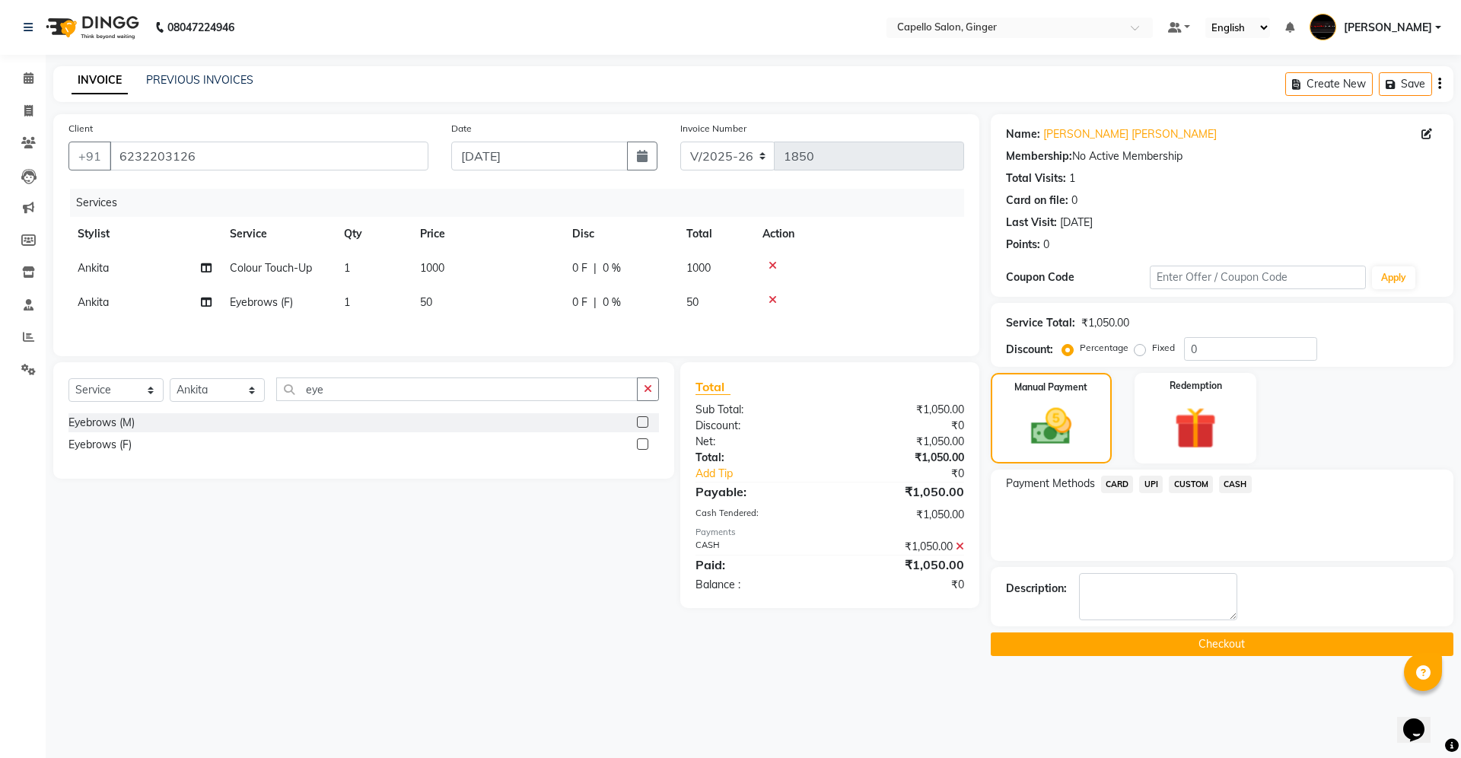
click at [1198, 652] on button "Checkout" at bounding box center [1222, 644] width 463 height 24
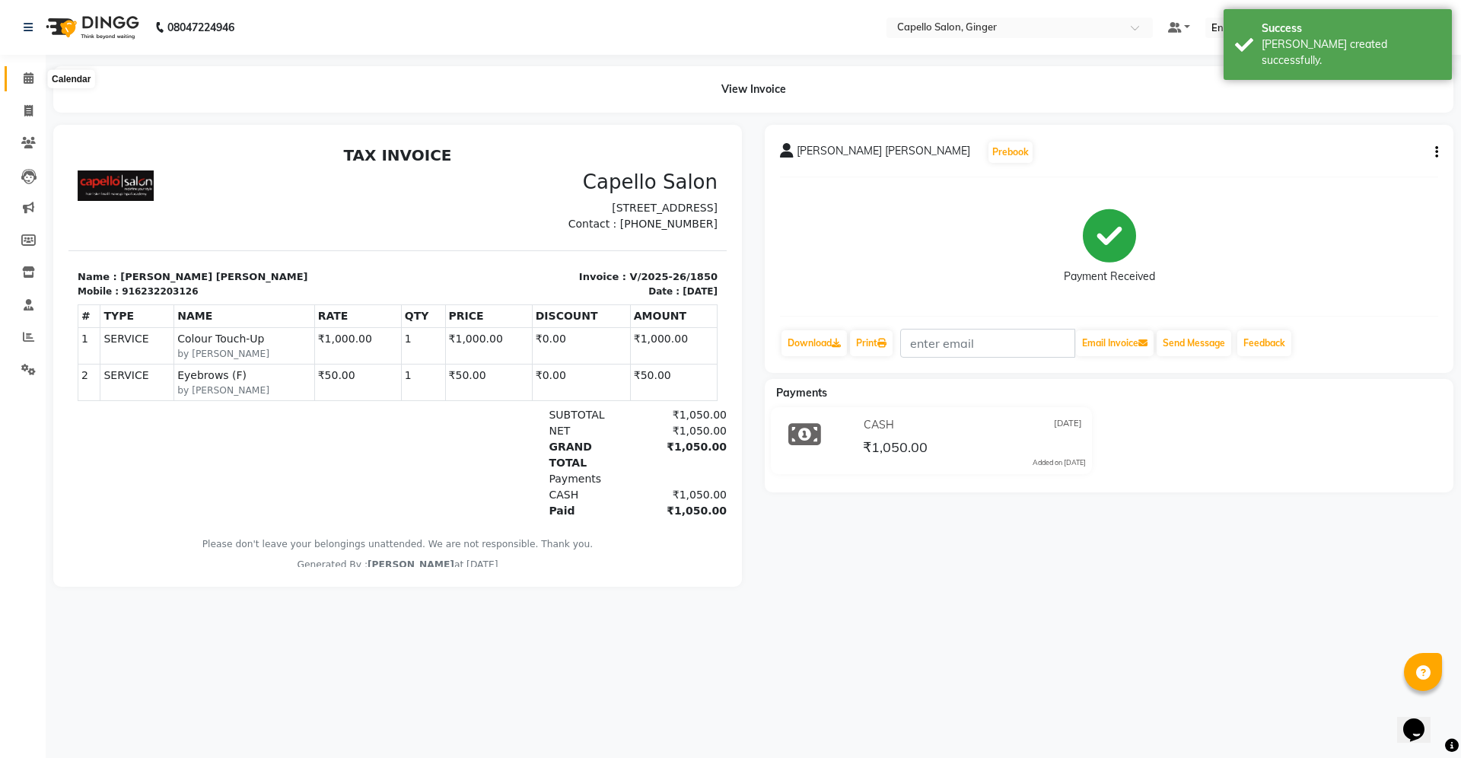
click at [26, 78] on icon at bounding box center [29, 77] width 10 height 11
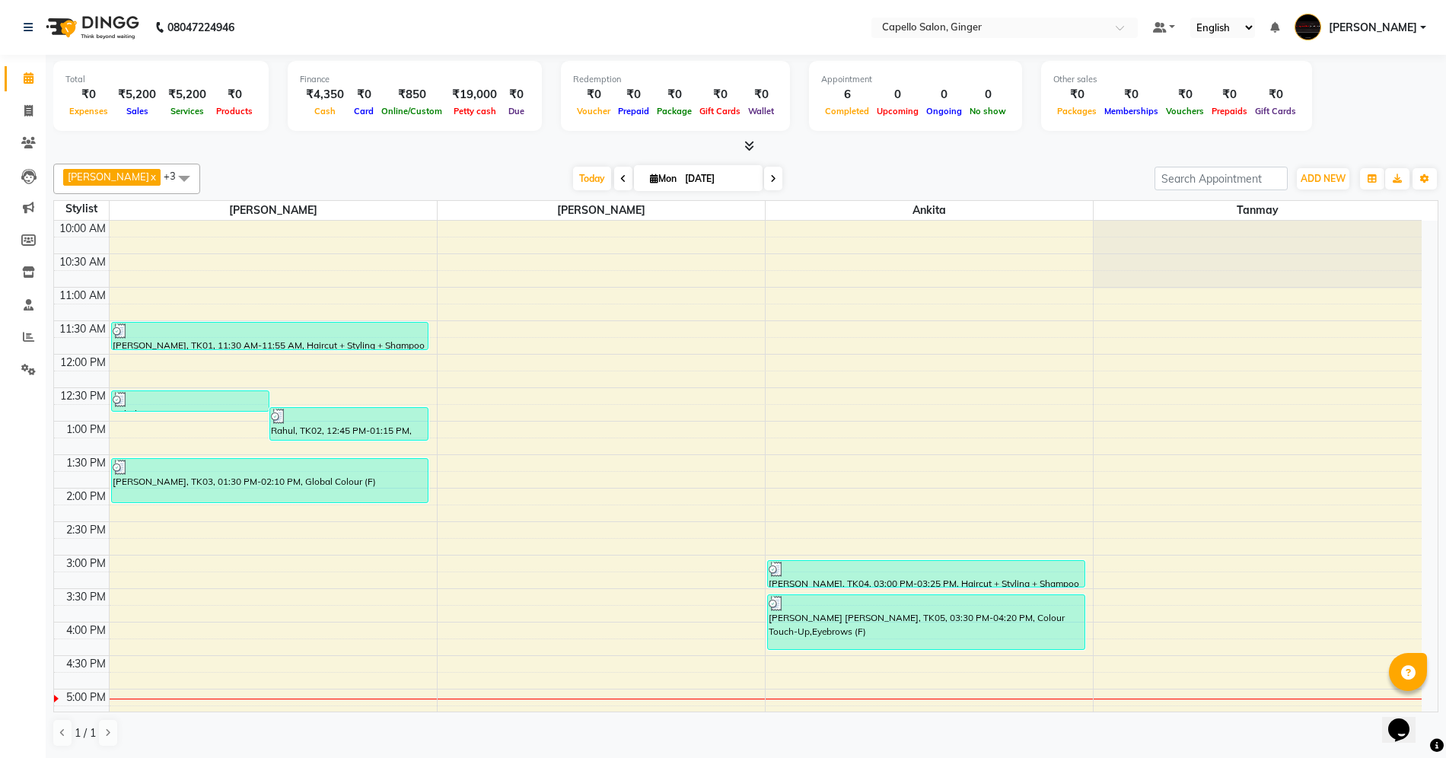
click at [141, 567] on div "10:00 AM 10:30 AM 11:00 AM 11:30 AM 12:00 PM 12:30 PM 1:00 PM 1:30 PM 2:00 PM 2…" at bounding box center [737, 622] width 1367 height 803
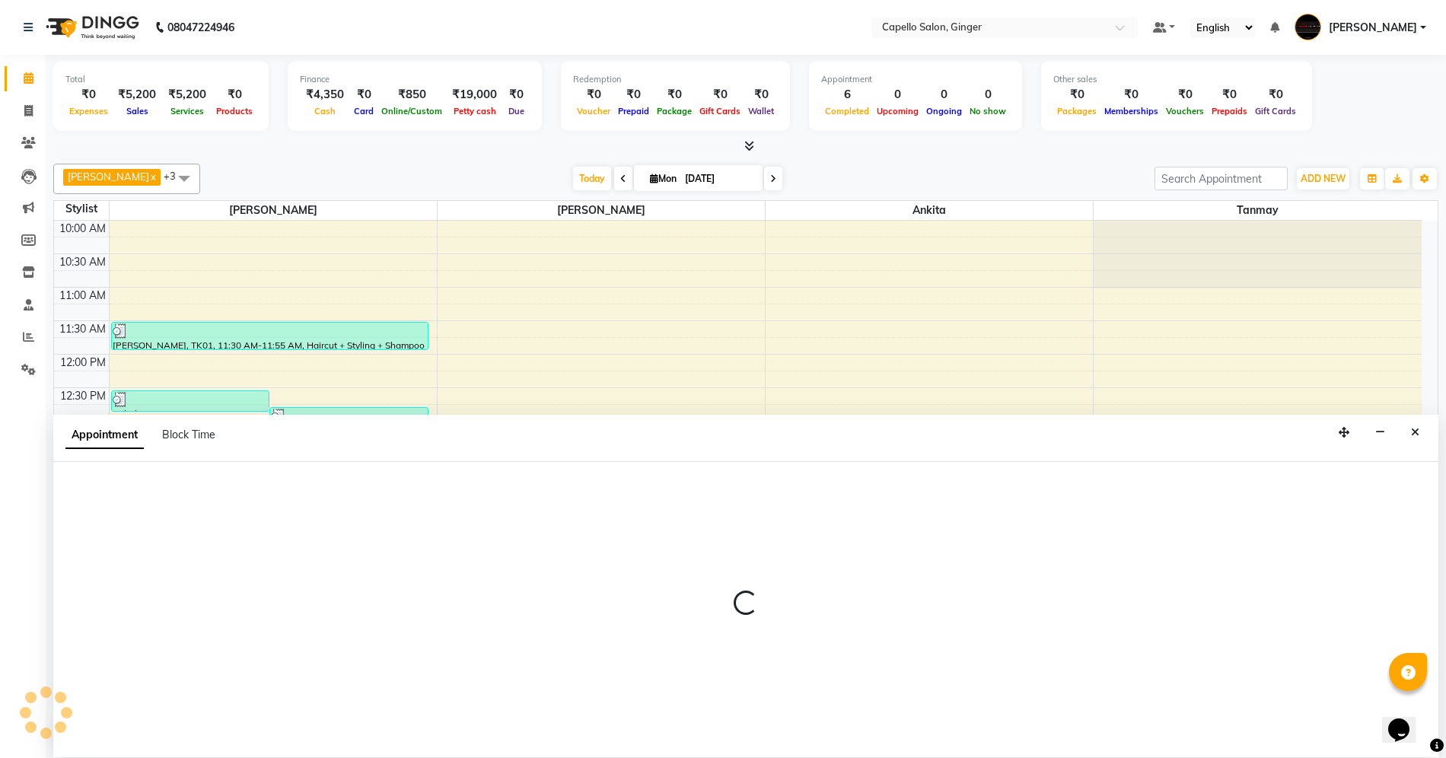
scroll to position [1, 0]
select select "23806"
select select "tentative"
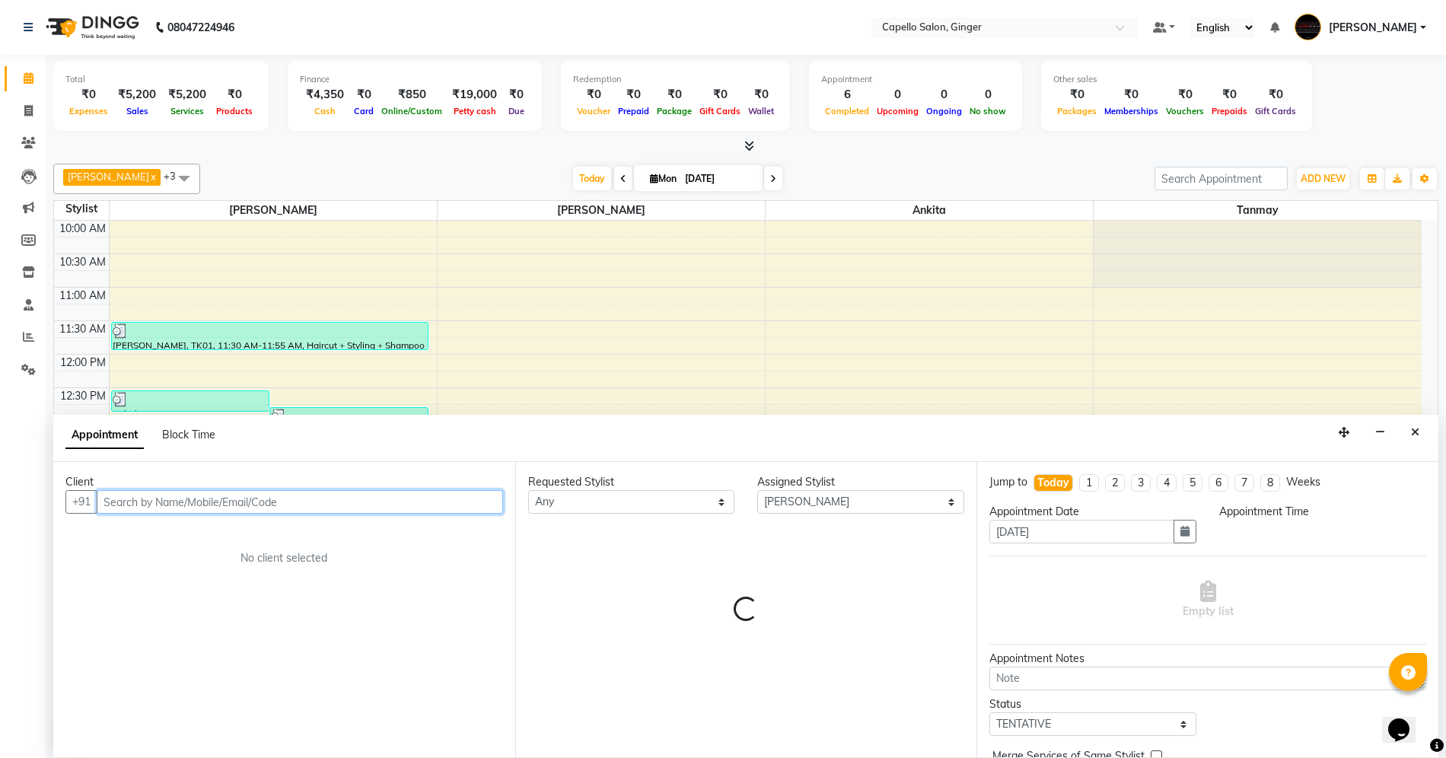
select select "900"
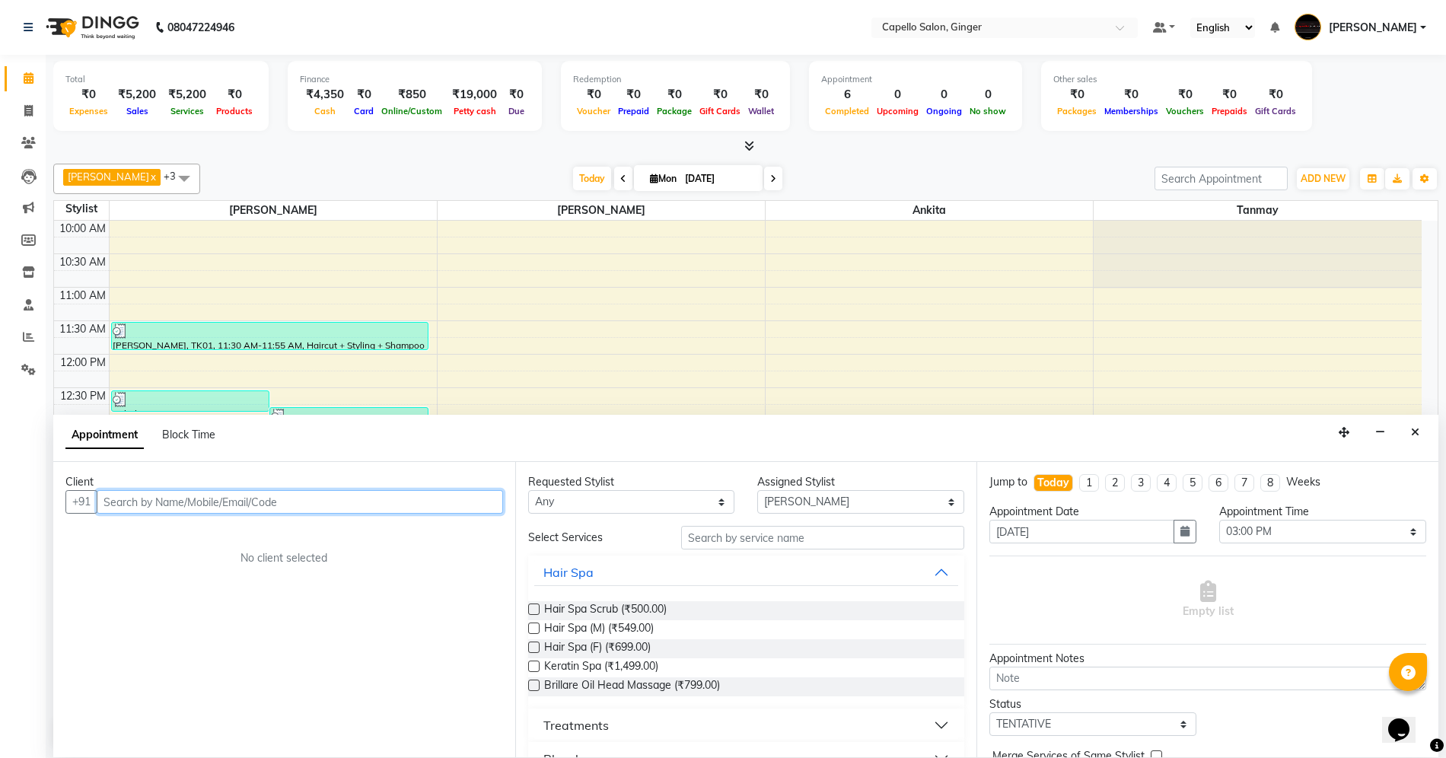
click at [180, 498] on input "text" at bounding box center [300, 502] width 406 height 24
type input "7842027520"
click at [461, 497] on span "Add Client" at bounding box center [471, 502] width 51 height 14
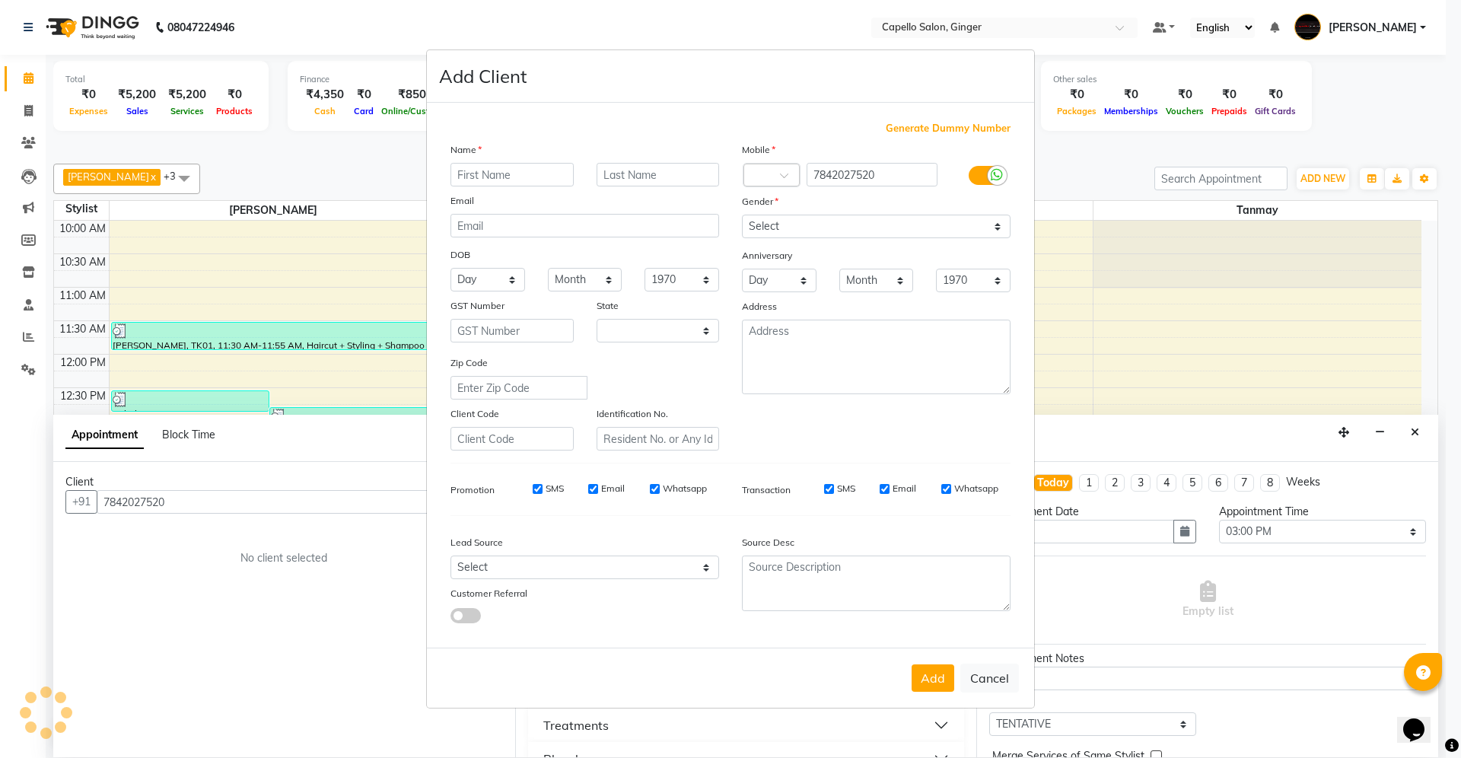
select select "22"
type input "Rashi"
type input "[PERSON_NAME]"
click at [839, 228] on select "Select [DEMOGRAPHIC_DATA] [DEMOGRAPHIC_DATA] Other Prefer Not To Say" at bounding box center [876, 227] width 269 height 24
select select "[DEMOGRAPHIC_DATA]"
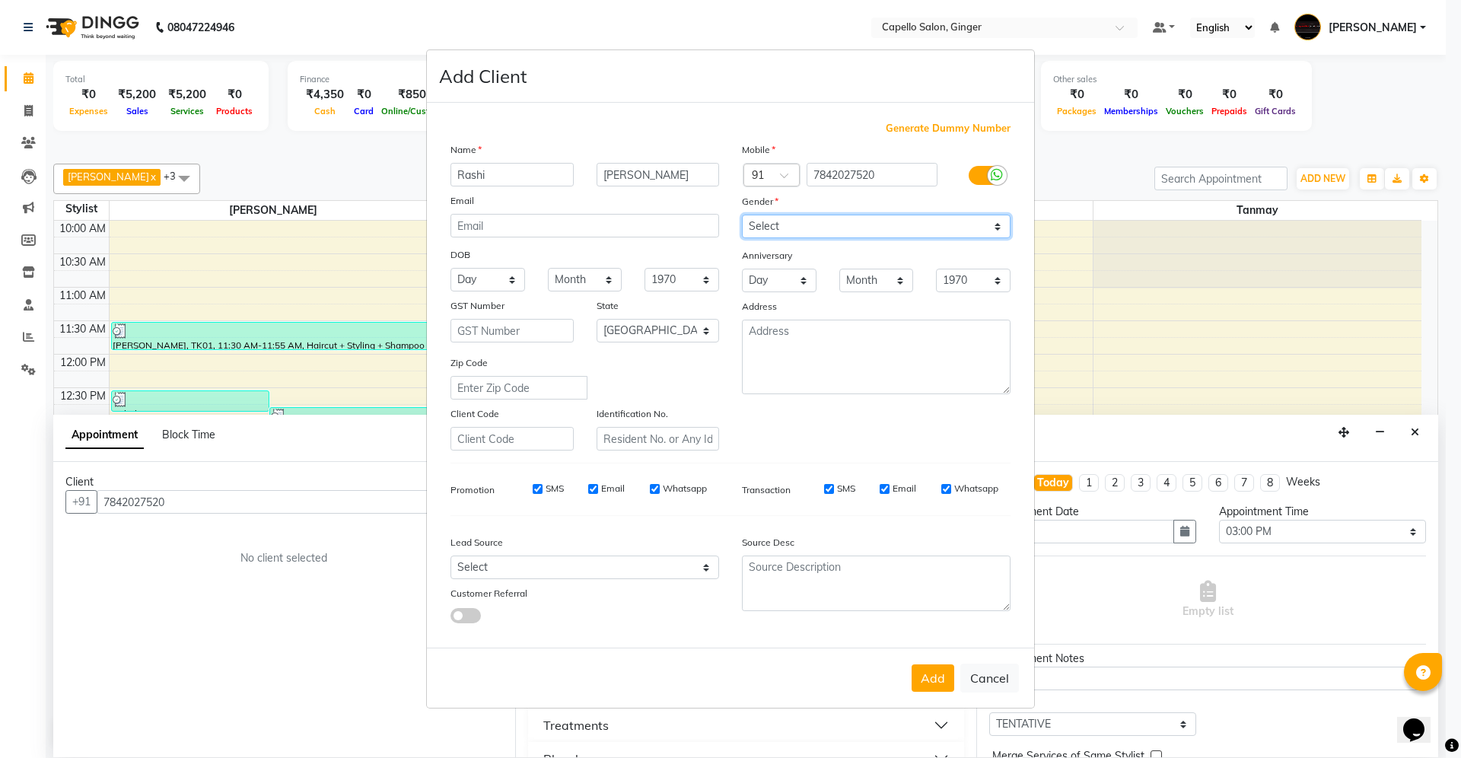
click at [742, 216] on select "Select [DEMOGRAPHIC_DATA] [DEMOGRAPHIC_DATA] Other Prefer Not To Say" at bounding box center [876, 227] width 269 height 24
click at [931, 680] on button "Add" at bounding box center [933, 677] width 43 height 27
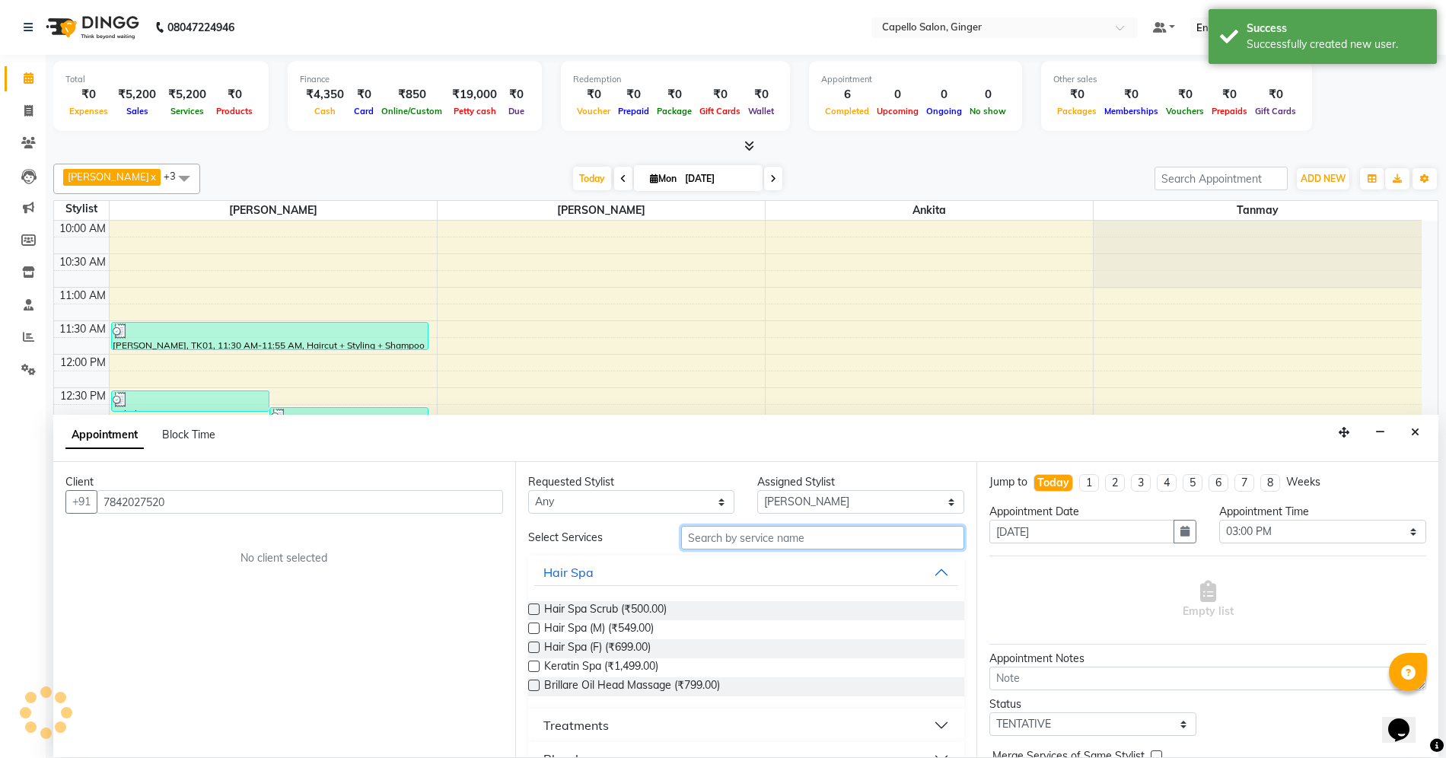
click at [721, 536] on input "text" at bounding box center [822, 538] width 283 height 24
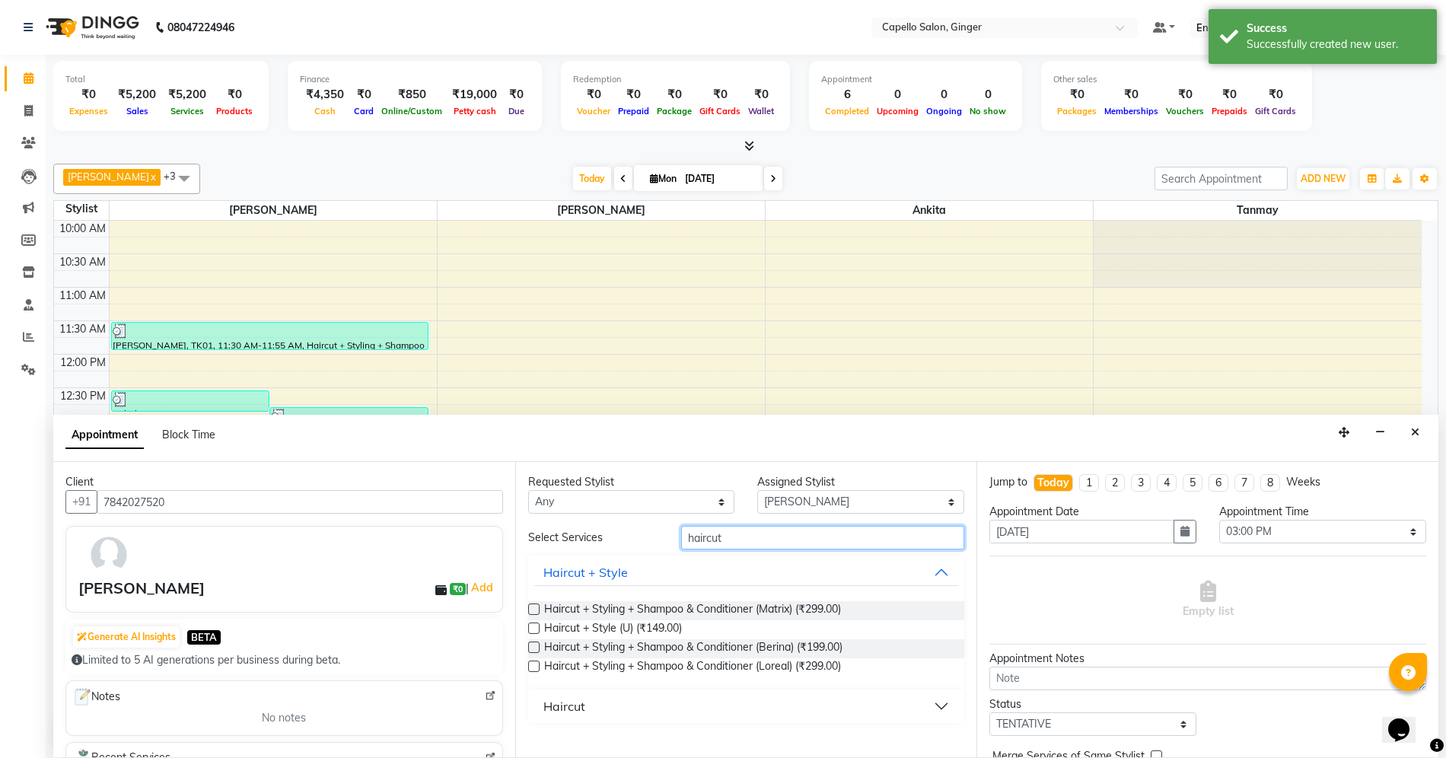
type input "haircut"
click at [536, 667] on label at bounding box center [533, 666] width 11 height 11
click at [536, 667] on input "checkbox" at bounding box center [533, 668] width 10 height 10
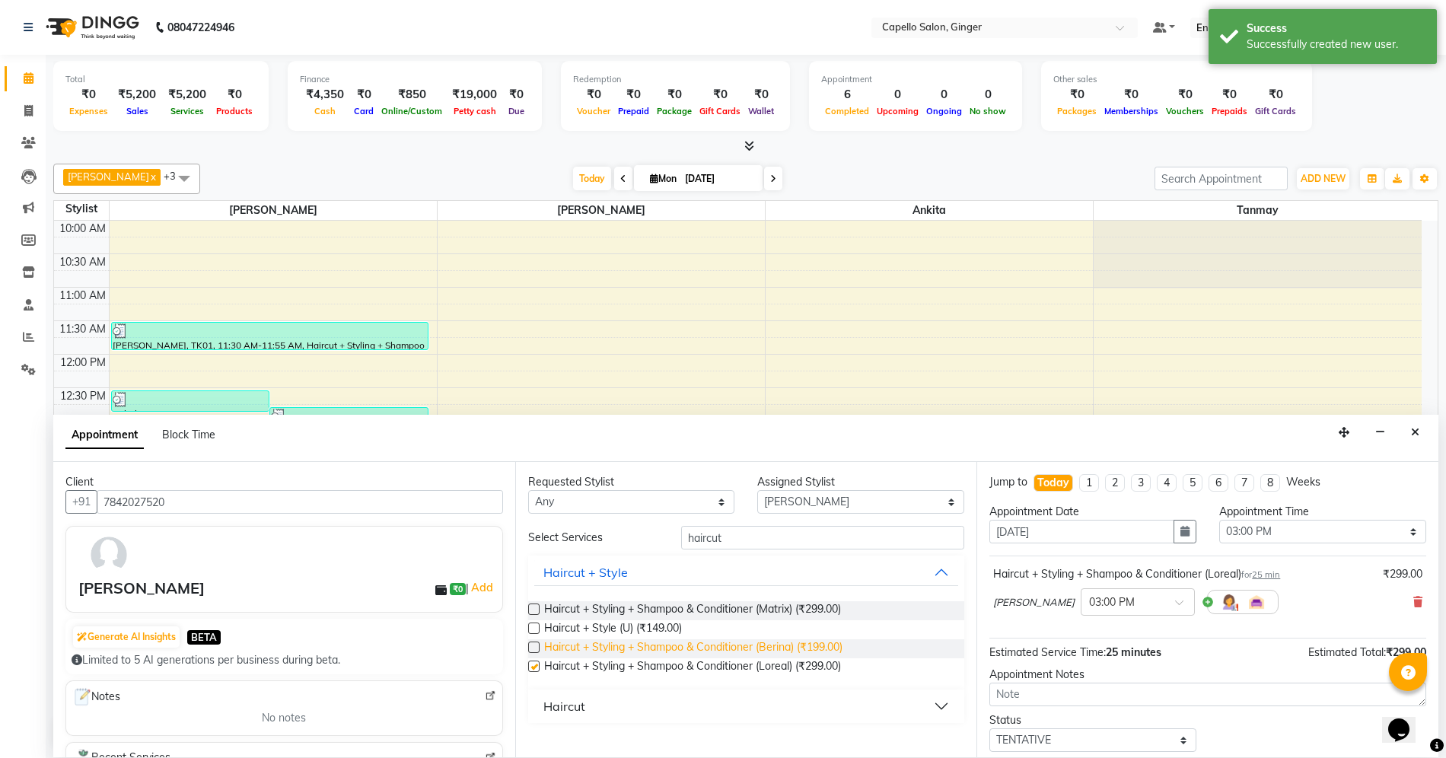
checkbox input "false"
click at [569, 700] on div "Haircut" at bounding box center [564, 706] width 42 height 18
click at [530, 741] on label at bounding box center [533, 742] width 11 height 11
click at [530, 741] on input "checkbox" at bounding box center [533, 745] width 10 height 10
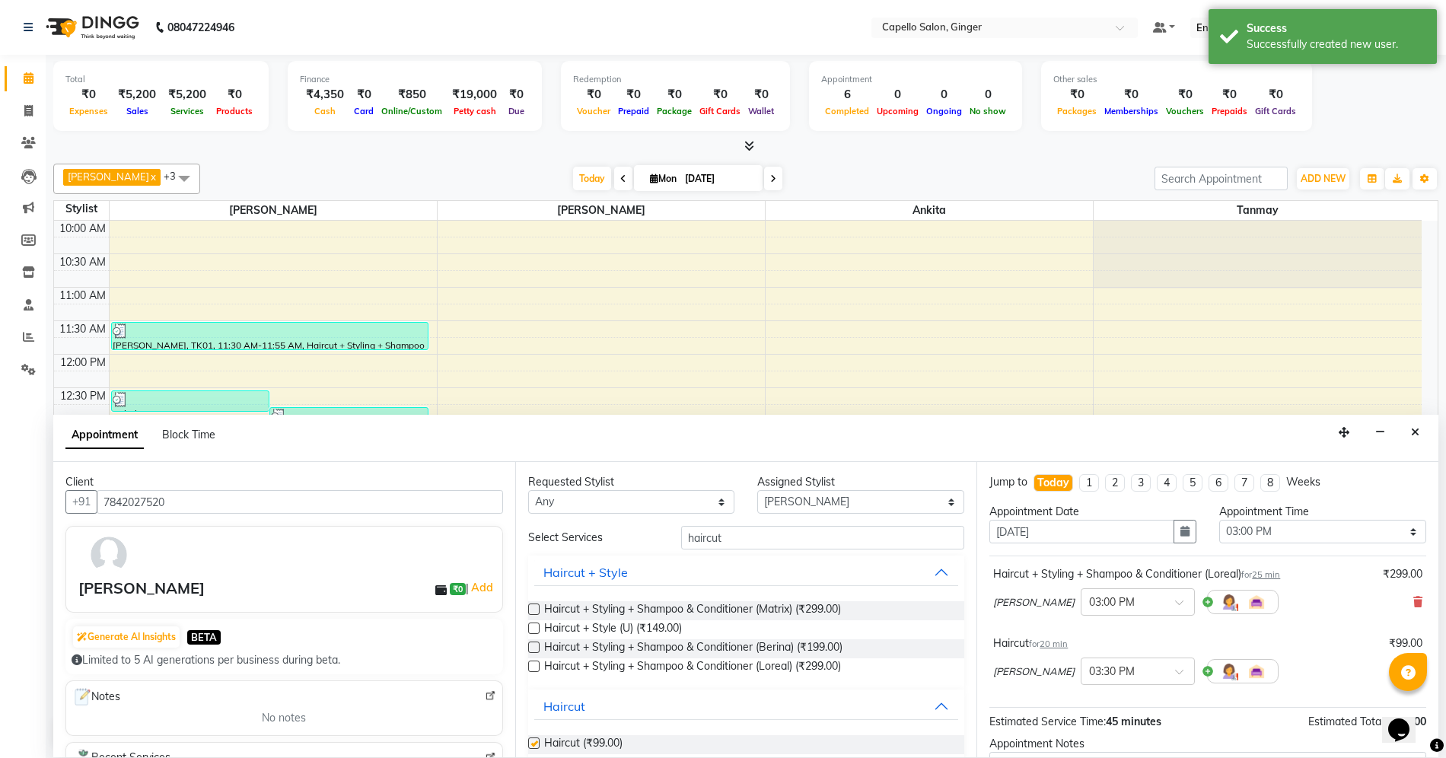
checkbox input "false"
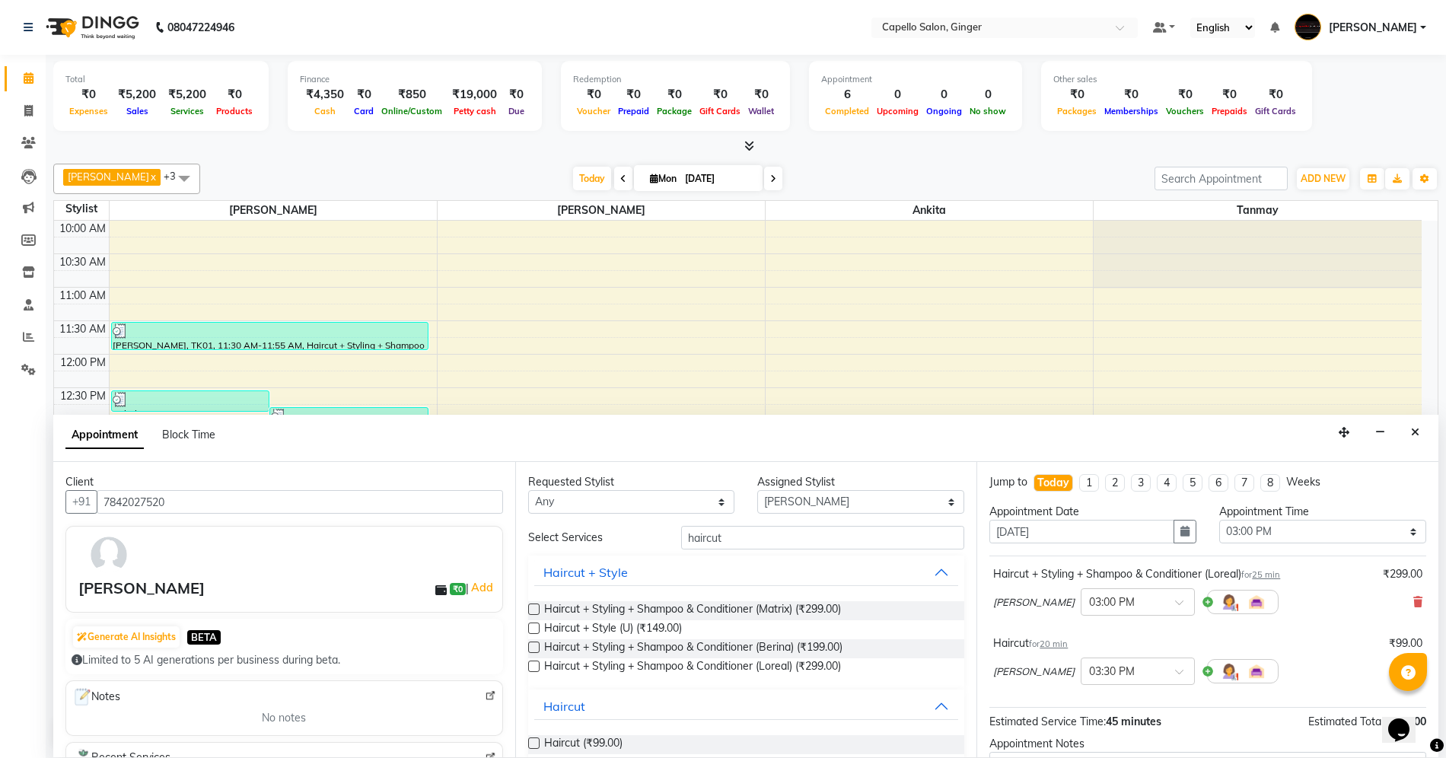
scroll to position [137, 0]
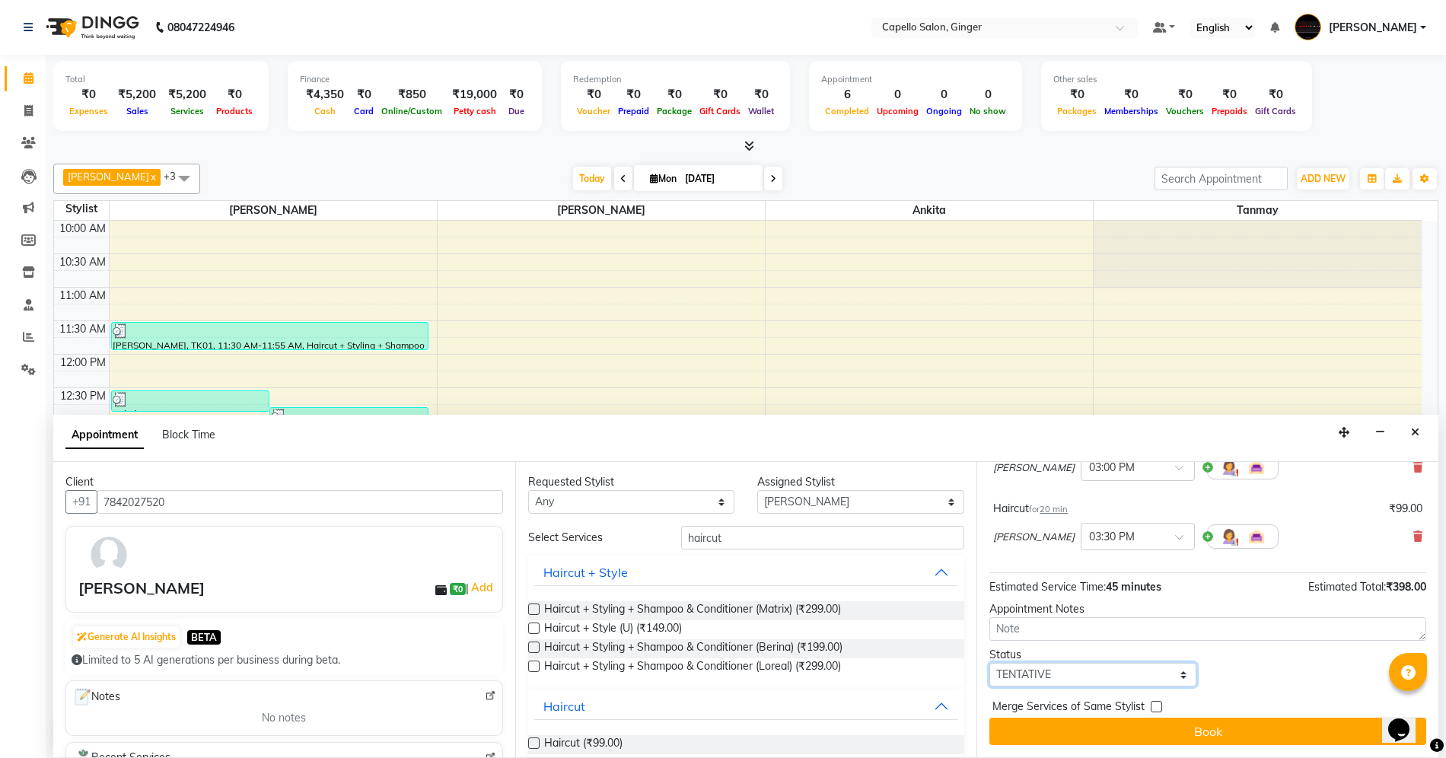
click at [1039, 670] on select "Select TENTATIVE CONFIRM CHECK-IN UPCOMING" at bounding box center [1092, 675] width 207 height 24
select select "confirm booking"
click at [989, 663] on select "Select TENTATIVE CONFIRM CHECK-IN UPCOMING" at bounding box center [1092, 675] width 207 height 24
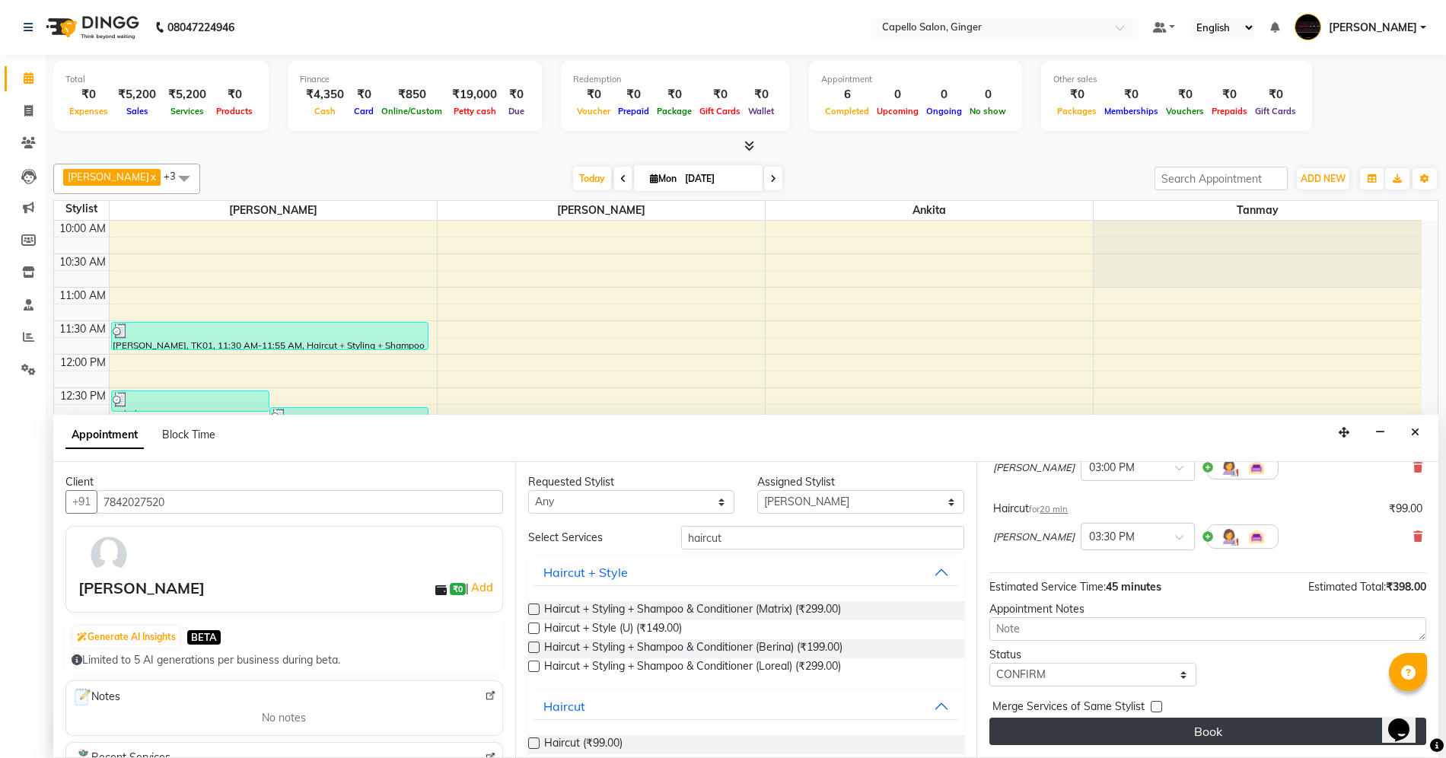
click at [1079, 738] on button "Book" at bounding box center [1207, 731] width 437 height 27
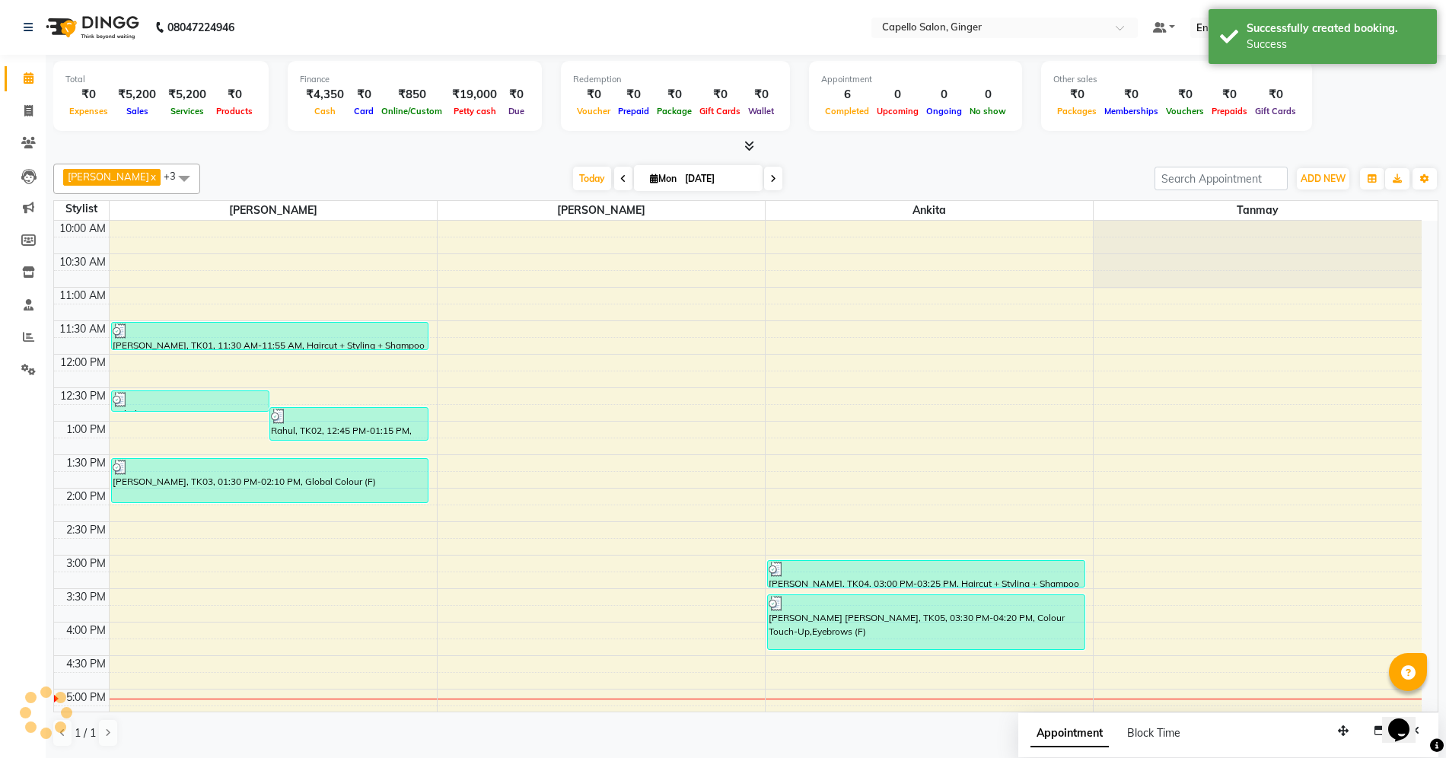
scroll to position [0, 0]
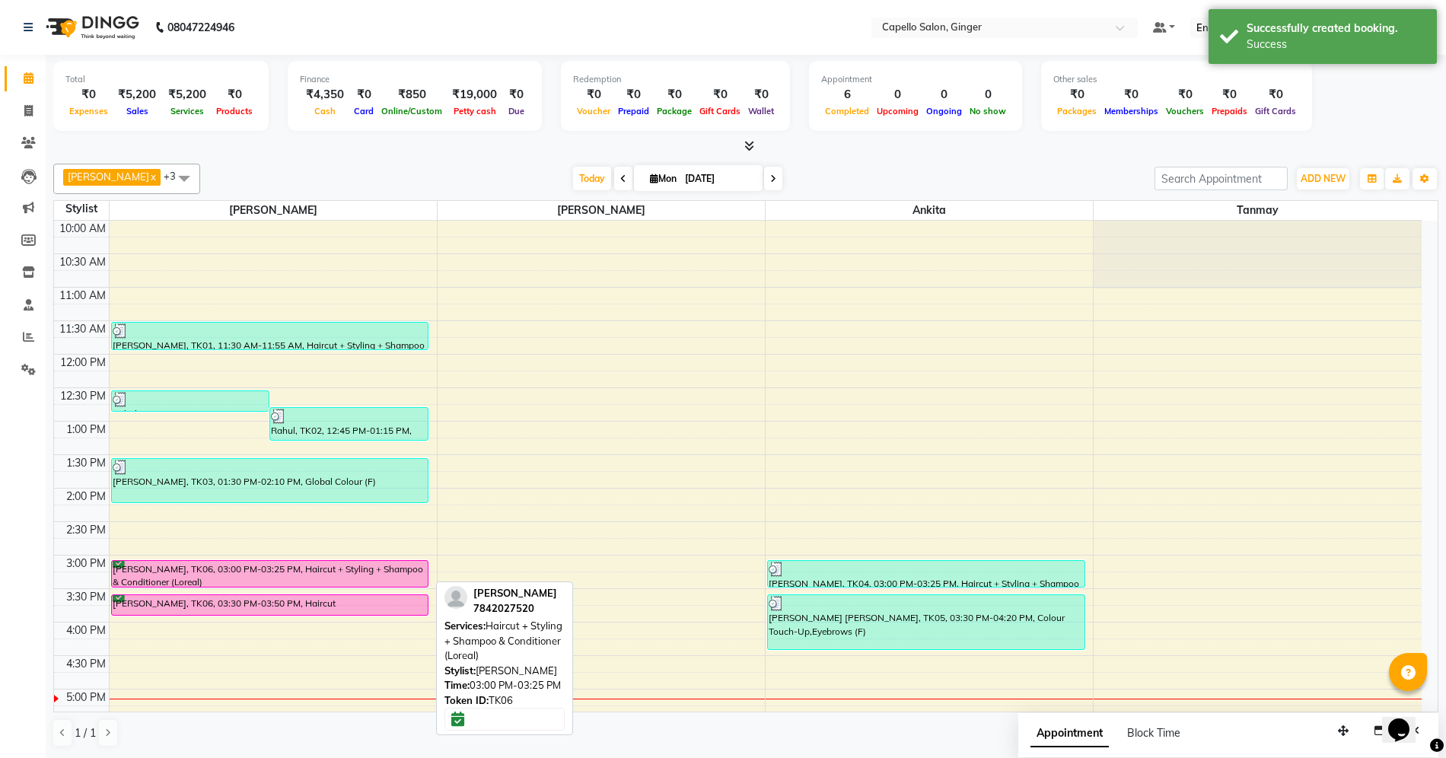
click at [354, 580] on div "[PERSON_NAME], TK06, 03:00 PM-03:25 PM, Haircut + Styling + Shampoo & Condition…" at bounding box center [270, 574] width 317 height 26
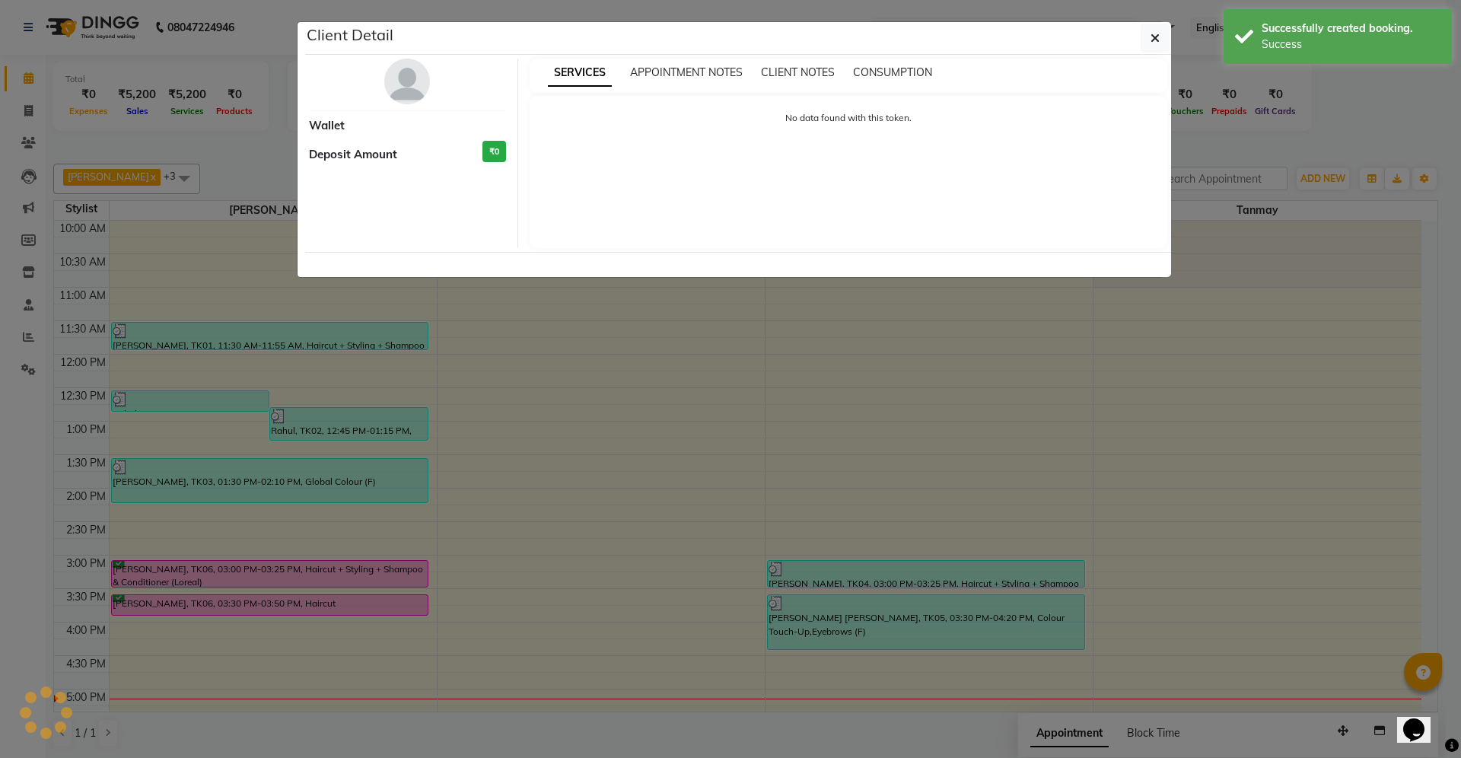
select select "6"
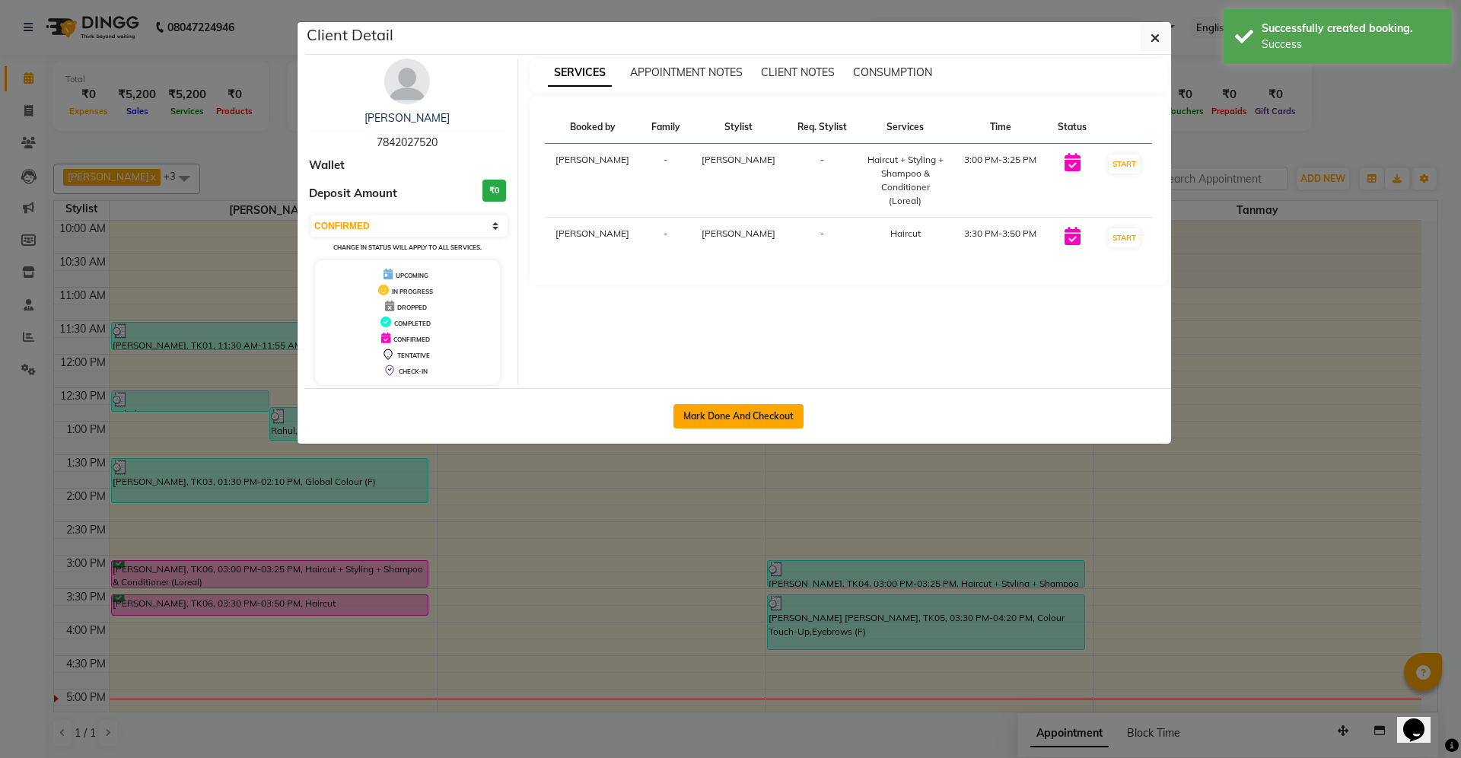
click at [715, 418] on button "Mark Done And Checkout" at bounding box center [738, 416] width 130 height 24
select select "service"
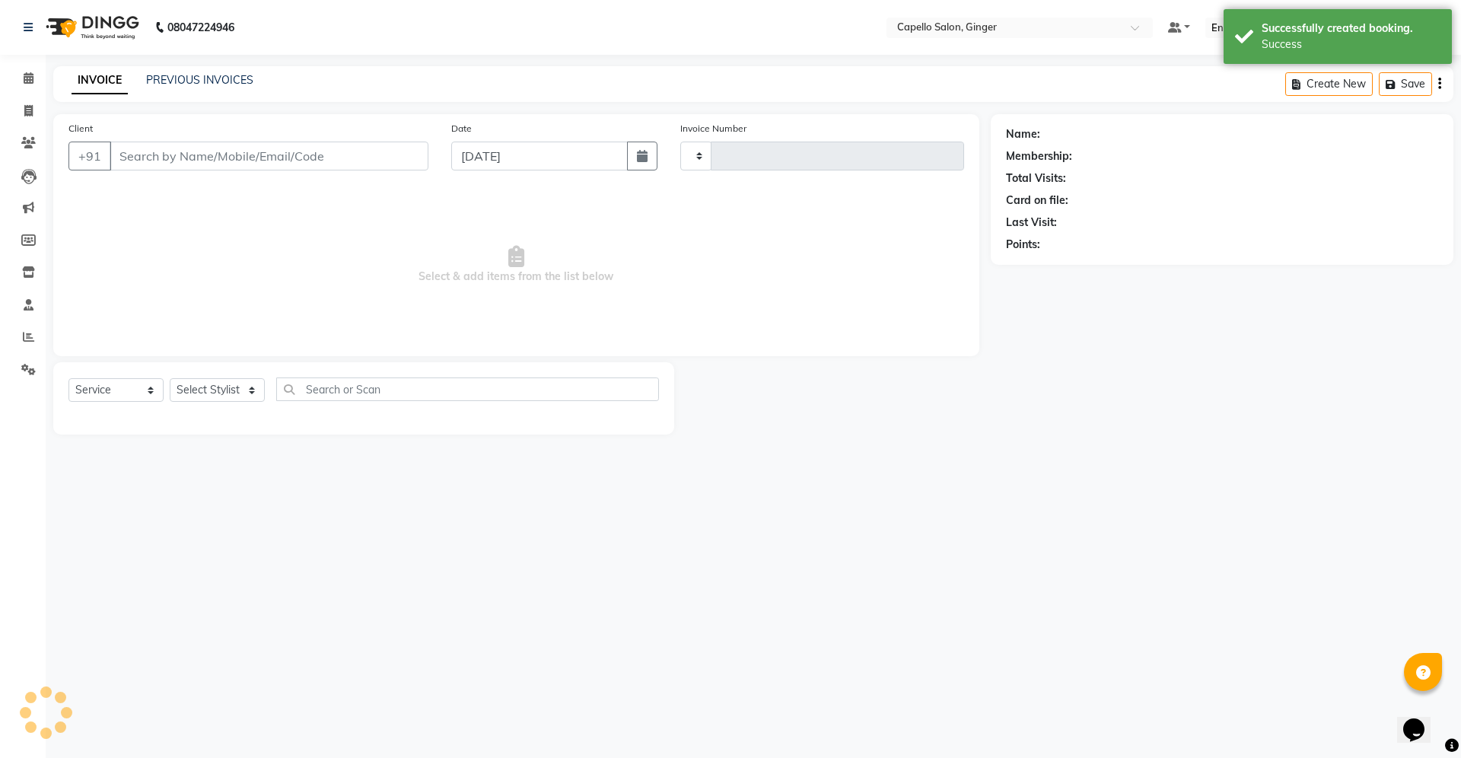
type input "1851"
select select "832"
type input "7842027520"
select select "23806"
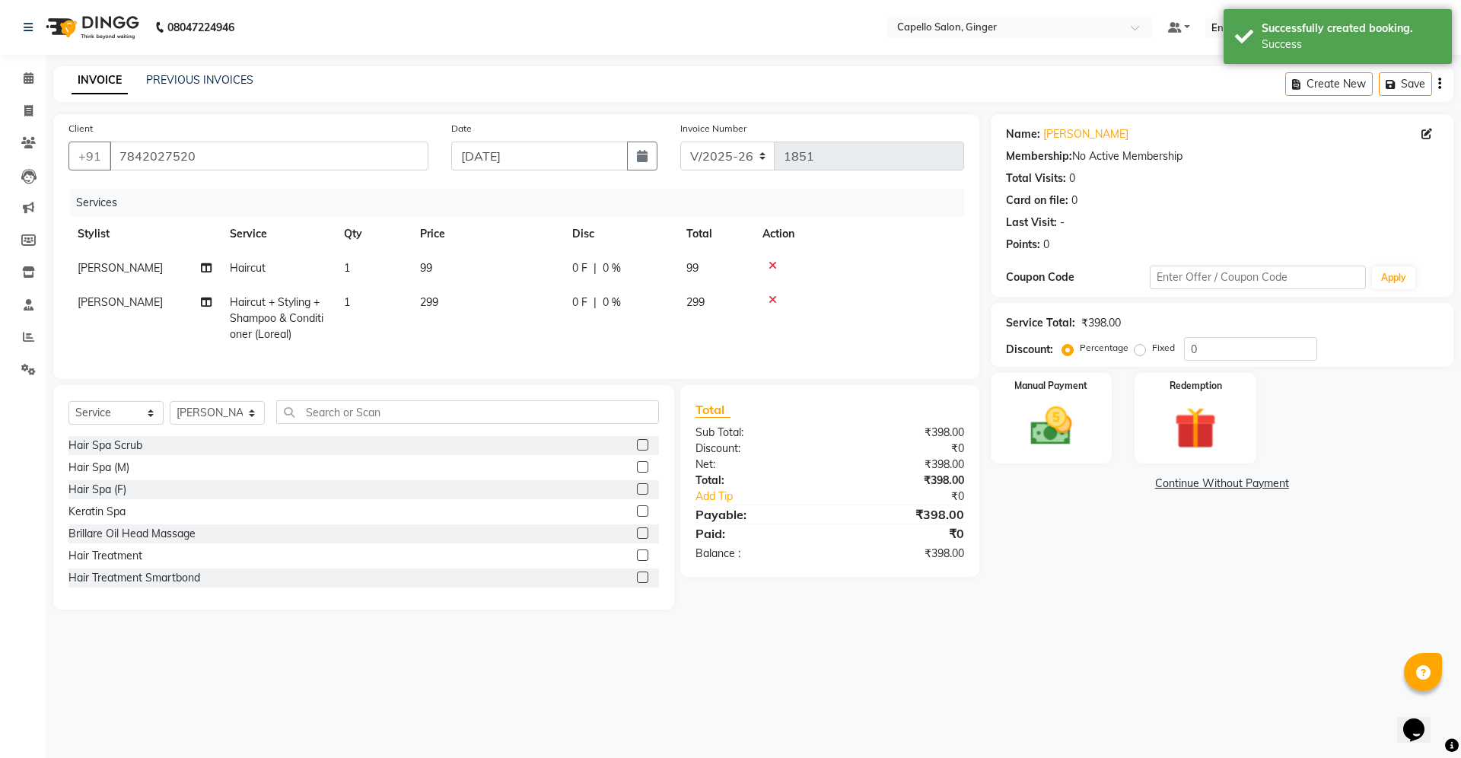
click at [434, 266] on td "99" at bounding box center [487, 268] width 152 height 34
select select "23806"
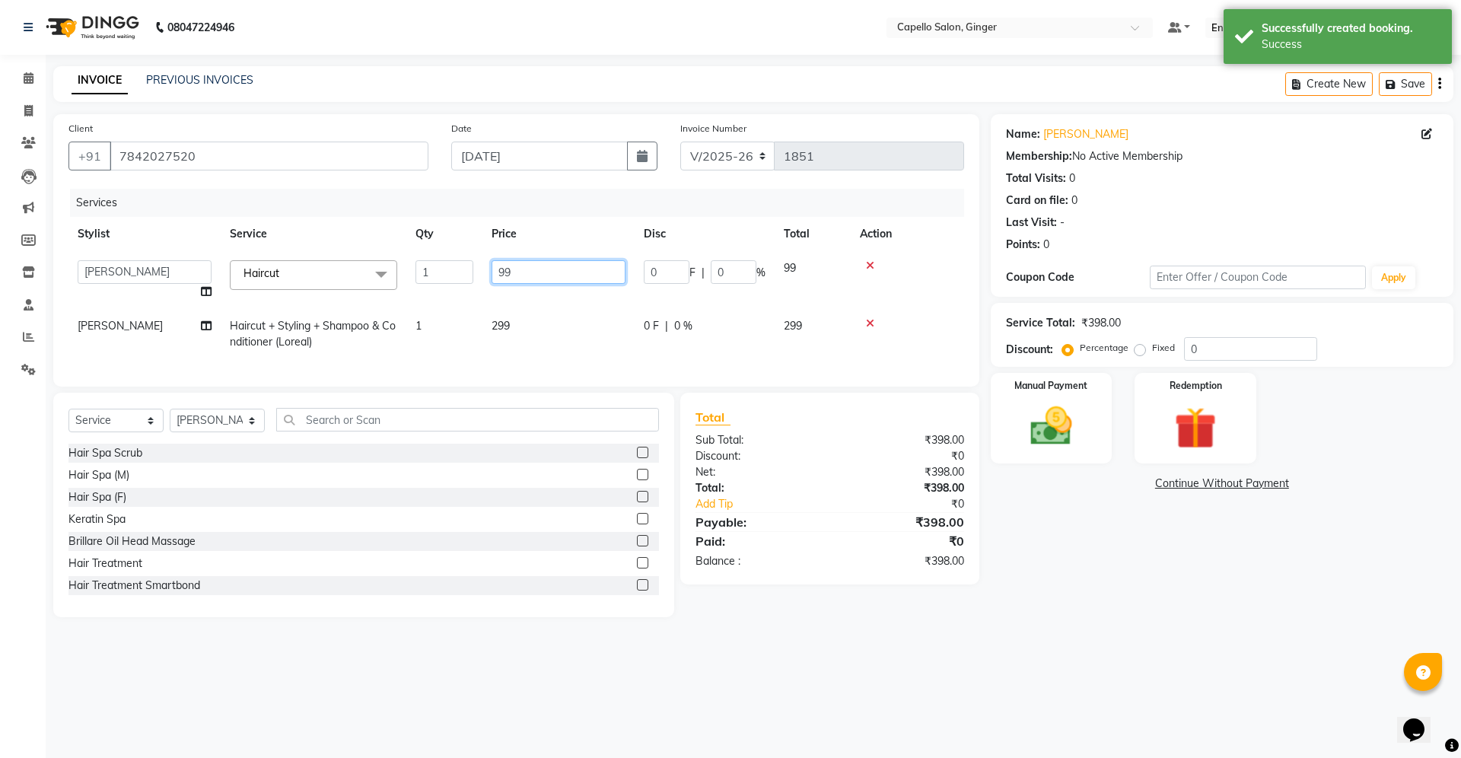
click at [546, 277] on input "99" at bounding box center [559, 272] width 134 height 24
type input "9"
type input "200"
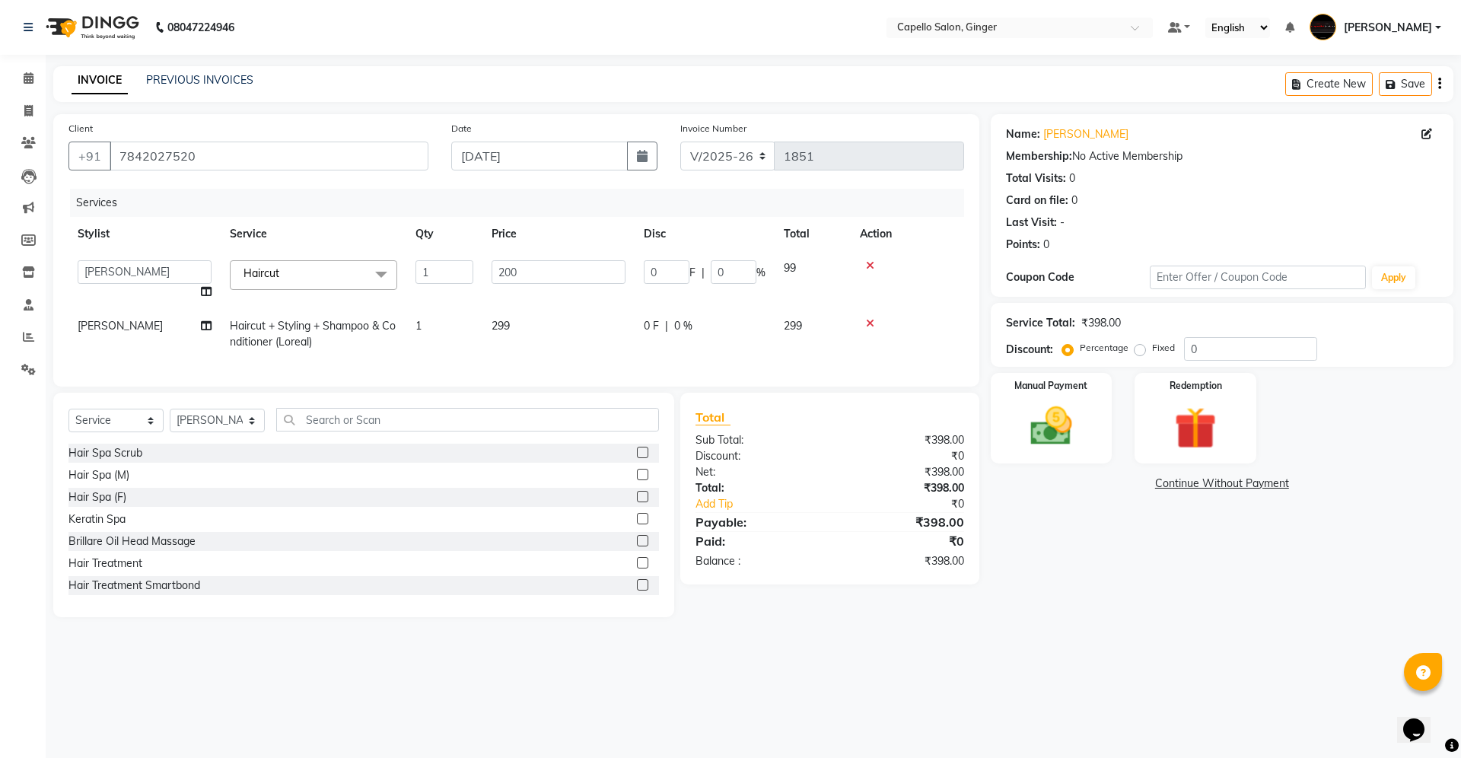
click at [500, 320] on td "299" at bounding box center [558, 334] width 152 height 50
select select "23806"
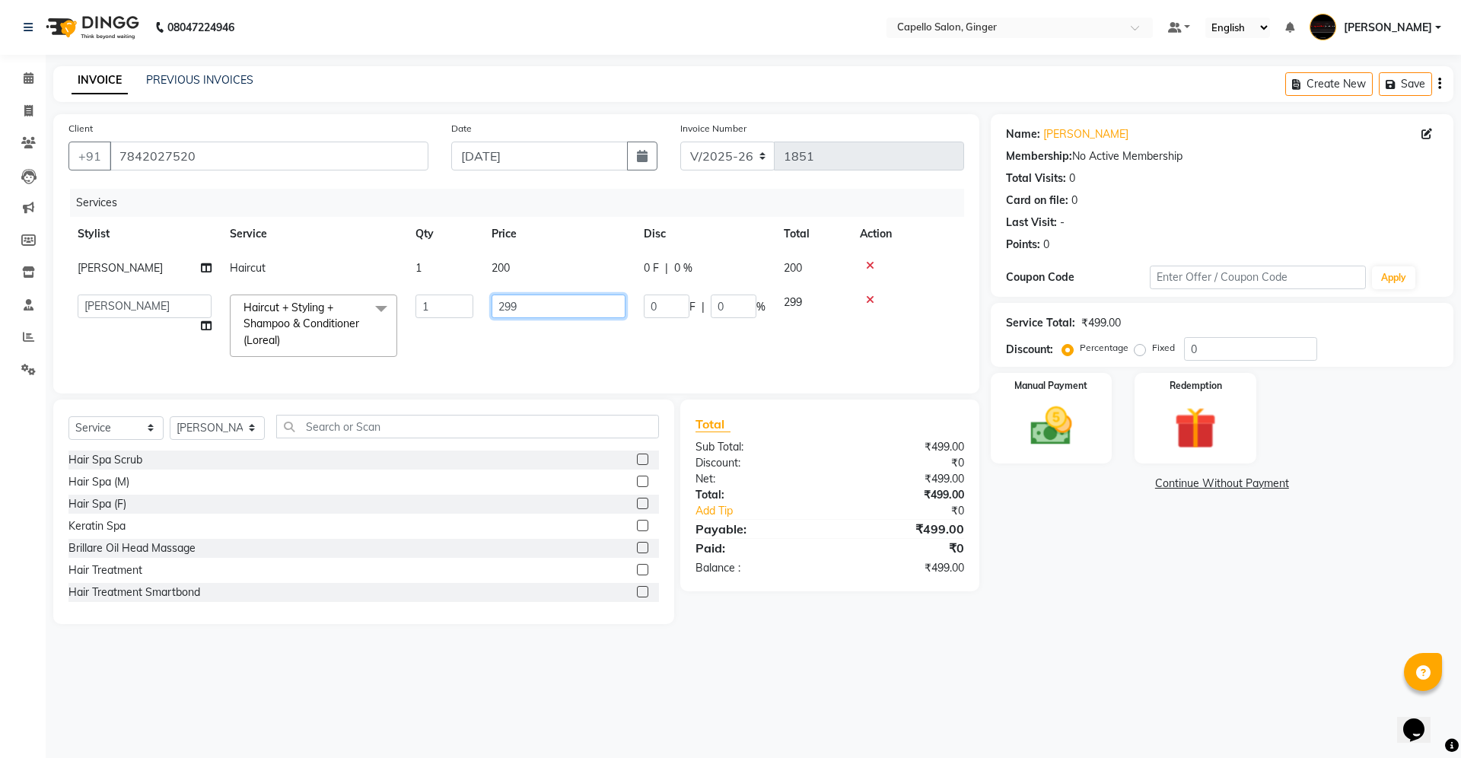
click at [525, 304] on input "299" at bounding box center [559, 306] width 134 height 24
type input "2"
type input "500"
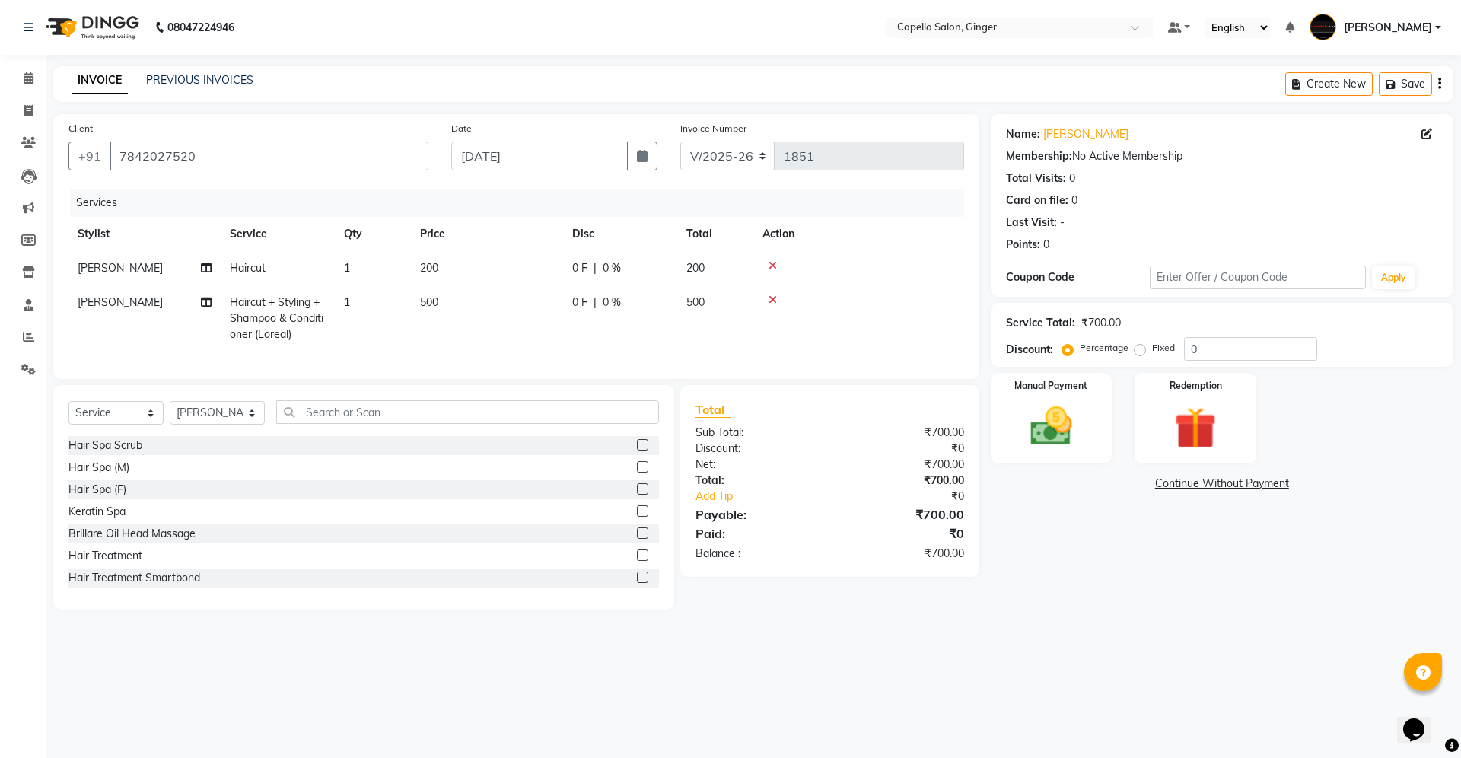
click at [572, 344] on tr "[PERSON_NAME] Haircut + Styling + Shampoo & Conditioner (Loreal) 1 500 0 F | 0 …" at bounding box center [516, 318] width 896 height 66
click at [1042, 420] on img at bounding box center [1051, 426] width 71 height 50
click at [1148, 481] on span "UPI" at bounding box center [1151, 485] width 24 height 18
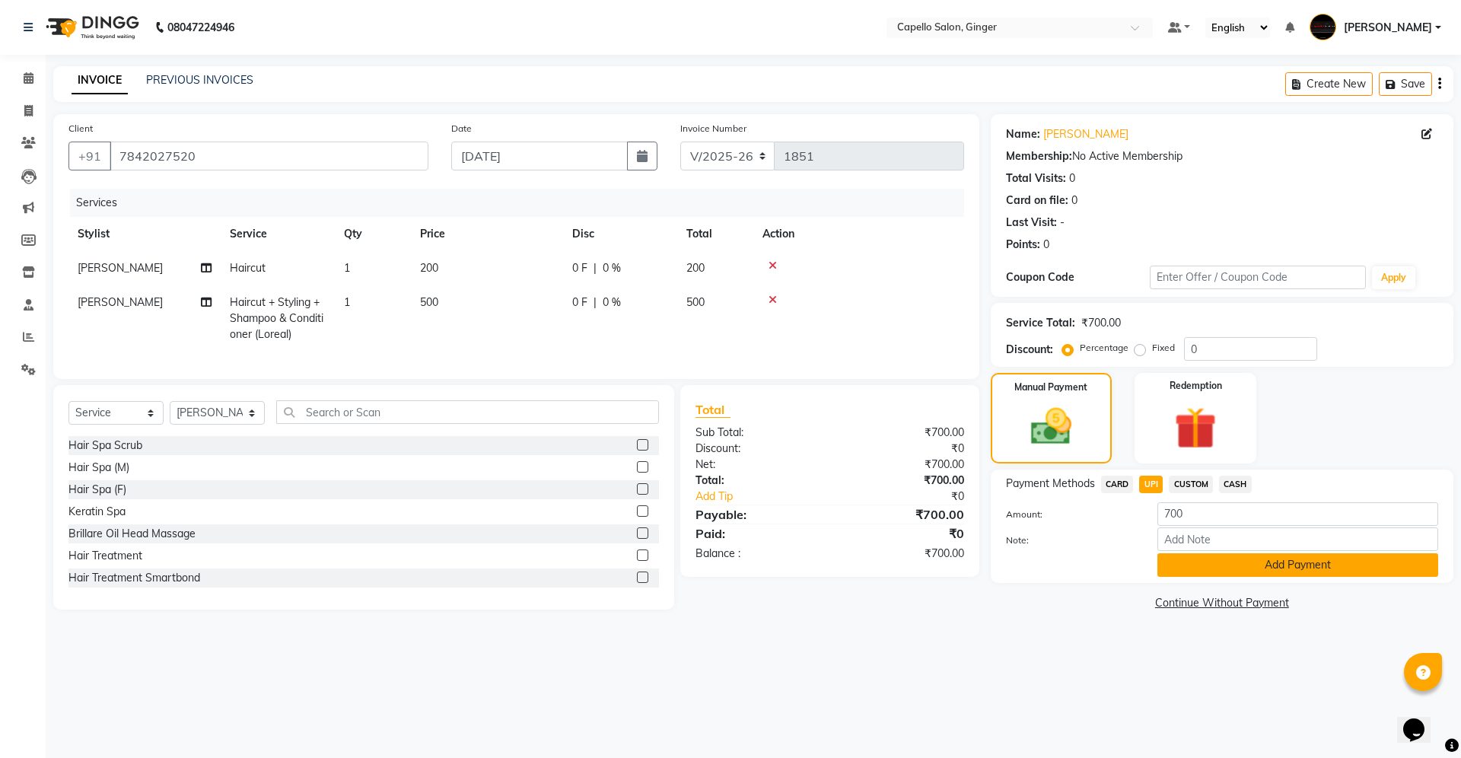
click at [1176, 558] on button "Add Payment" at bounding box center [1297, 565] width 281 height 24
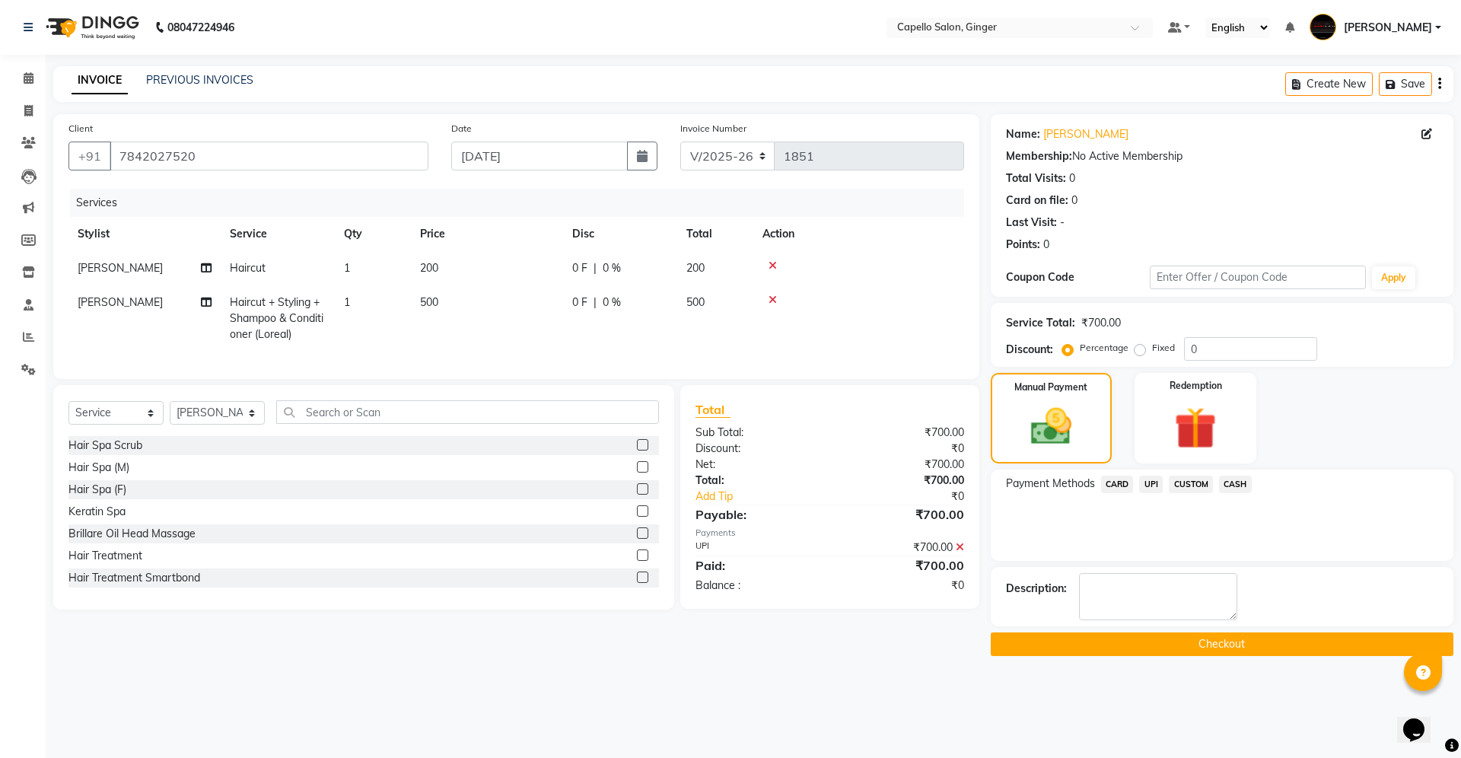
click at [1179, 650] on button "Checkout" at bounding box center [1222, 644] width 463 height 24
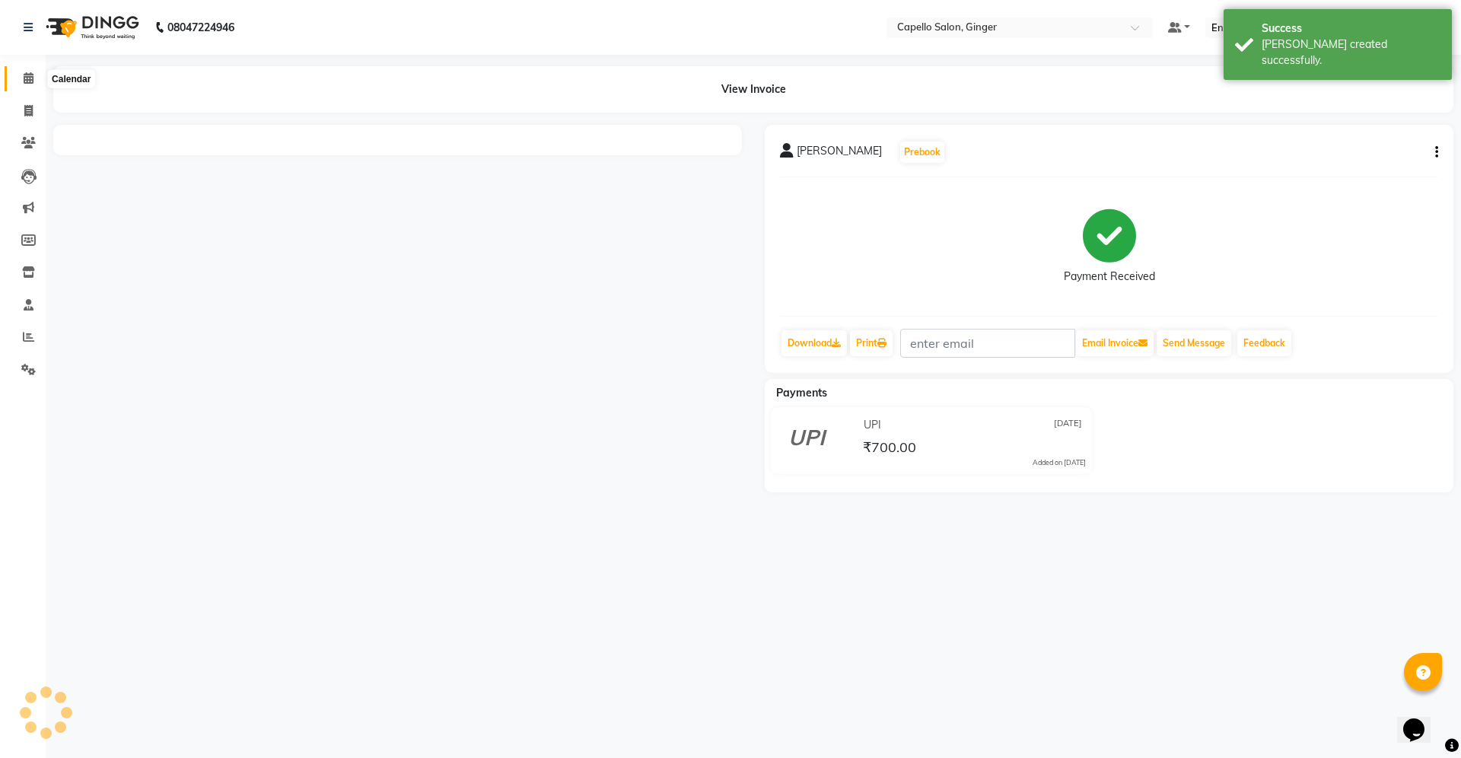
click at [25, 77] on icon at bounding box center [29, 77] width 10 height 11
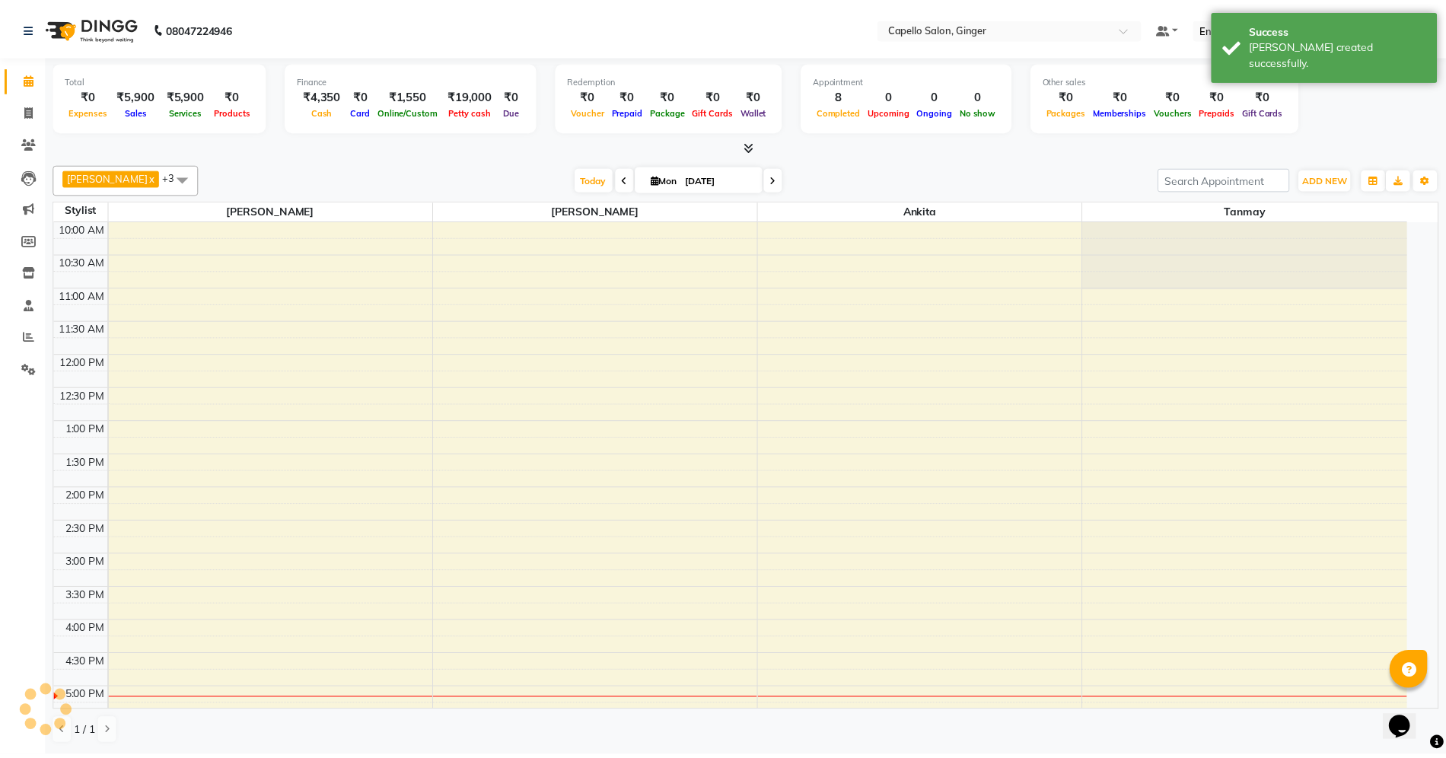
scroll to position [295, 0]
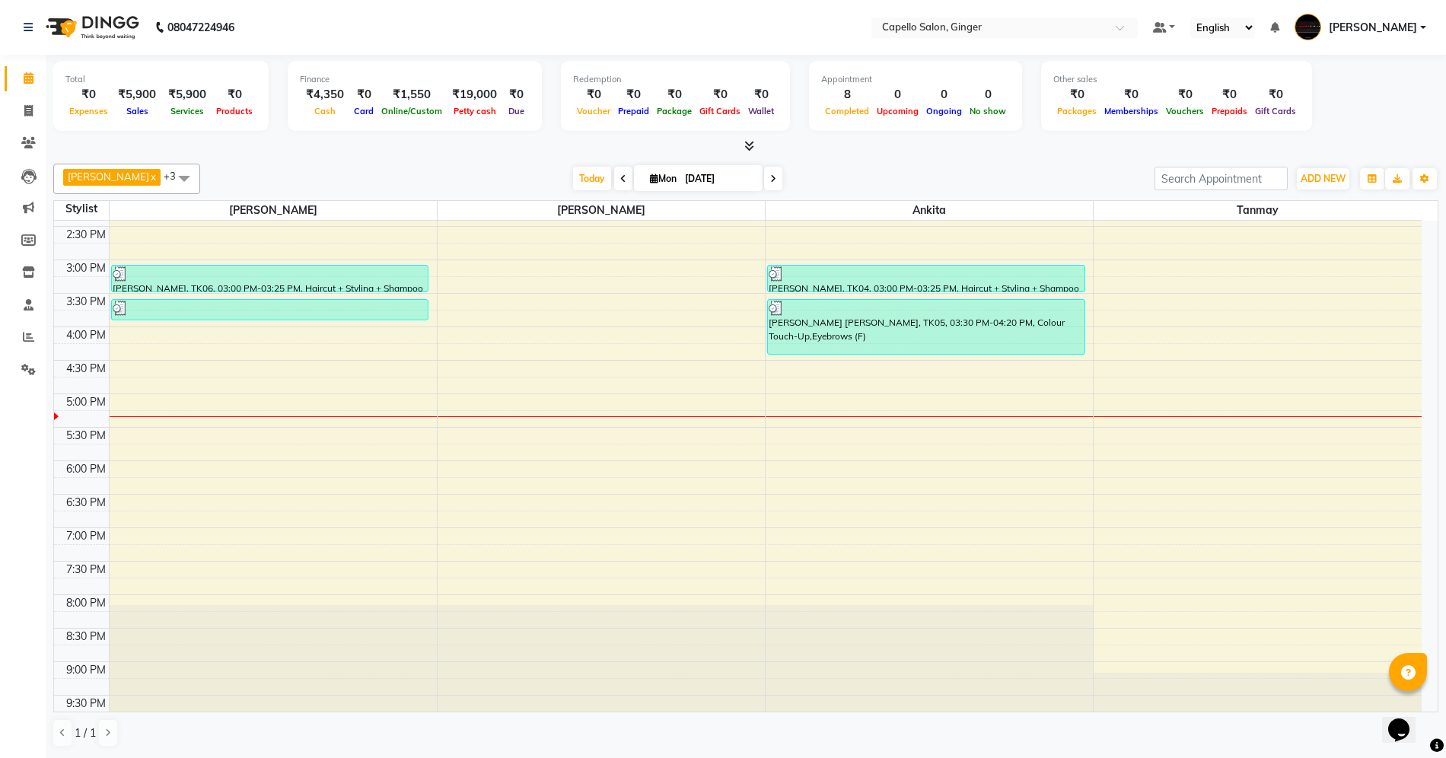
click at [822, 371] on div "10:00 AM 10:30 AM 11:00 AM 11:30 AM 12:00 PM 12:30 PM 1:00 PM 1:30 PM 2:00 PM 2…" at bounding box center [737, 326] width 1367 height 803
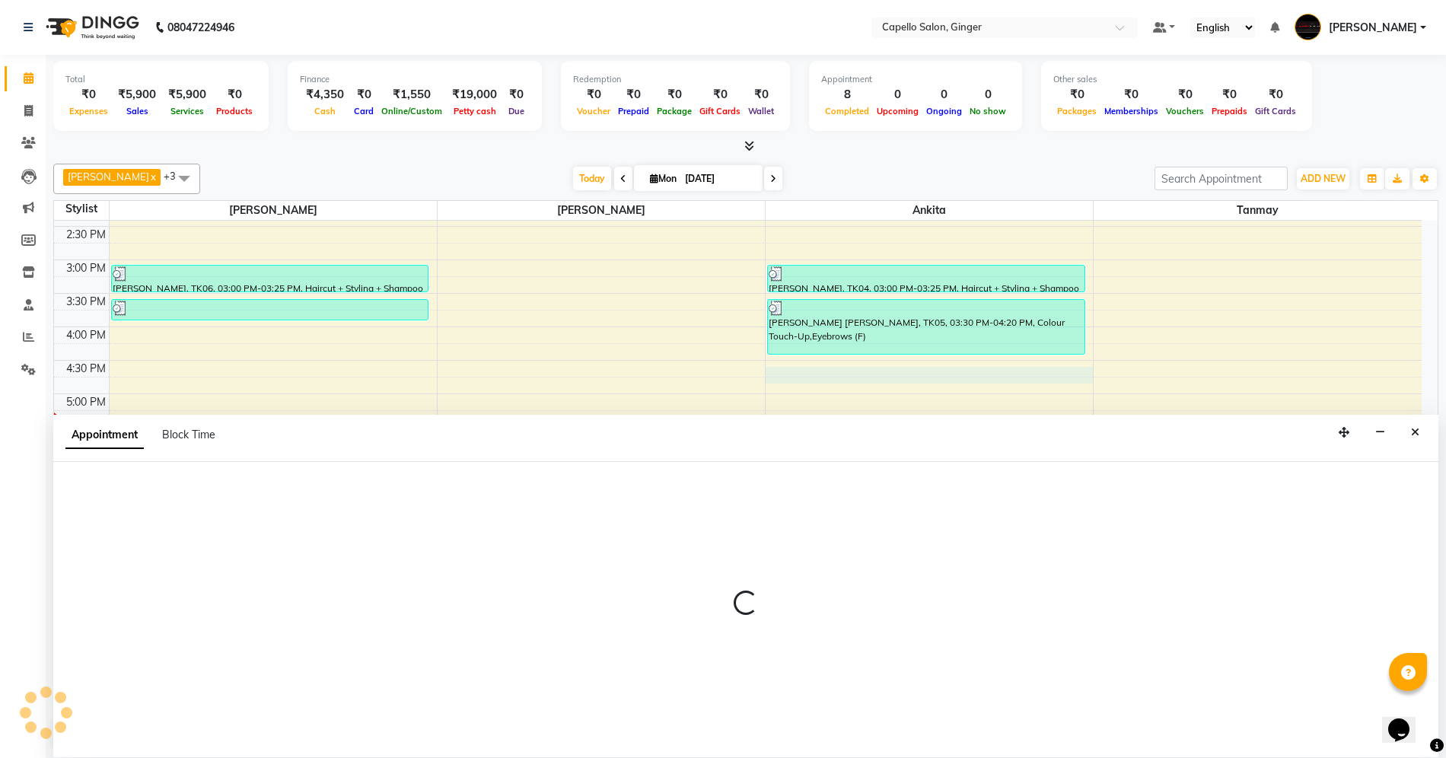
scroll to position [1, 0]
select select "41186"
select select "990"
select select "tentative"
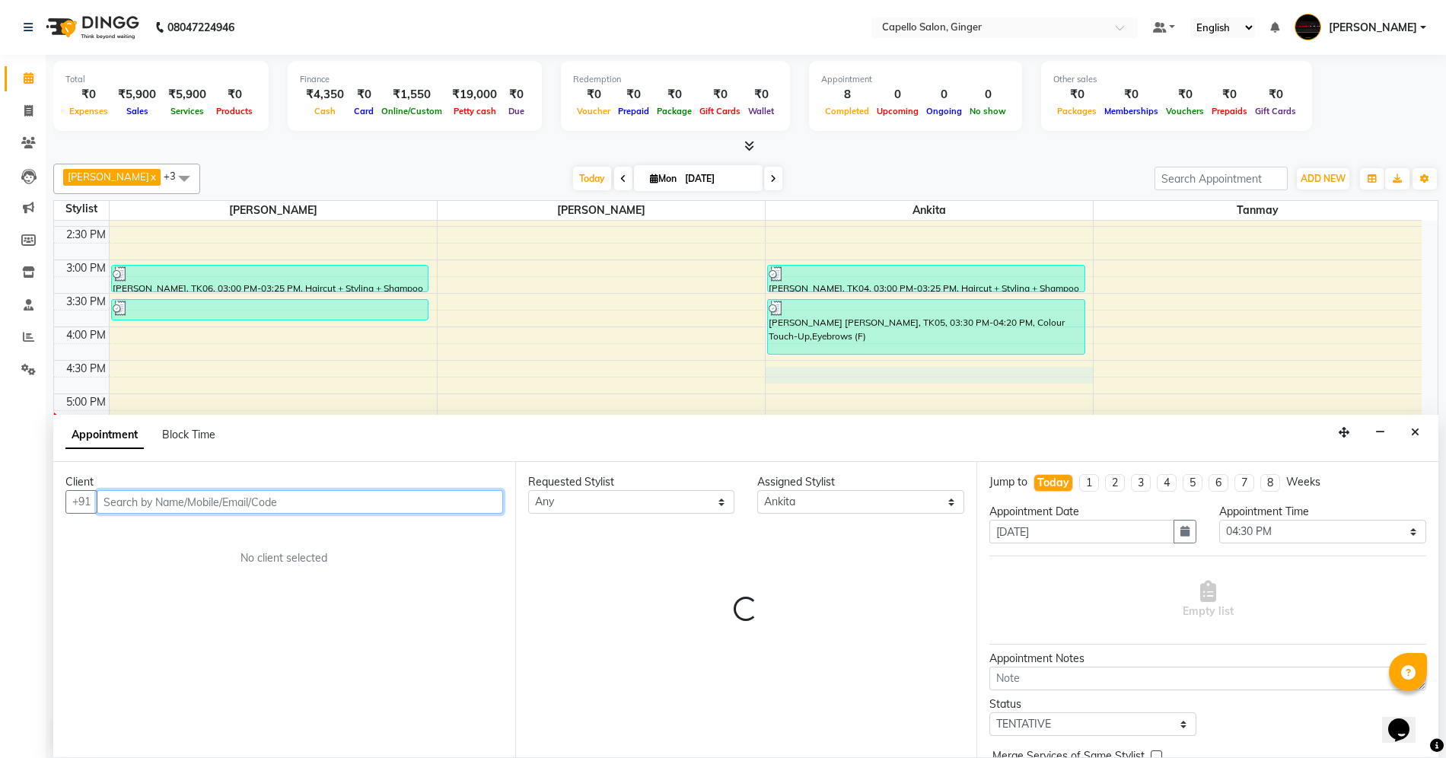
click at [157, 493] on input "text" at bounding box center [300, 502] width 406 height 24
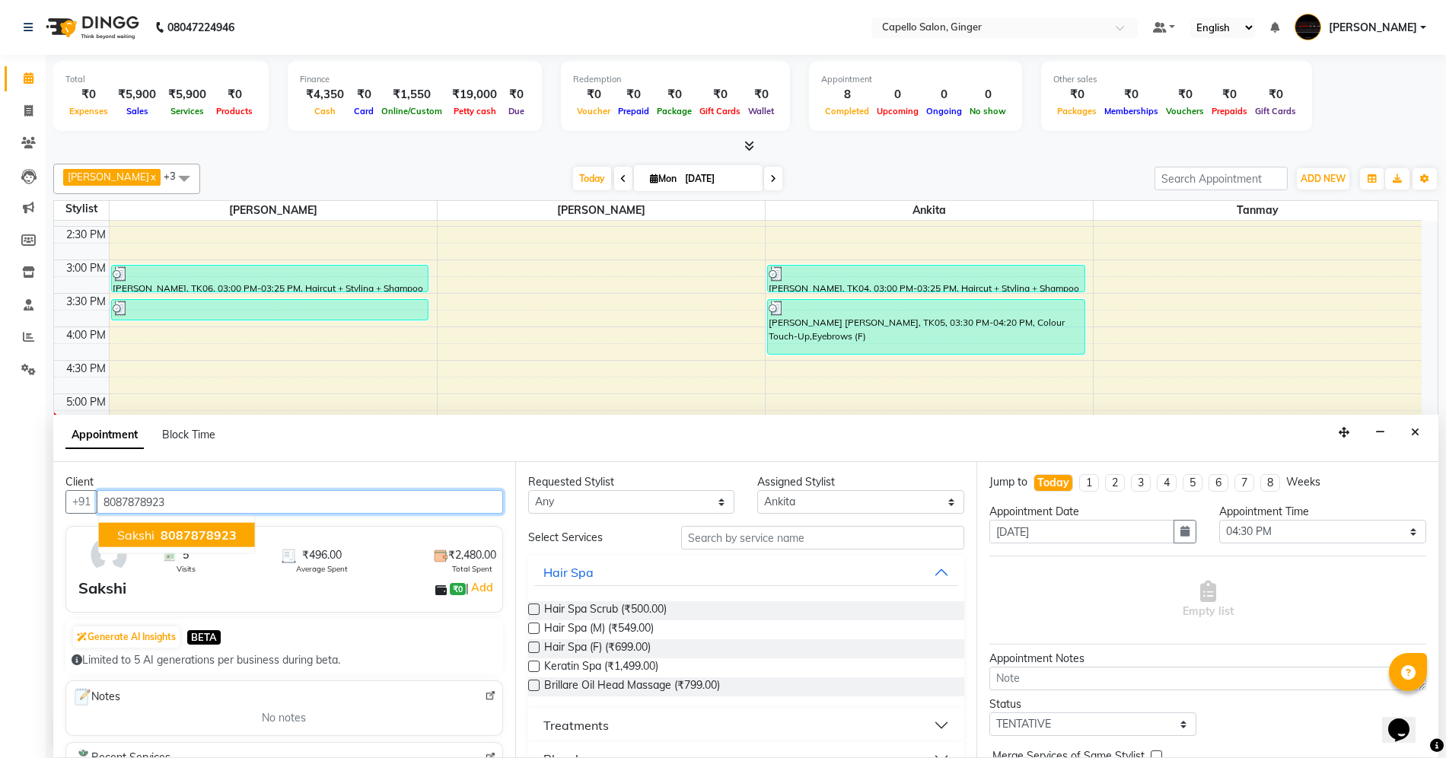
click at [196, 533] on span "8087878923" at bounding box center [199, 534] width 76 height 15
type input "8087878923"
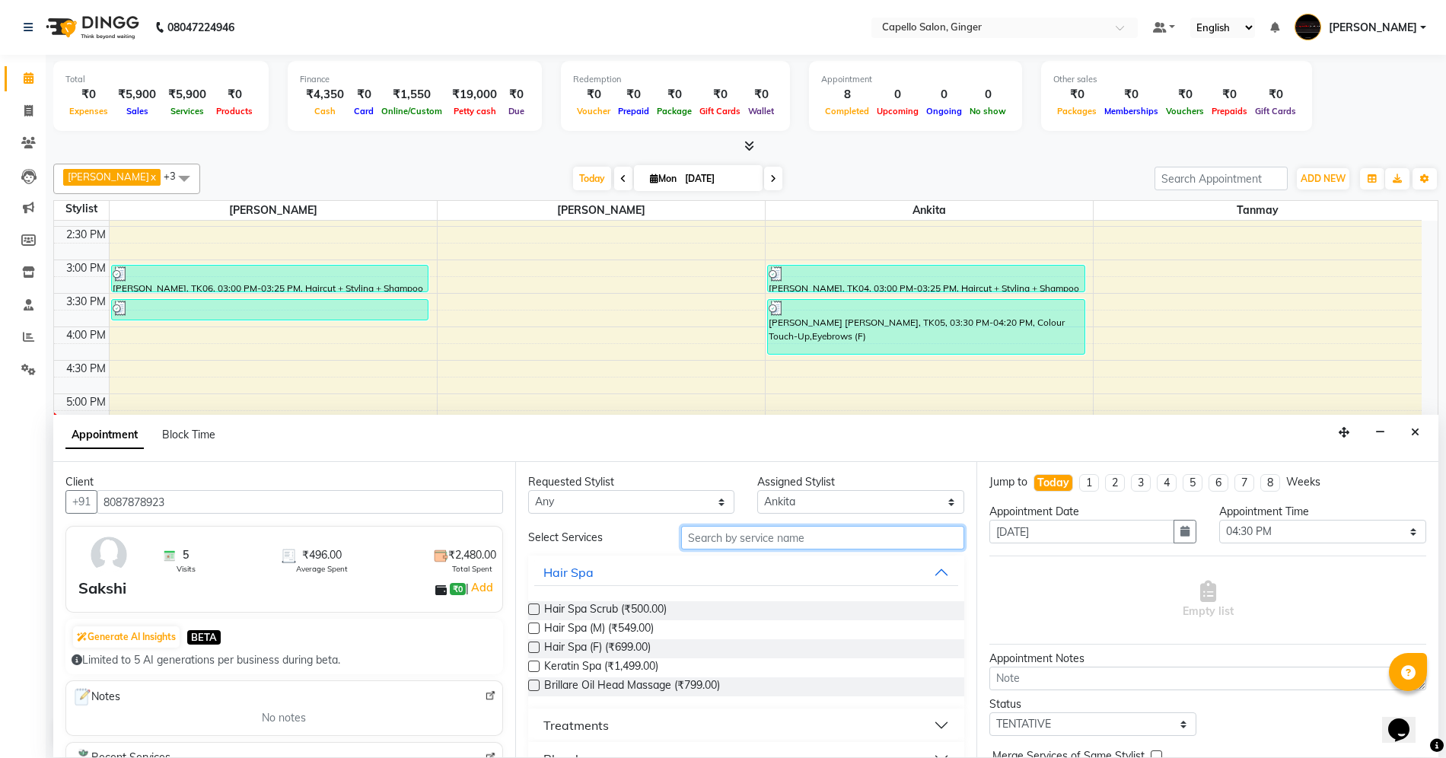
click at [772, 534] on input "text" at bounding box center [822, 538] width 283 height 24
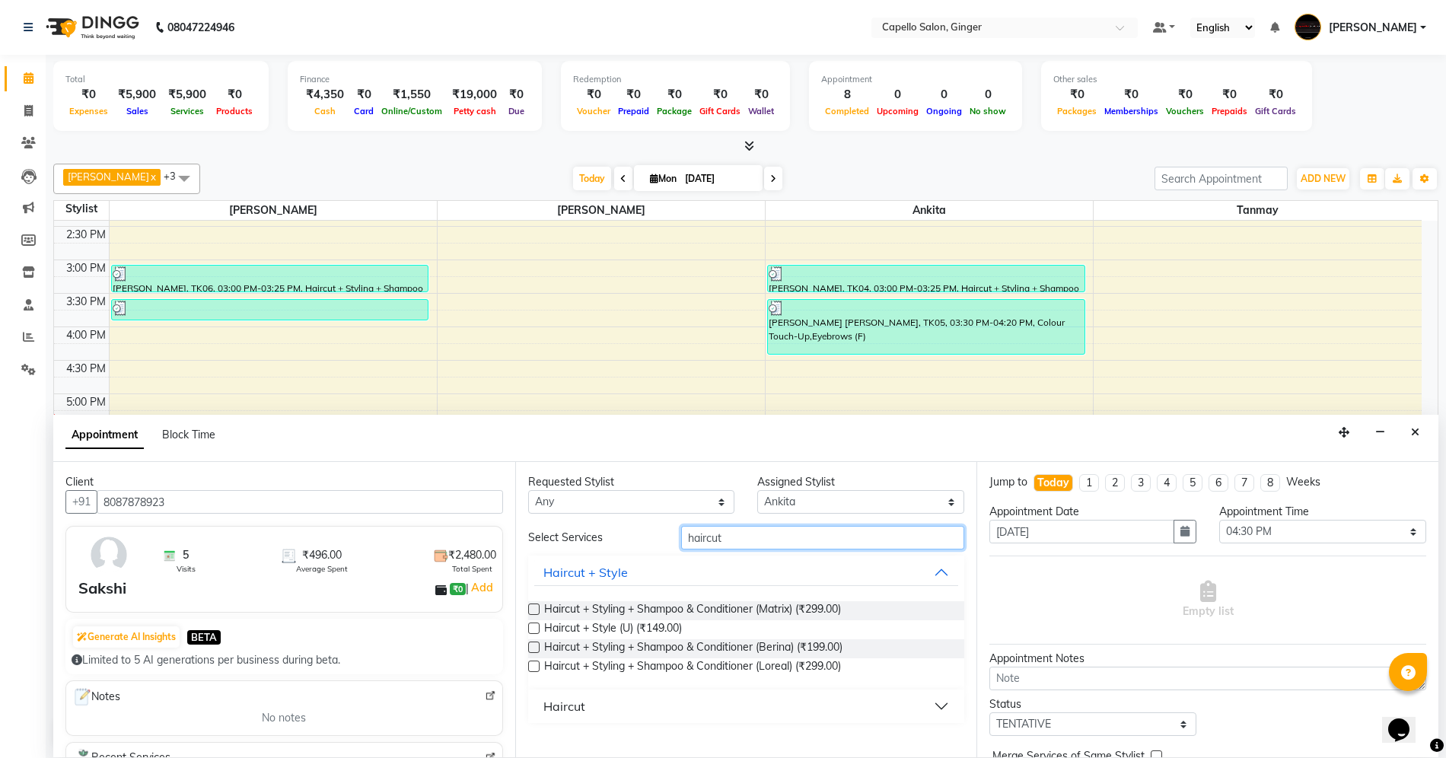
type input "haircut"
click at [533, 667] on label at bounding box center [533, 666] width 11 height 11
click at [533, 667] on input "checkbox" at bounding box center [533, 668] width 10 height 10
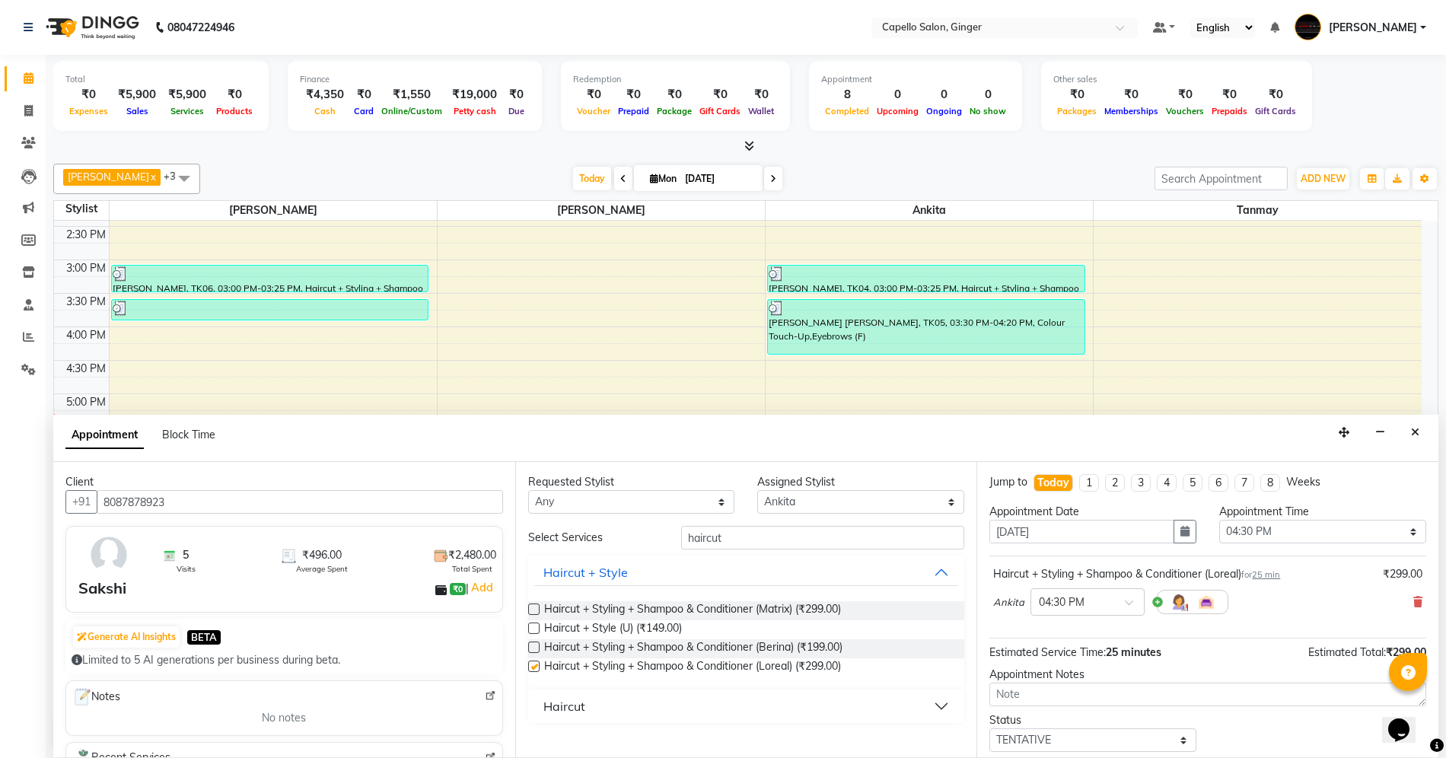
checkbox input "false"
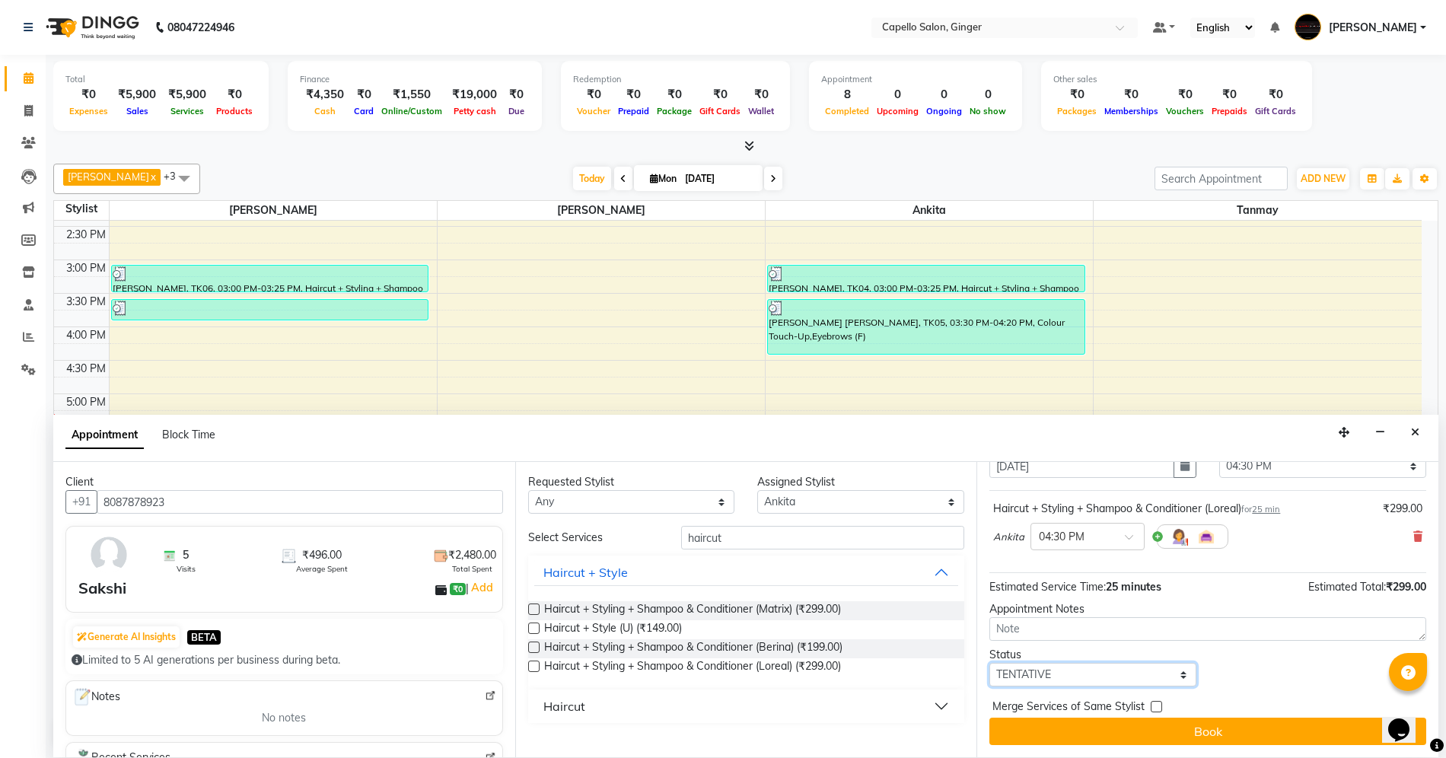
click at [1055, 679] on select "Select TENTATIVE CONFIRM CHECK-IN UPCOMING" at bounding box center [1092, 675] width 207 height 24
select select "confirm booking"
click at [989, 663] on select "Select TENTATIVE CONFIRM CHECK-IN UPCOMING" at bounding box center [1092, 675] width 207 height 24
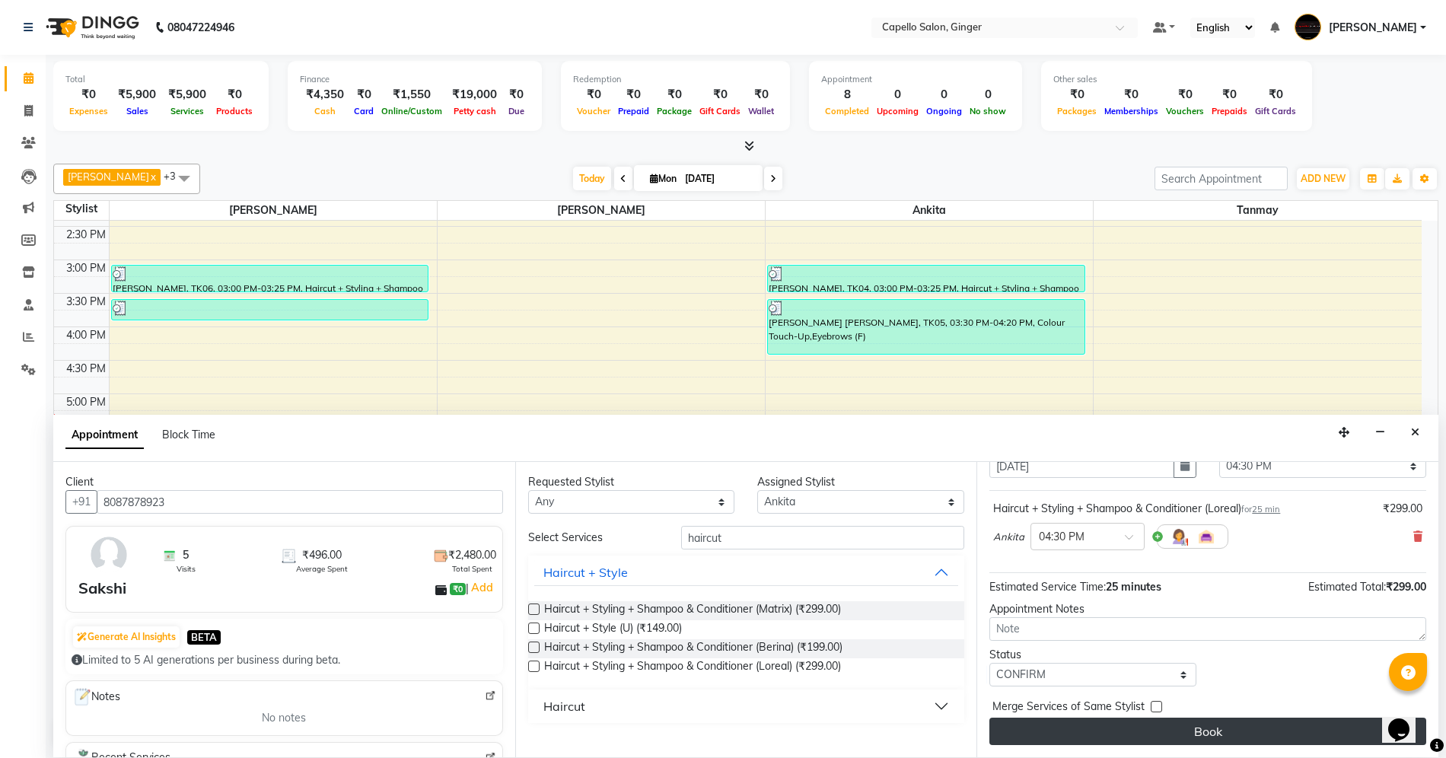
click at [1060, 729] on button "Book" at bounding box center [1207, 731] width 437 height 27
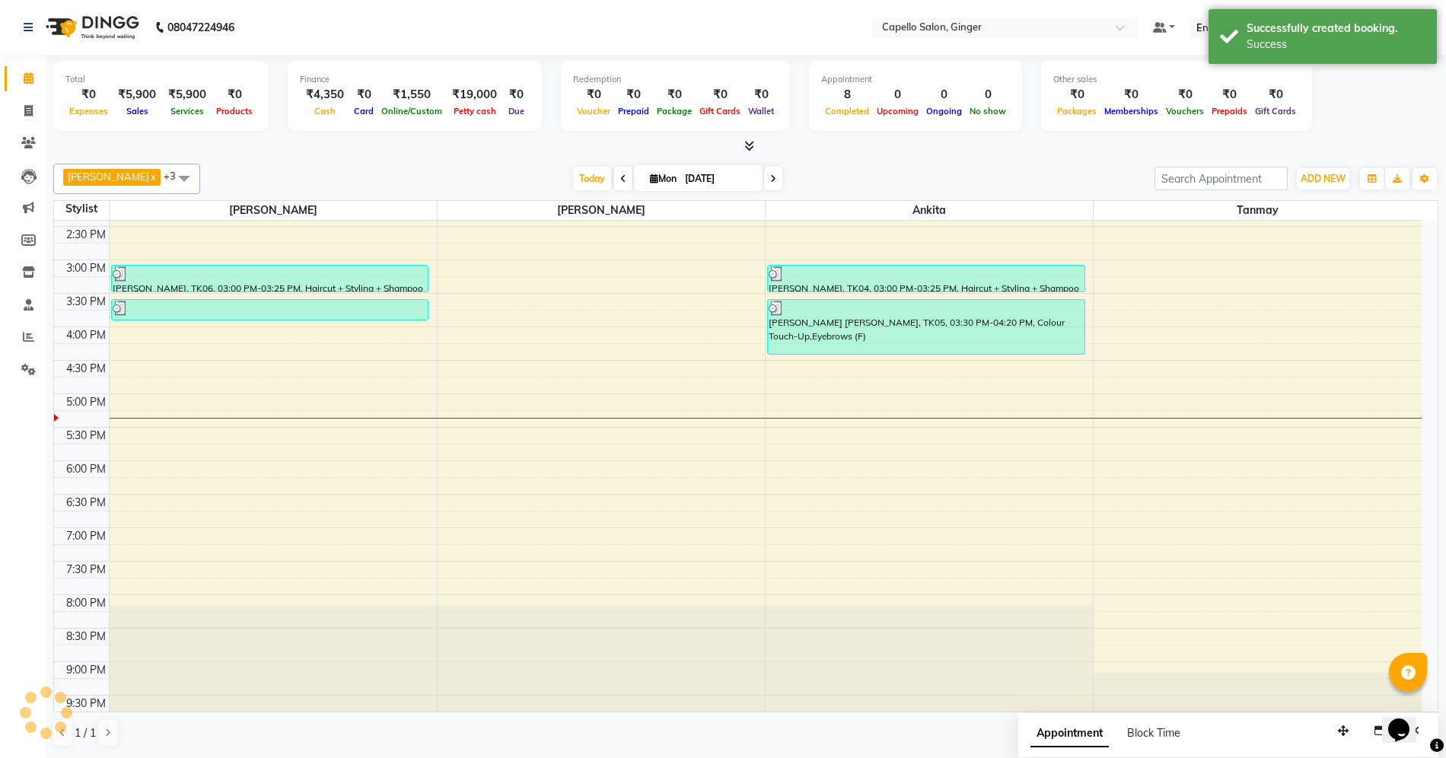
scroll to position [0, 0]
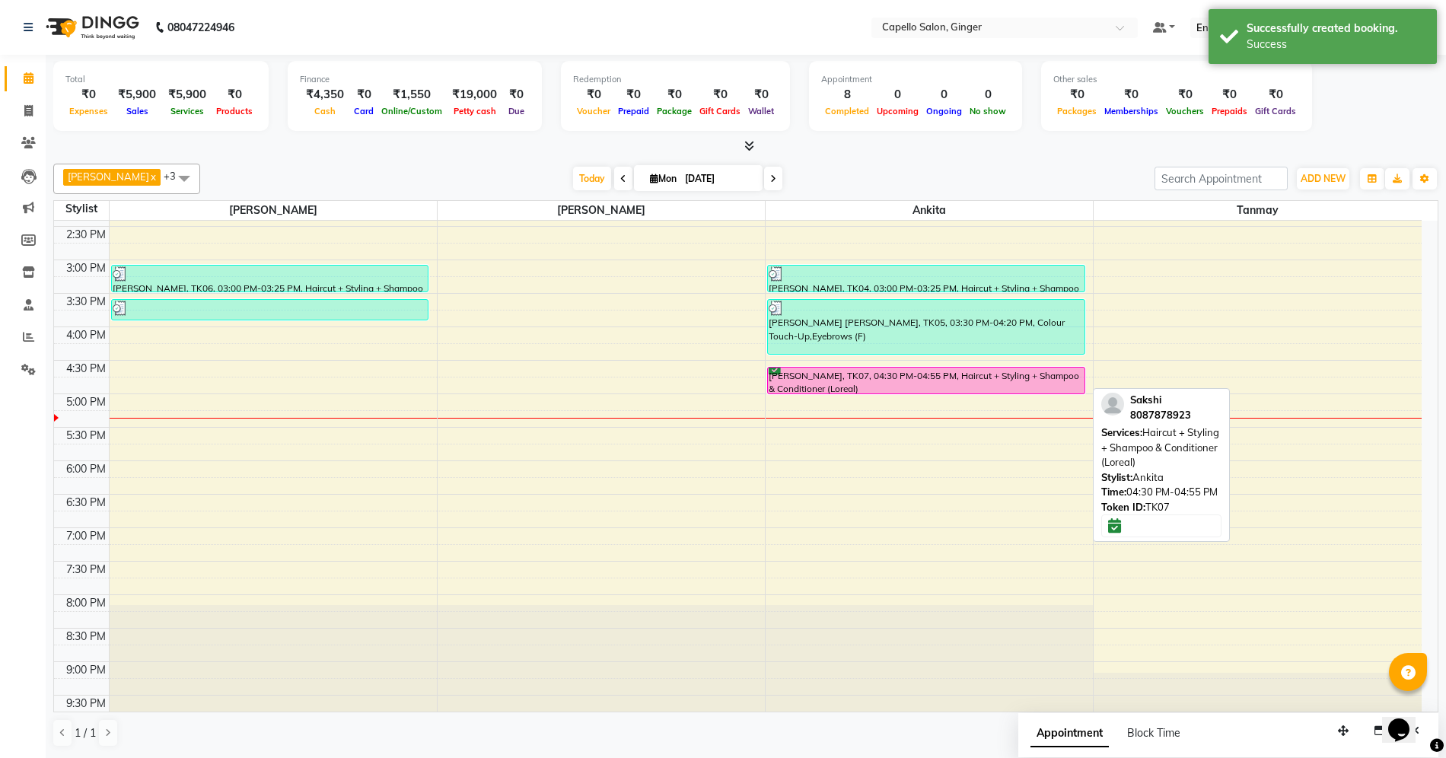
click at [898, 379] on div "[PERSON_NAME], TK07, 04:30 PM-04:55 PM, Haircut + Styling + Shampoo & Condition…" at bounding box center [926, 381] width 317 height 26
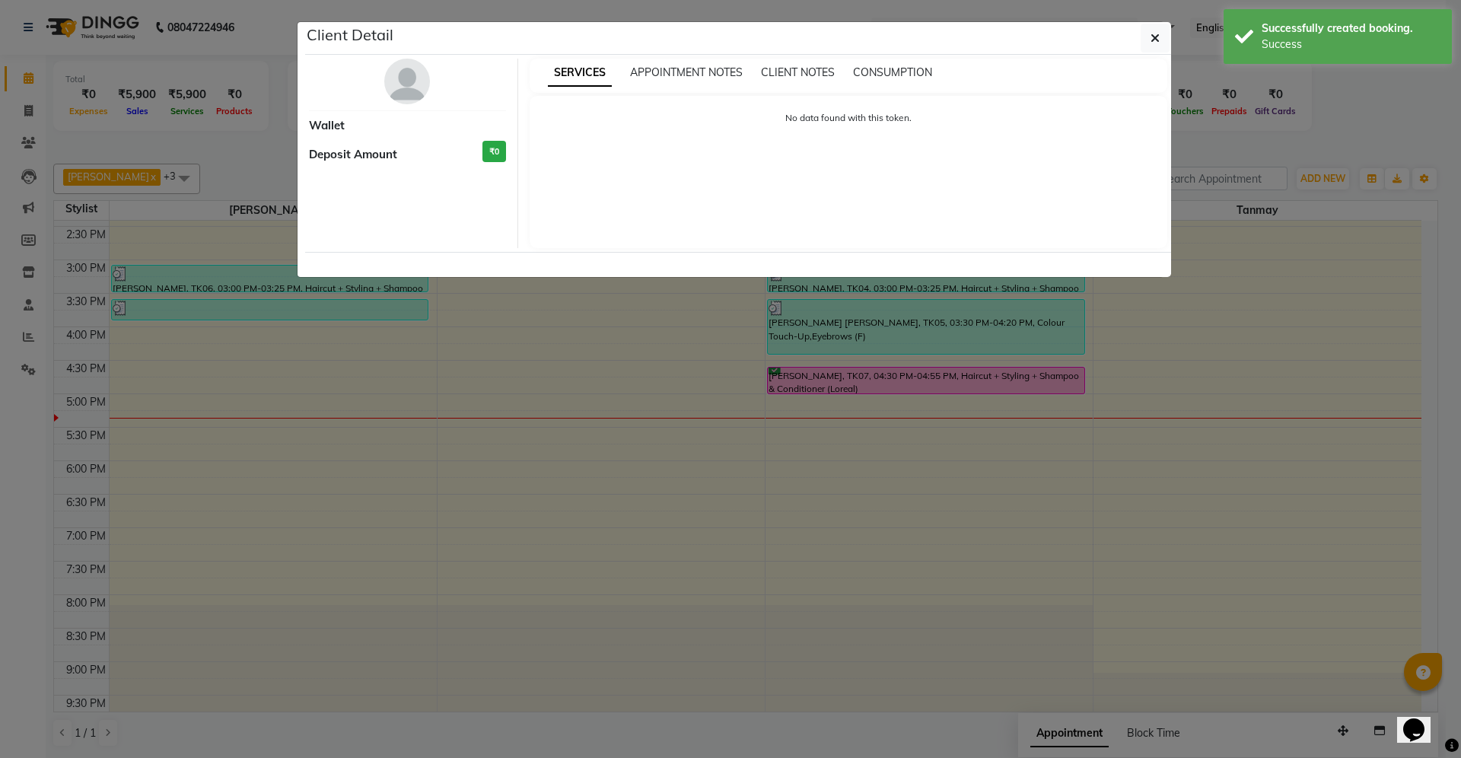
select select "6"
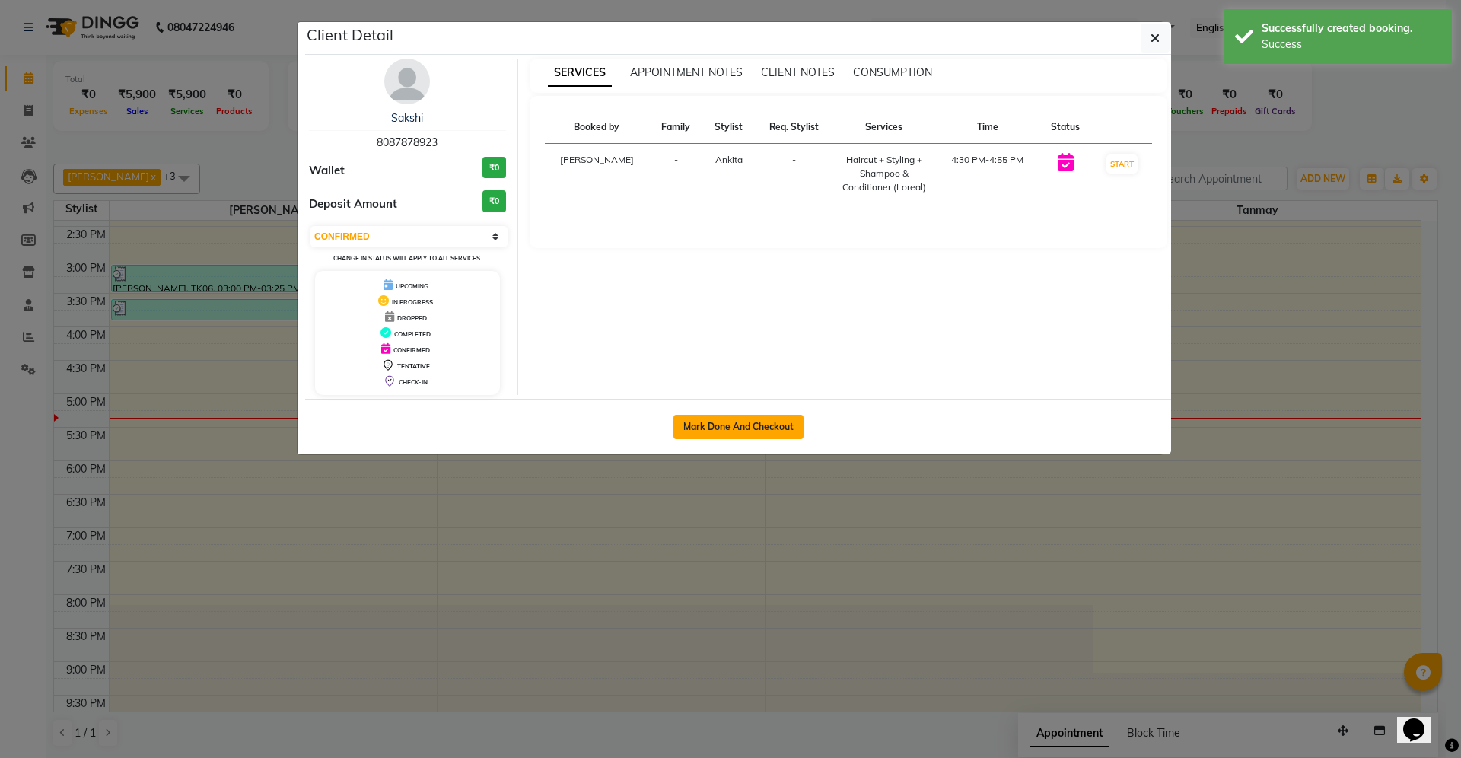
click at [768, 432] on button "Mark Done And Checkout" at bounding box center [738, 427] width 130 height 24
select select "service"
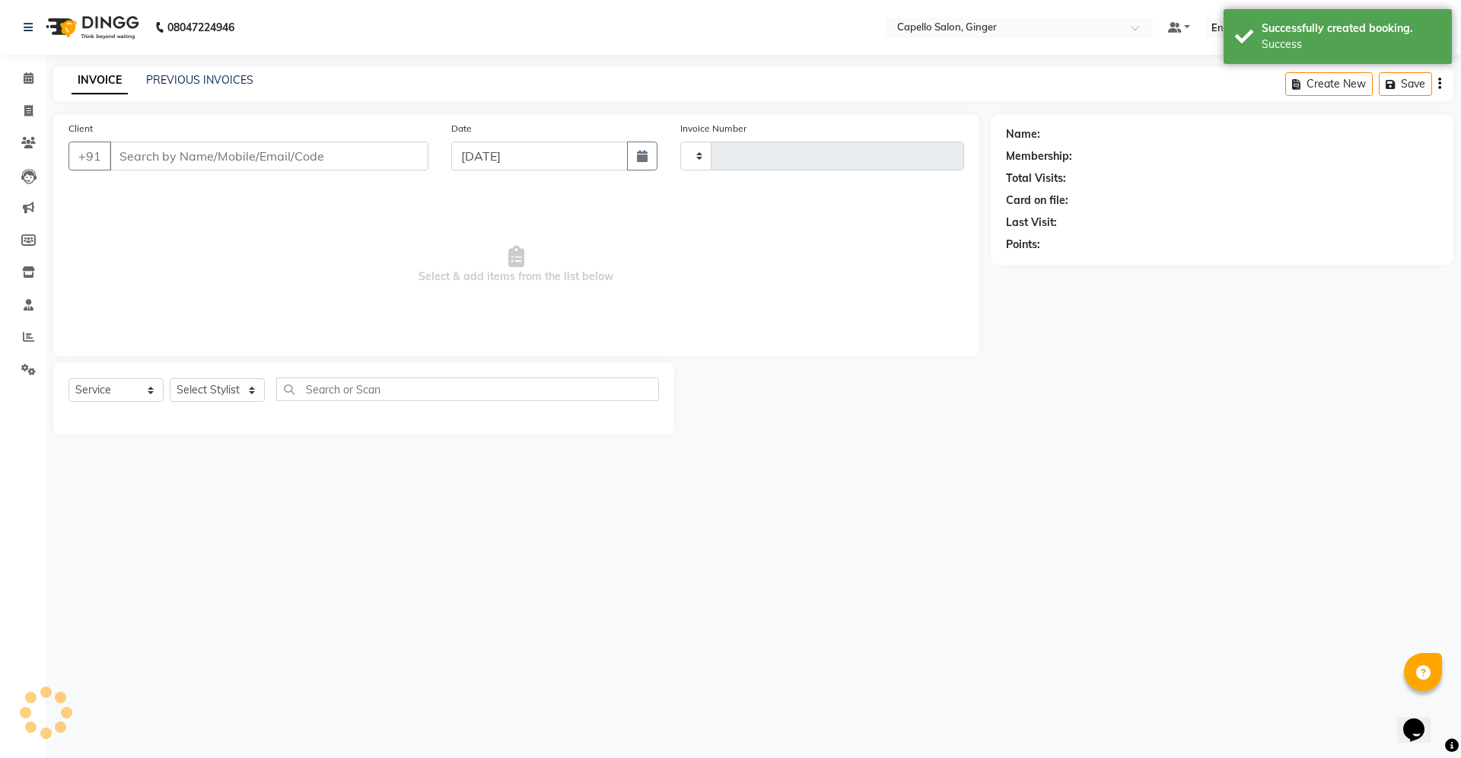
type input "1852"
select select "832"
type input "8087878923"
select select "41186"
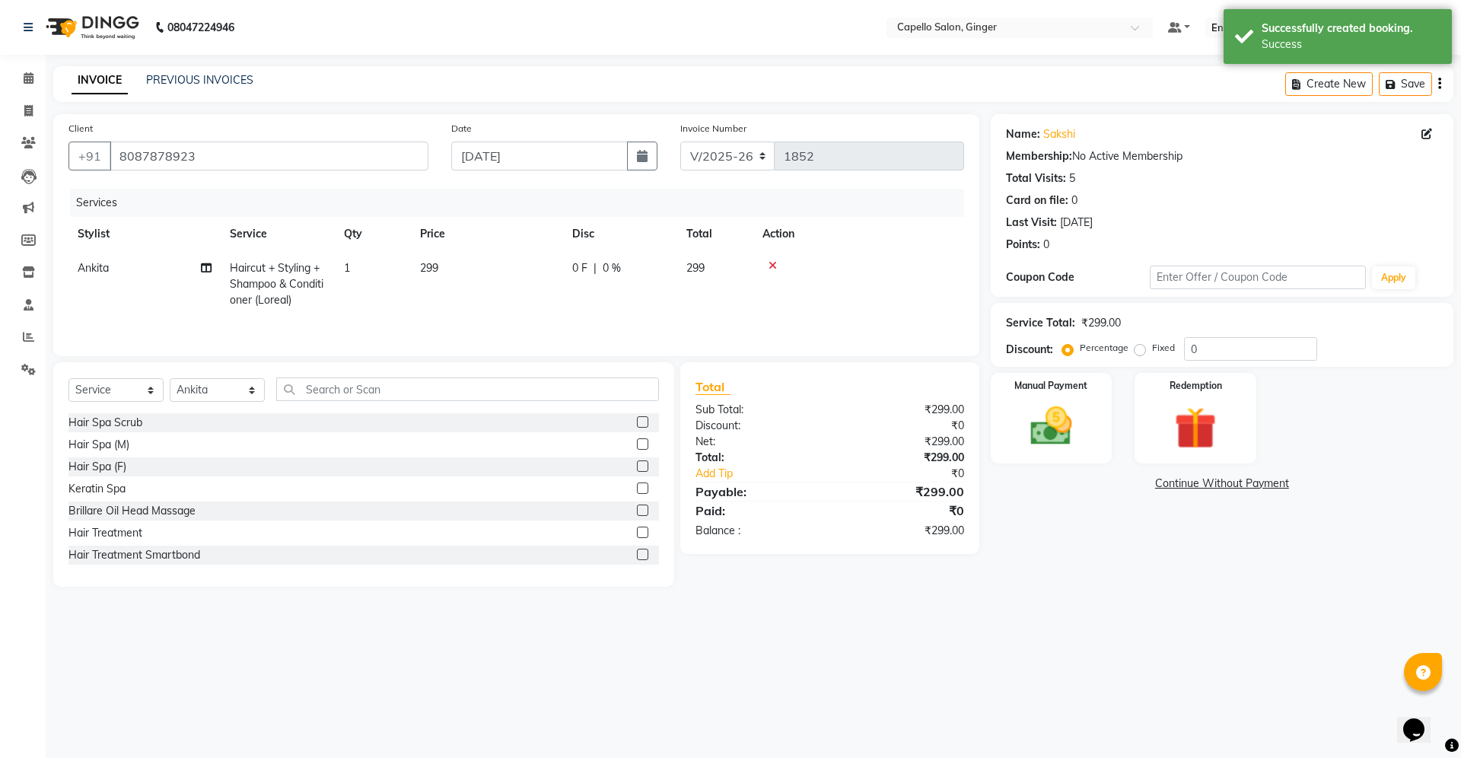
click at [428, 269] on span "299" at bounding box center [429, 268] width 18 height 14
select select "41186"
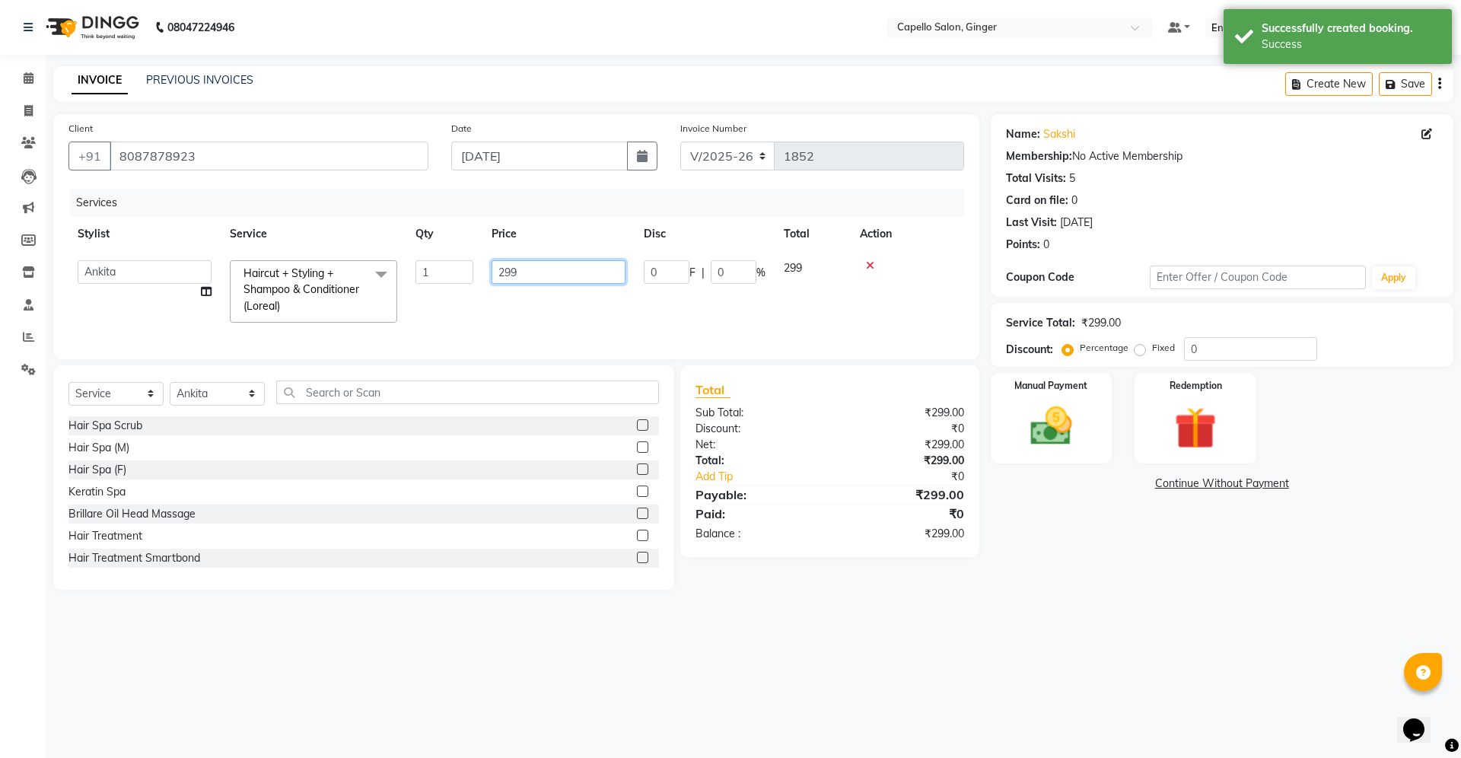
click at [574, 278] on input "299" at bounding box center [559, 272] width 134 height 24
type input "2"
type input "400"
click at [573, 315] on tr "Admin [PERSON_NAME] [PERSON_NAME] [PERSON_NAME] [PERSON_NAME] [PERSON_NAME] [PE…" at bounding box center [516, 291] width 896 height 81
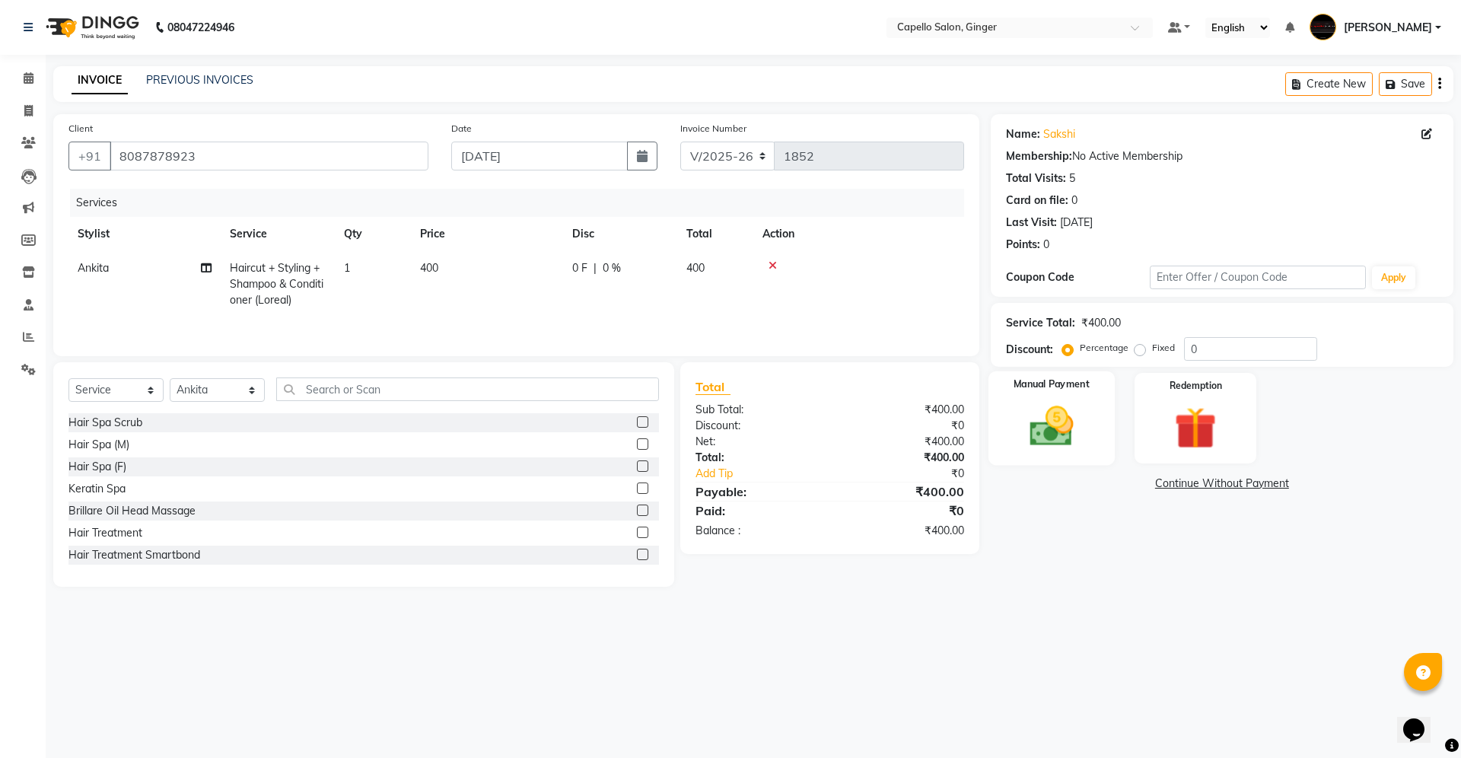
click at [1036, 408] on img at bounding box center [1051, 426] width 71 height 50
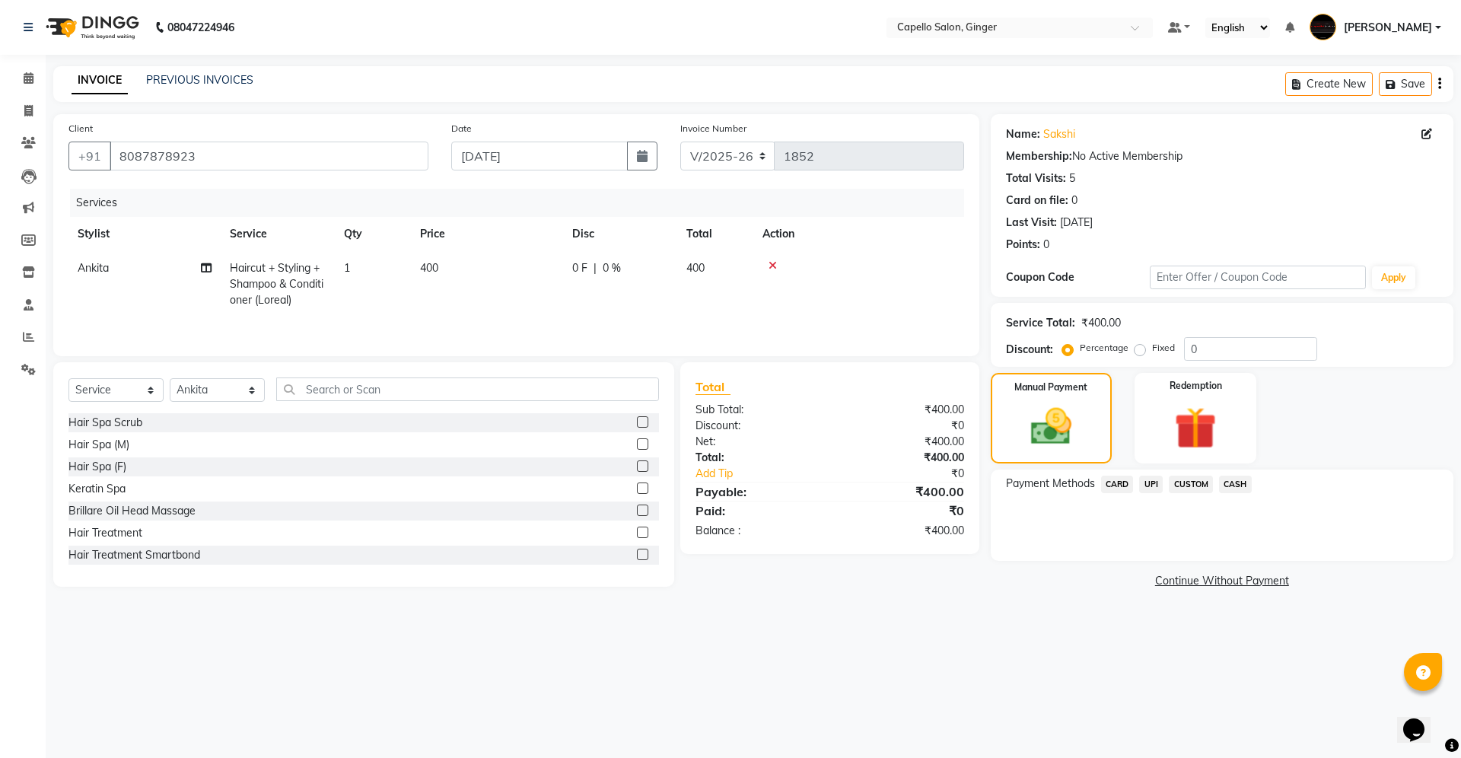
click at [1151, 482] on span "UPI" at bounding box center [1151, 485] width 24 height 18
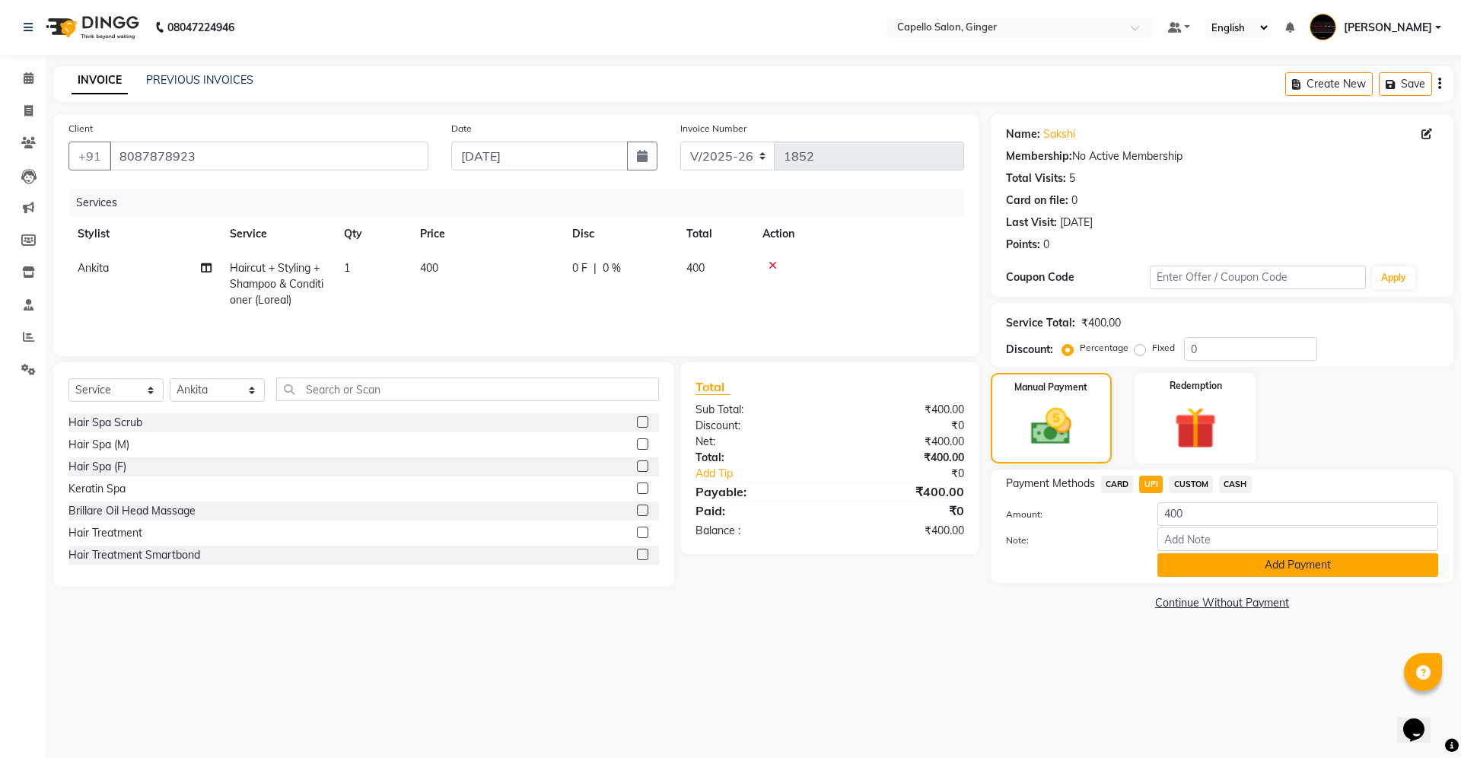
click at [1184, 567] on button "Add Payment" at bounding box center [1297, 565] width 281 height 24
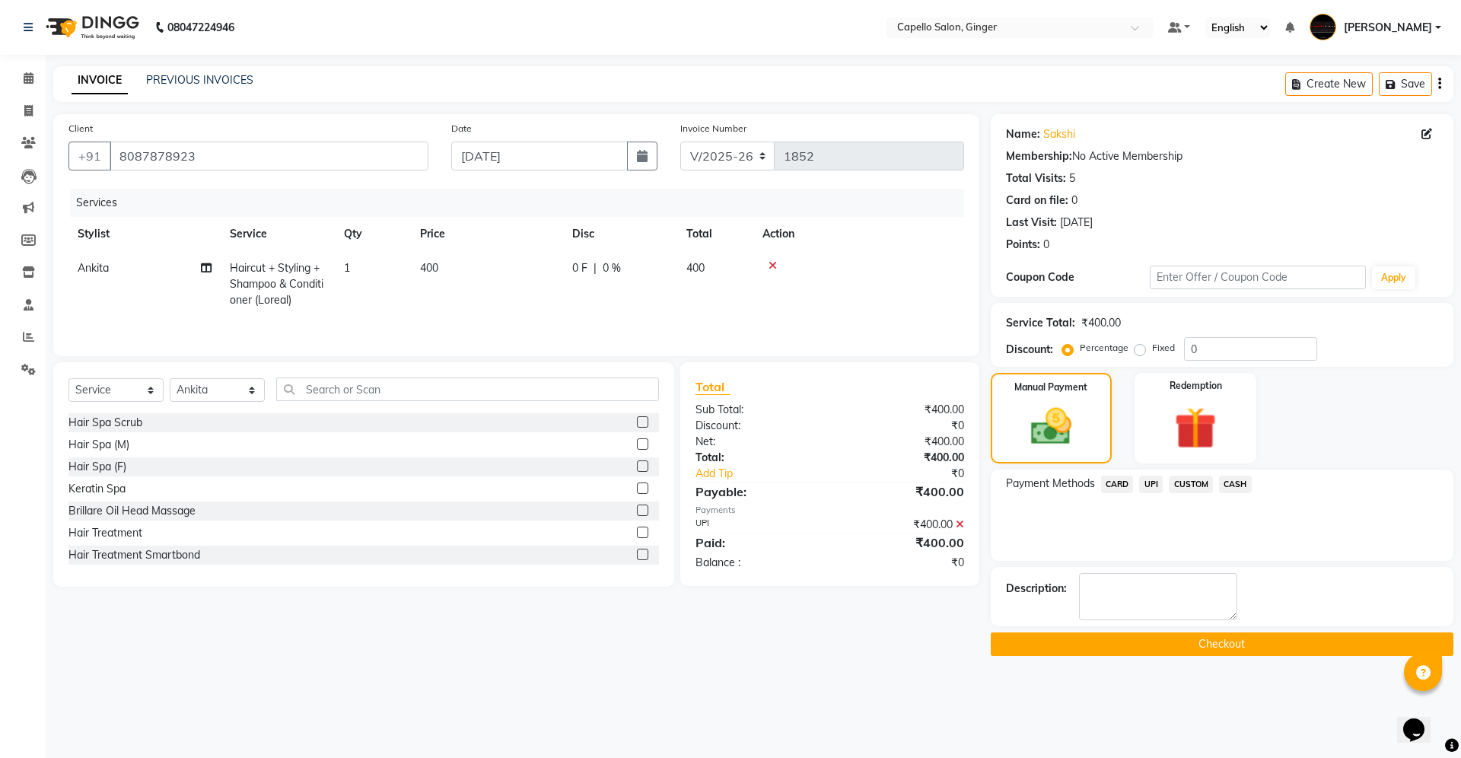
click at [1184, 643] on button "Checkout" at bounding box center [1222, 644] width 463 height 24
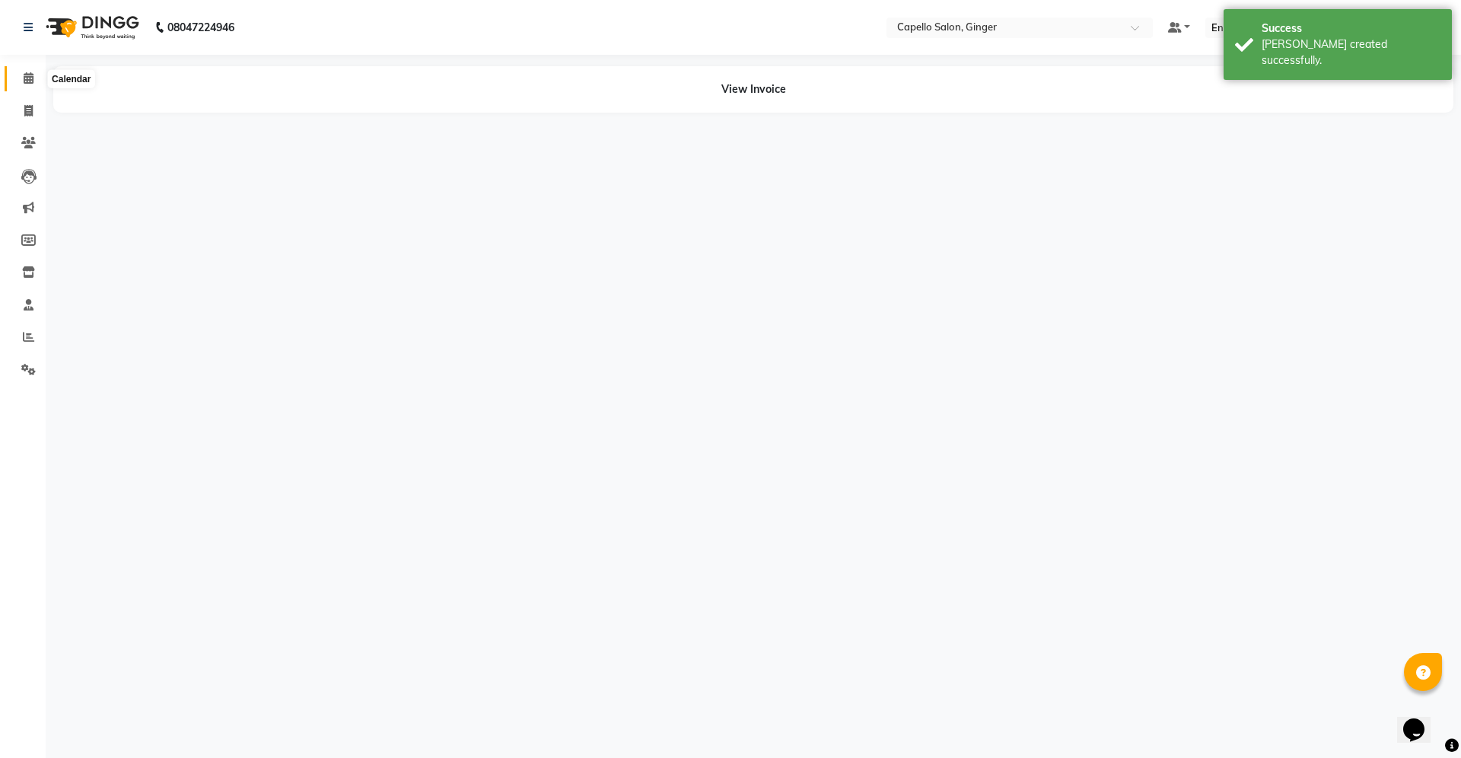
click at [26, 77] on icon at bounding box center [29, 77] width 10 height 11
